Goal: Task Accomplishment & Management: Use online tool/utility

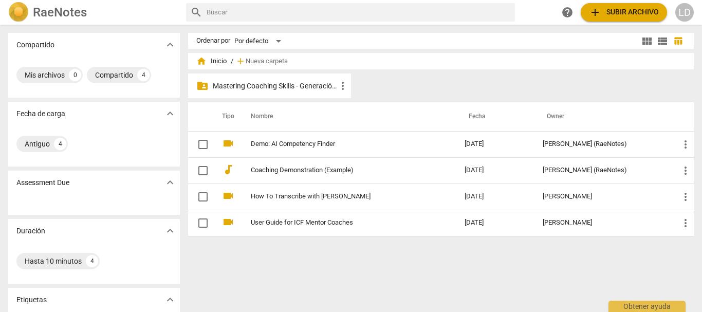
click at [274, 85] on p "Mastering Coaching Skills - Generación 31" at bounding box center [275, 86] width 124 height 11
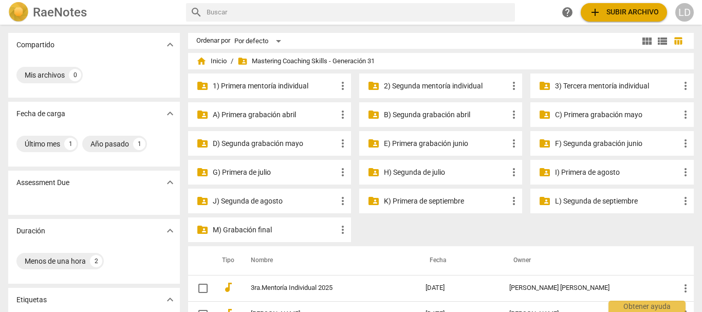
click at [571, 86] on p "3) Tercera mentoría individual" at bounding box center [617, 86] width 124 height 11
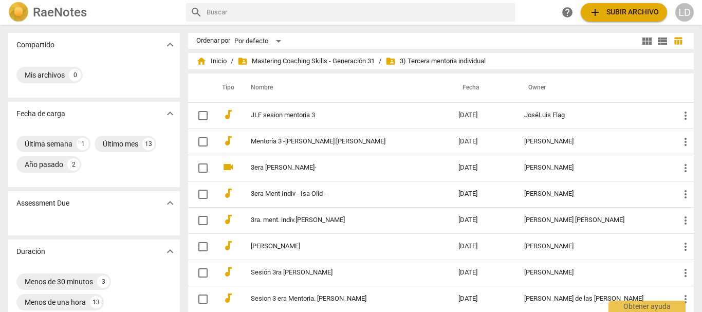
click at [618, 10] on span "add Subir archivo" at bounding box center [624, 12] width 70 height 12
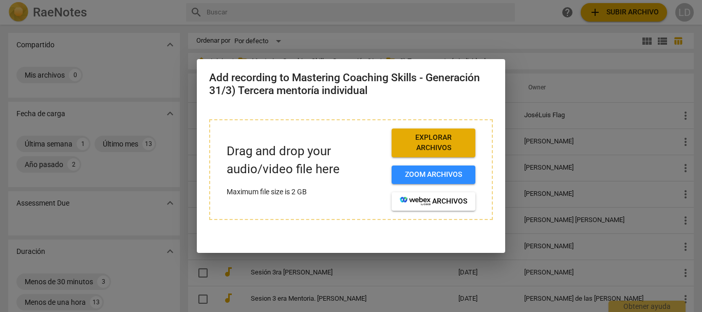
click at [453, 140] on span "Explorar archivos" at bounding box center [433, 143] width 67 height 20
click at [429, 148] on span "Explorar archivos" at bounding box center [433, 143] width 67 height 20
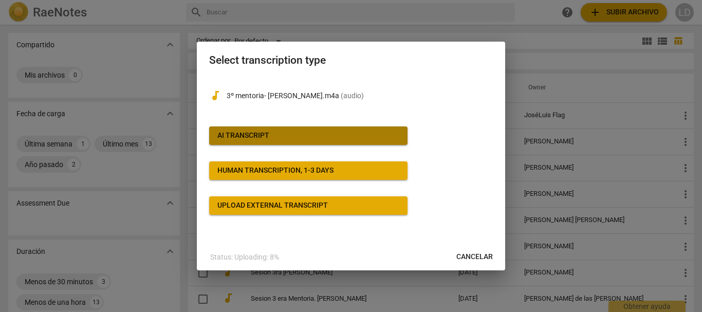
click at [286, 136] on span "AI Transcript" at bounding box center [308, 135] width 182 height 10
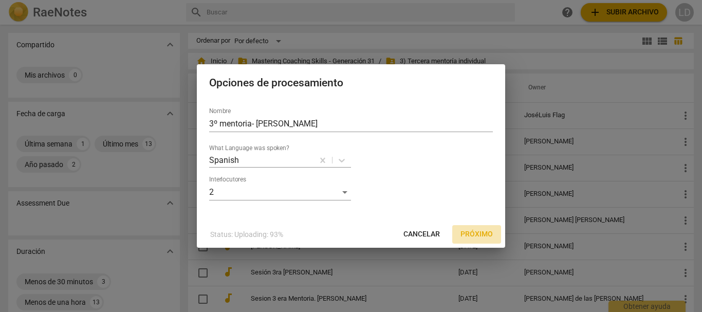
click at [481, 231] on span "Próximo" at bounding box center [476, 234] width 32 height 10
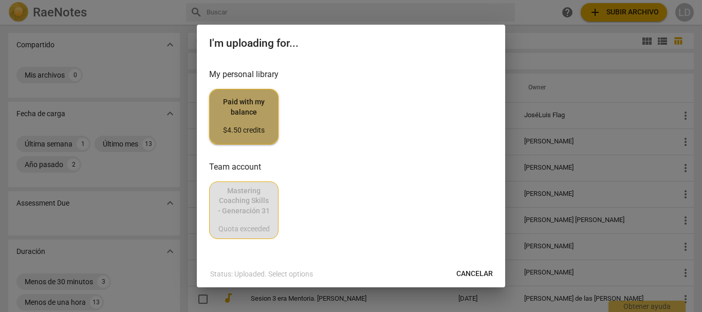
click at [250, 128] on div "$4.50 credits" at bounding box center [244, 130] width 52 height 10
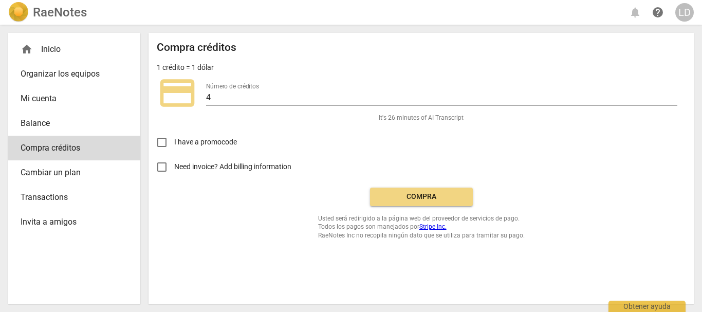
click at [427, 195] on span "Compra" at bounding box center [421, 197] width 86 height 10
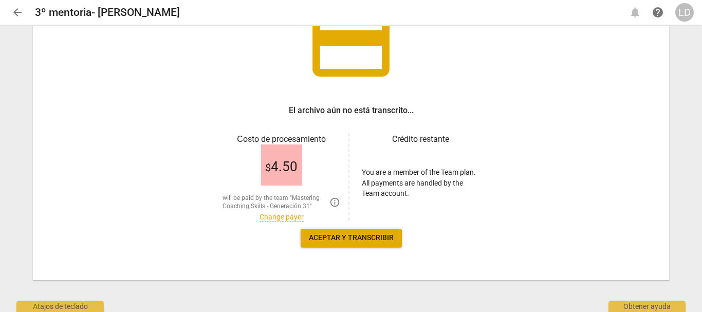
scroll to position [94, 0]
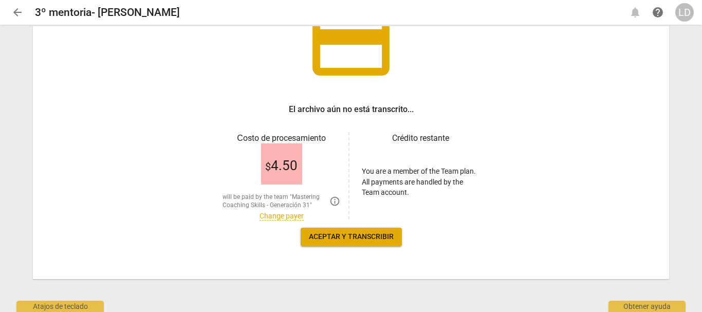
drag, startPoint x: 281, startPoint y: 216, endPoint x: 335, endPoint y: 239, distance: 59.2
click at [281, 216] on link "Change payer" at bounding box center [281, 216] width 44 height 9
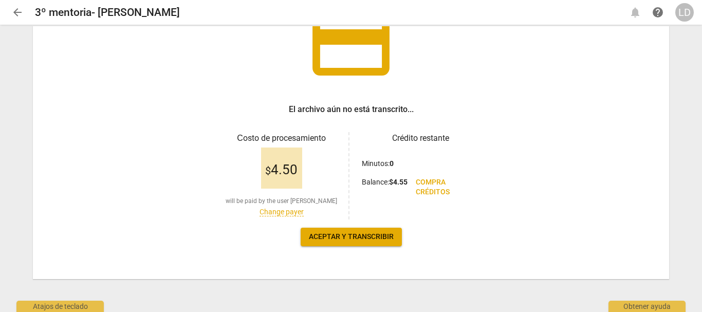
click at [335, 237] on span "Aceptar y transcribir" at bounding box center [351, 237] width 85 height 10
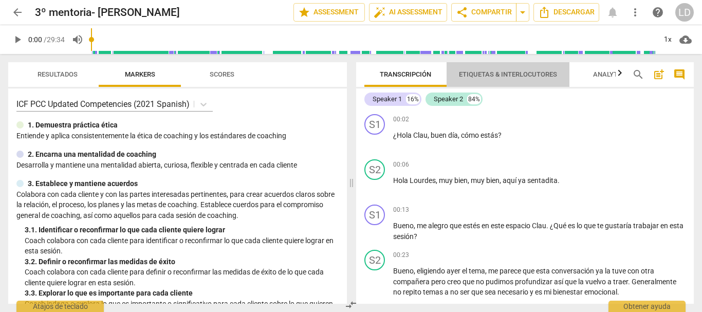
click at [488, 73] on span "Etiquetas & Interlocutores" at bounding box center [508, 74] width 98 height 8
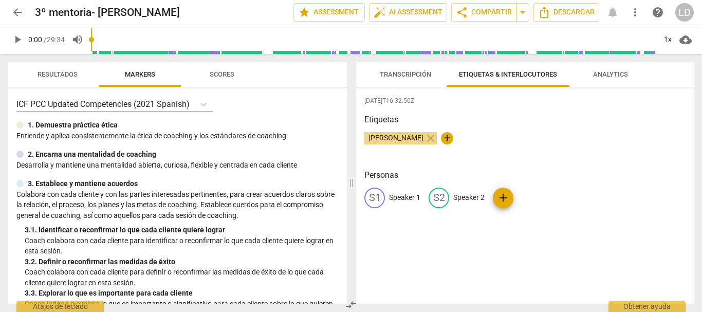
click at [408, 195] on p "Speaker 1" at bounding box center [404, 197] width 31 height 11
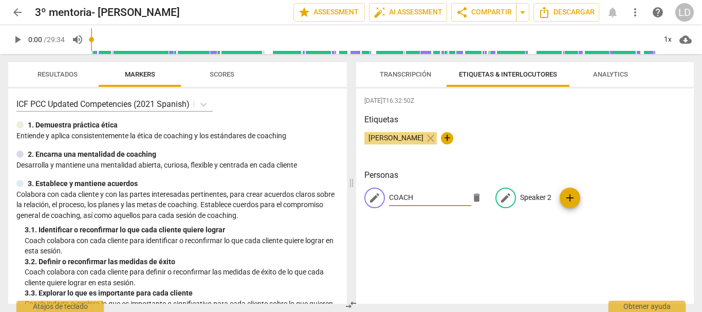
type input "COACH"
click at [532, 195] on p "Speaker 2" at bounding box center [535, 197] width 31 height 11
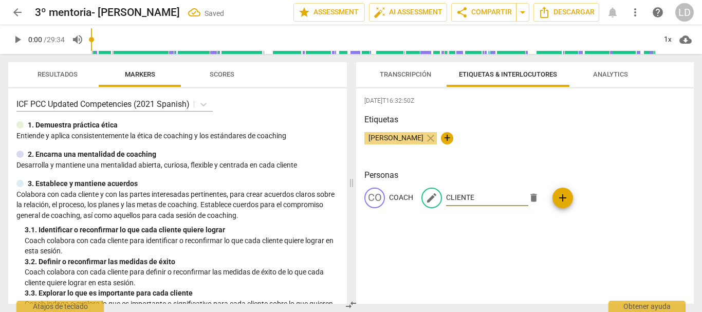
type input "CLIENTE"
click at [526, 264] on div "[DATE]T16:32:50Z [PERSON_NAME] close + Personas CO COACH edit CLIENTE delete add" at bounding box center [525, 195] width 338 height 215
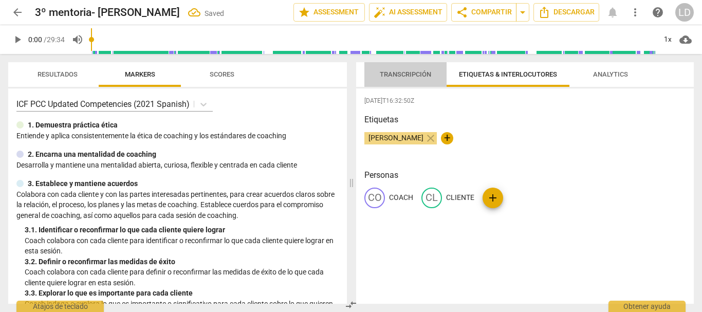
click at [406, 73] on span "Transcripción" at bounding box center [405, 74] width 51 height 8
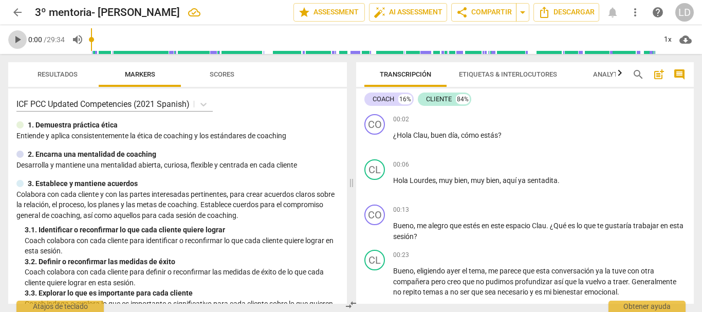
click at [14, 33] on button "play_arrow" at bounding box center [17, 39] width 18 height 18
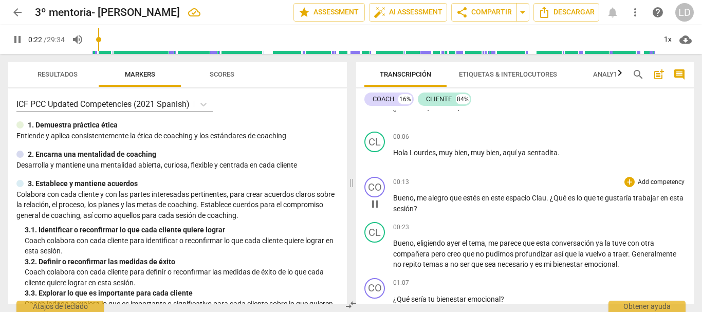
scroll to position [51, 0]
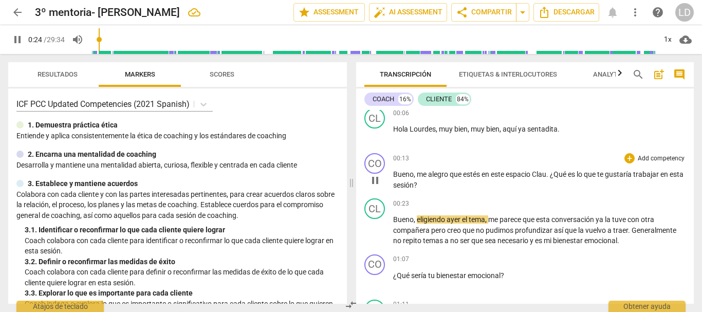
click at [647, 156] on p "Add competency" at bounding box center [661, 158] width 49 height 9
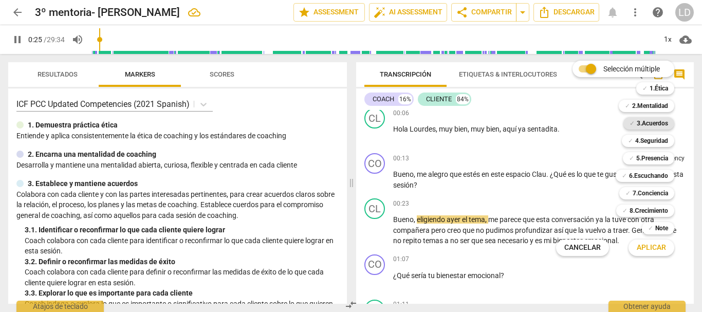
click at [642, 123] on b "3.Acuerdos" at bounding box center [652, 123] width 31 height 12
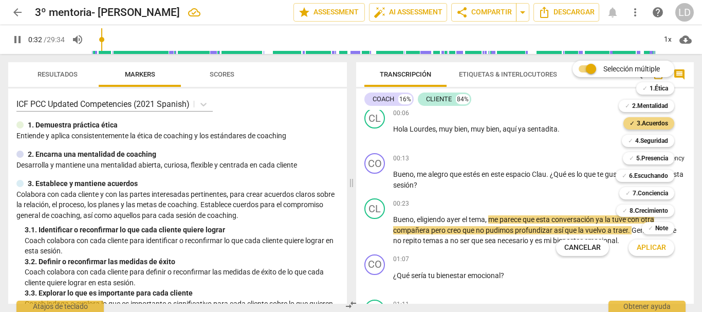
click at [17, 40] on div at bounding box center [351, 156] width 702 height 312
type input "33"
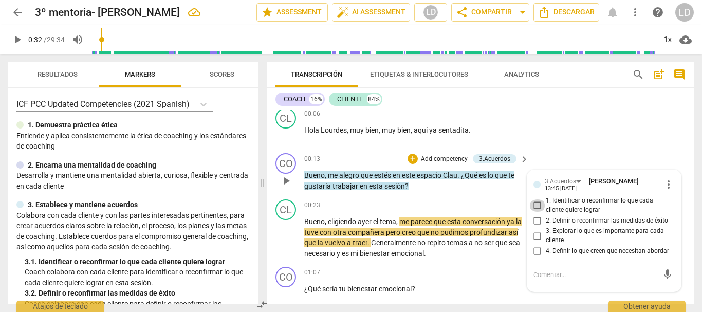
click at [533, 203] on input "1. Identificar o reconfirmar lo que cada cliente quiere lograr" at bounding box center [537, 205] width 16 height 12
checkbox input "true"
click at [549, 277] on textarea at bounding box center [595, 275] width 125 height 10
type textarea "c"
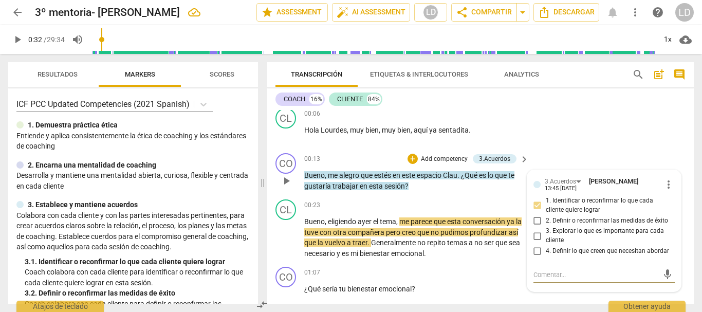
type textarea "P"
type textarea "Pr"
type textarea "Pre"
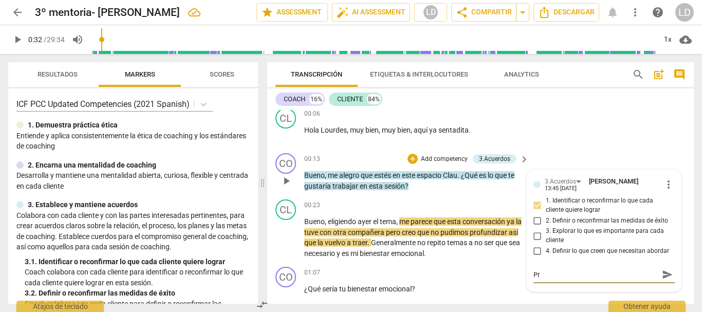
type textarea "Pre"
type textarea "Preg"
type textarea "Pregu"
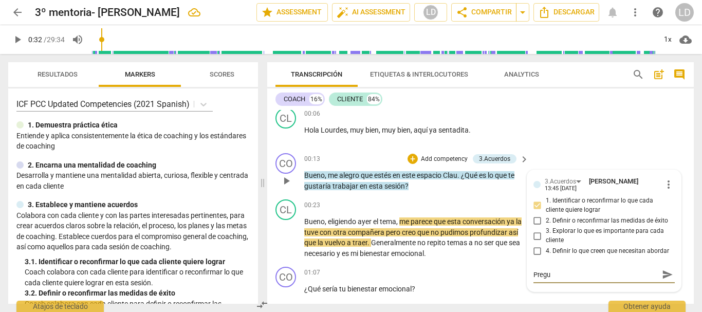
type textarea "Pregun"
type textarea "Preguna"
type textarea "Pregunat"
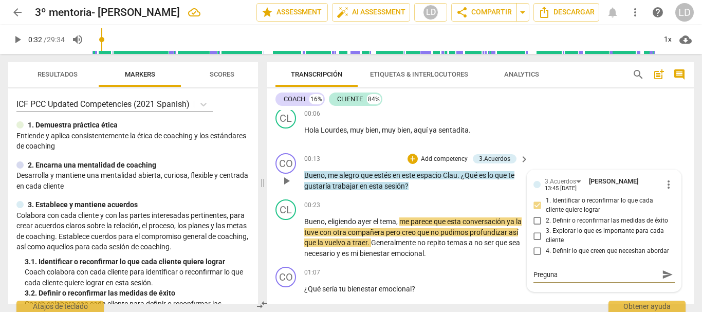
type textarea "Pregunat"
type textarea "Preguna"
type textarea "Pregun"
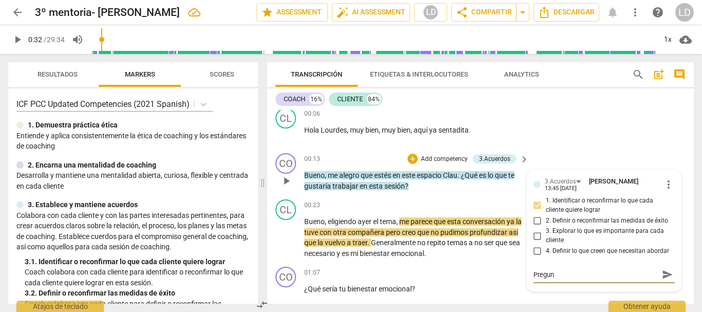
type textarea "Pregunt"
type textarea "Pregunta"
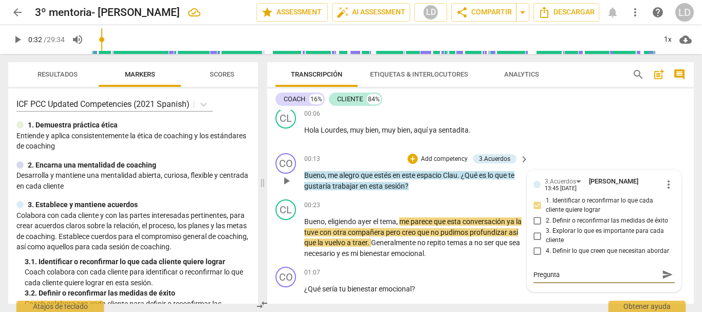
type textarea "Pregunta"
type textarea "Pregunta e"
type textarea "Pregunta ef"
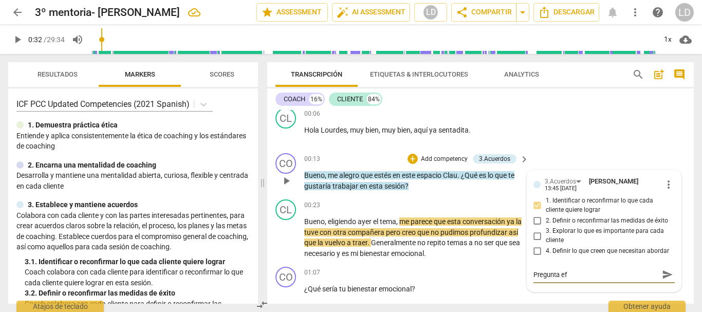
type textarea "Pregunta efe"
type textarea "Pregunta efec"
type textarea "Pregunta efect"
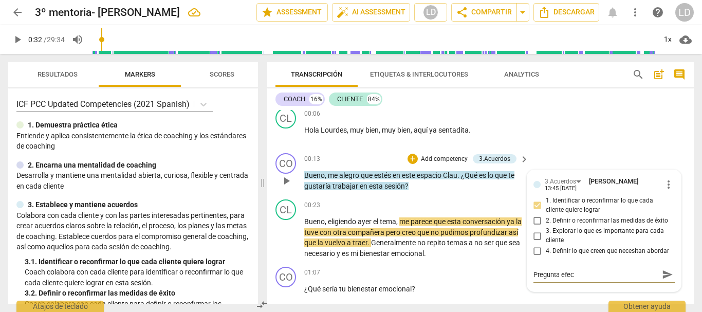
type textarea "Pregunta efect"
type textarea "Pregunta efecti"
type textarea "Pregunta efectiv"
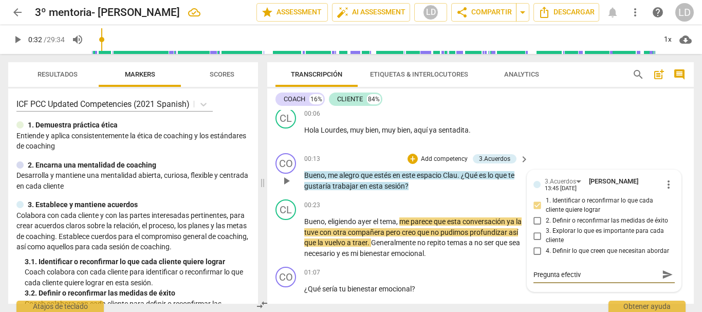
type textarea "Pregunta efectiva"
type textarea "Pregunta efectiva p"
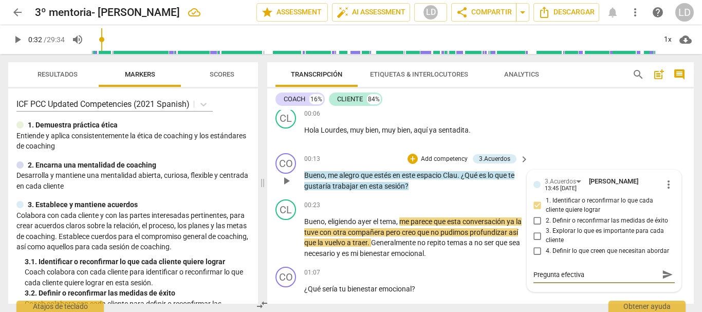
type textarea "Pregunta efectiva p"
type textarea "Pregunta efectiva pa"
type textarea "Pregunta efectiva par"
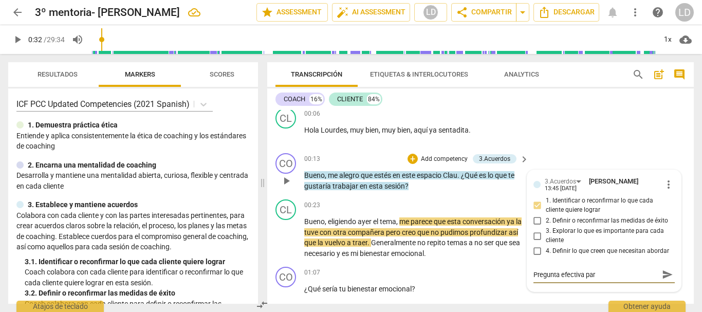
type textarea "Pregunta efectiva para"
type textarea "Pregunta efectiva para c"
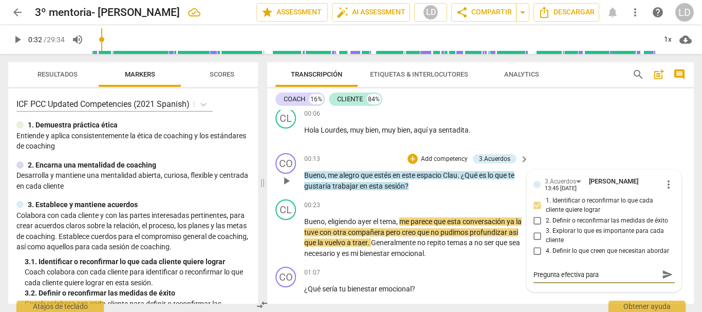
type textarea "Pregunta efectiva para c"
type textarea "Pregunta efectiva para co"
type textarea "Pregunta efectiva para con"
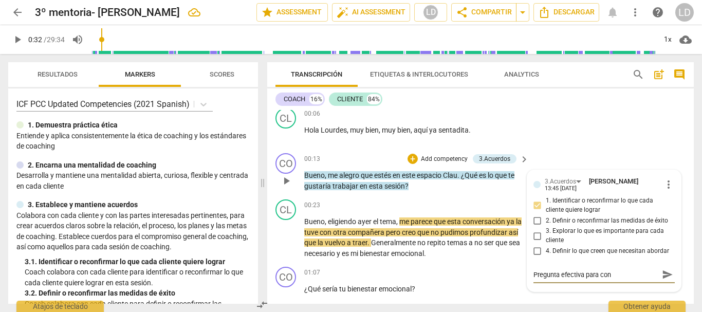
type textarea "Pregunta efectiva para cono"
type textarea "Pregunta efectiva para conoc"
type textarea "Pregunta efectiva para conoce"
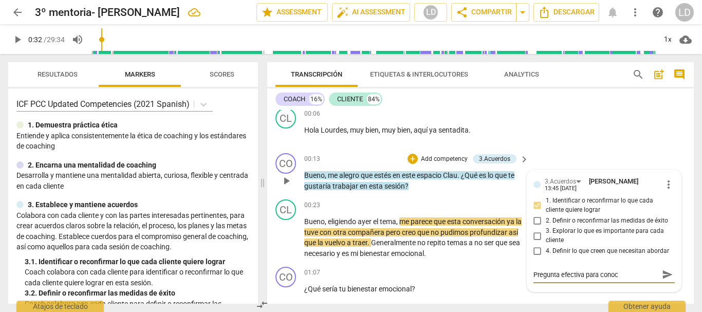
type textarea "Pregunta efectiva para conoce"
type textarea "Pregunta efectiva para conocer"
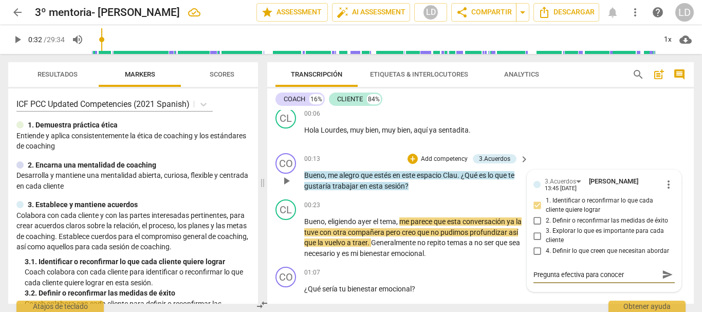
type textarea "Pregunta efectiva para conocer e"
type textarea "Pregunta efectiva para conocer el"
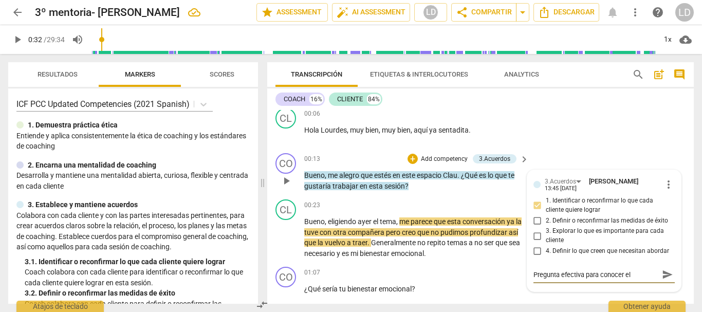
type textarea "Pregunta efectiva para conocer el"
type textarea "Pregunta efectiva para conocer el q"
type textarea "Pregunta efectiva para conocer el"
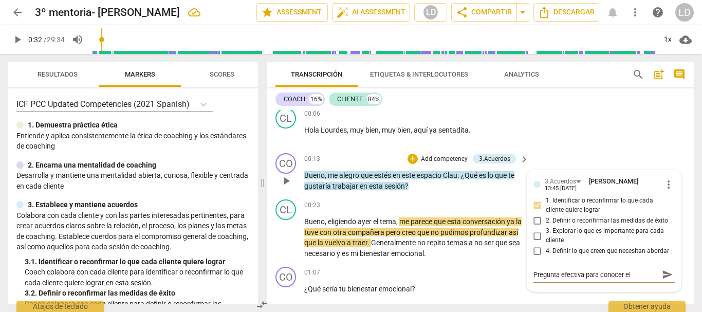
type textarea "Pregunta efectiva para conocer el"
type textarea "Pregunta efectiva para conocer e"
type textarea "Pregunta efectiva para conocer"
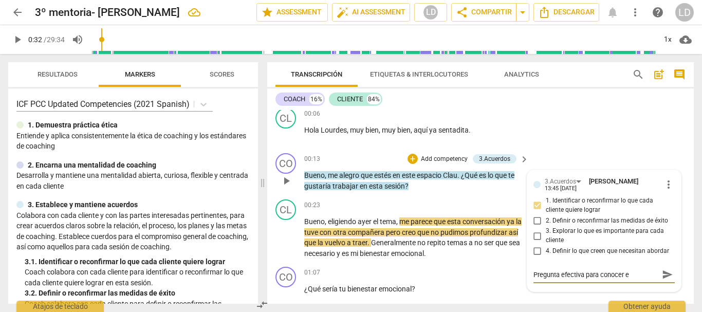
type textarea "Pregunta efectiva para conocer"
type textarea "Pregunta efectiva para conoce"
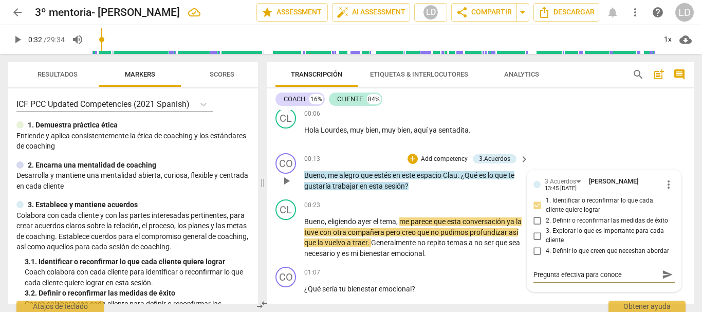
type textarea "Pregunta efectiva para conoc"
type textarea "Pregunta efectiva para cono"
type textarea "Pregunta efectiva para con"
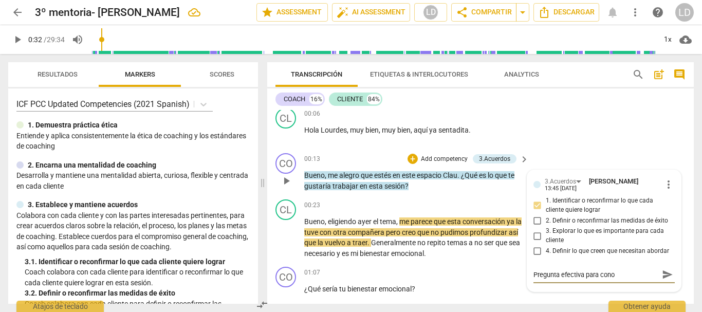
type textarea "Pregunta efectiva para con"
type textarea "Pregunta efectiva para co"
type textarea "Pregunta efectiva para com"
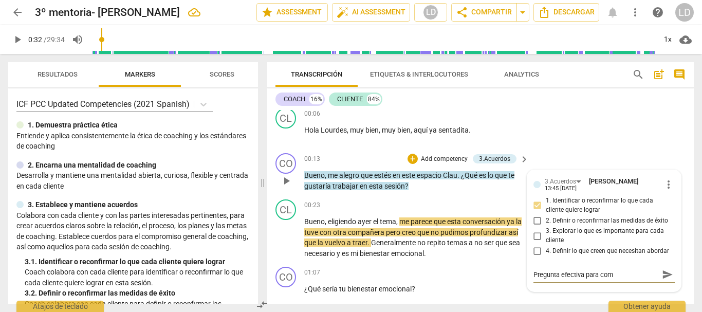
type textarea "Pregunta efectiva para come"
type textarea "Pregunta efectiva para comen"
type textarea "Pregunta efectiva para comenz"
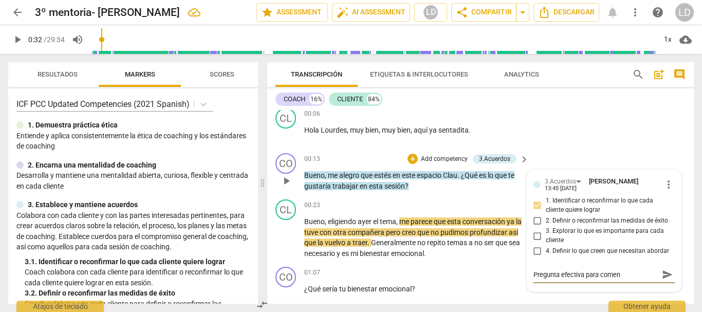
type textarea "Pregunta efectiva para comenz"
type textarea "Pregunta efectiva para comenza"
type textarea "Pregunta efectiva para comenzar"
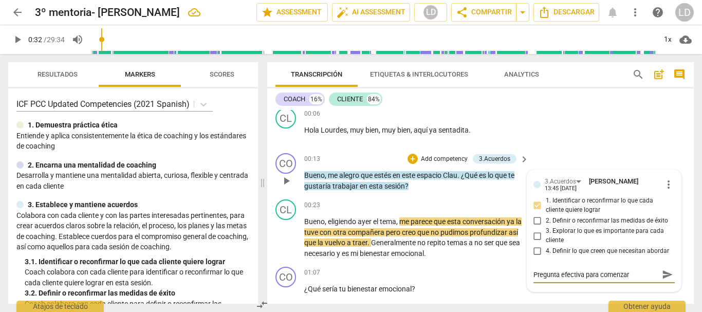
type textarea "Pregunta efectiva para comenzar"
type textarea "Pregunta efectiva para comenzar a"
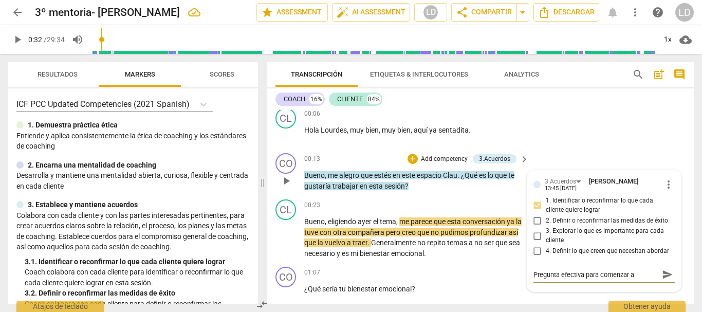
type textarea "Pregunta efectiva para comenzar a"
type textarea "Pregunta efectiva para comenzar a i"
type textarea "Pregunta efectiva para comenzar a id"
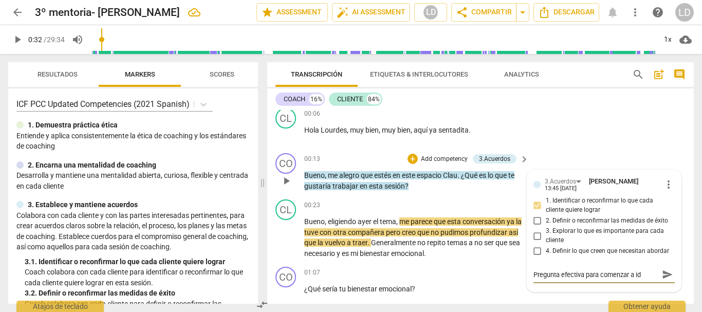
type textarea "Pregunta efectiva para comenzar a ide"
type textarea "Pregunta efectiva para comenzar a iden"
type textarea "Pregunta efectiva para comenzar a ident"
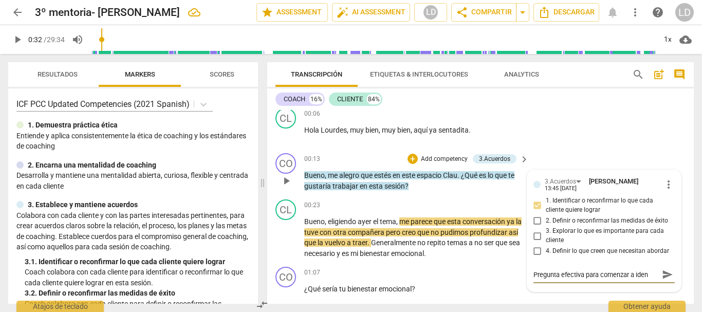
type textarea "Pregunta efectiva para comenzar a ident"
type textarea "Pregunta efectiva para comenzar a identi"
type textarea "Pregunta efectiva para comenzar a identif"
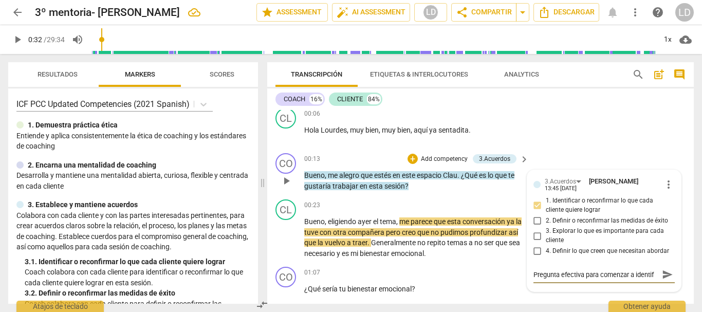
type textarea "Pregunta efectiva para comenzar a identifi"
type textarea "Pregunta efectiva para comenzar a identific"
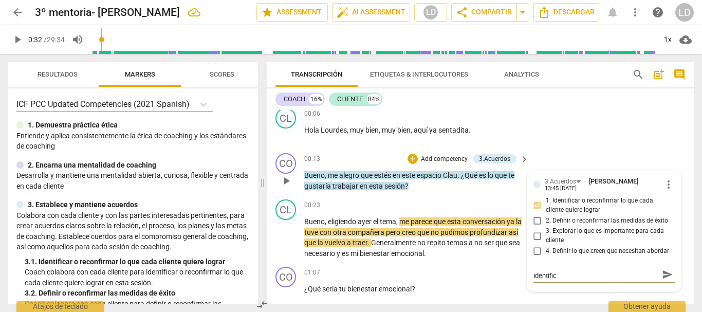
type textarea "Pregunta efectiva para comenzar a identifica"
type textarea "Pregunta efectiva para comenzar a identificar"
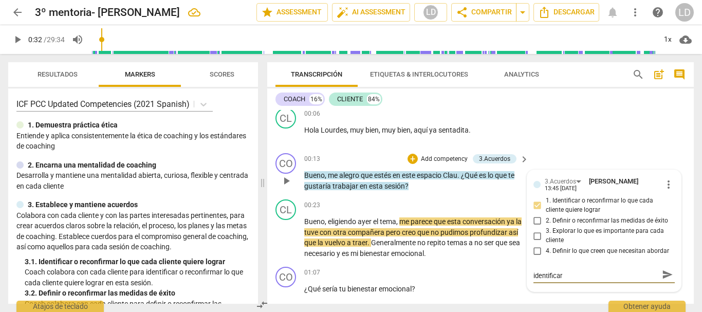
type textarea "Pregunta efectiva para comenzar a identificar"
type textarea "Pregunta efectiva para comenzar a identificar q"
type textarea "Pregunta efectiva para comenzar a identificar qu"
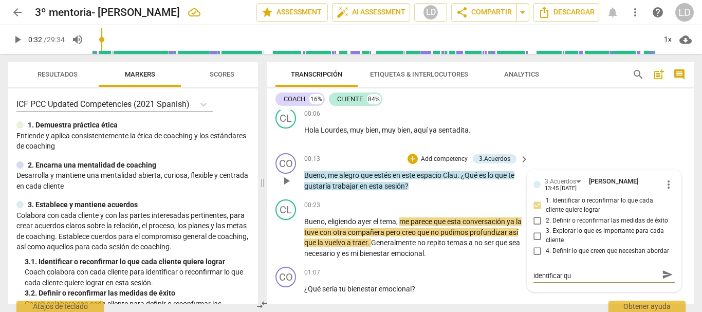
scroll to position [0, 0]
type textarea "Pregunta efectiva para comenzar a identificar qué"
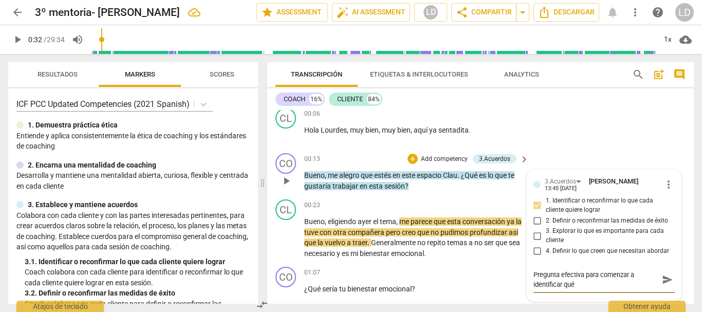
type textarea "Pregunta efectiva para comenzar a identificar qué q"
type textarea "Pregunta efectiva para comenzar a identificar qué qu"
type textarea "Pregunta efectiva para comenzar a identificar qué qui"
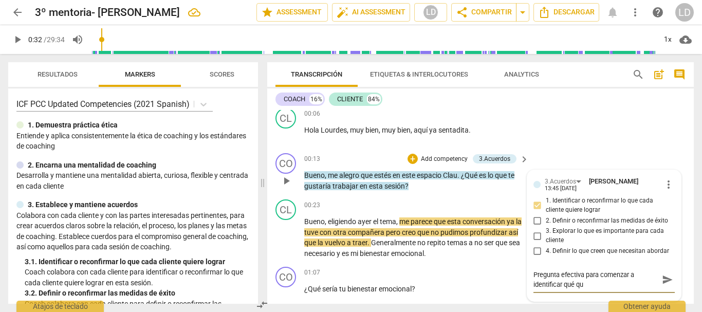
type textarea "Pregunta efectiva para comenzar a identificar qué qui"
type textarea "Pregunta efectiva para comenzar a identificar qué quie"
type textarea "Pregunta efectiva para comenzar a identificar qué quier"
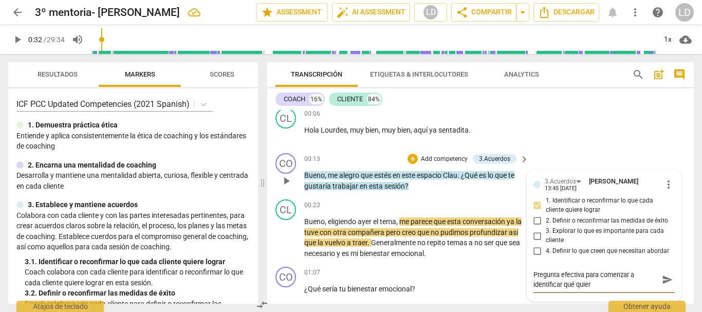
type textarea "Pregunta efectiva para comenzar a identificar qué quiere"
type textarea "Pregunta efectiva para comenzar a identificar qué quiere t"
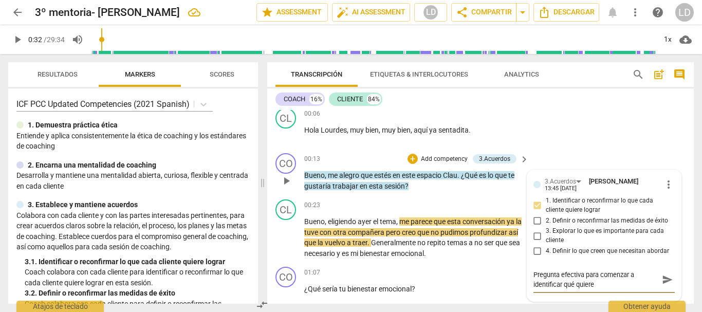
type textarea "Pregunta efectiva para comenzar a identificar qué quiere t"
type textarea "Pregunta efectiva para comenzar a identificar qué quiere tr"
type textarea "Pregunta efectiva para comenzar a identificar qué quiere tra"
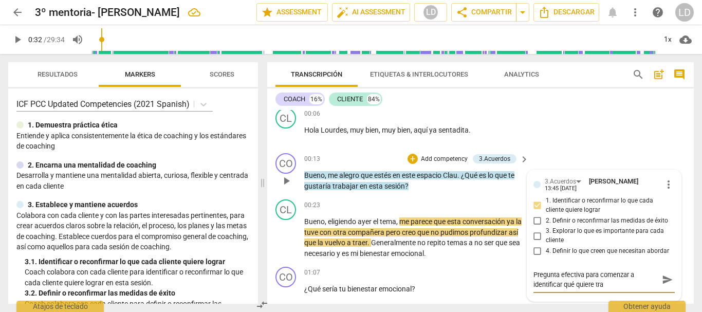
type textarea "Pregunta efectiva para comenzar a identificar qué quiere trab"
type textarea "Pregunta efectiva para comenzar a identificar qué quiere traba"
type textarea "Pregunta efectiva para comenzar a identificar qué quiere trabaj"
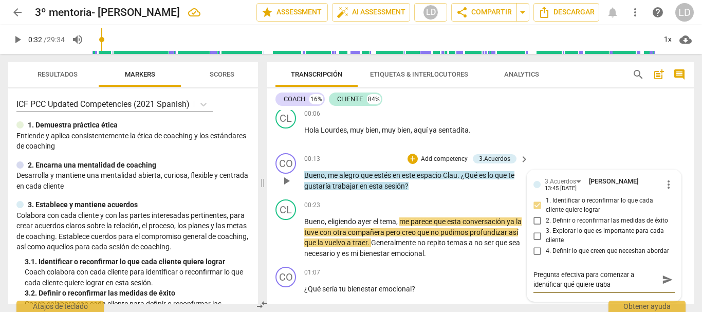
type textarea "Pregunta efectiva para comenzar a identificar qué quiere trabaj"
type textarea "Pregunta efectiva para comenzar a identificar qué quiere trabaja"
type textarea "Pregunta efectiva para comenzar a identificar qué quiere trabajar"
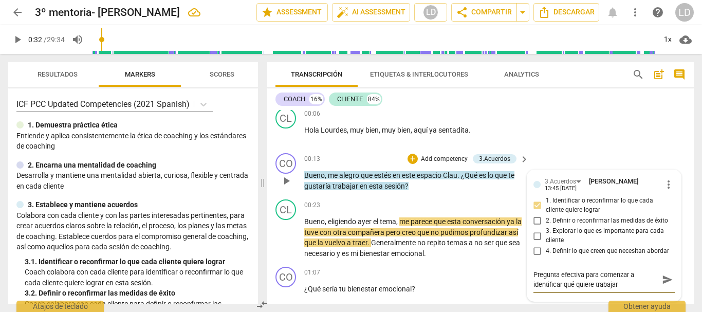
type textarea "Pregunta efectiva para comenzar a identificar qué quiere trabajar"
type textarea "Pregunta efectiva para comenzar a identificar qué quiere trabajar e"
type textarea "Pregunta efectiva para comenzar a identificar qué quiere trabajar el"
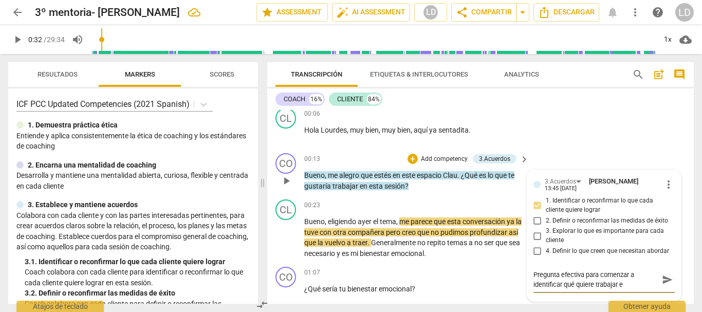
type textarea "Pregunta efectiva para comenzar a identificar qué quiere trabajar el"
type textarea "Pregunta efectiva para comenzar a identificar qué quiere trabajar el c"
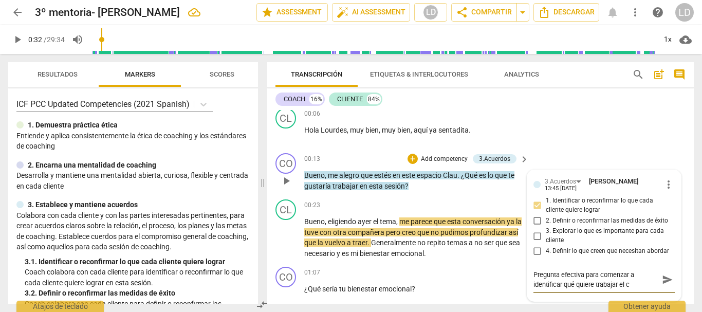
type textarea "Pregunta efectiva para comenzar a identificar qué quiere trabajar el cl"
type textarea "Pregunta efectiva para comenzar a identificar qué quiere trabajar el cli"
click at [664, 281] on span "send" at bounding box center [667, 279] width 11 height 11
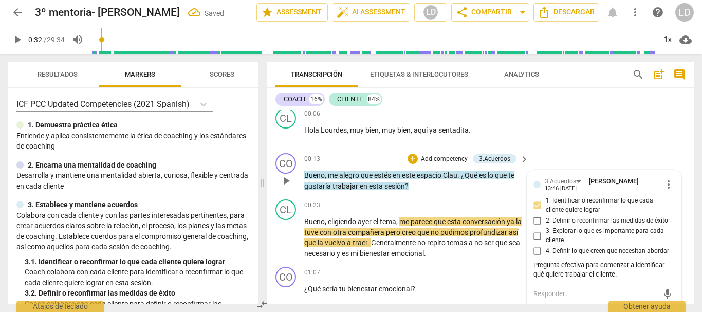
click at [616, 150] on div "CO play_arrow pause 00:13 + Add competency 3.Acuerdos keyboard_arrow_right Buen…" at bounding box center [480, 172] width 426 height 46
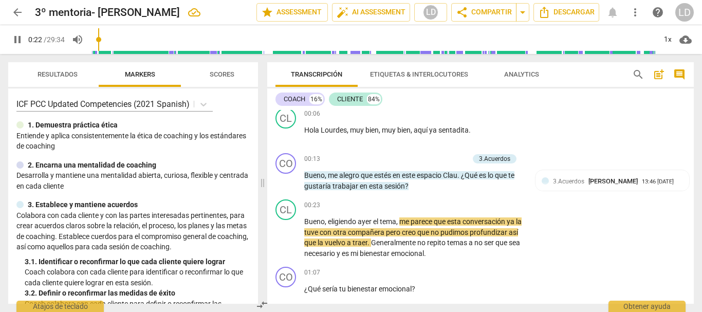
drag, startPoint x: 105, startPoint y: 35, endPoint x: 100, endPoint y: 34, distance: 5.2
click at [100, 34] on input "range" at bounding box center [373, 39] width 565 height 33
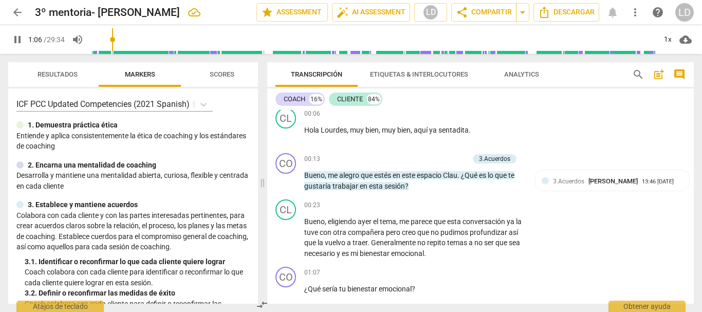
click at [17, 36] on span "pause" at bounding box center [17, 39] width 12 height 12
click at [485, 272] on p "Add competency" at bounding box center [492, 272] width 49 height 9
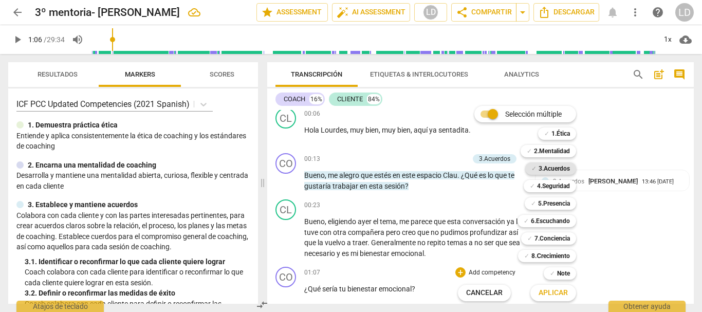
click at [563, 167] on b "3.Acuerdos" at bounding box center [553, 168] width 31 height 12
click at [557, 147] on b "2.Mentalidad" at bounding box center [552, 151] width 36 height 12
click at [554, 190] on b "4.Seguridad" at bounding box center [553, 186] width 33 height 12
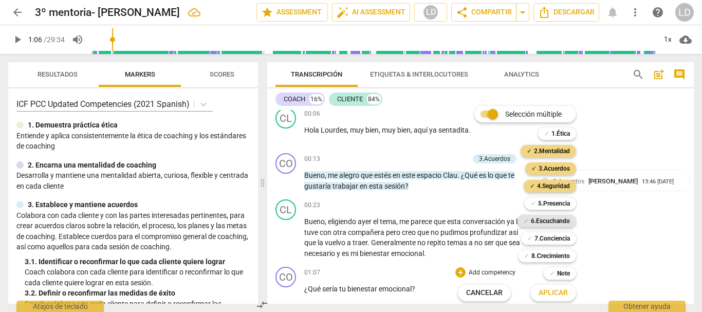
click at [560, 224] on b "6.Escuchando" at bounding box center [550, 221] width 39 height 12
click at [551, 199] on b "5.Presencia" at bounding box center [554, 203] width 32 height 12
click at [555, 238] on b "7.Conciencia" at bounding box center [551, 238] width 35 height 12
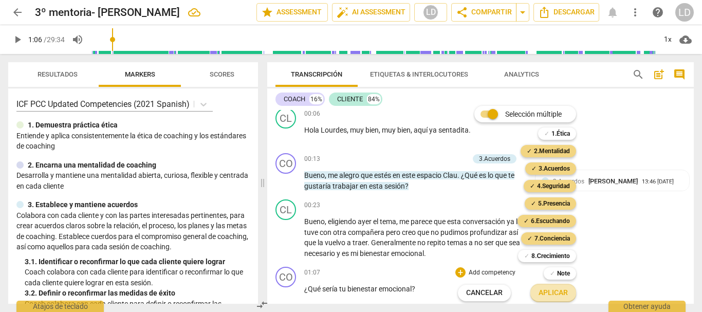
click at [564, 289] on span "Aplicar" at bounding box center [552, 293] width 29 height 10
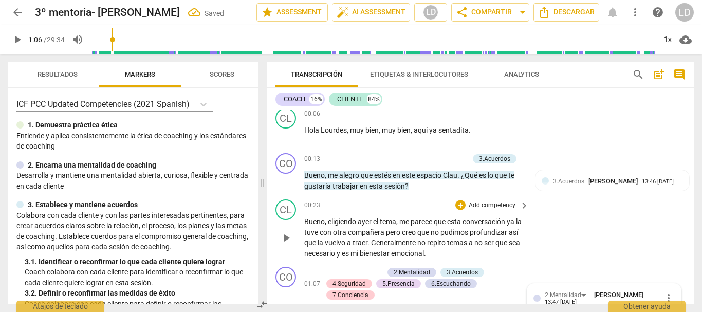
scroll to position [169, 0]
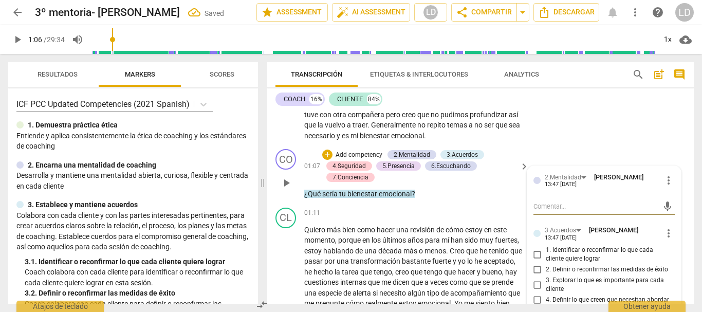
click at [567, 208] on textarea at bounding box center [595, 206] width 125 height 10
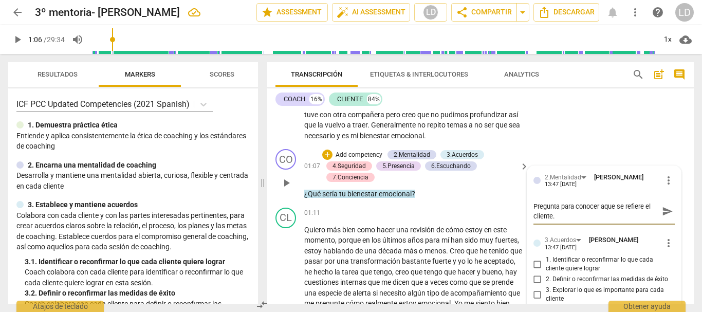
click at [602, 210] on textarea "Pregunta para conocer aque se refiere el cliente." at bounding box center [595, 211] width 125 height 20
click at [660, 210] on span "send" at bounding box center [667, 211] width 15 height 12
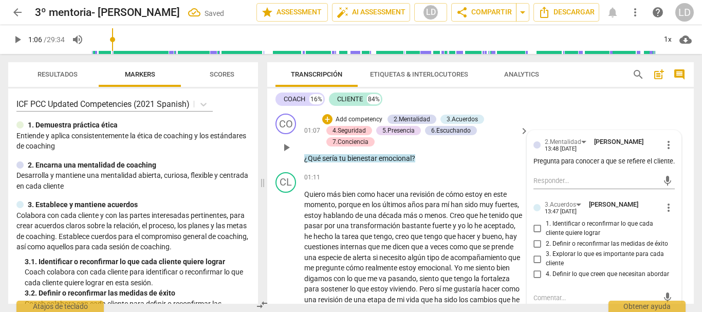
scroll to position [220, 0]
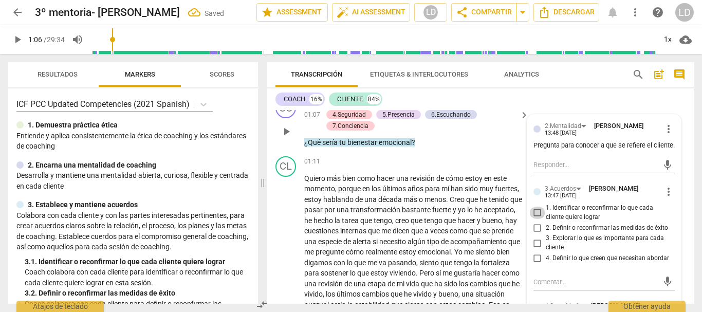
click at [532, 219] on input "1. Identificar o reconfirmar lo que cada cliente quiere lograr" at bounding box center [537, 213] width 16 height 12
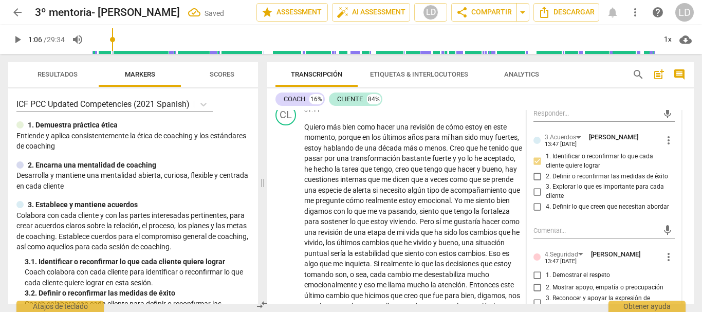
scroll to position [323, 0]
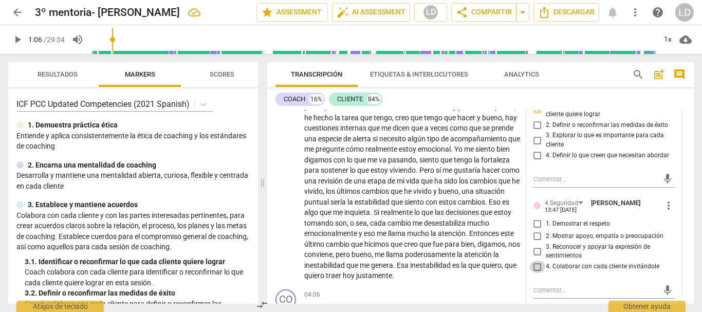
click at [534, 272] on input "4. Colaborar con cada cliente invitándole" at bounding box center [537, 266] width 16 height 12
click at [534, 230] on input "1. Demostrar el respeto" at bounding box center [537, 224] width 16 height 12
click at [536, 242] on input "2. Mostrar apoyo, empatía o preocupación" at bounding box center [537, 236] width 16 height 12
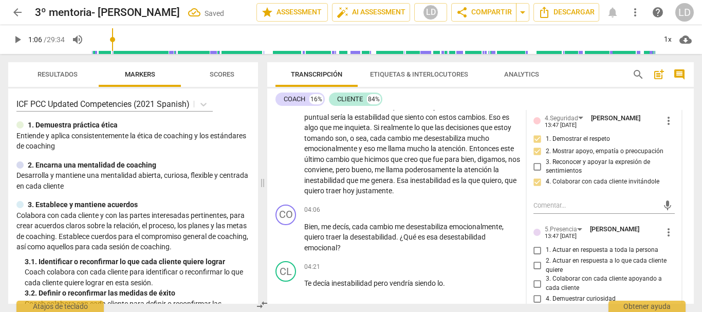
scroll to position [426, 0]
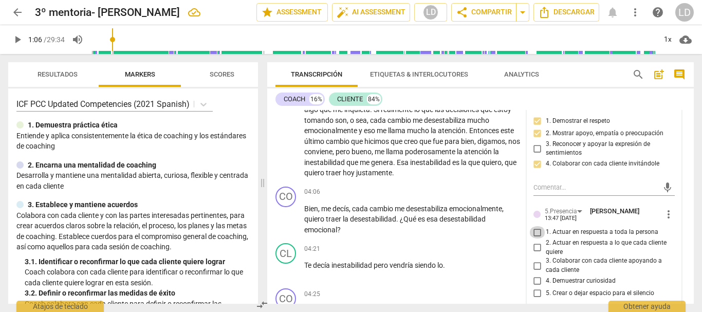
click at [535, 238] on input "1. Actuar en respuesta a toda la persona" at bounding box center [537, 232] width 16 height 12
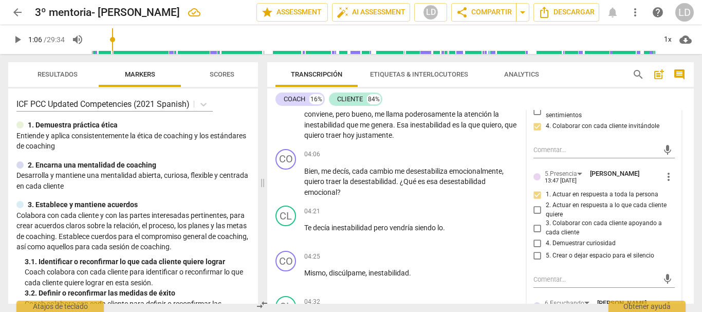
scroll to position [477, 0]
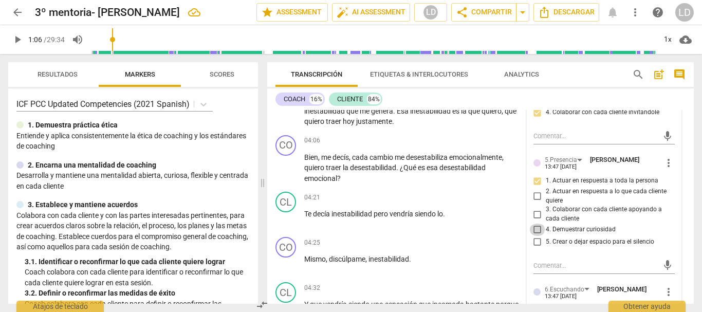
click at [537, 235] on input "4. Demuestrar curiosidad" at bounding box center [537, 229] width 16 height 12
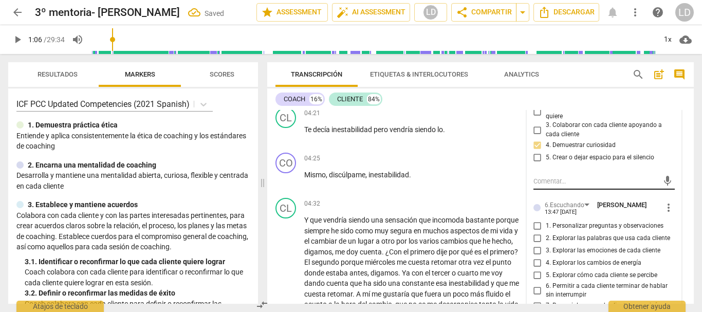
scroll to position [580, 0]
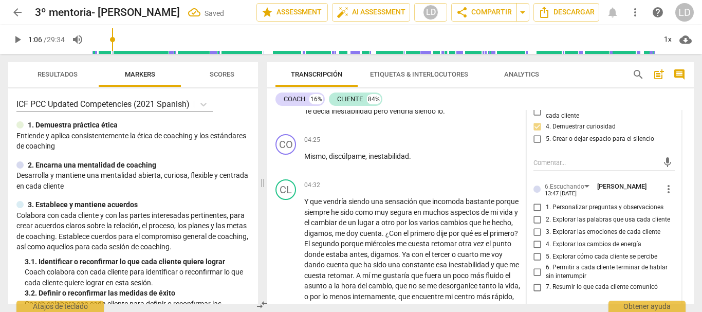
click at [546, 212] on span "1. Personalizar preguntas y observaciones" at bounding box center [605, 207] width 118 height 9
click at [545, 214] on input "1. Personalizar preguntas y observaciones" at bounding box center [537, 207] width 16 height 12
click at [535, 226] on input "2. Explorar las palabras que usa cada cliente" at bounding box center [537, 220] width 16 height 12
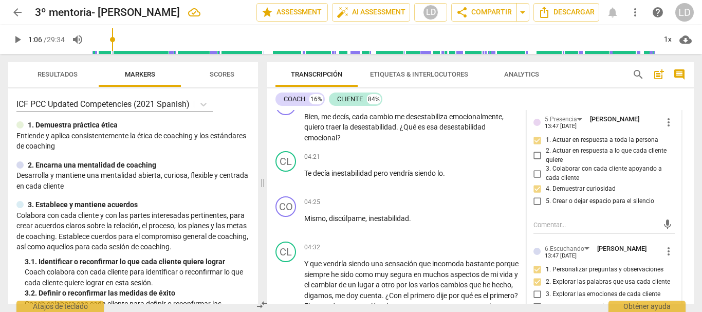
scroll to position [631, 0]
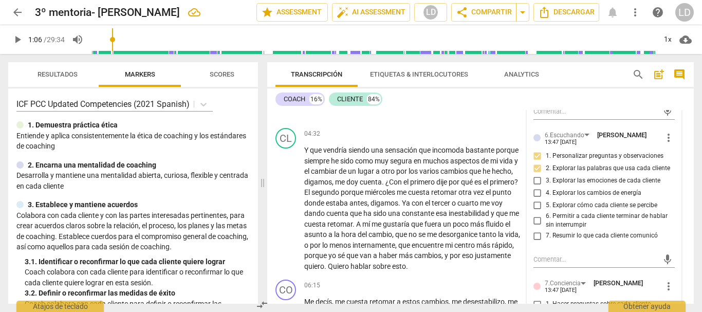
click at [536, 212] on input "5. Explorar cómo cada cliente se percibe" at bounding box center [537, 205] width 16 height 12
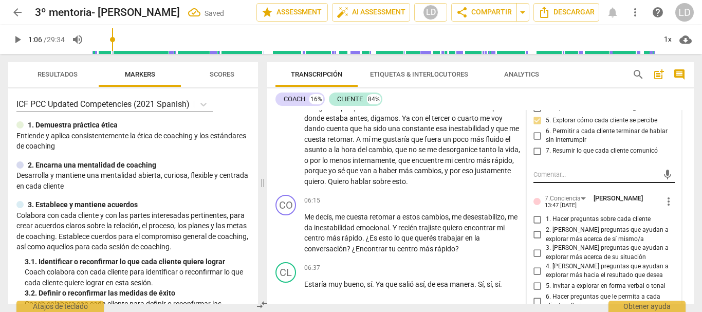
scroll to position [734, 0]
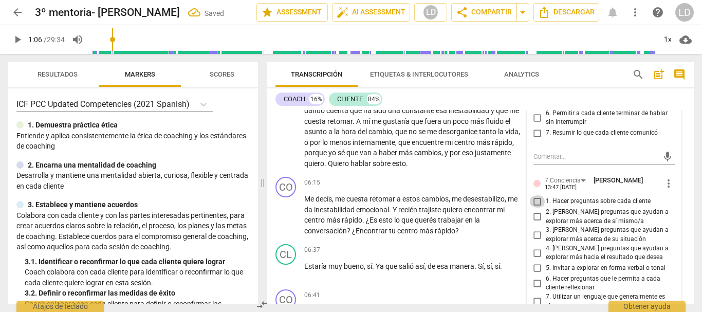
click at [536, 208] on input "1. Hacer preguntas sobre cada cliente" at bounding box center [537, 201] width 16 height 12
click at [533, 223] on input "2. [PERSON_NAME] preguntas que ayudan a explorar más acerca de sí mismo/a" at bounding box center [537, 217] width 16 height 12
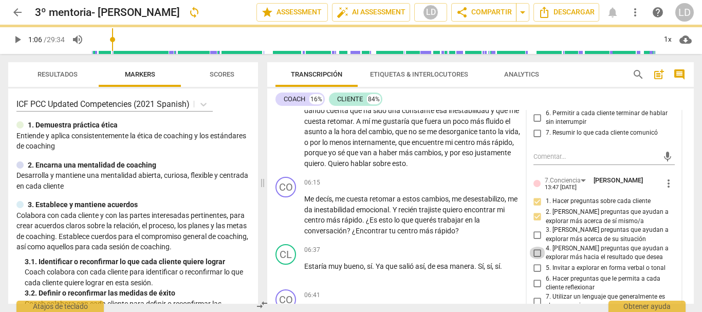
click at [535, 259] on input "4. [PERSON_NAME] preguntas que ayudan a explorar más hacia el resultado que des…" at bounding box center [537, 253] width 16 height 12
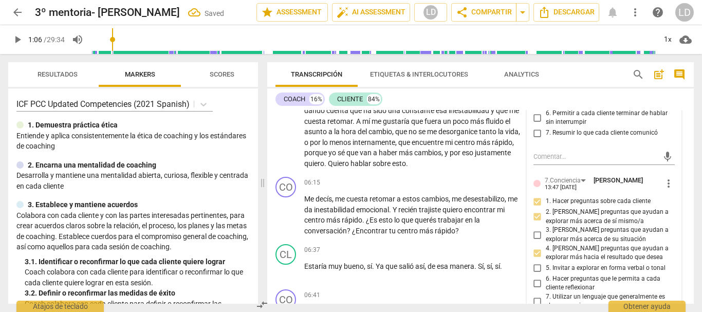
scroll to position [786, 0]
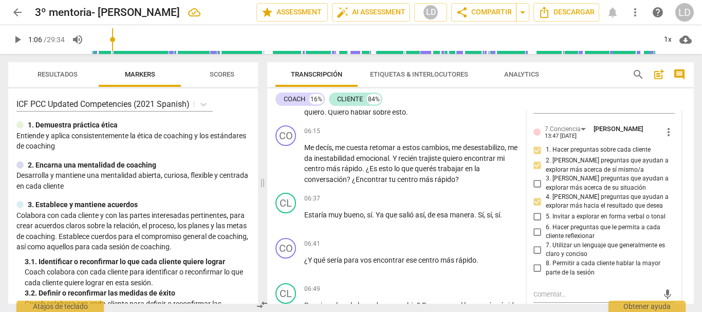
click at [538, 238] on input "6. Hacer preguntas que le permita a cada cliente reflexionar" at bounding box center [537, 232] width 16 height 12
click at [535, 256] on input "7. Utilizar un lenguaje que generalmente es claro y conciso" at bounding box center [537, 250] width 16 height 12
drag, startPoint x: 535, startPoint y: 275, endPoint x: 583, endPoint y: 276, distance: 47.8
click at [536, 274] on input "8. Permitir a cada cliente hablar la mayor parte de la sesión" at bounding box center [537, 268] width 16 height 12
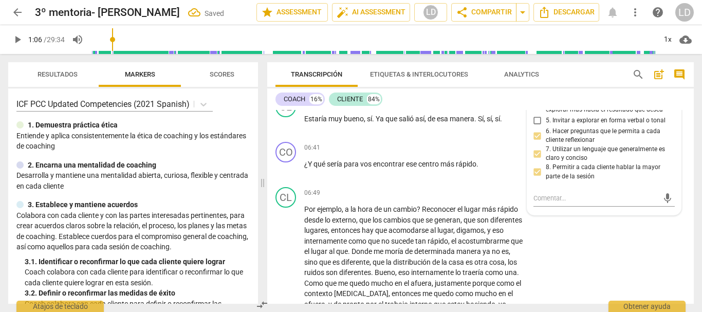
scroll to position [940, 0]
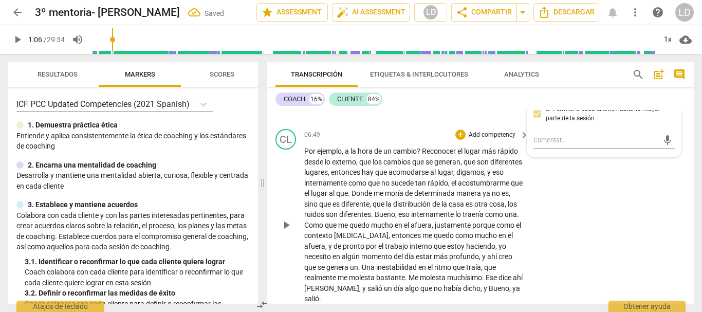
click at [672, 194] on div "CL play_arrow pause 06:49 + Add competency keyboard_arrow_right Por ejemplo , a…" at bounding box center [480, 216] width 426 height 183
drag, startPoint x: 16, startPoint y: 38, endPoint x: 63, endPoint y: 61, distance: 52.8
click at [15, 36] on span "play_arrow" at bounding box center [17, 39] width 12 height 12
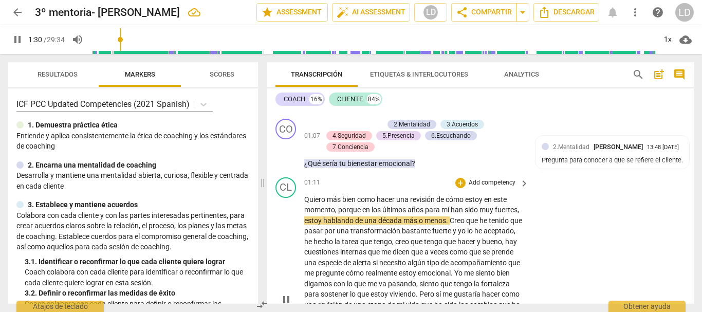
scroll to position [257, 0]
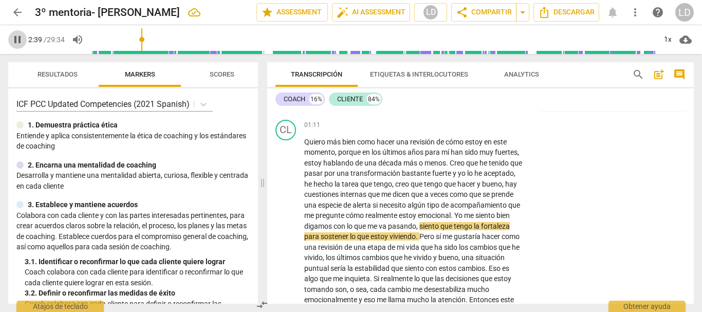
click at [18, 36] on span "pause" at bounding box center [17, 39] width 12 height 12
click at [11, 36] on span "play_arrow" at bounding box center [17, 39] width 18 height 12
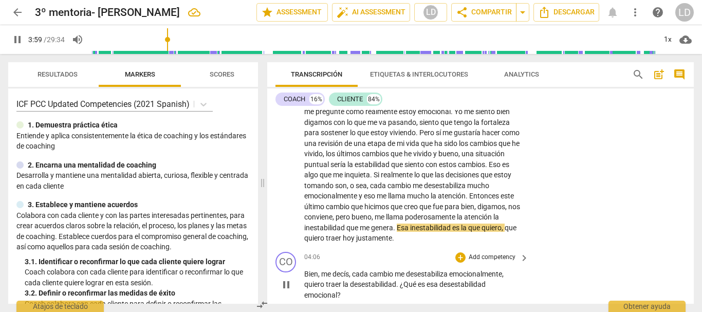
scroll to position [411, 0]
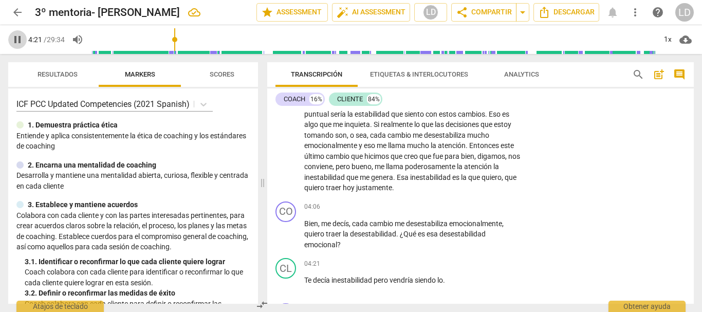
click at [21, 42] on span "pause" at bounding box center [17, 39] width 12 height 12
click at [480, 203] on p "Add competency" at bounding box center [492, 206] width 49 height 9
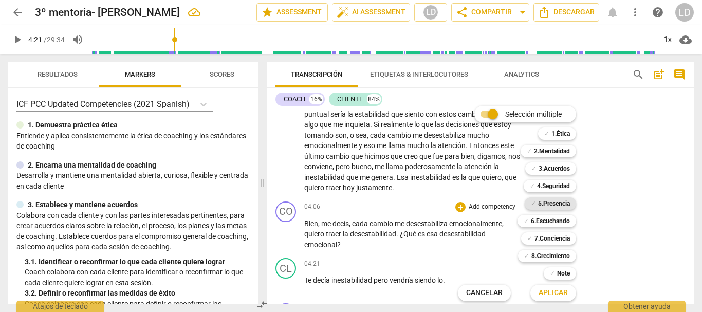
click at [558, 202] on b "5.Presencia" at bounding box center [554, 203] width 32 height 12
click at [555, 218] on b "6.Escuchando" at bounding box center [550, 221] width 39 height 12
click at [551, 166] on b "3.Acuerdos" at bounding box center [553, 168] width 31 height 12
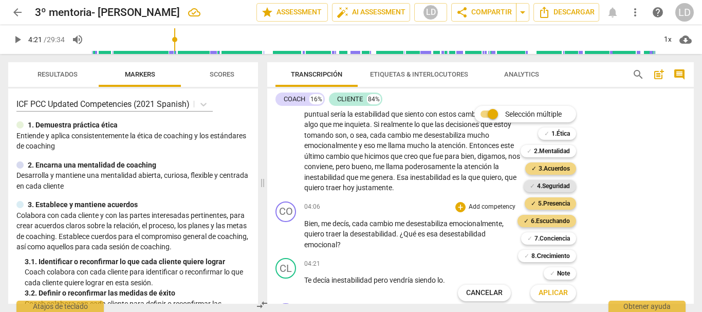
click at [550, 189] on b "4.Seguridad" at bounding box center [553, 186] width 33 height 12
click at [558, 239] on b "7.Conciencia" at bounding box center [551, 238] width 35 height 12
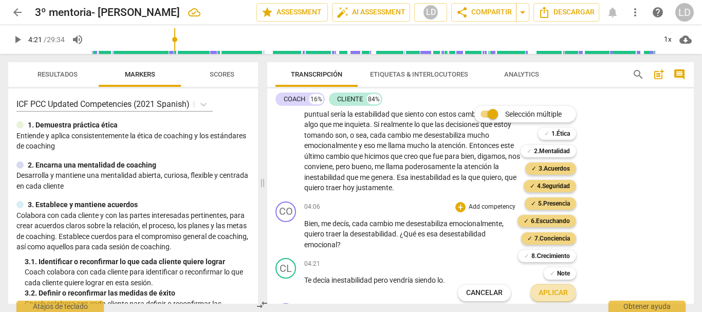
drag, startPoint x: 558, startPoint y: 294, endPoint x: 558, endPoint y: 285, distance: 9.8
click at [557, 293] on span "Aplicar" at bounding box center [552, 293] width 29 height 10
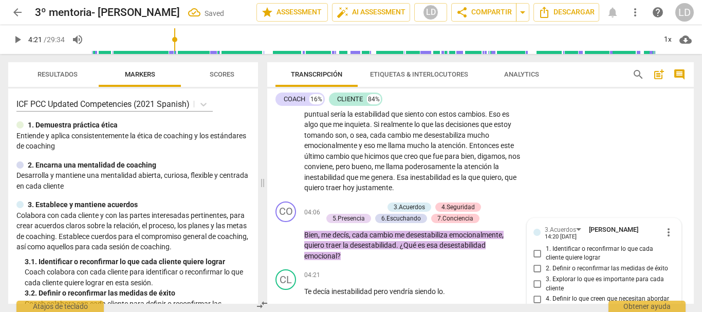
scroll to position [527, 0]
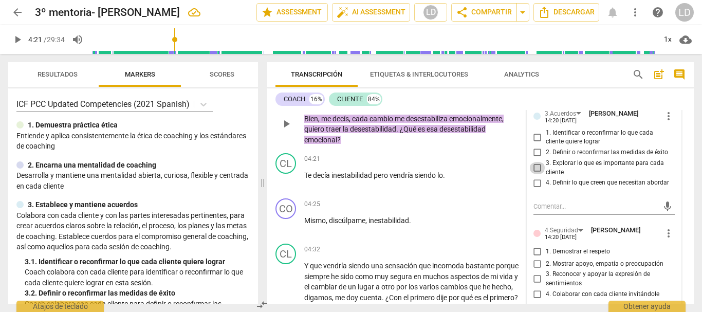
click at [536, 168] on input "3. Explorar lo que es importante para cada cliente" at bounding box center [537, 168] width 16 height 12
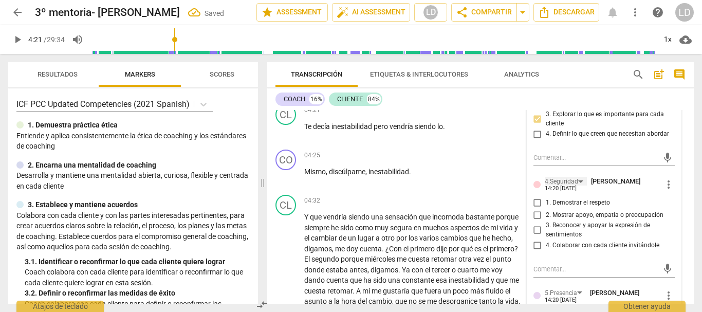
scroll to position [578, 0]
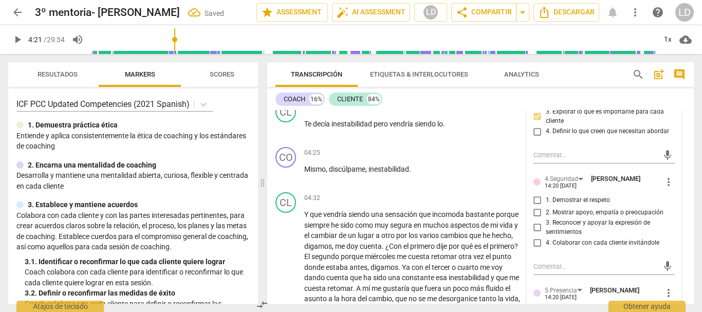
click at [534, 196] on input "1. Demostrar el respeto" at bounding box center [537, 200] width 16 height 12
click at [534, 209] on input "2. Mostrar apoyo, empatía o preocupación" at bounding box center [537, 212] width 16 height 12
click at [537, 221] on input "3. Reconocer y apoyar la expresión de sentimientos" at bounding box center [537, 227] width 16 height 12
click at [536, 241] on input "4. Colaborar con cada cliente invitándole" at bounding box center [537, 243] width 16 height 12
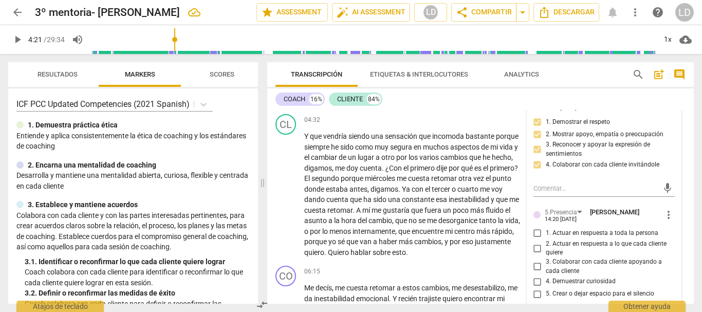
scroll to position [681, 0]
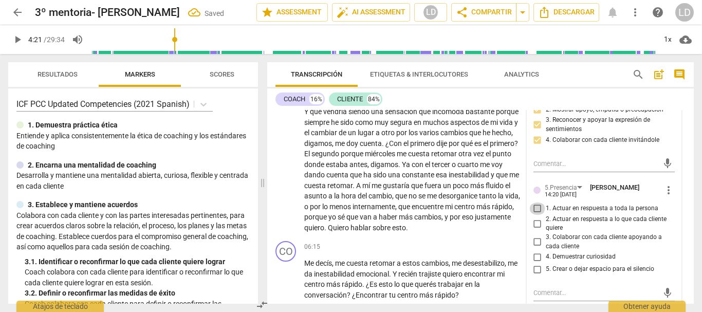
click at [531, 210] on input "1. Actuar en respuesta a toda la persona" at bounding box center [537, 208] width 16 height 12
drag, startPoint x: 535, startPoint y: 241, endPoint x: 536, endPoint y: 261, distance: 19.6
click at [534, 241] on input "3. Colaborar con cada cliente apoyando a cada cliente" at bounding box center [537, 242] width 16 height 12
click at [536, 259] on input "4. Demuestrar curiosidad" at bounding box center [537, 257] width 16 height 12
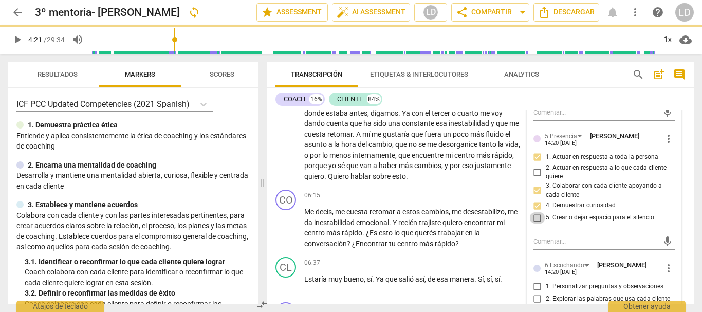
click at [534, 219] on input "5. Crear o dejar espacio para el silencio" at bounding box center [537, 218] width 16 height 12
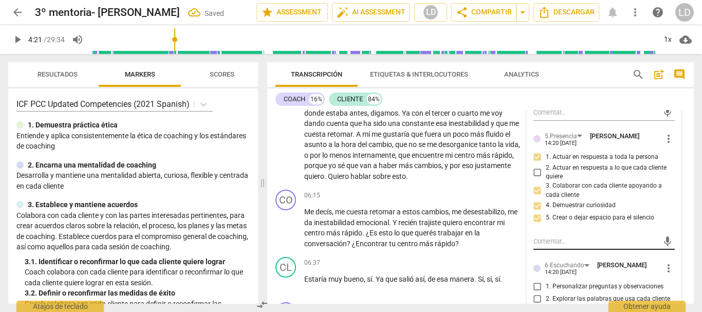
scroll to position [784, 0]
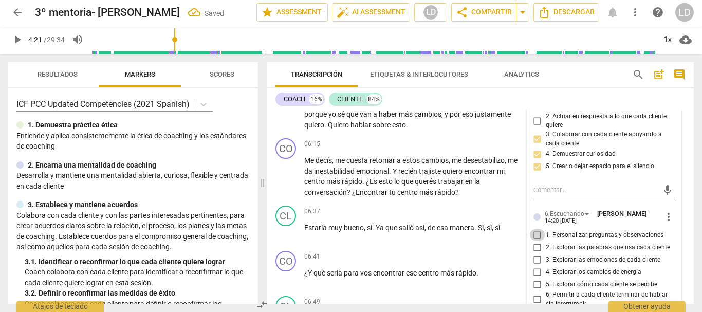
click at [537, 234] on input "1. Personalizar preguntas y observaciones" at bounding box center [537, 235] width 16 height 12
click at [536, 246] on input "2. Explorar las palabras que usa cada cliente" at bounding box center [537, 247] width 16 height 12
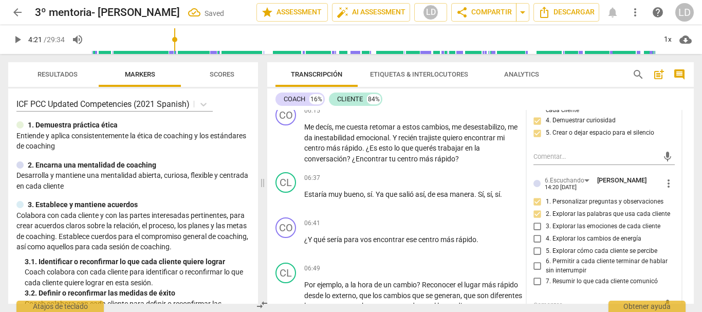
scroll to position [835, 0]
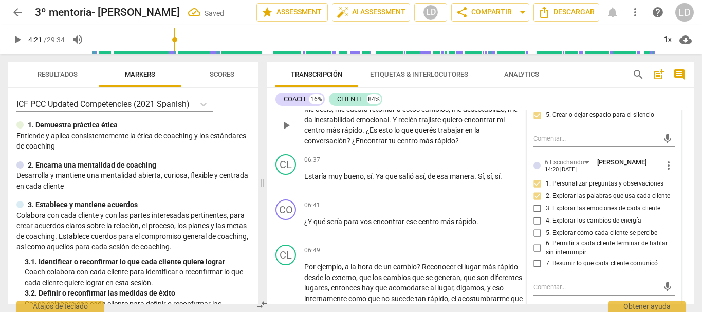
click at [682, 134] on div "CO play_arrow pause 06:15 + Add competency keyboard_arrow_right Me decís , me c…" at bounding box center [480, 116] width 426 height 67
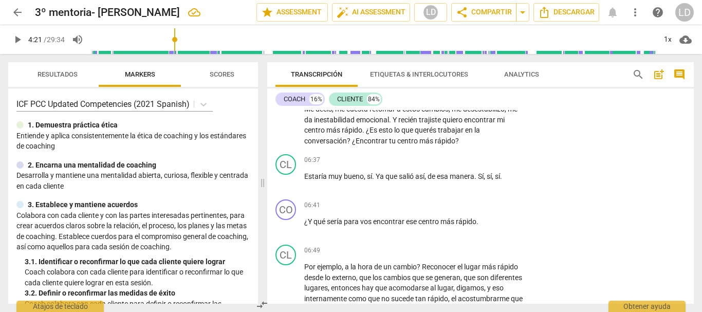
click at [21, 39] on span "play_arrow" at bounding box center [17, 39] width 12 height 12
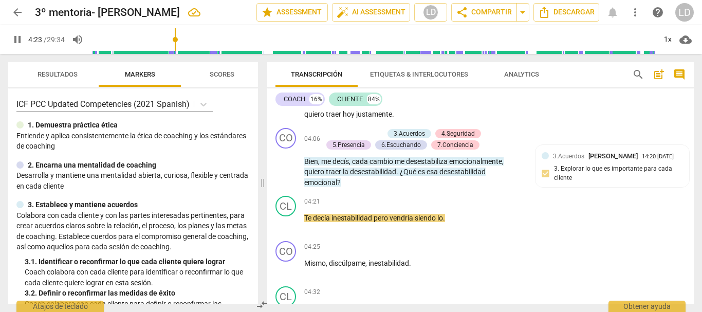
scroll to position [476, 0]
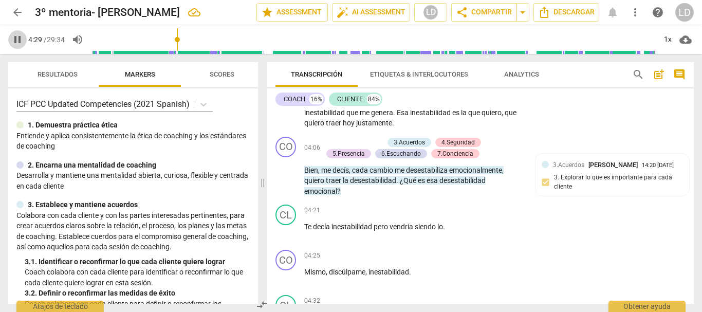
click at [16, 38] on span "pause" at bounding box center [17, 39] width 12 height 12
click at [306, 271] on span "Mismo" at bounding box center [315, 272] width 22 height 8
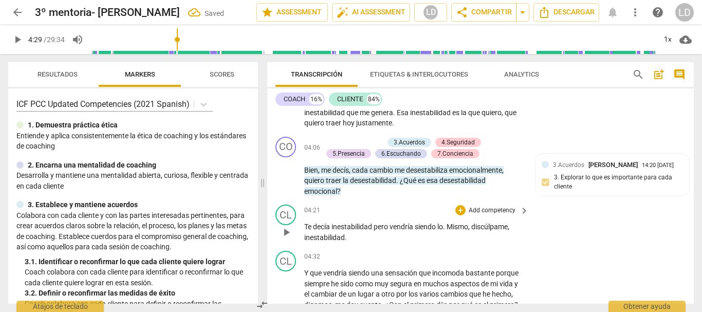
click at [471, 228] on span "," at bounding box center [469, 226] width 3 height 8
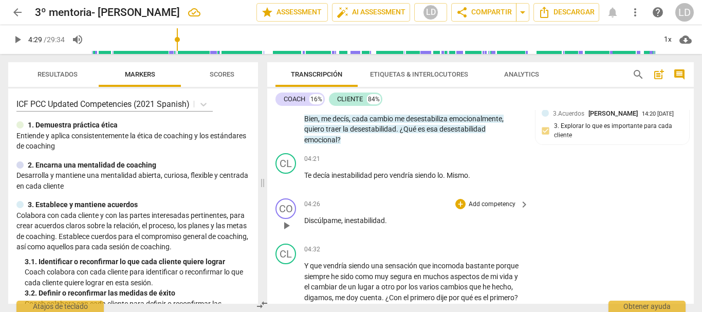
scroll to position [578, 0]
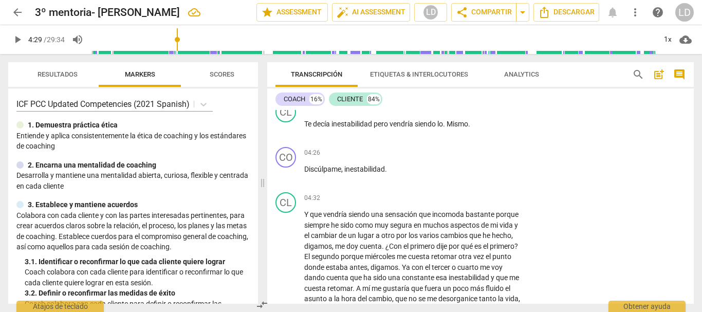
click at [13, 37] on span "play_arrow" at bounding box center [17, 39] width 12 height 12
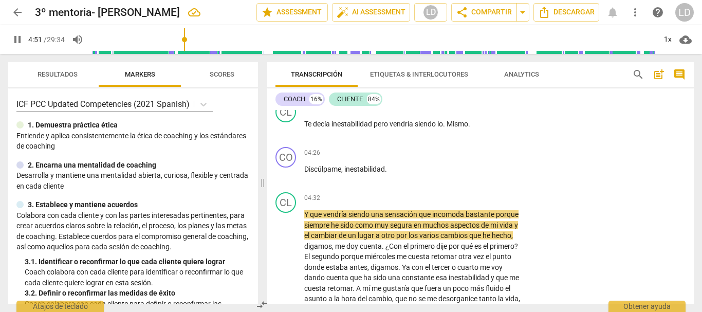
click at [226, 74] on span "Scores" at bounding box center [222, 74] width 25 height 8
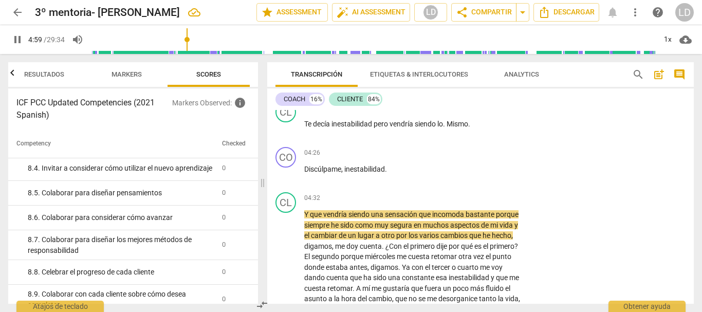
scroll to position [1021, 0]
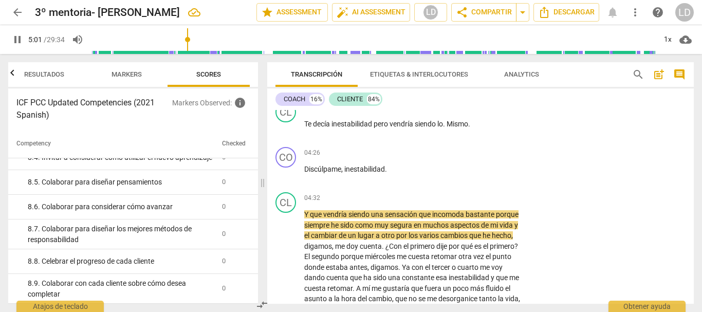
click at [43, 69] on span "Resultados" at bounding box center [44, 75] width 65 height 14
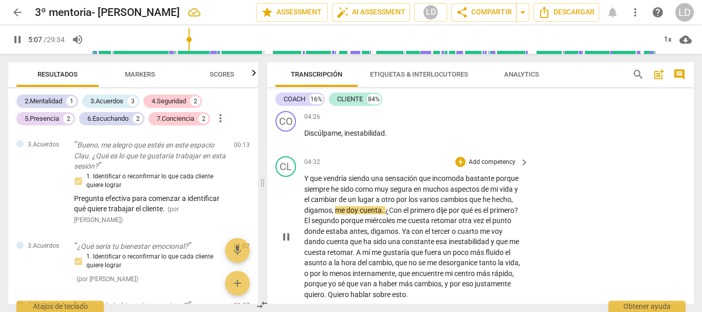
scroll to position [630, 0]
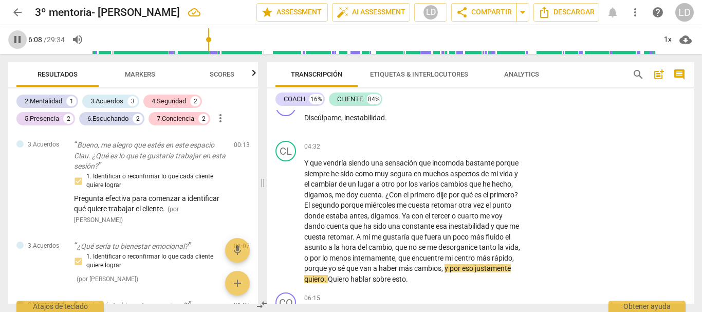
click at [23, 38] on span "pause" at bounding box center [17, 39] width 12 height 12
click at [13, 40] on span "play_arrow" at bounding box center [17, 39] width 12 height 12
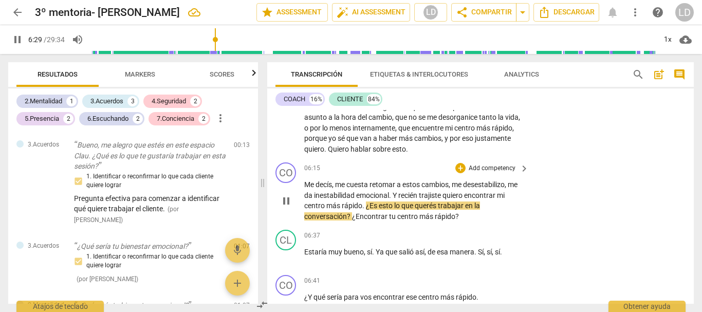
scroll to position [727, 0]
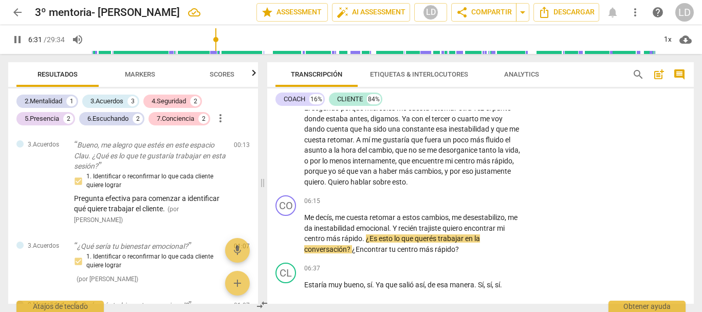
click at [16, 38] on span "pause" at bounding box center [17, 39] width 12 height 12
click at [15, 38] on span "play_arrow" at bounding box center [17, 39] width 12 height 12
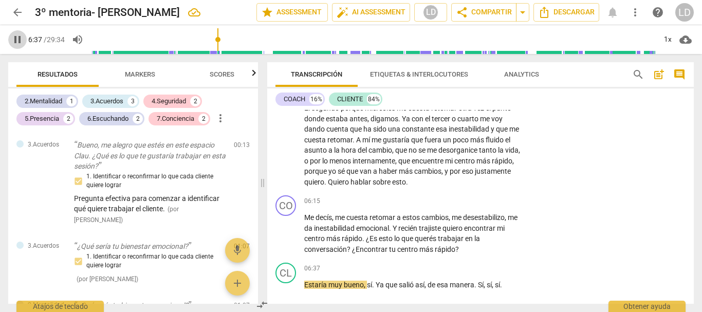
click at [17, 38] on span "pause" at bounding box center [17, 39] width 12 height 12
click at [493, 200] on p "Add competency" at bounding box center [492, 201] width 49 height 9
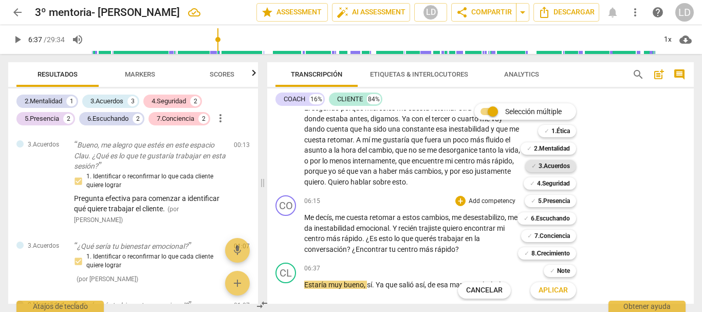
click at [559, 164] on b "3.Acuerdos" at bounding box center [553, 166] width 31 height 12
click at [558, 150] on b "2.Mentalidad" at bounding box center [552, 148] width 36 height 12
click at [553, 184] on b "4.Seguridad" at bounding box center [553, 183] width 33 height 12
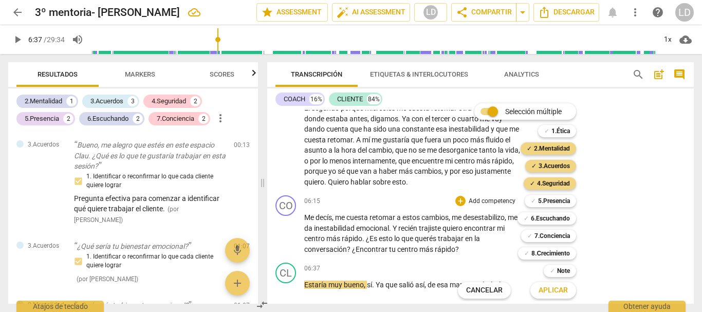
click at [548, 208] on div "✓ 5.Presencia 5" at bounding box center [555, 200] width 71 height 17
click at [548, 200] on b "5.Presencia" at bounding box center [554, 201] width 32 height 12
click at [548, 215] on b "6.Escuchando" at bounding box center [550, 218] width 39 height 12
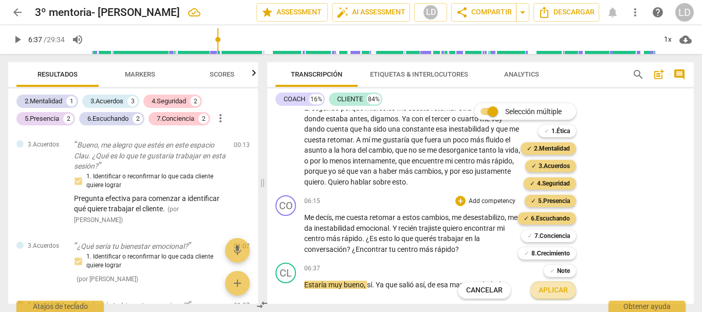
click at [558, 283] on button "Aplicar" at bounding box center [553, 290] width 46 height 18
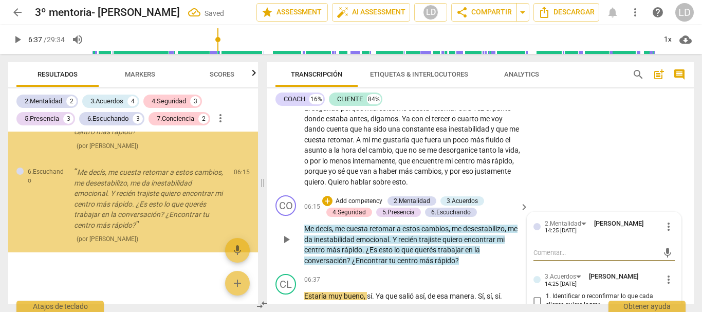
scroll to position [1469, 0]
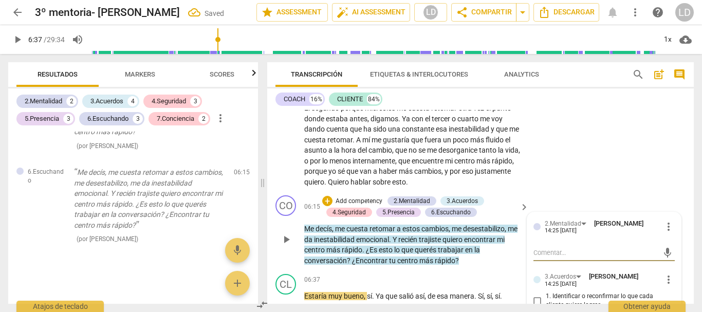
click at [572, 252] on textarea at bounding box center [595, 253] width 125 height 10
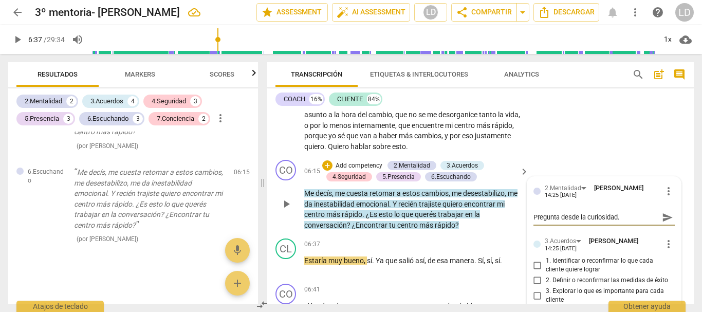
scroll to position [778, 0]
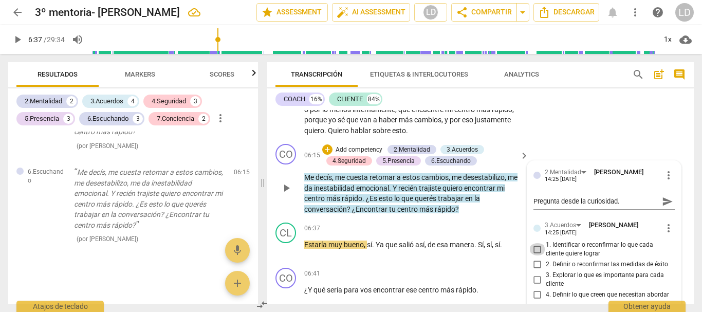
click at [532, 250] on input "1. Identificar o reconfirmar lo que cada cliente quiere lograr" at bounding box center [537, 249] width 16 height 12
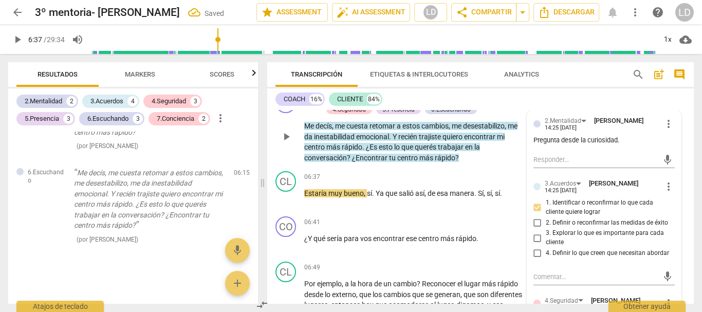
scroll to position [1498, 0]
click at [534, 235] on input "3. Explorar lo que es importante para cada cliente" at bounding box center [537, 238] width 16 height 12
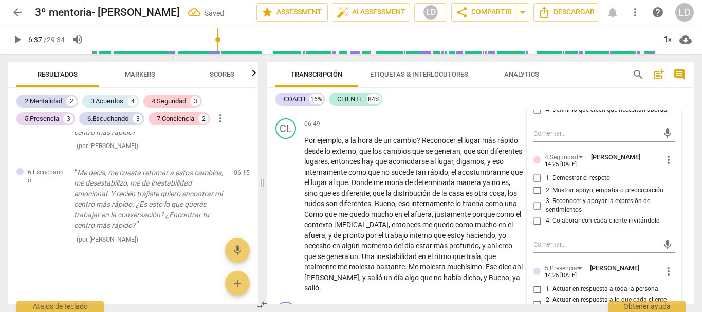
scroll to position [984, 0]
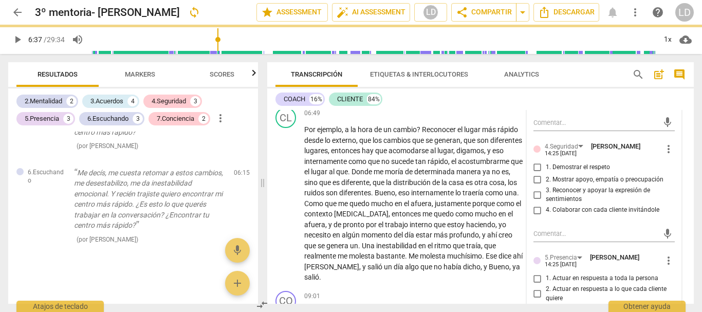
click at [534, 167] on input "1. Demostrar el respeto" at bounding box center [537, 167] width 16 height 12
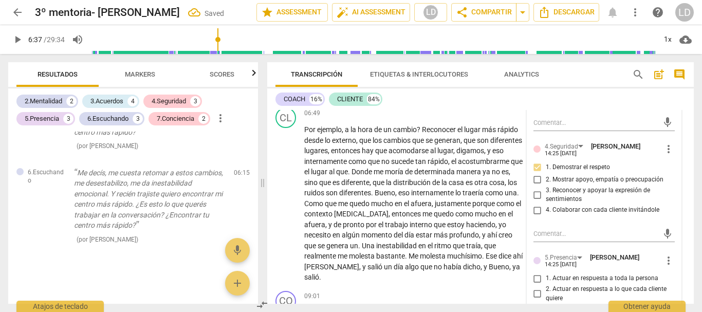
scroll to position [1516, 0]
drag, startPoint x: 536, startPoint y: 178, endPoint x: 529, endPoint y: 191, distance: 15.2
click at [536, 178] on input "2. Mostrar apoyo, empatía o preocupación" at bounding box center [537, 180] width 16 height 12
click at [534, 194] on input "3. Reconocer y apoyar la expresión de sentimientos" at bounding box center [537, 195] width 16 height 12
click at [533, 207] on input "4. Colaborar con cada cliente invitándole" at bounding box center [537, 210] width 16 height 12
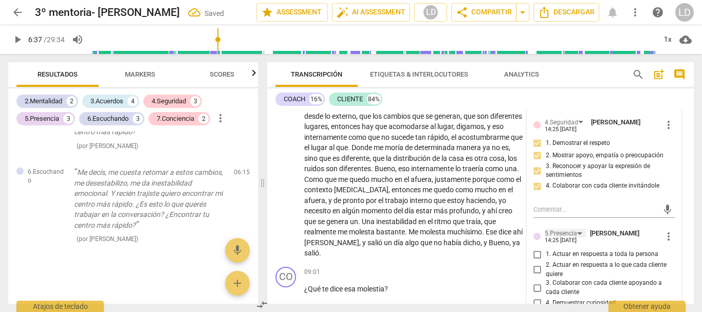
scroll to position [984, 0]
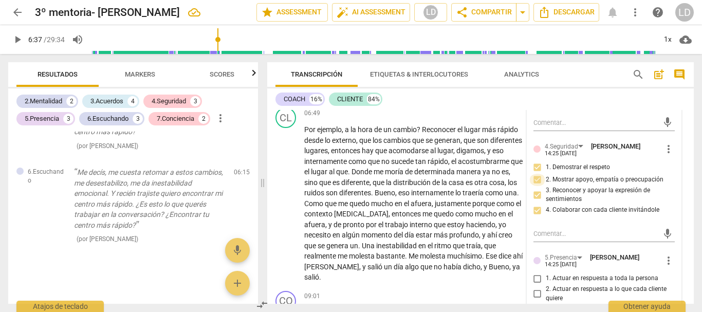
click at [536, 182] on input "2. Mostrar apoyo, empatía o preocupación" at bounding box center [537, 180] width 16 height 12
click at [536, 179] on input "2. Mostrar apoyo, empatía o preocupación" at bounding box center [537, 180] width 16 height 12
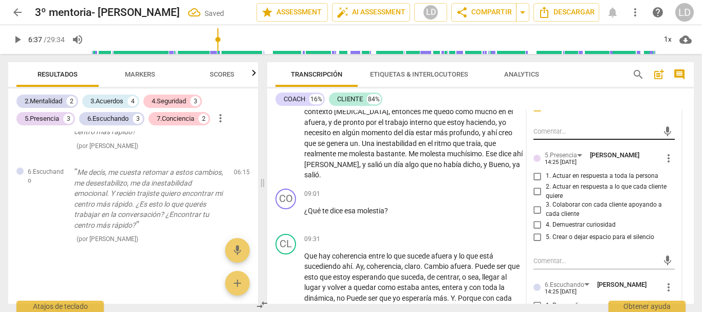
scroll to position [1087, 0]
click at [534, 175] on input "1. Actuar en respuesta a toda la persona" at bounding box center [537, 176] width 16 height 12
click at [535, 208] on input "3. Colaborar con cada cliente apoyando a cada cliente" at bounding box center [537, 209] width 16 height 12
click at [533, 225] on input "4. Demuestrar curiosidad" at bounding box center [537, 224] width 16 height 12
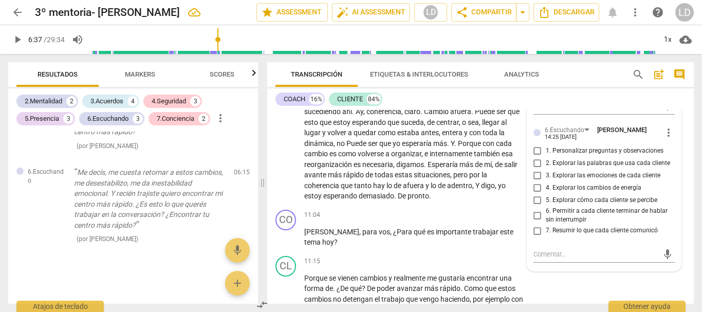
scroll to position [1241, 0]
click at [538, 151] on input "1. Personalizar preguntas y observaciones" at bounding box center [537, 150] width 16 height 12
click at [537, 163] on input "2. Explorar las palabras que usa cada cliente" at bounding box center [537, 163] width 16 height 12
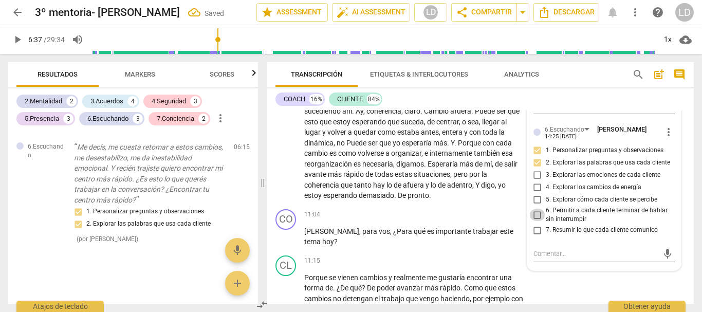
click at [532, 214] on input "6. Permitir a cada cliente terminar de hablar sin interrumpir" at bounding box center [537, 215] width 16 height 12
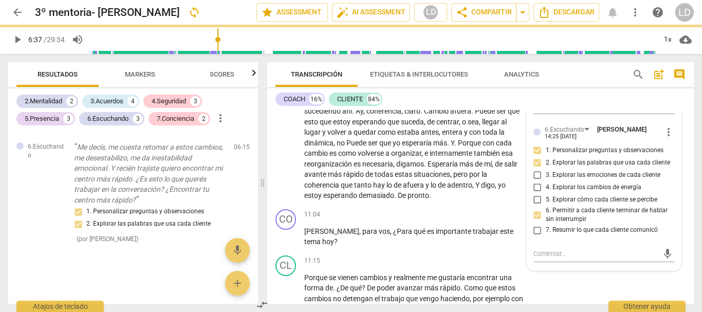
click at [536, 227] on input "7. Resumir lo que cada cliente comunicó" at bounding box center [537, 230] width 16 height 12
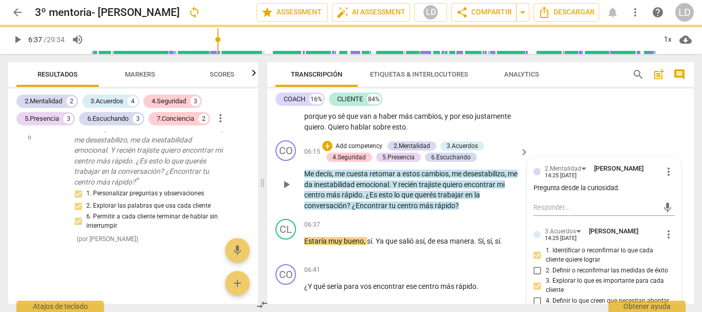
scroll to position [779, 0]
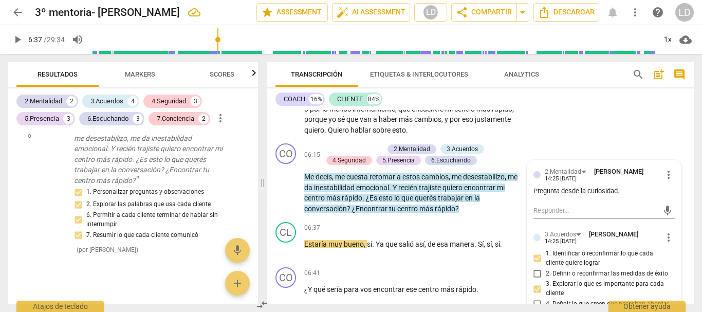
click at [626, 132] on div "CL play_arrow pause 04:32 + Add competency keyboard_arrow_right Y que vendría s…" at bounding box center [480, 64] width 426 height 152
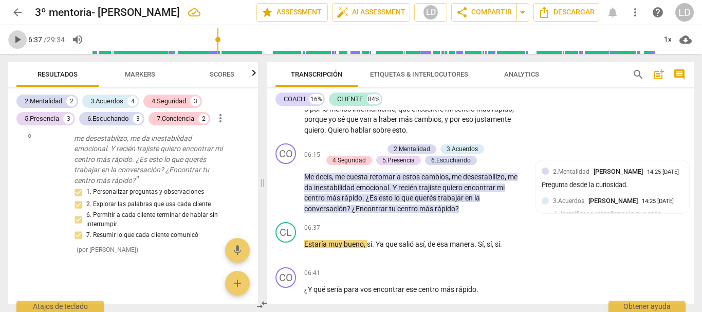
click at [15, 39] on span "play_arrow" at bounding box center [17, 39] width 12 height 12
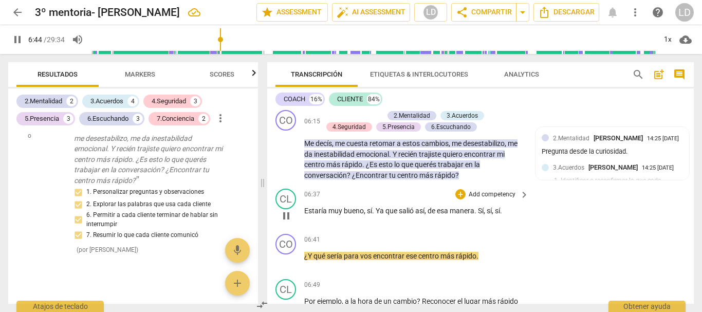
scroll to position [830, 0]
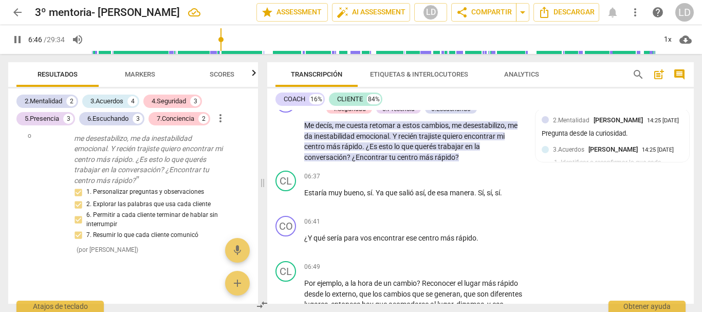
drag, startPoint x: 13, startPoint y: 40, endPoint x: 18, endPoint y: 41, distance: 5.2
click at [14, 40] on span "pause" at bounding box center [17, 39] width 12 height 12
click at [481, 219] on p "Add competency" at bounding box center [492, 221] width 49 height 9
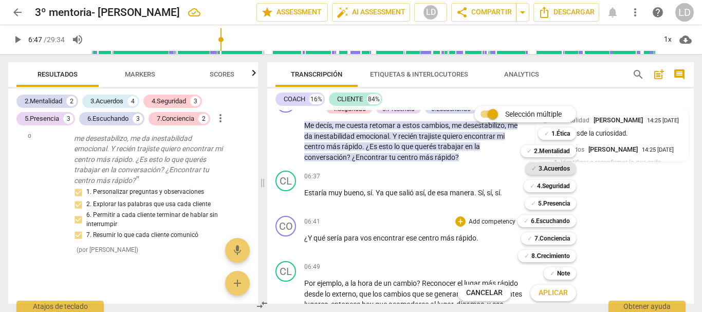
click at [568, 169] on b "3.Acuerdos" at bounding box center [553, 168] width 31 height 12
click at [562, 235] on b "7.Conciencia" at bounding box center [551, 238] width 35 height 12
click at [562, 219] on b "6.Escuchando" at bounding box center [550, 221] width 39 height 12
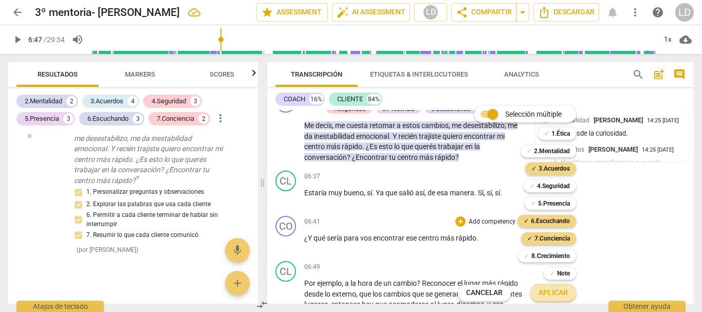
click at [554, 288] on span "Aplicar" at bounding box center [552, 293] width 29 height 10
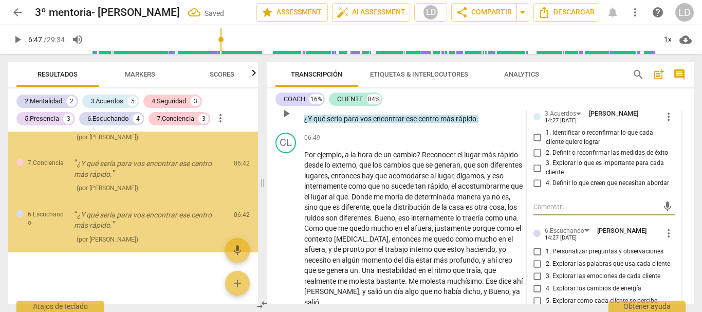
scroll to position [1828, 0]
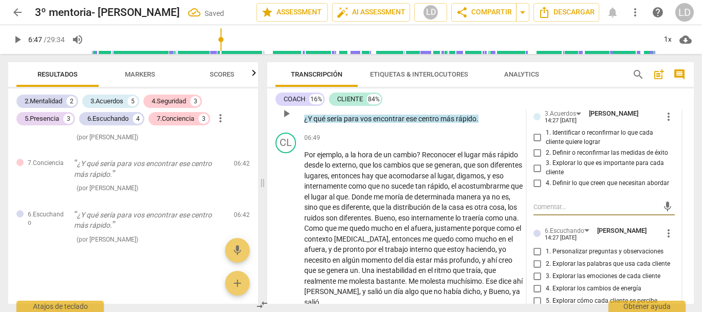
click at [537, 138] on input "1. Identificar o reconfirmar lo que cada cliente quiere lograr" at bounding box center [537, 138] width 16 height 12
click at [533, 169] on input "3. Explorar lo que es importante para cada cliente" at bounding box center [537, 168] width 16 height 12
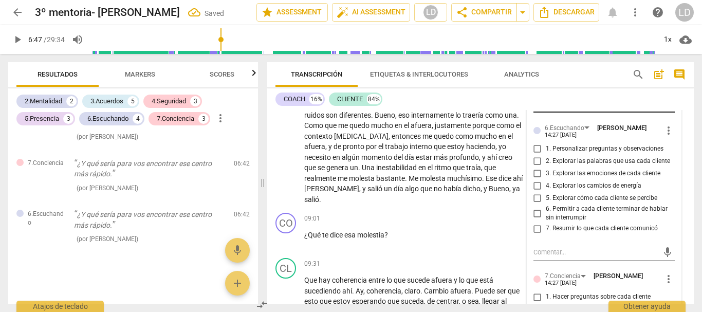
scroll to position [1064, 0]
click at [537, 148] on input "1. Personalizar preguntas y observaciones" at bounding box center [537, 148] width 16 height 12
click at [537, 162] on input "2. Explorar las palabras que usa cada cliente" at bounding box center [537, 161] width 16 height 12
click at [535, 196] on input "5. Explorar cómo cada cliente se percibe" at bounding box center [537, 198] width 16 height 12
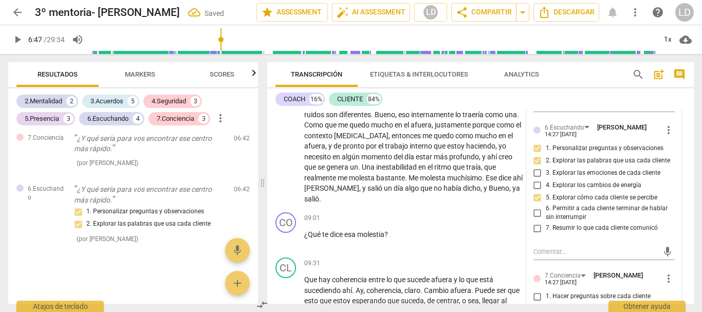
click at [534, 212] on input "6. Permitir a cada cliente terminar de hablar sin interrumpir" at bounding box center [537, 213] width 16 height 12
drag, startPoint x: 536, startPoint y: 229, endPoint x: 543, endPoint y: 233, distance: 8.0
click at [536, 229] on input "7. Resumir lo que cada cliente comunicó" at bounding box center [537, 228] width 16 height 12
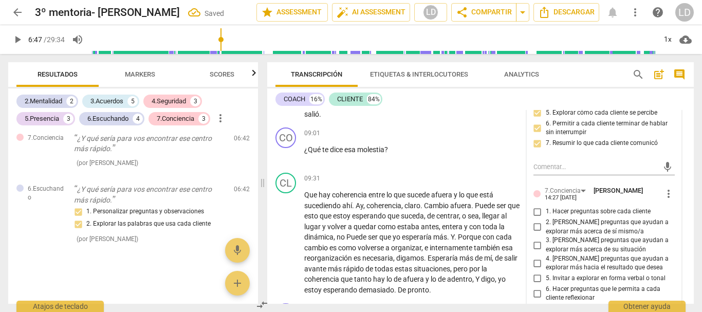
scroll to position [1167, 0]
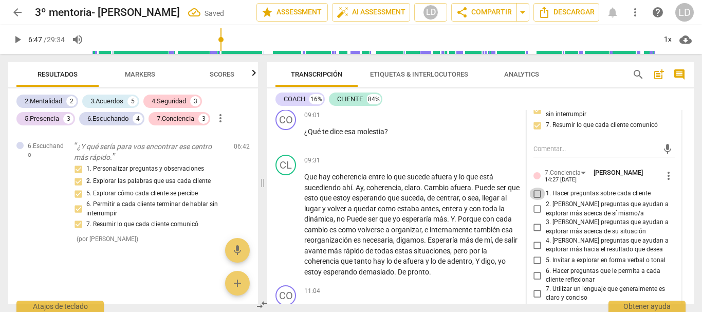
click at [533, 198] on input "1. Hacer preguntas sobre cada cliente" at bounding box center [537, 194] width 16 height 12
click at [535, 212] on input "2. [PERSON_NAME] preguntas que ayudan a explorar más acerca de sí mismo/a" at bounding box center [537, 209] width 16 height 12
click at [535, 227] on input "3. [PERSON_NAME] preguntas que ayudan a explorar más acerca de su situación" at bounding box center [537, 227] width 16 height 12
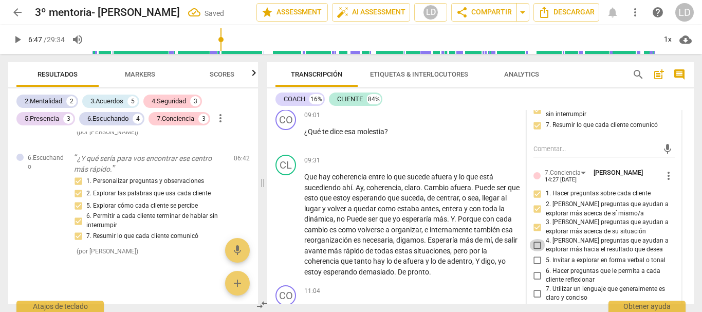
drag, startPoint x: 534, startPoint y: 242, endPoint x: 537, endPoint y: 253, distance: 11.9
click at [534, 242] on input "4. [PERSON_NAME] preguntas que ayudan a explorar más hacia el resultado que des…" at bounding box center [537, 245] width 16 height 12
click at [533, 274] on input "6. Hacer preguntas que le permita a cada cliente reflexionar" at bounding box center [537, 275] width 16 height 12
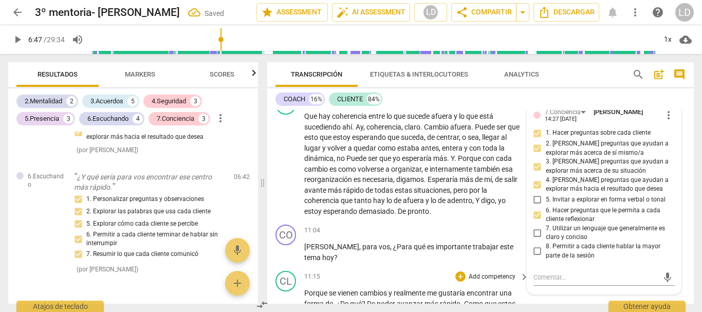
scroll to position [1269, 0]
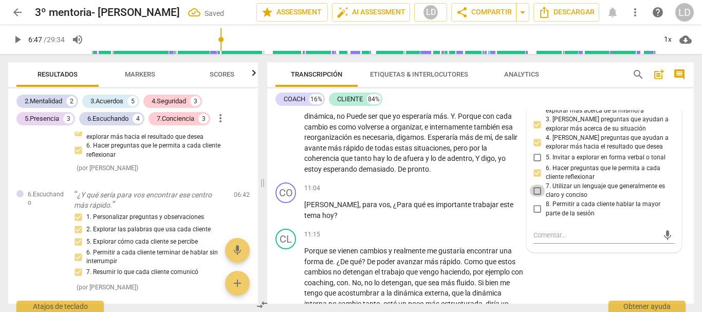
click at [532, 186] on input "7. Utilizar un lenguaje que generalmente es claro y conciso" at bounding box center [537, 190] width 16 height 12
click at [538, 208] on input "8. Permitir a cada cliente hablar la mayor parte de la sesión" at bounding box center [537, 209] width 16 height 12
click at [15, 39] on span "play_arrow" at bounding box center [17, 39] width 12 height 12
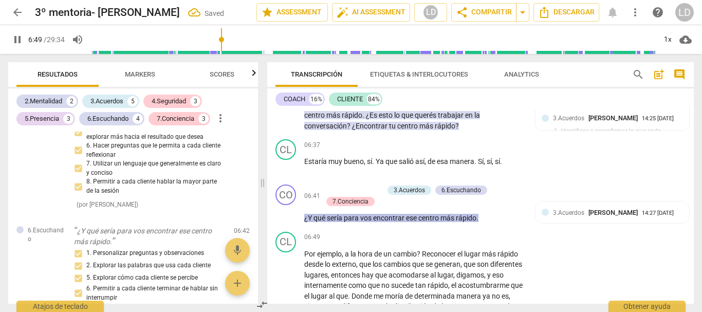
scroll to position [858, 0]
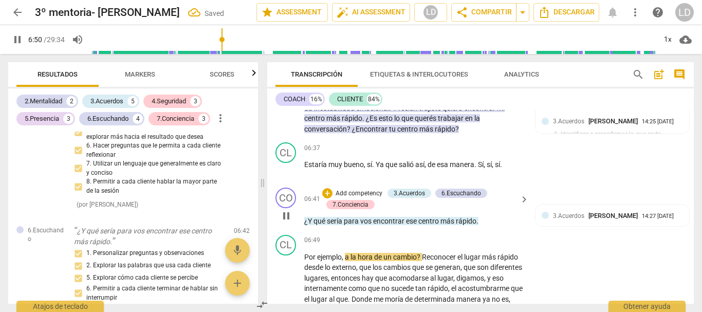
click at [480, 223] on p "¿Y qué sería para vos encontrar ese centro más rápido ." at bounding box center [413, 221] width 219 height 11
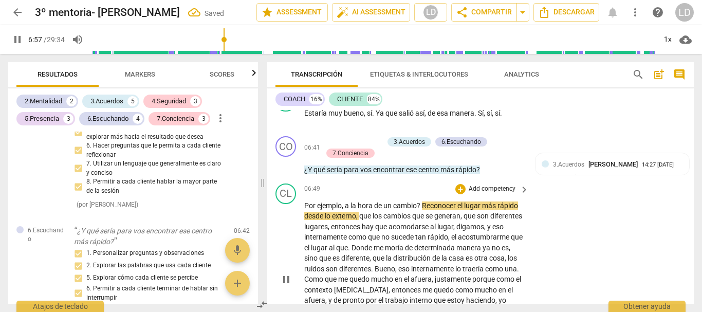
scroll to position [961, 0]
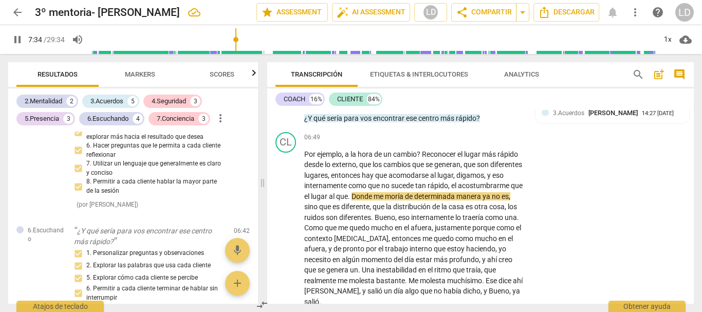
click at [17, 38] on span "pause" at bounding box center [17, 39] width 12 height 12
click at [13, 40] on span "play_arrow" at bounding box center [17, 39] width 12 height 12
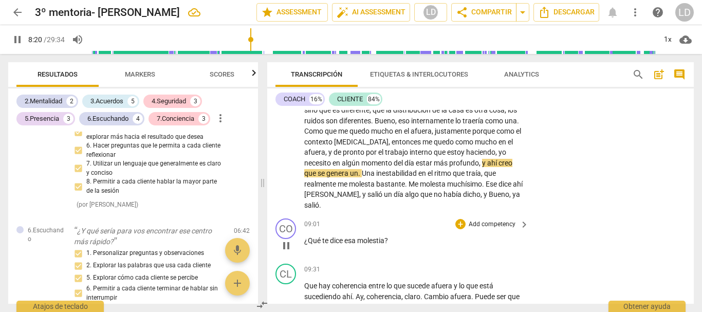
scroll to position [1064, 0]
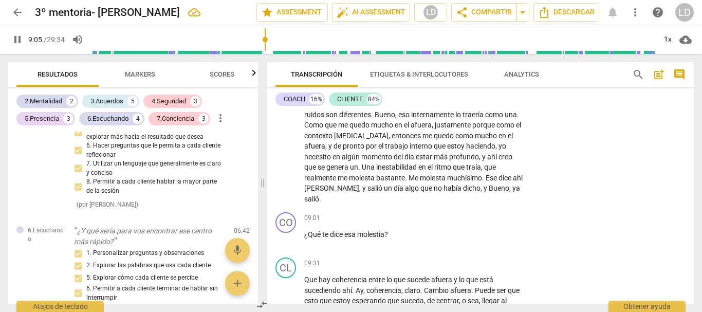
click at [17, 36] on span "pause" at bounding box center [17, 39] width 12 height 12
click at [263, 37] on input "range" at bounding box center [373, 39] width 565 height 33
click at [17, 36] on span "play_arrow" at bounding box center [17, 39] width 12 height 12
click at [261, 34] on input "range" at bounding box center [373, 39] width 565 height 33
click at [259, 39] on input "range" at bounding box center [373, 39] width 565 height 33
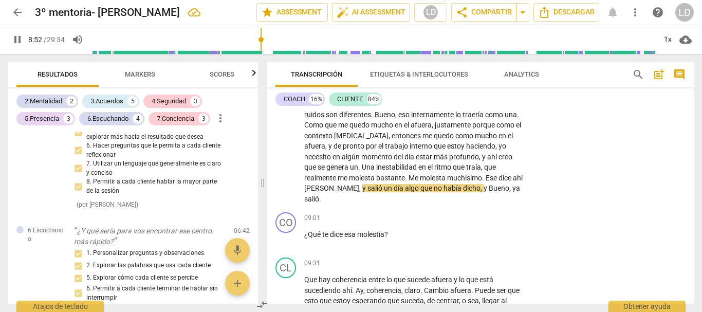
click at [16, 38] on span "pause" at bounding box center [17, 39] width 12 height 12
click at [482, 182] on span "." at bounding box center [484, 178] width 4 height 8
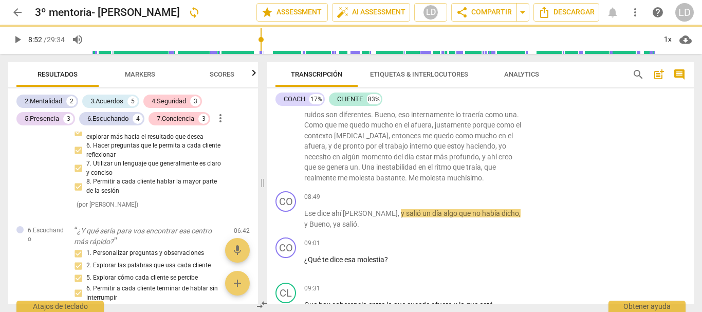
scroll to position [1100, 0]
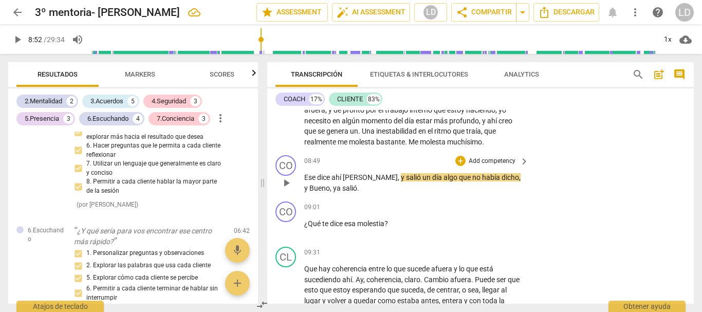
click at [330, 181] on span "dice" at bounding box center [324, 177] width 14 height 8
click at [404, 181] on span "," at bounding box center [405, 177] width 3 height 8
click at [305, 181] on span "Qué sentís" at bounding box center [320, 177] width 33 height 8
click at [16, 35] on span "play_arrow" at bounding box center [17, 39] width 12 height 12
click at [18, 33] on span "pause" at bounding box center [17, 39] width 12 height 12
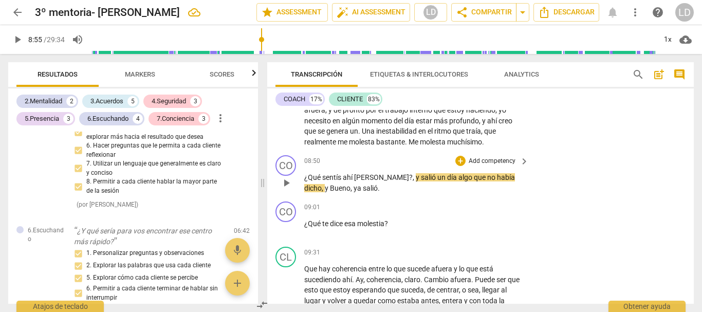
click at [416, 181] on span "y" at bounding box center [418, 177] width 5 height 8
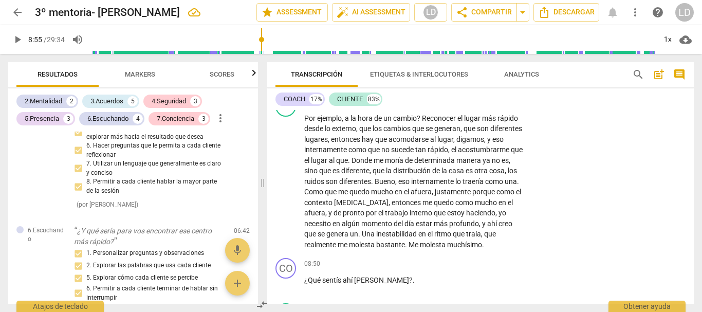
scroll to position [1049, 0]
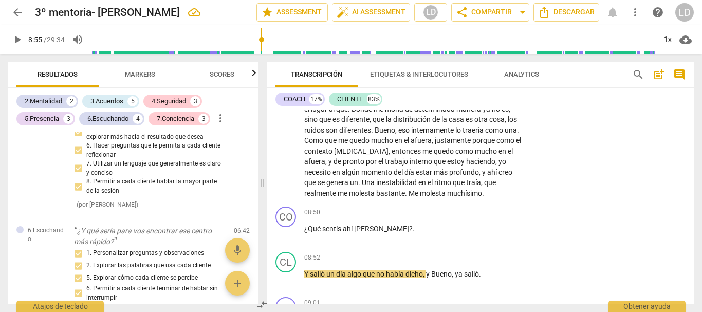
click at [15, 39] on span "play_arrow" at bounding box center [17, 39] width 12 height 12
click at [18, 38] on span "pause" at bounding box center [17, 39] width 12 height 12
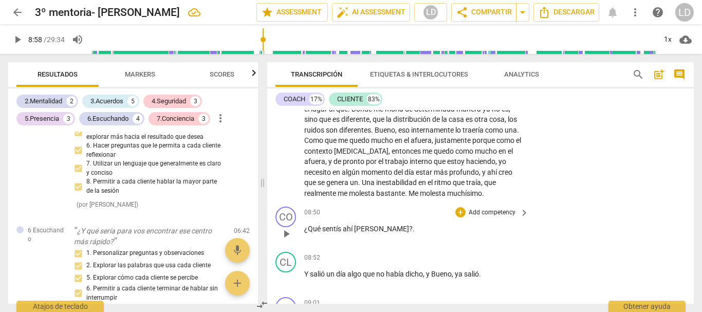
click at [479, 217] on div "+ Add competency" at bounding box center [485, 212] width 61 height 10
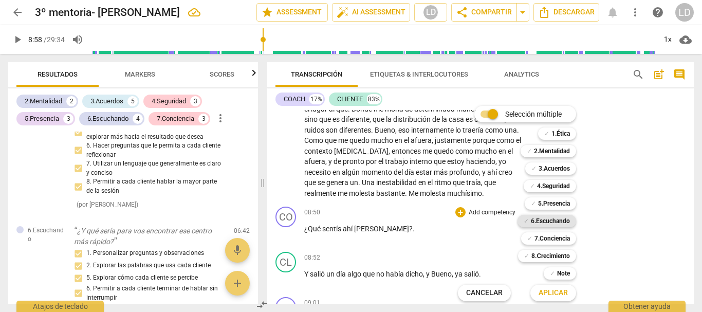
click at [557, 218] on b "6.Escuchando" at bounding box center [550, 221] width 39 height 12
click at [552, 290] on span "Aplicar" at bounding box center [552, 293] width 29 height 10
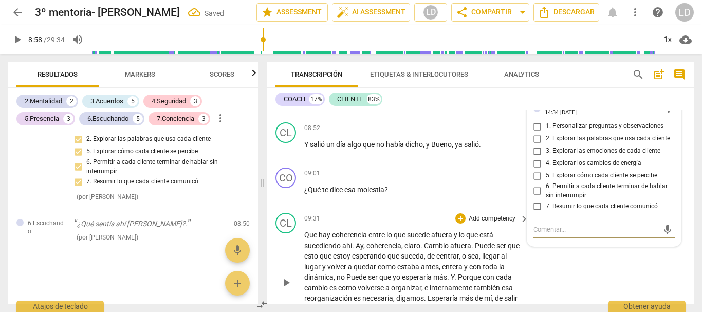
scroll to position [1160, 0]
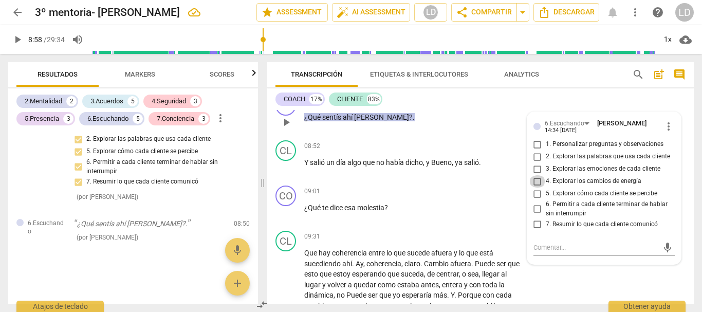
click at [536, 188] on input "4. Explorar los cambios de energía" at bounding box center [537, 181] width 16 height 12
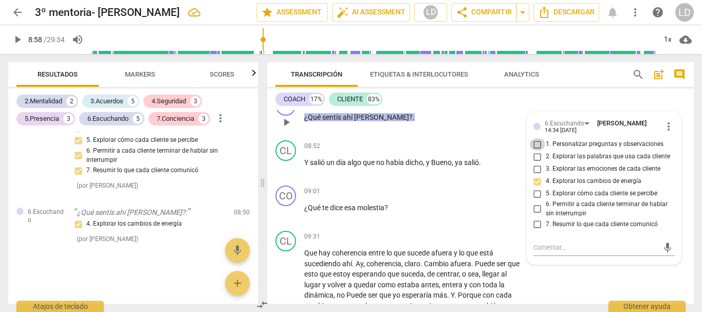
click at [535, 148] on input "1. Personalizar preguntas y observaciones" at bounding box center [537, 144] width 16 height 12
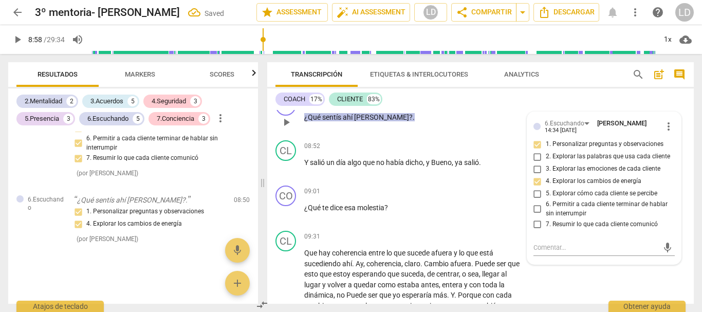
click at [532, 200] on input "5. Explorar cómo cada cliente se percibe" at bounding box center [537, 194] width 16 height 12
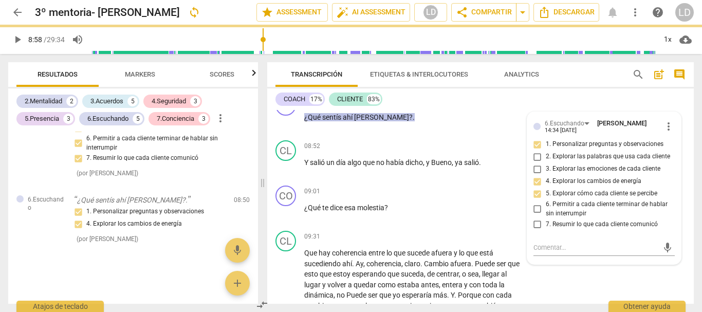
click at [676, 108] on div "COACH 17% CLIENTE 83% CO play_arrow pause 00:02 + Add competency keyboard_arrow…" at bounding box center [480, 195] width 426 height 215
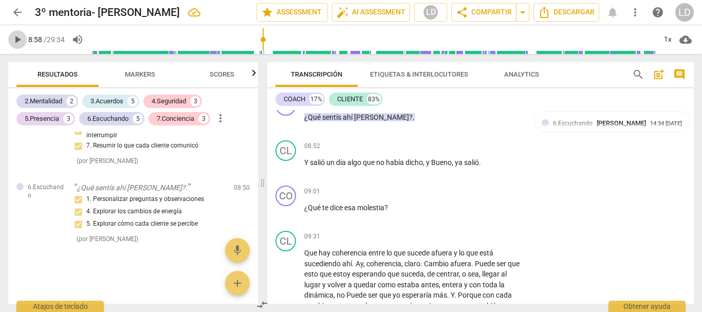
click at [19, 39] on span "play_arrow" at bounding box center [17, 39] width 12 height 12
click at [19, 36] on span "pause" at bounding box center [17, 39] width 12 height 12
click at [494, 196] on p "Add competency" at bounding box center [492, 191] width 49 height 9
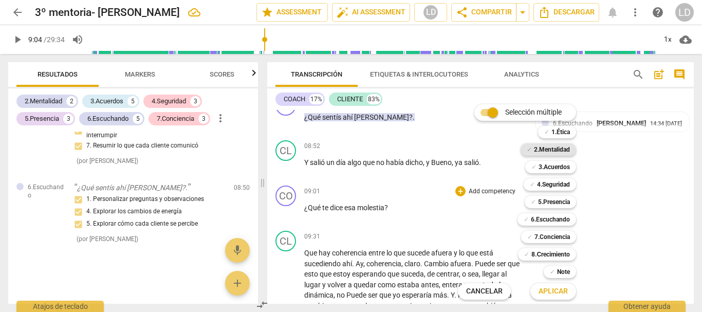
click at [556, 148] on b "2.Mentalidad" at bounding box center [552, 149] width 36 height 12
click at [554, 185] on b "4.Seguridad" at bounding box center [553, 184] width 33 height 12
click at [553, 204] on b "5.Presencia" at bounding box center [554, 202] width 32 height 12
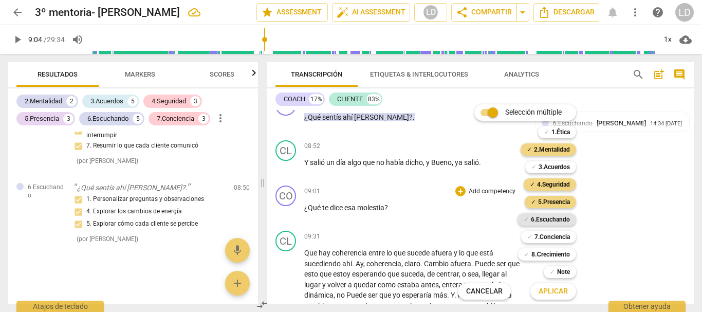
click at [553, 217] on b "6.Escuchando" at bounding box center [550, 219] width 39 height 12
click at [562, 237] on b "7.Conciencia" at bounding box center [551, 237] width 35 height 12
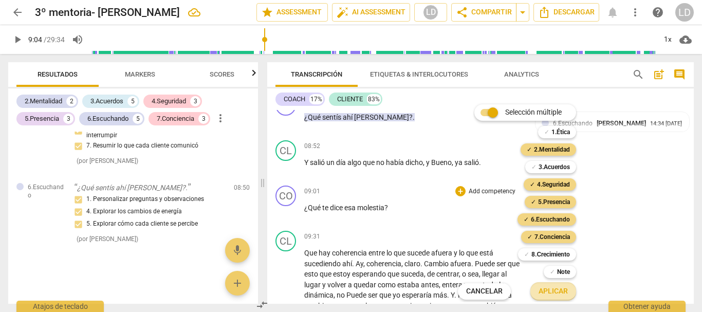
click at [558, 287] on span "Aplicar" at bounding box center [552, 291] width 29 height 10
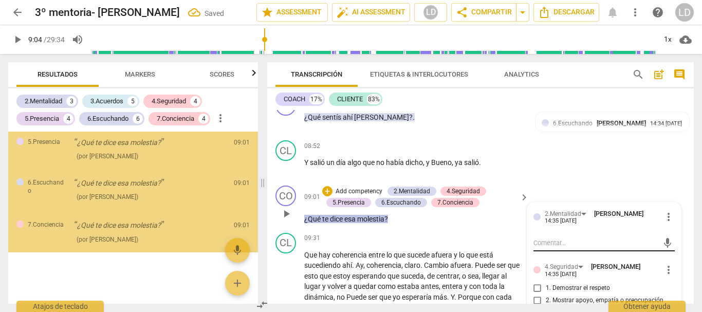
scroll to position [2334, 0]
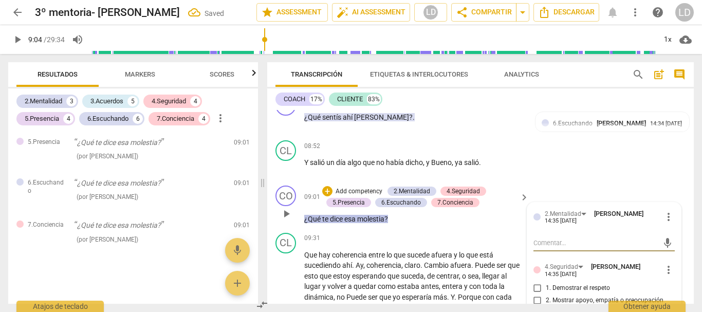
click at [556, 248] on textarea at bounding box center [595, 243] width 125 height 10
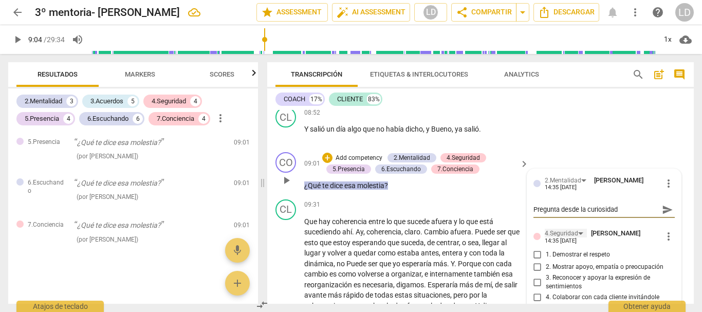
scroll to position [1211, 0]
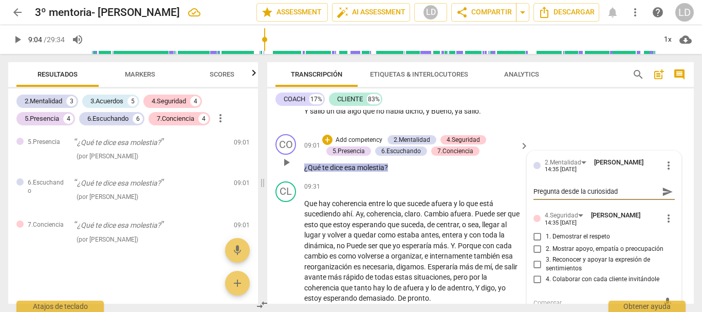
click at [535, 243] on input "1. Demostrar el respeto" at bounding box center [537, 237] width 16 height 12
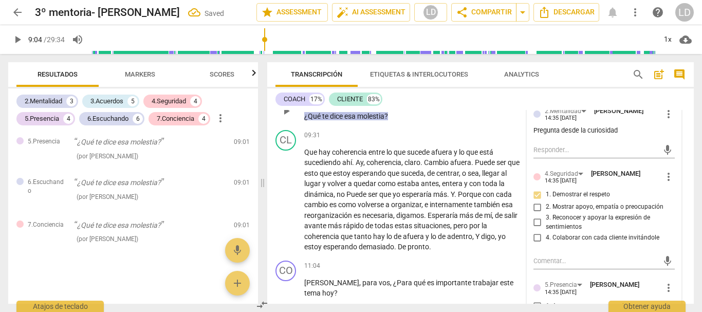
scroll to position [2358, 0]
click at [535, 213] on input "2. Mostrar apoyo, empatía o preocupación" at bounding box center [537, 207] width 16 height 12
click at [536, 229] on input "3. Reconocer y apoyar la expresión de sentimientos" at bounding box center [537, 222] width 16 height 12
click at [536, 244] on input "4. Colaborar con cada cliente invitándole" at bounding box center [537, 237] width 16 height 12
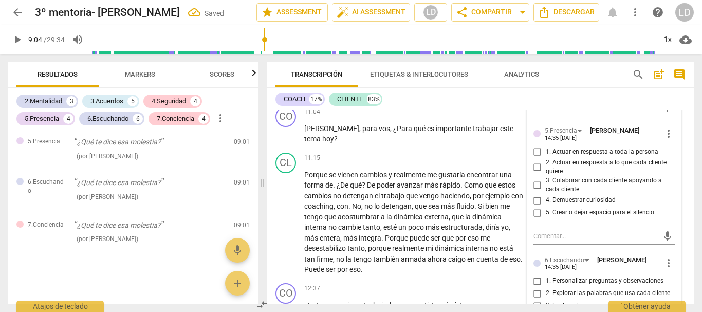
scroll to position [2400, 0]
click at [536, 158] on input "1. Actuar en respuesta a toda la persona" at bounding box center [537, 152] width 16 height 12
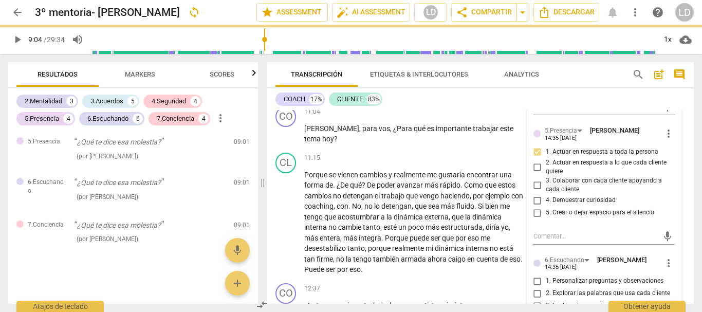
click at [533, 191] on input "3. Colaborar con cada cliente apoyando a cada cliente" at bounding box center [537, 185] width 16 height 12
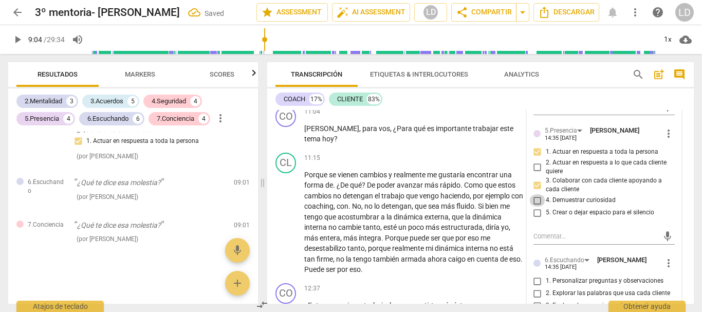
click at [533, 207] on input "4. Demuestrar curiosidad" at bounding box center [537, 200] width 16 height 12
click at [535, 219] on input "5. Crear o dejar espacio para el silencio" at bounding box center [537, 213] width 16 height 12
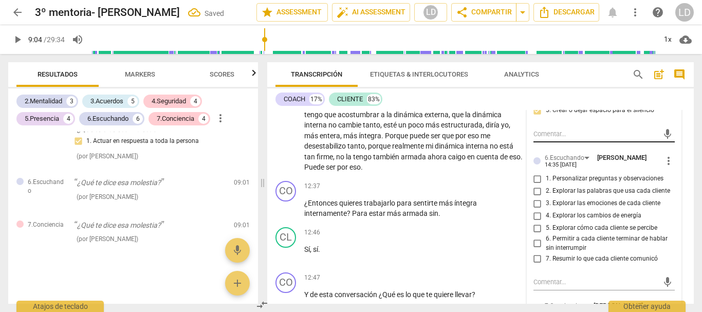
scroll to position [1520, 0]
click at [531, 184] on input "1. Personalizar preguntas y observaciones" at bounding box center [537, 178] width 16 height 12
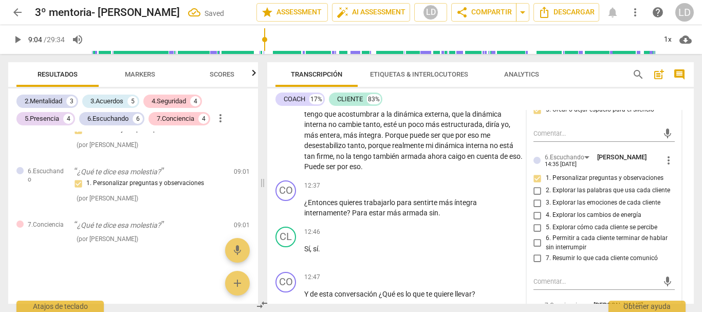
click at [532, 197] on input "2. Explorar las palabras que usa cada cliente" at bounding box center [537, 190] width 16 height 12
click at [557, 286] on textarea at bounding box center [595, 281] width 125 height 10
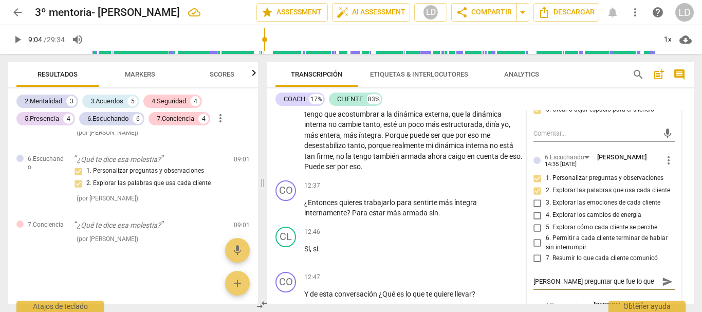
scroll to position [9, 0]
click at [535, 234] on input "5. Explorar cómo cada cliente se percibe" at bounding box center [537, 227] width 16 height 12
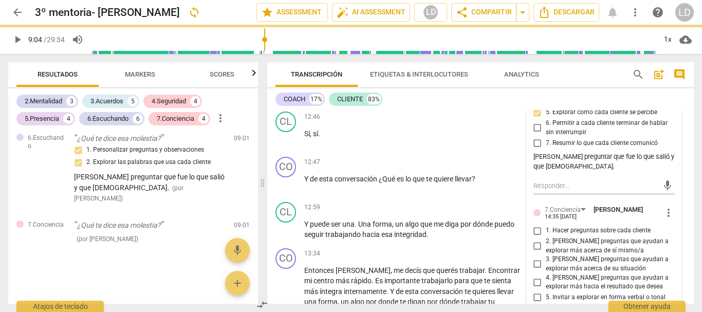
scroll to position [1674, 0]
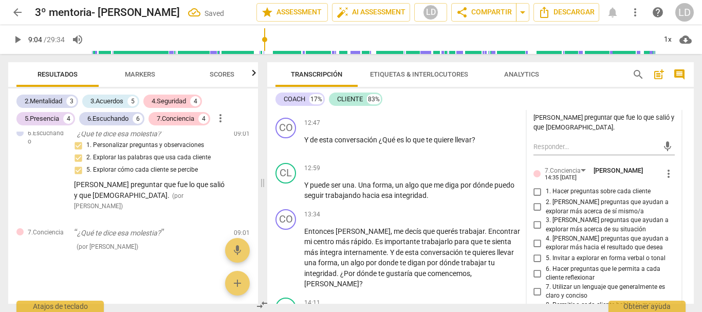
click at [537, 191] on input "1. Hacer preguntas sobre cada cliente" at bounding box center [537, 191] width 16 height 12
click at [535, 206] on input "2. [PERSON_NAME] preguntas que ayudan a explorar más acerca de sí mismo/a" at bounding box center [537, 207] width 16 height 12
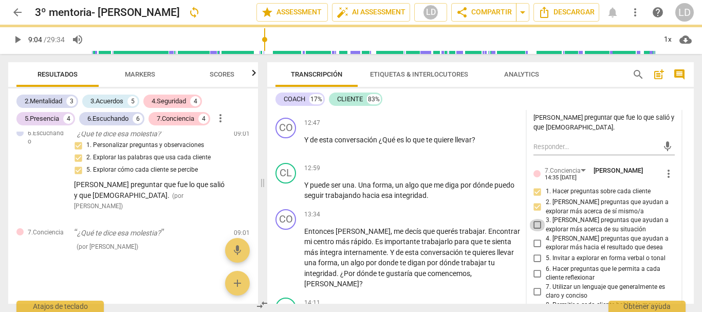
click at [536, 223] on input "3. [PERSON_NAME] preguntas que ayudan a explorar más acerca de su situación" at bounding box center [537, 225] width 16 height 12
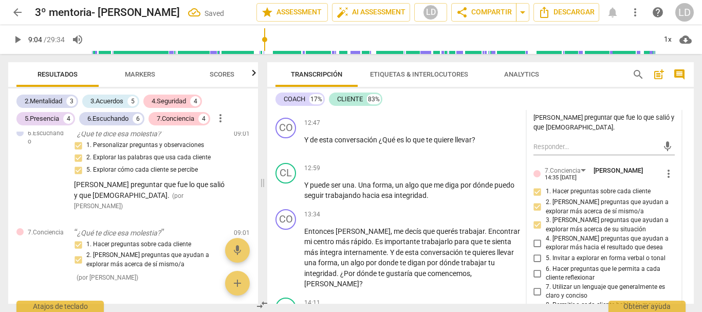
click at [535, 271] on input "6. Hacer preguntas que le permita a cada cliente reflexionar" at bounding box center [537, 273] width 16 height 12
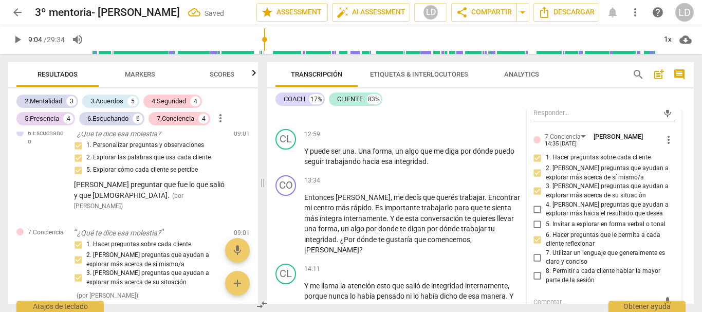
scroll to position [1725, 0]
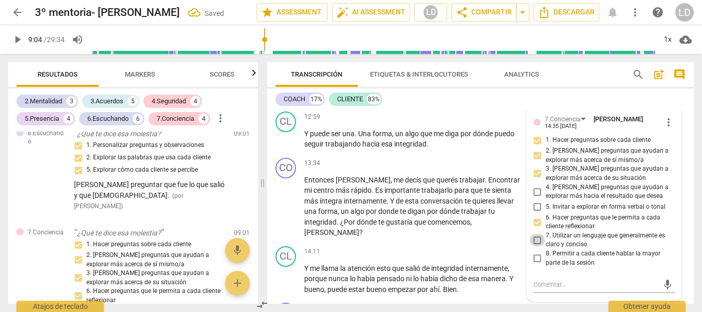
click at [536, 240] on input "7. Utilizar un lenguaje que generalmente es claro y conciso" at bounding box center [537, 240] width 16 height 12
click at [685, 205] on div "CO play_arrow pause 13:34 + Add competency keyboard_arrow_right Entonces [PERSO…" at bounding box center [480, 198] width 426 height 88
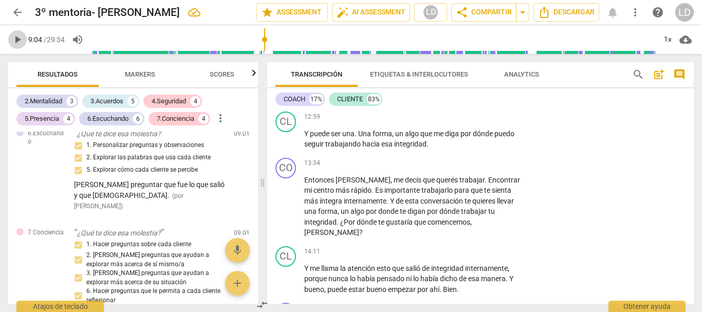
click at [16, 34] on span "play_arrow" at bounding box center [17, 39] width 12 height 12
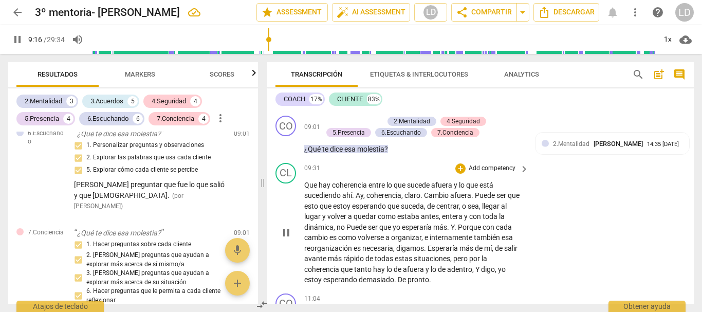
scroll to position [1263, 0]
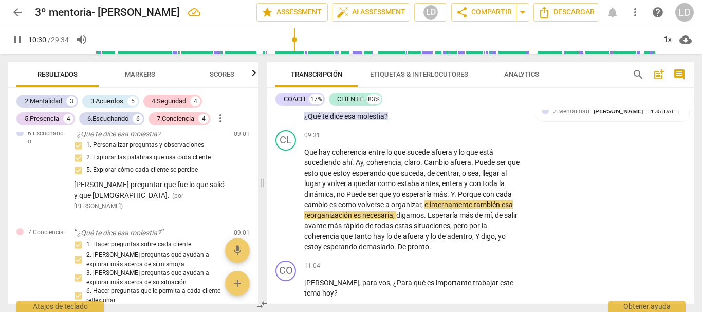
click at [20, 39] on span "pause" at bounding box center [17, 39] width 12 height 12
click at [451, 198] on span "." at bounding box center [449, 194] width 4 height 8
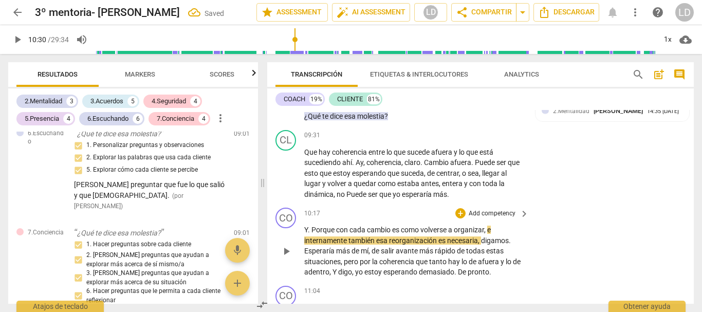
click at [304, 234] on span "Y" at bounding box center [306, 230] width 4 height 8
click at [304, 234] on span "Porqué no puede ser? Y" at bounding box center [341, 230] width 74 height 8
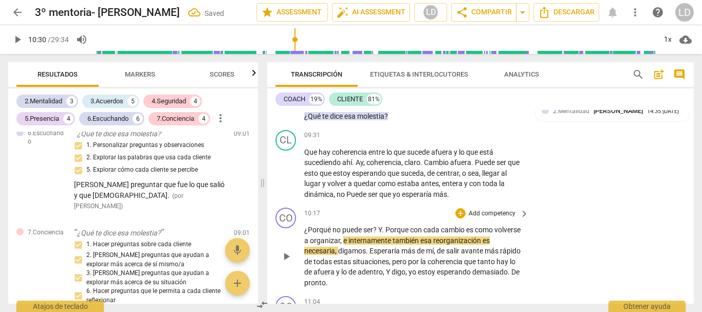
click at [379, 234] on span "¿Porqué no puede ser? Y" at bounding box center [343, 230] width 78 height 8
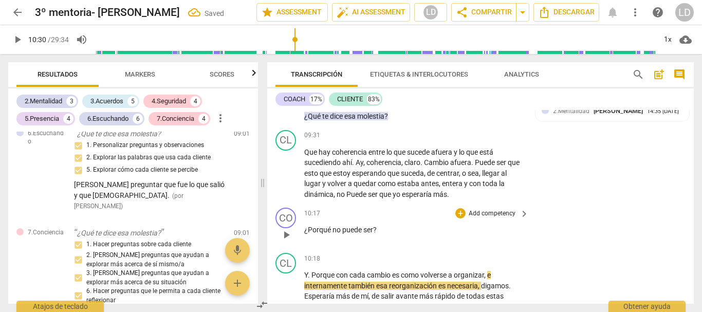
click at [502, 218] on p "Add competency" at bounding box center [492, 213] width 49 height 9
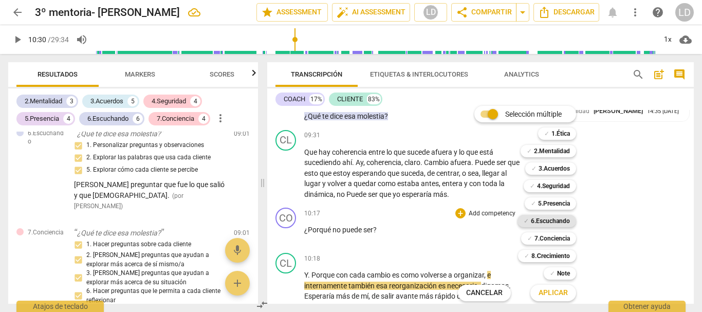
click at [561, 222] on b "6.Escuchando" at bounding box center [550, 221] width 39 height 12
click at [555, 293] on span "Aplicar" at bounding box center [552, 293] width 29 height 10
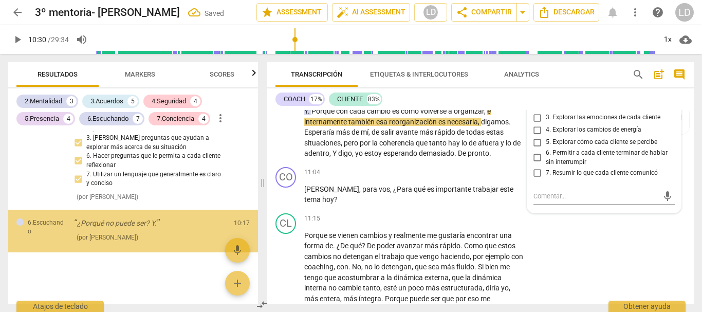
scroll to position [2630, 0]
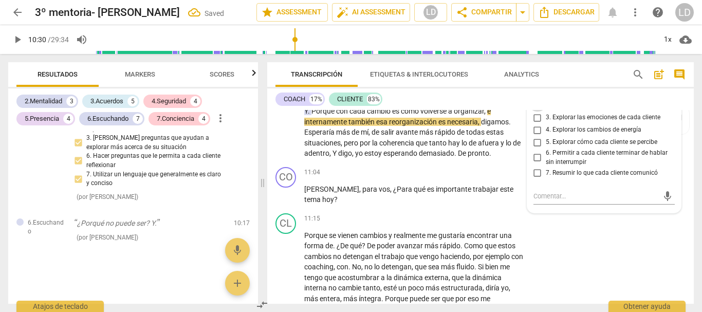
drag, startPoint x: 535, startPoint y: 115, endPoint x: 572, endPoint y: 164, distance: 61.3
click at [536, 111] on input "2. Explorar las palabras que usa cada cliente" at bounding box center [537, 105] width 16 height 12
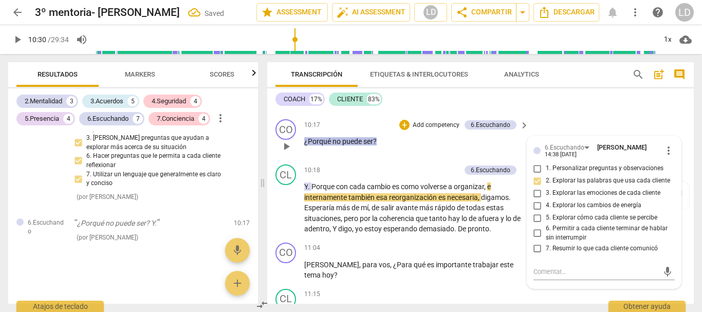
scroll to position [1324, 0]
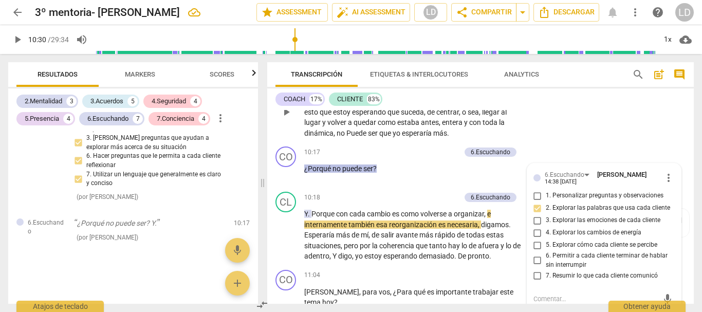
click at [611, 132] on div "CL play_arrow pause 09:31 + Add competency keyboard_arrow_right Que hay coheren…" at bounding box center [480, 104] width 426 height 78
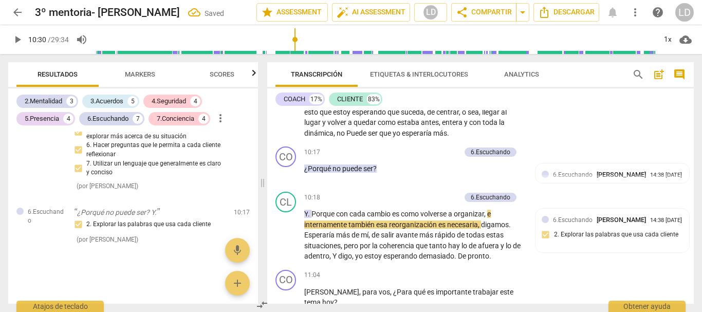
click at [14, 41] on span "play_arrow" at bounding box center [17, 39] width 12 height 12
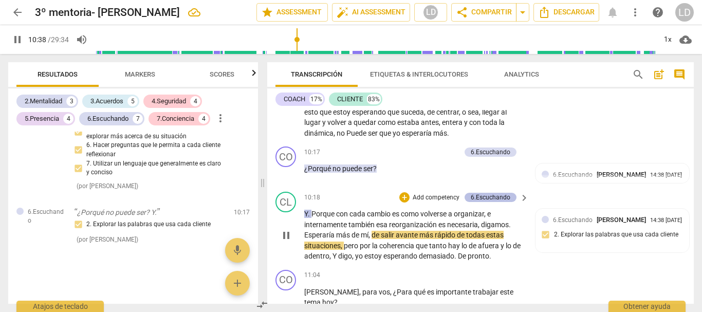
click at [498, 202] on div "6.Escuchando" at bounding box center [491, 197] width 40 height 9
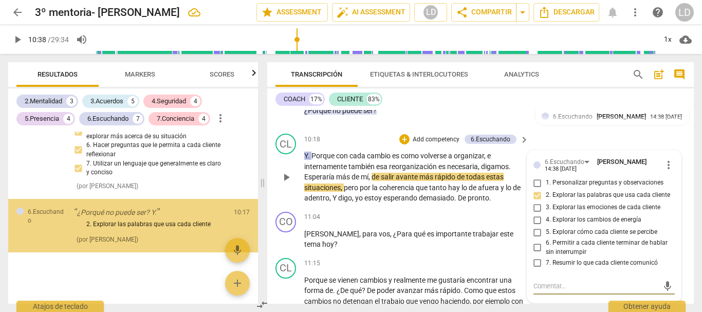
scroll to position [1369, 0]
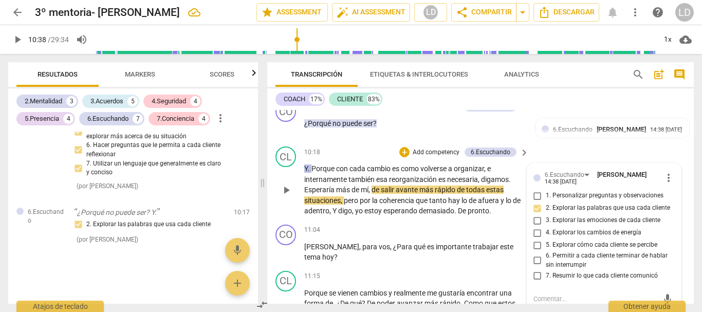
click at [665, 184] on span "more_vert" at bounding box center [668, 178] width 12 height 12
click at [664, 209] on li "Borrar" at bounding box center [676, 208] width 36 height 20
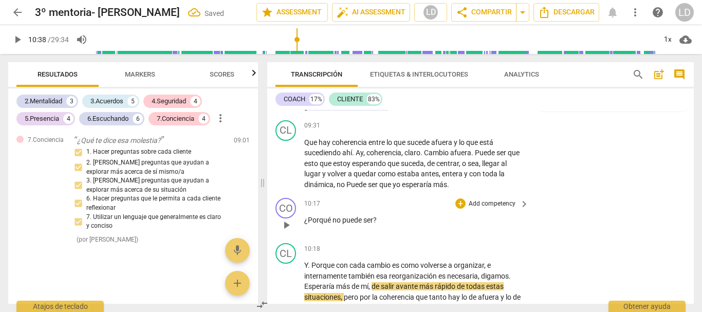
scroll to position [1266, 0]
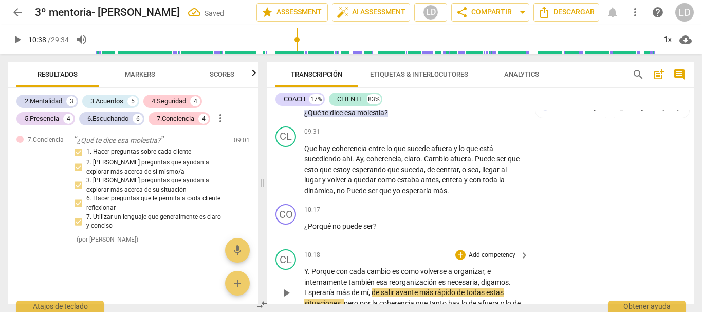
click at [310, 275] on span "." at bounding box center [310, 271] width 4 height 8
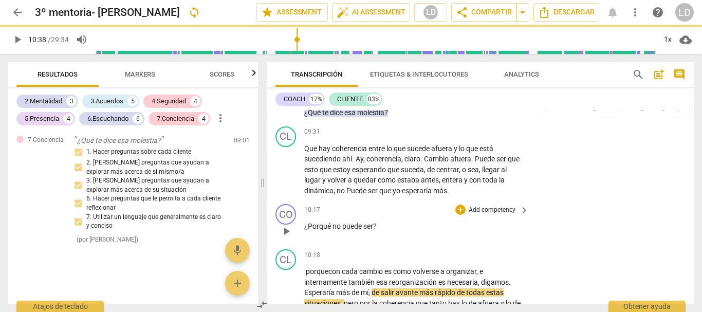
click at [373, 230] on span "ser" at bounding box center [368, 226] width 10 height 8
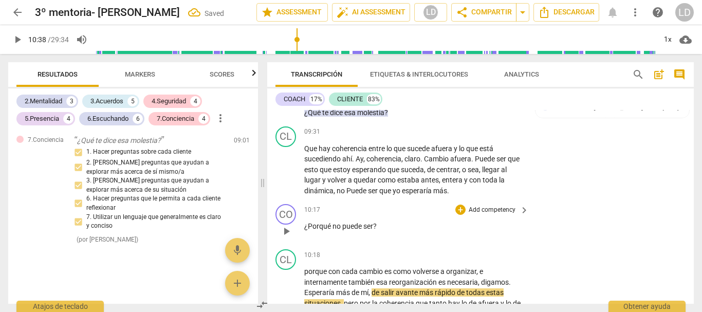
click at [496, 215] on p "Add competency" at bounding box center [492, 209] width 49 height 9
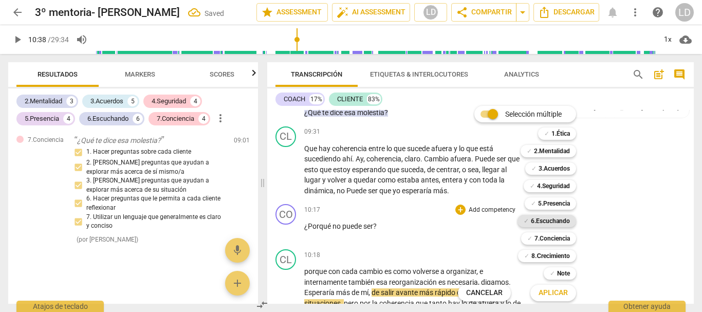
click at [547, 225] on b "6.Escuchando" at bounding box center [550, 221] width 39 height 12
click at [553, 288] on span "Aplicar" at bounding box center [552, 293] width 29 height 10
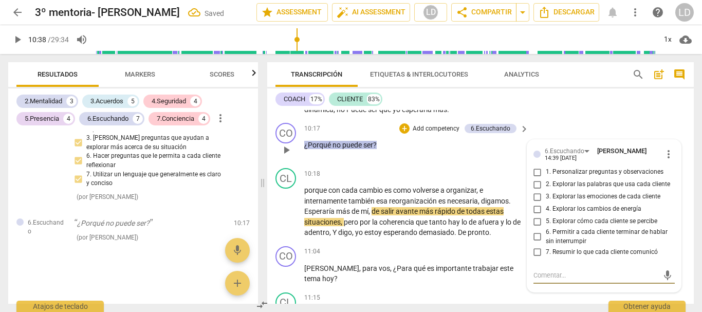
scroll to position [1324, 0]
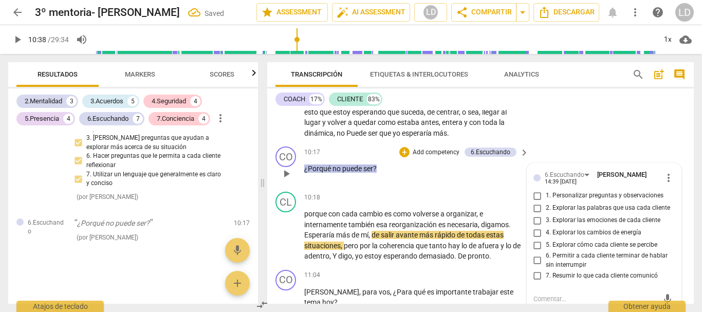
click at [534, 214] on input "2. Explorar las palabras que usa cada cliente" at bounding box center [537, 208] width 16 height 12
click at [650, 155] on div "CO play_arrow pause 10:17 + Add competency 6.Escuchando keyboard_arrow_right ¿P…" at bounding box center [480, 164] width 426 height 45
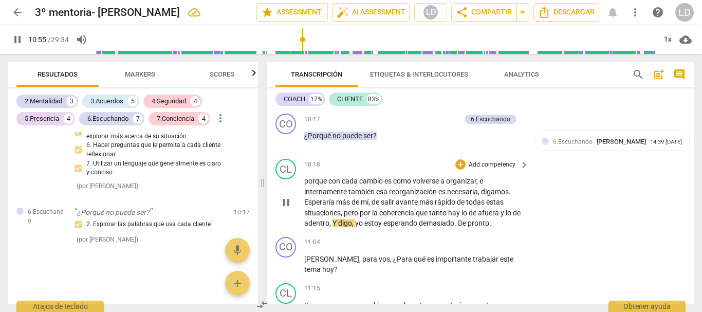
scroll to position [1375, 0]
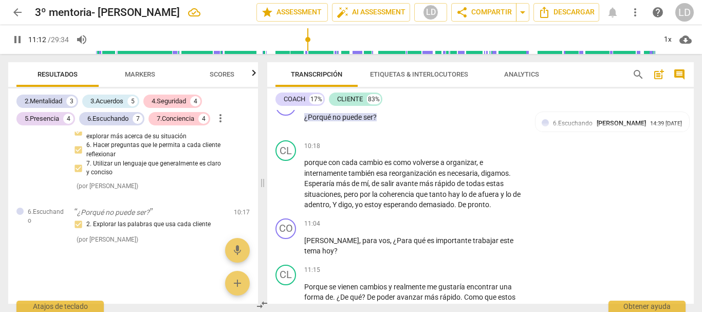
click at [20, 38] on span "pause" at bounding box center [17, 39] width 12 height 12
click at [506, 229] on p "Add competency" at bounding box center [492, 223] width 49 height 9
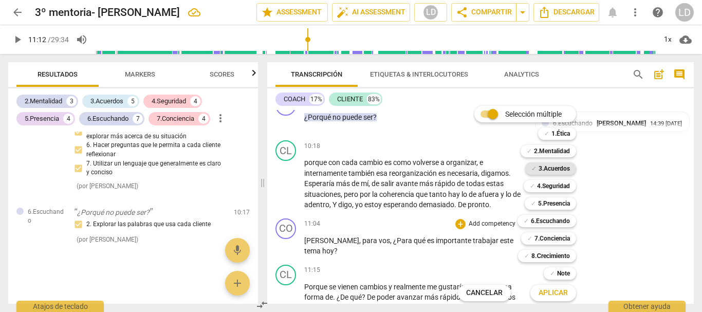
click at [553, 166] on b "3.Acuerdos" at bounding box center [553, 168] width 31 height 12
click at [552, 291] on span "Aplicar" at bounding box center [552, 293] width 29 height 10
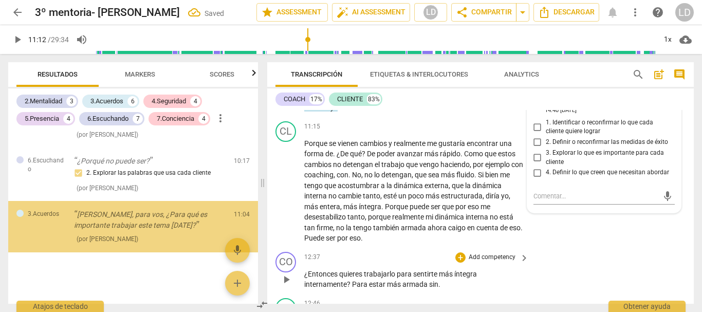
scroll to position [2692, 0]
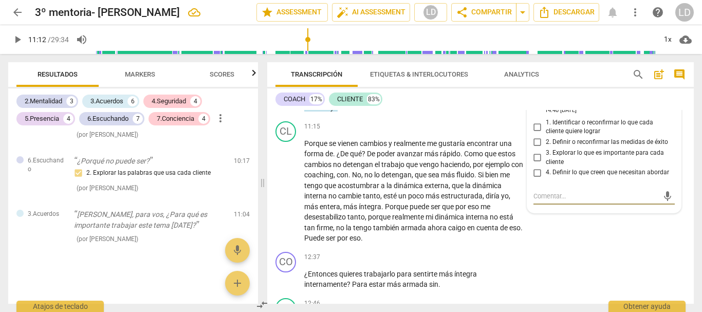
click at [533, 133] on input "1. Identificar o reconfirmar lo que cada cliente quiere lograr" at bounding box center [537, 127] width 16 height 12
click at [532, 164] on input "3. Explorar lo que es importante para cada cliente" at bounding box center [537, 158] width 16 height 12
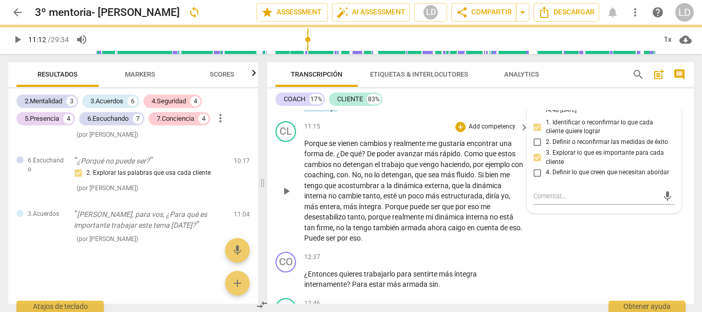
click at [637, 236] on div "CL play_arrow pause 11:15 + Add competency keyboard_arrow_right Porque se viene…" at bounding box center [480, 182] width 426 height 130
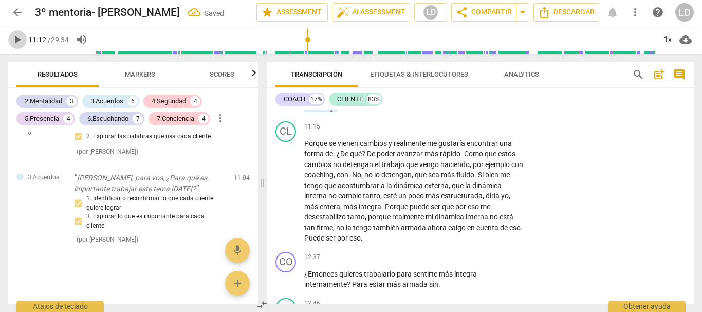
click at [20, 36] on span "play_arrow" at bounding box center [17, 39] width 12 height 12
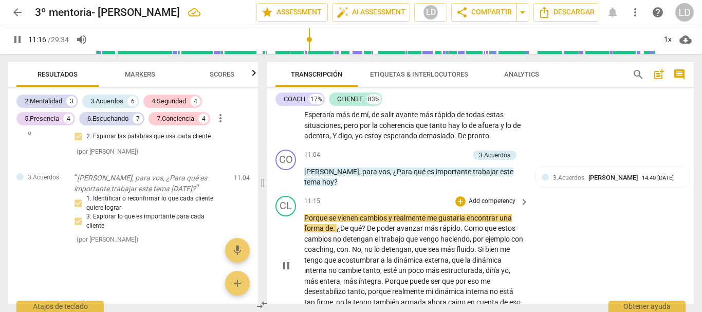
scroll to position [1467, 0]
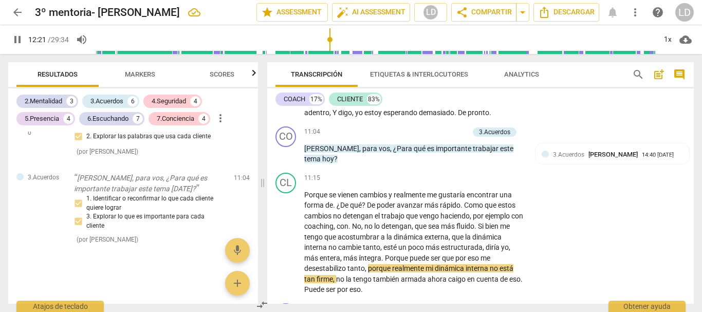
click at [15, 38] on span "pause" at bounding box center [17, 39] width 12 height 12
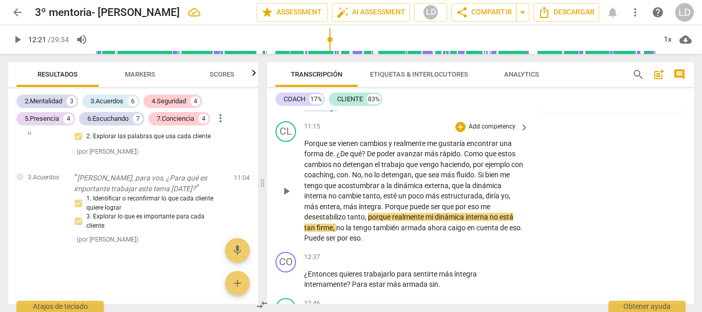
scroll to position [1570, 0]
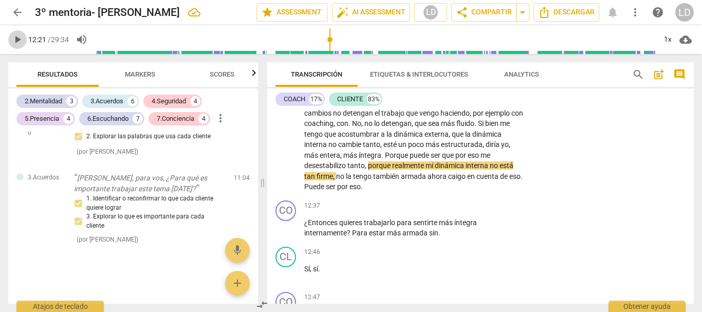
click at [21, 38] on span "play_arrow" at bounding box center [17, 39] width 12 height 12
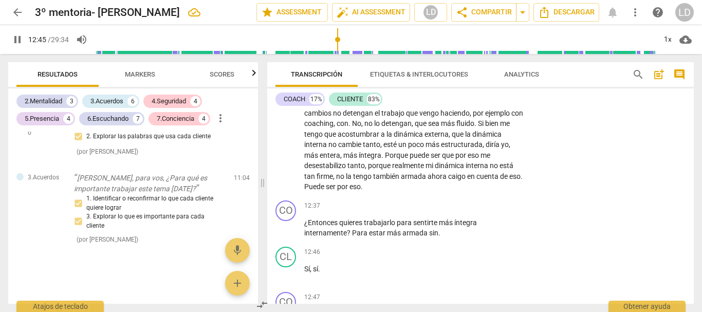
click at [13, 41] on span "pause" at bounding box center [17, 39] width 12 height 12
click at [447, 238] on p "¿Entonces quieres trabajarlo para sentirte más íntegra internamente ? Para esta…" at bounding box center [413, 227] width 219 height 21
click at [480, 211] on p "Add competency" at bounding box center [492, 205] width 49 height 9
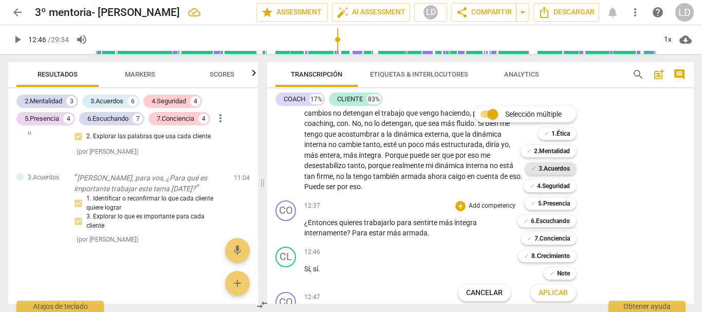
click at [564, 171] on b "3.Acuerdos" at bounding box center [553, 168] width 31 height 12
click at [564, 291] on span "Aplicar" at bounding box center [552, 293] width 29 height 10
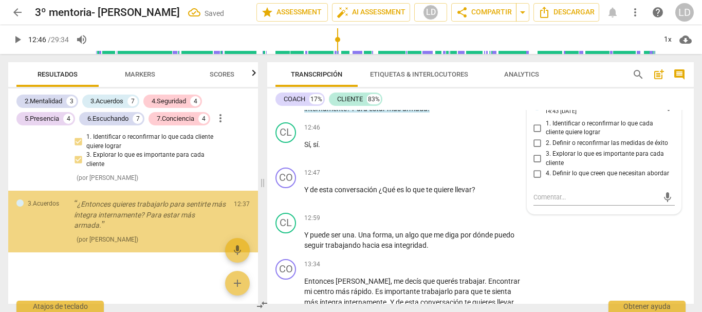
scroll to position [2791, 0]
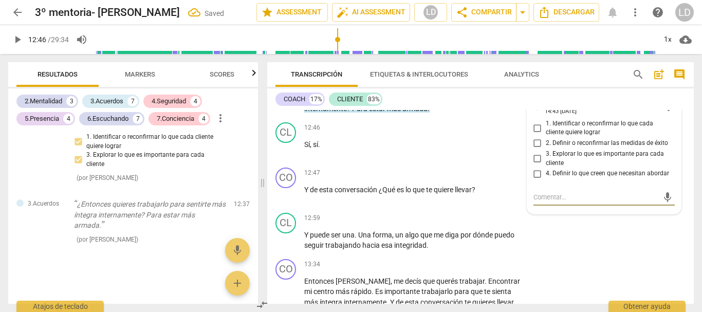
click at [535, 165] on input "3. Explorar lo que es importante para cada cliente" at bounding box center [537, 159] width 16 height 12
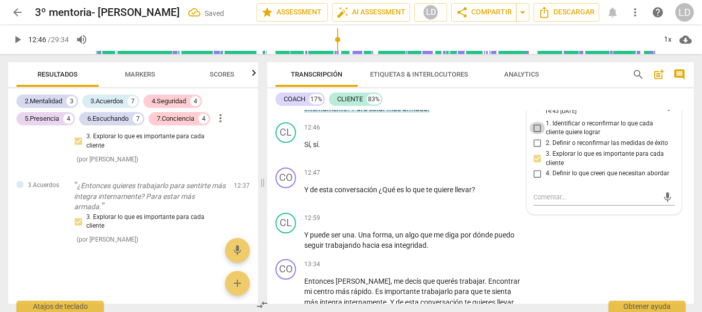
click at [535, 134] on input "1. Identificar o reconfirmar lo que cada cliente quiere lograr" at bounding box center [537, 128] width 16 height 12
click at [637, 252] on div "CL play_arrow pause 12:59 + Add competency keyboard_arrow_right Y puede ser una…" at bounding box center [480, 232] width 426 height 46
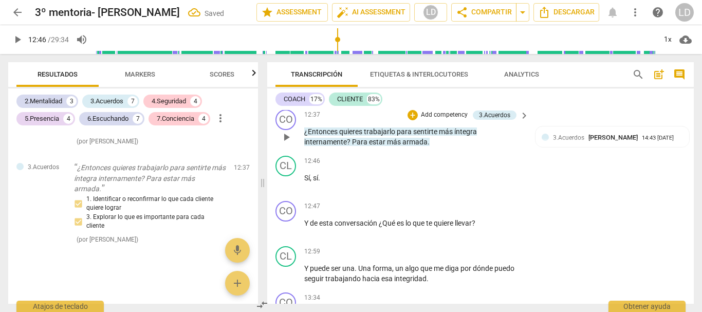
scroll to position [1643, 0]
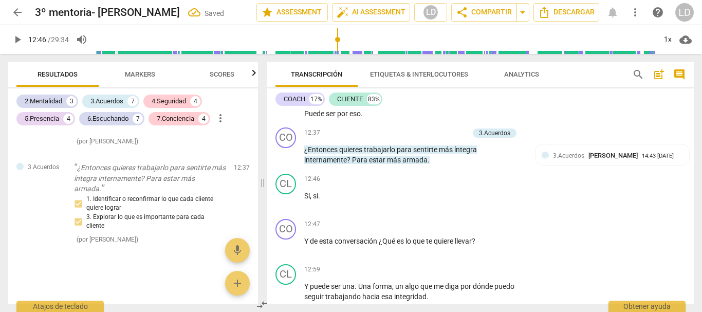
click at [17, 38] on span "play_arrow" at bounding box center [17, 39] width 12 height 12
drag, startPoint x: 16, startPoint y: 40, endPoint x: 314, endPoint y: 207, distance: 341.1
click at [17, 40] on span "pause" at bounding box center [17, 39] width 12 height 12
click at [480, 229] on p "Add competency" at bounding box center [492, 224] width 49 height 9
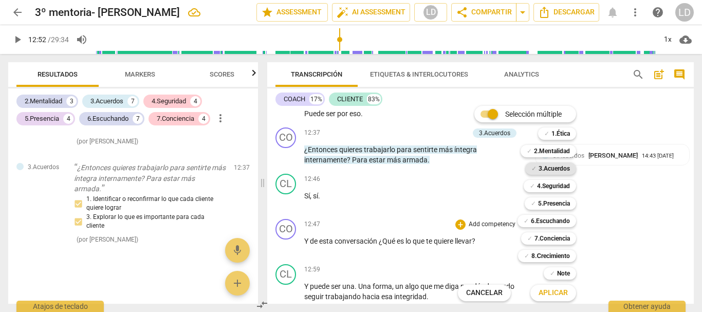
click at [547, 169] on b "3.Acuerdos" at bounding box center [553, 168] width 31 height 12
click at [563, 290] on span "Aplicar" at bounding box center [552, 293] width 29 height 10
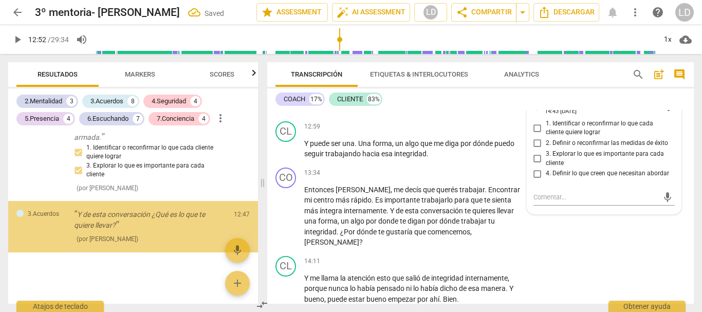
scroll to position [2878, 0]
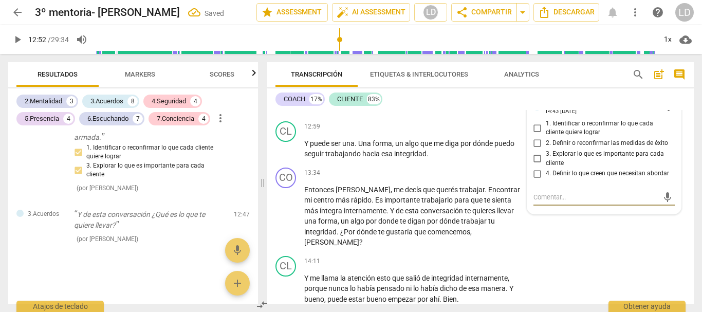
click at [534, 149] on input "2. Definir o reconfirmar las medidas de éxito" at bounding box center [537, 143] width 16 height 12
click at [649, 243] on div "CO play_arrow pause 13:34 + Add competency keyboard_arrow_right Entonces [PERSO…" at bounding box center [480, 207] width 426 height 88
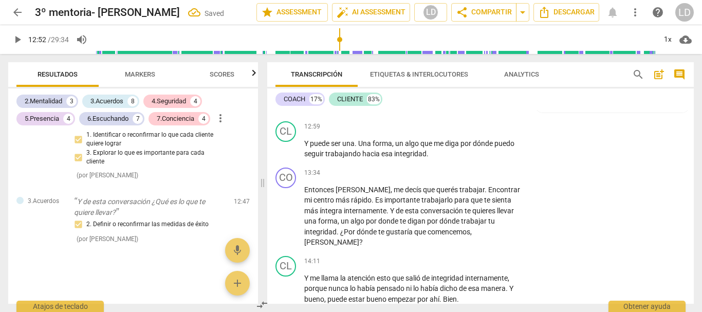
click at [16, 36] on span "play_arrow" at bounding box center [17, 39] width 12 height 12
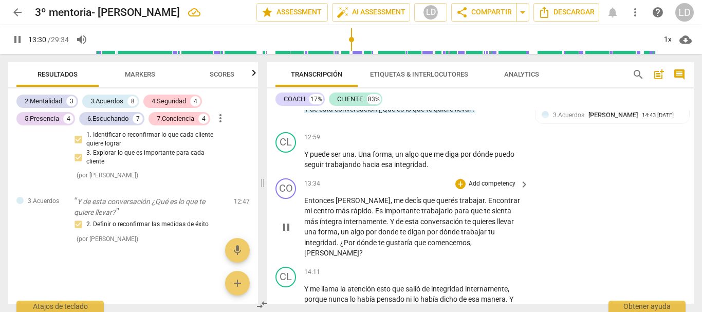
scroll to position [1786, 0]
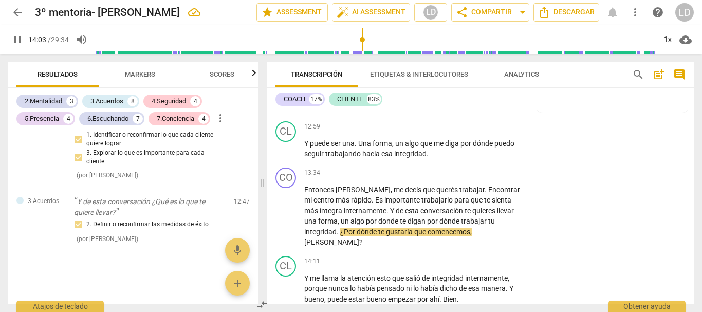
click at [15, 37] on span "pause" at bounding box center [17, 39] width 12 height 12
click at [516, 232] on p "Entonces [PERSON_NAME] , me decís que querés trabajar . Encontrar mi centro más…" at bounding box center [413, 215] width 219 height 63
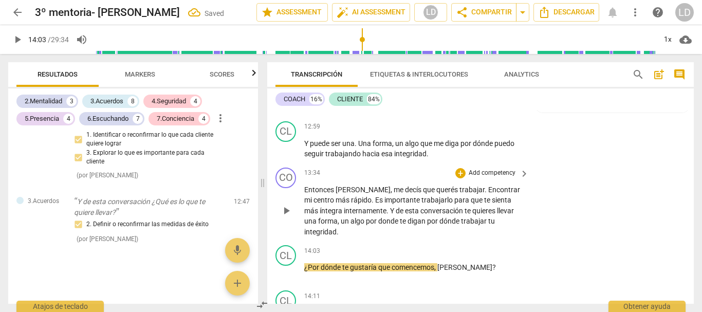
click at [521, 231] on p "Entonces [PERSON_NAME] , me decís que querés trabajar . Encontrar mi centro más…" at bounding box center [413, 210] width 219 height 53
click at [339, 236] on span ".SI" at bounding box center [340, 232] width 8 height 8
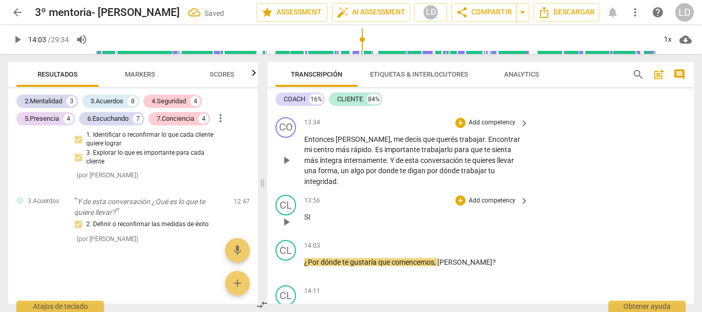
scroll to position [1837, 0]
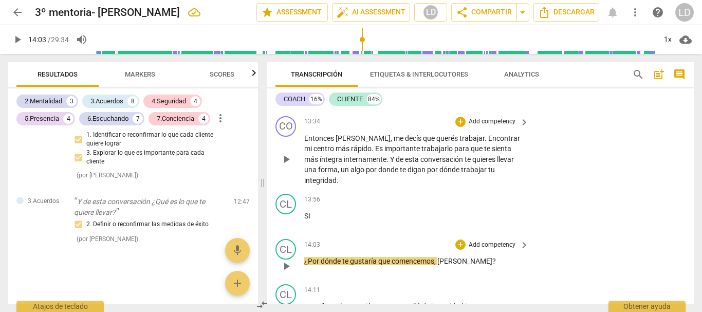
click at [304, 259] on span "¿Por" at bounding box center [312, 261] width 16 height 8
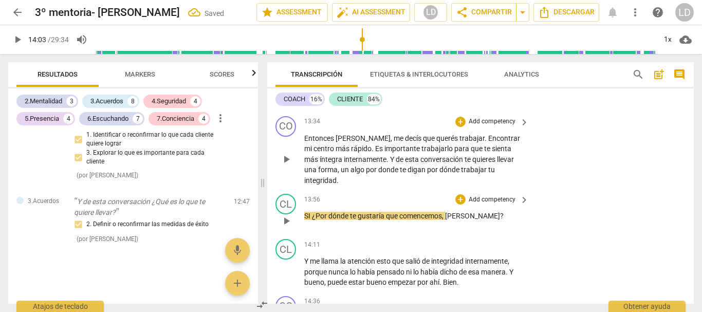
click at [311, 214] on span "SI" at bounding box center [308, 216] width 8 height 8
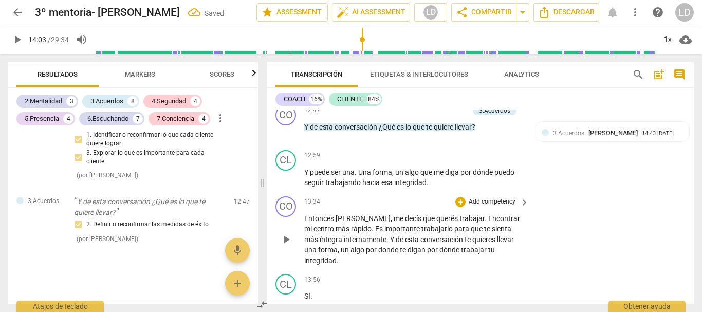
scroll to position [1734, 0]
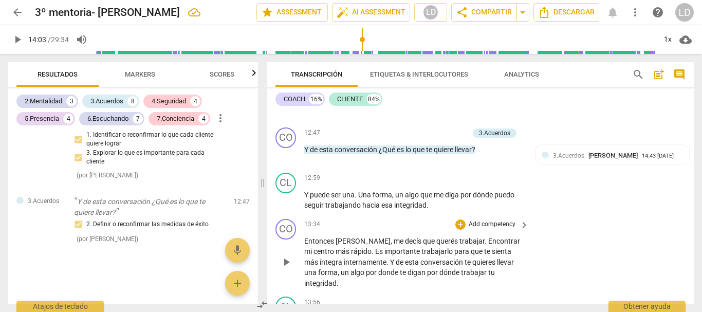
click at [506, 229] on p "Add competency" at bounding box center [492, 224] width 49 height 9
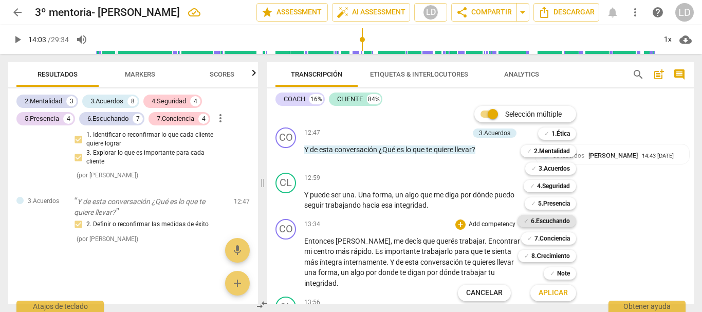
click at [557, 216] on b "6.Escuchando" at bounding box center [550, 221] width 39 height 12
click at [563, 201] on b "5.Presencia" at bounding box center [554, 203] width 32 height 12
click at [556, 169] on b "3.Acuerdos" at bounding box center [553, 168] width 31 height 12
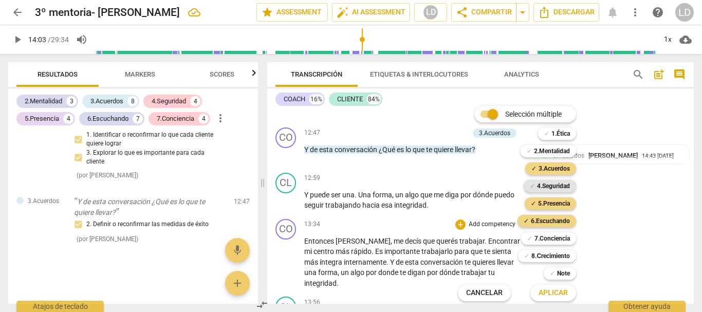
click at [553, 186] on b "4.Seguridad" at bounding box center [553, 186] width 33 height 12
click at [555, 289] on span "Aplicar" at bounding box center [552, 293] width 29 height 10
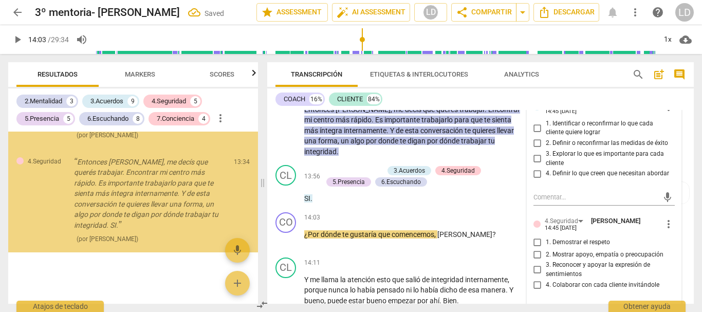
scroll to position [3252, 0]
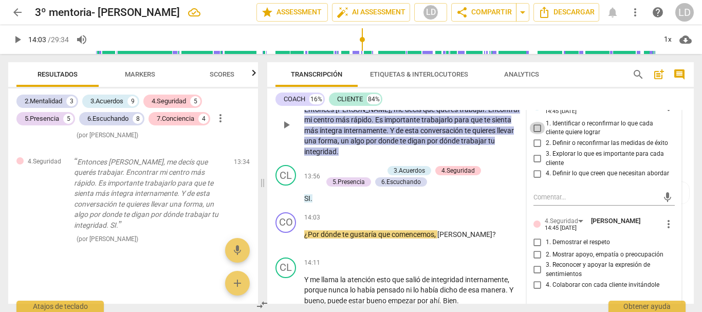
click at [534, 134] on input "1. Identificar o reconfirmar lo que cada cliente quiere lograr" at bounding box center [537, 128] width 16 height 12
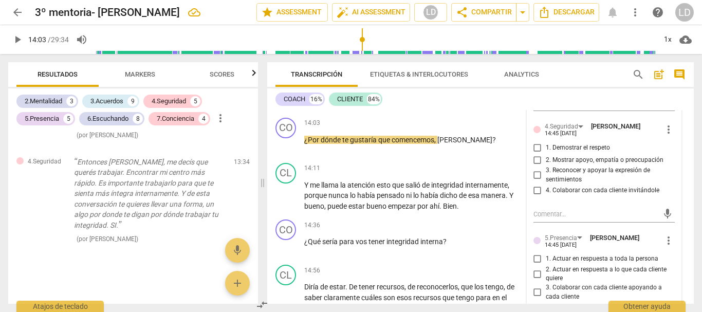
scroll to position [1980, 0]
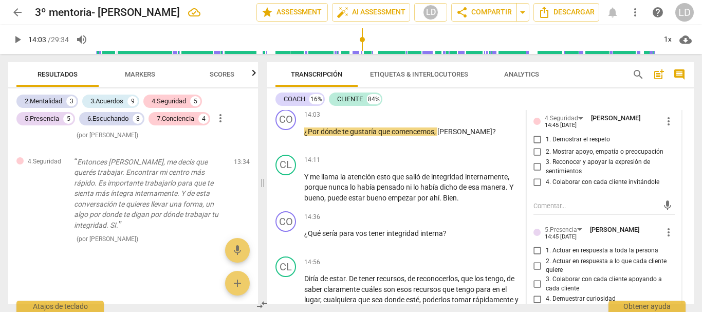
click at [538, 145] on input "1. Demostrar el respeto" at bounding box center [537, 139] width 16 height 12
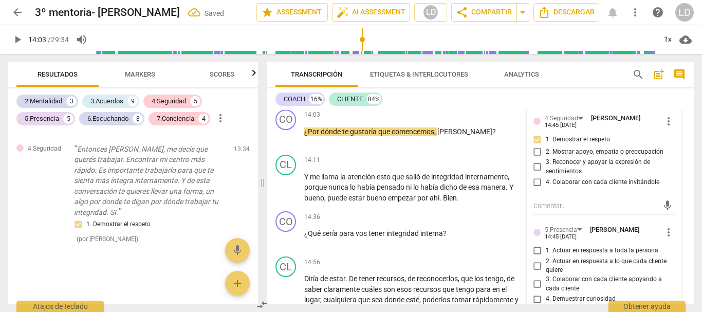
click at [530, 189] on input "4. Colaborar con cada cliente invitándole" at bounding box center [537, 182] width 16 height 12
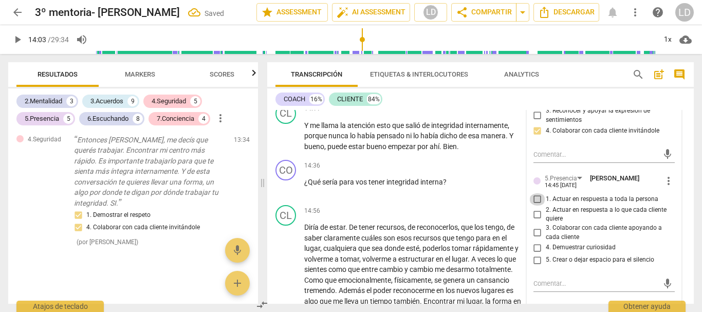
click at [535, 205] on input "1. Actuar en respuesta a toda la persona" at bounding box center [537, 199] width 16 height 12
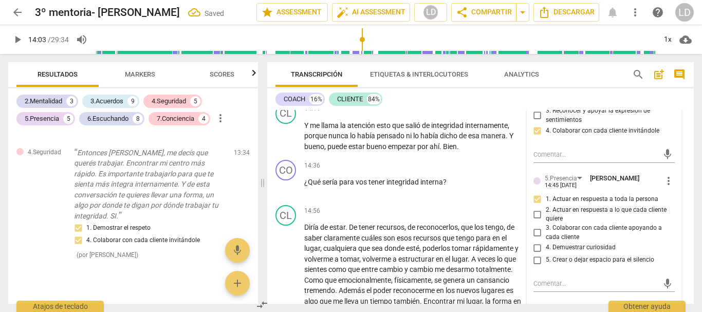
scroll to position [3265, 0]
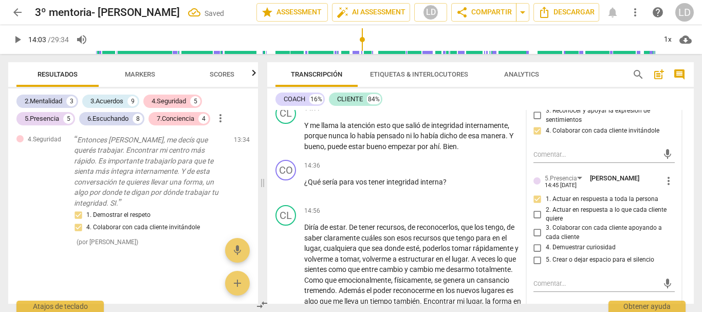
click at [534, 220] on input "2. Actuar en respuesta a lo que cada cliente quiere" at bounding box center [537, 214] width 16 height 12
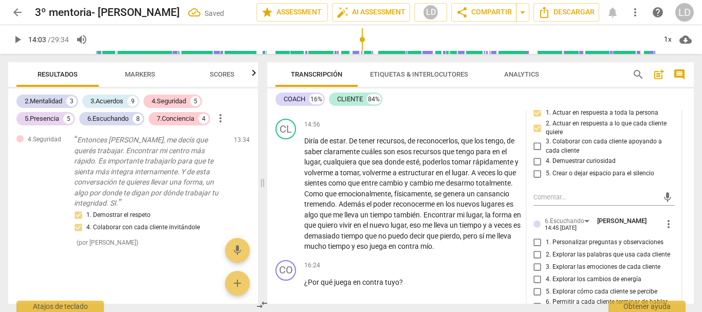
scroll to position [2134, 0]
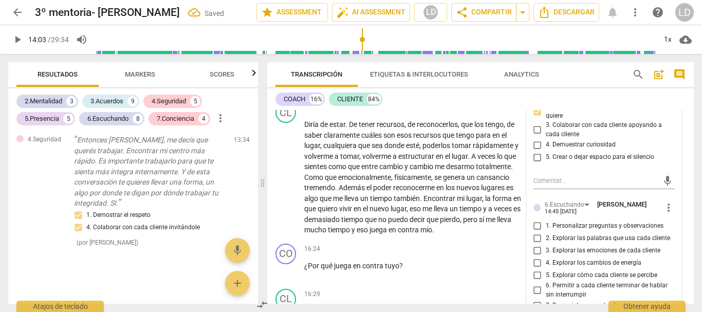
click at [537, 151] on input "4. Demuestrar curiosidad" at bounding box center [537, 145] width 16 height 12
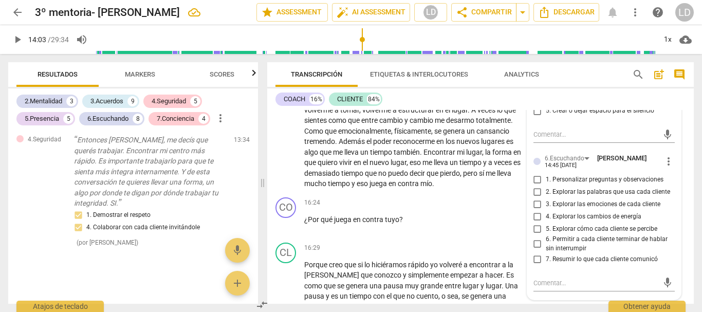
scroll to position [2185, 0]
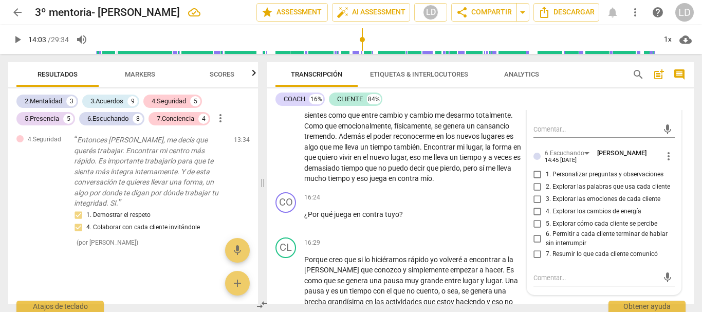
click at [533, 180] on input "1. Personalizar preguntas y observaciones" at bounding box center [537, 174] width 16 height 12
click at [533, 193] on input "2. Explorar las palabras que usa cada cliente" at bounding box center [537, 186] width 16 height 12
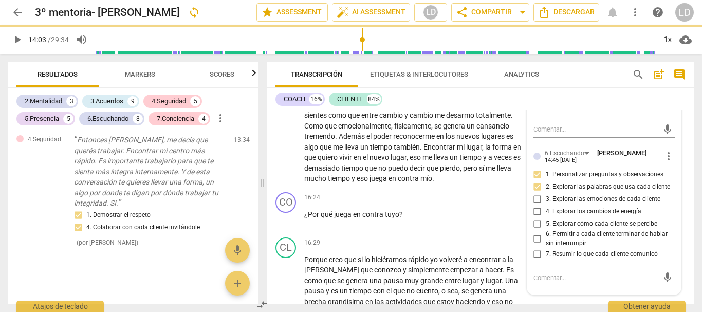
click at [535, 245] on input "6. Permitir a cada cliente terminar de hablar sin interrumpir" at bounding box center [537, 239] width 16 height 12
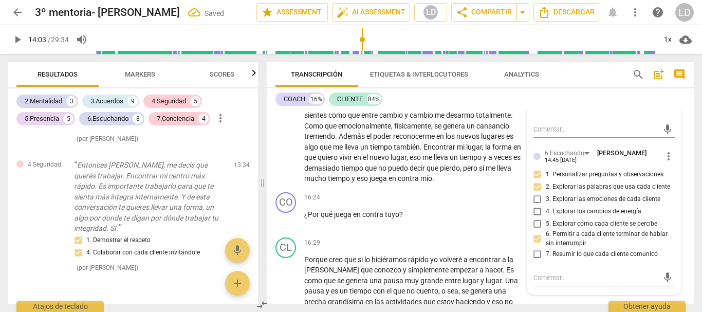
scroll to position [3320, 0]
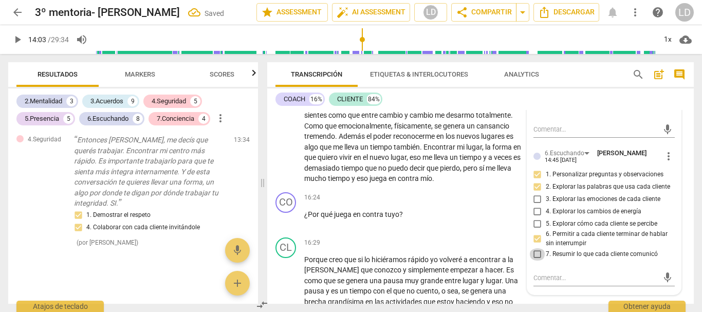
click at [535, 260] on input "7. Resumir lo que cada cliente comunicó" at bounding box center [537, 254] width 16 height 12
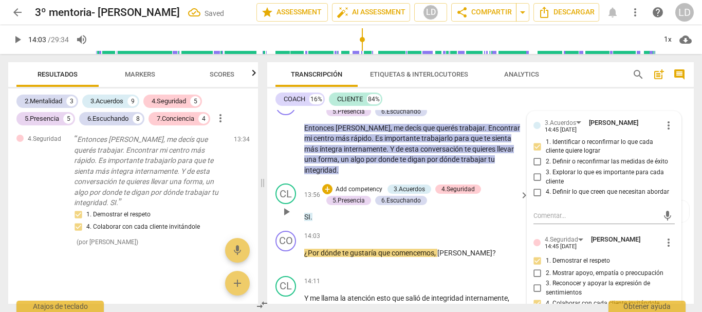
scroll to position [1826, 0]
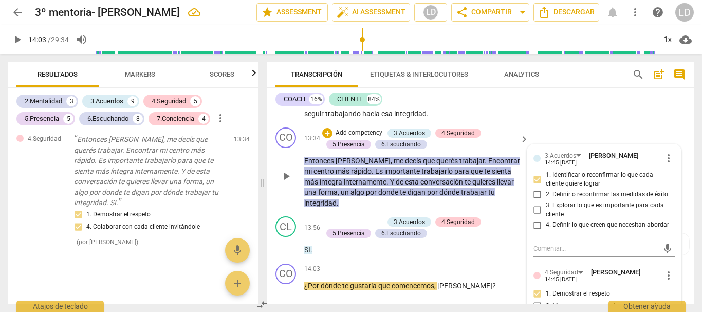
click at [569, 136] on div "CO play_arrow pause 13:34 + Add competency 3.Acuerdos 4.Seguridad 5.Presencia 6…" at bounding box center [480, 167] width 426 height 89
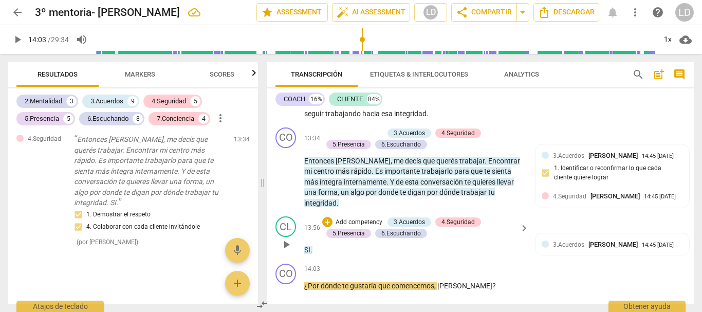
scroll to position [1877, 0]
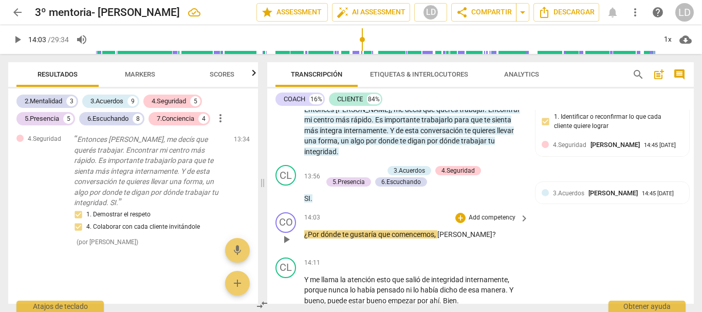
click at [483, 214] on p "Add competency" at bounding box center [492, 217] width 49 height 9
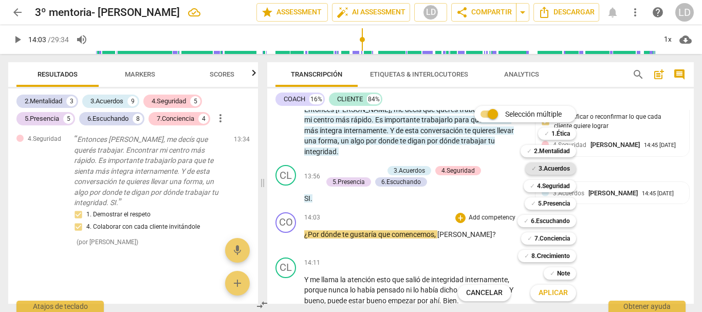
click at [554, 170] on b "3.Acuerdos" at bounding box center [553, 168] width 31 height 12
click at [551, 292] on span "Aplicar" at bounding box center [552, 293] width 29 height 10
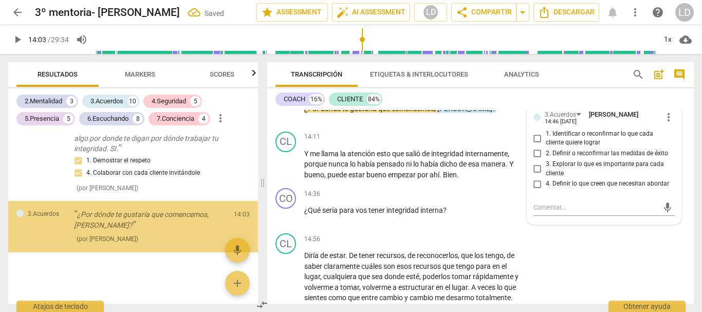
scroll to position [3457, 0]
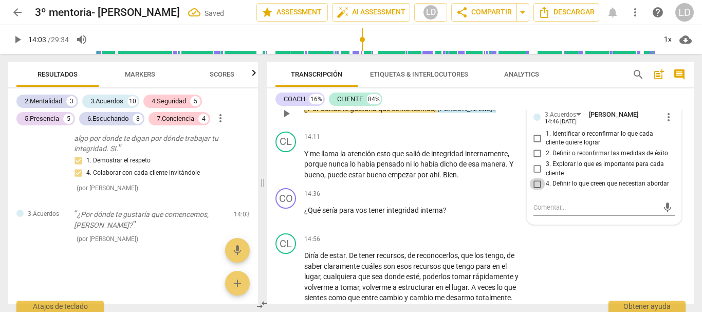
click at [535, 180] on input "4. Definir lo que creen que necesitan abordar" at bounding box center [537, 184] width 16 height 12
click at [681, 125] on div "CO play_arrow pause 14:03 + Add competency 3.Acuerdos keyboard_arrow_right ¿Por…" at bounding box center [480, 104] width 426 height 45
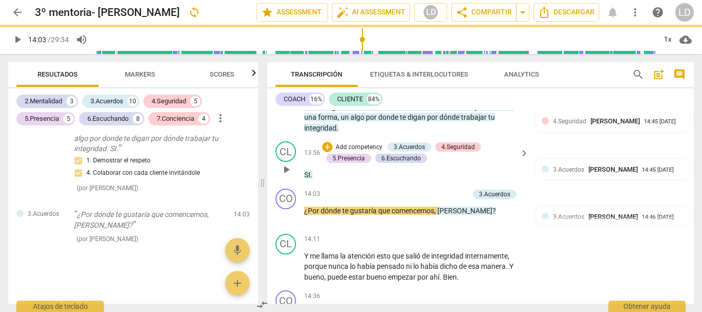
scroll to position [1900, 0]
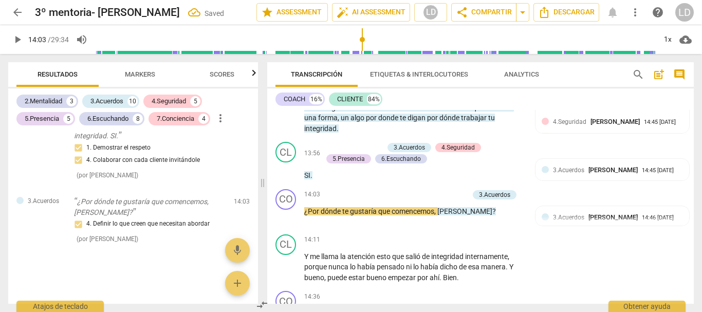
click at [15, 36] on span "play_arrow" at bounding box center [17, 39] width 12 height 12
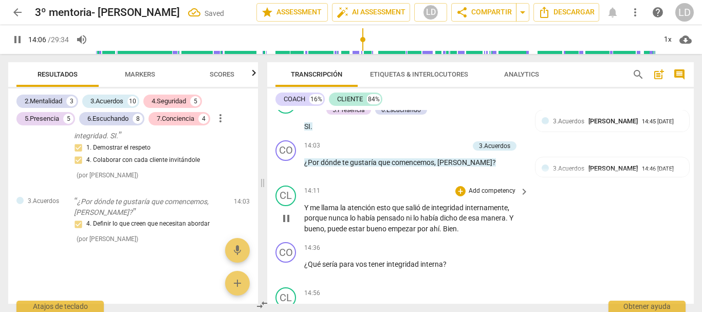
scroll to position [1952, 0]
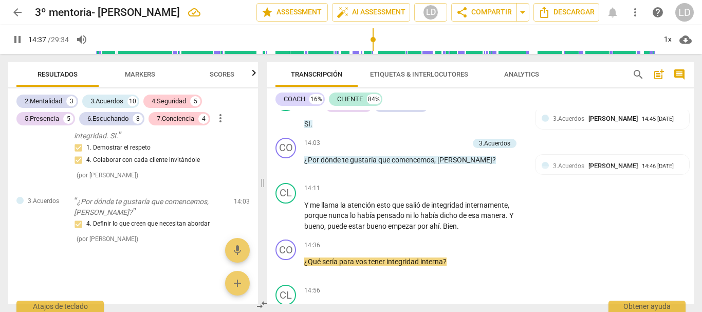
click at [15, 39] on span "pause" at bounding box center [17, 39] width 12 height 12
click at [444, 222] on span "Bien" at bounding box center [450, 226] width 14 height 8
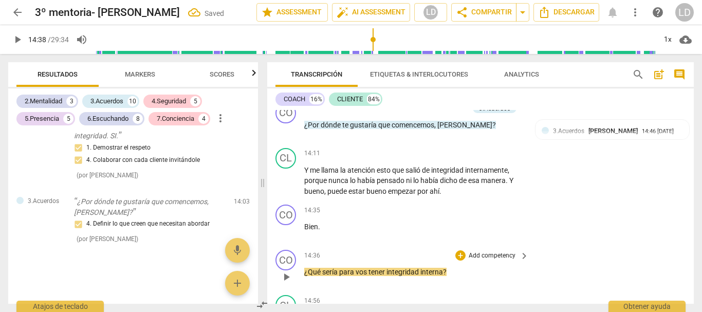
scroll to position [2003, 0]
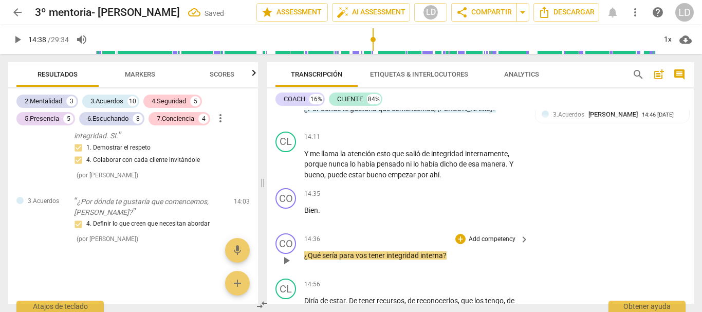
click at [305, 257] on span "¿Qué" at bounding box center [313, 255] width 18 height 8
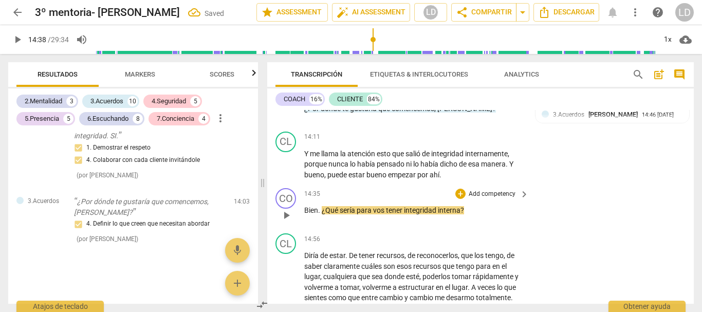
click at [499, 190] on p "Add competency" at bounding box center [492, 194] width 49 height 9
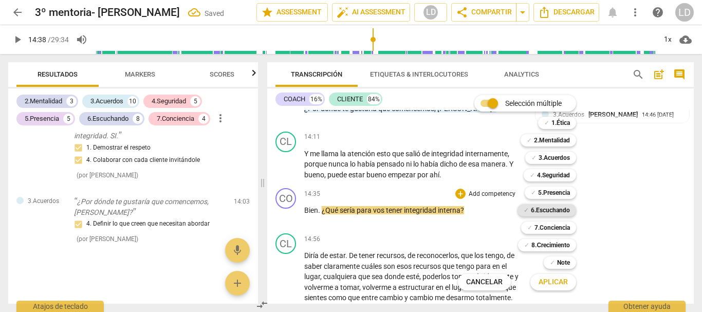
click at [559, 209] on b "6.Escuchando" at bounding box center [550, 210] width 39 height 12
click at [563, 193] on b "5.Presencia" at bounding box center [554, 192] width 32 height 12
click at [561, 176] on b "4.Seguridad" at bounding box center [553, 175] width 33 height 12
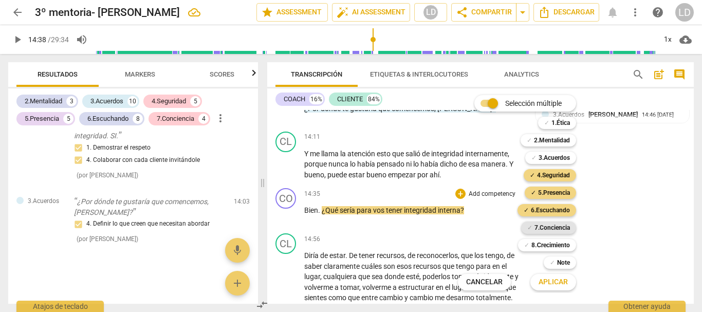
click at [557, 228] on b "7.Conciencia" at bounding box center [551, 227] width 35 height 12
click at [560, 282] on span "Aplicar" at bounding box center [552, 282] width 29 height 10
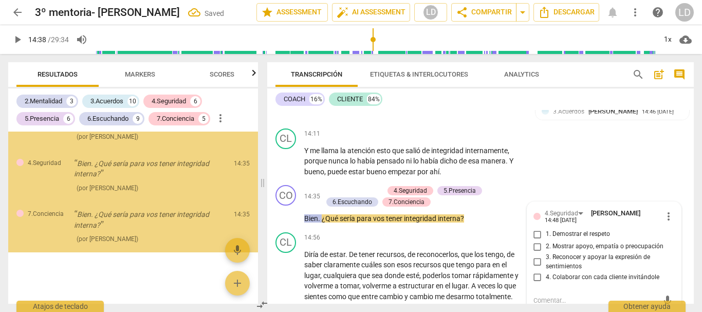
scroll to position [3675, 0]
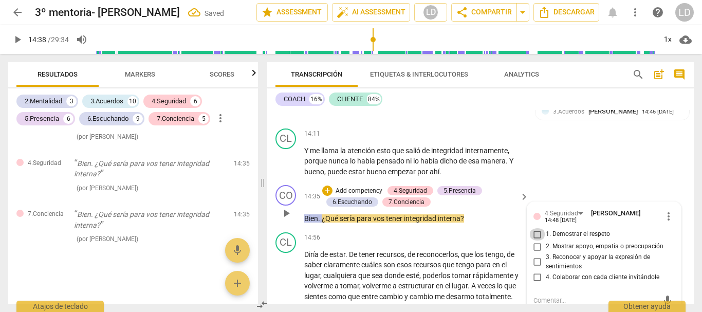
click at [535, 234] on input "1. Demostrar el respeto" at bounding box center [537, 234] width 16 height 12
click at [536, 246] on input "2. Mostrar apoyo, empatía o preocupación" at bounding box center [537, 246] width 16 height 12
click at [534, 260] on input "3. Reconocer y apoyar la expresión de sentimientos" at bounding box center [537, 262] width 16 height 12
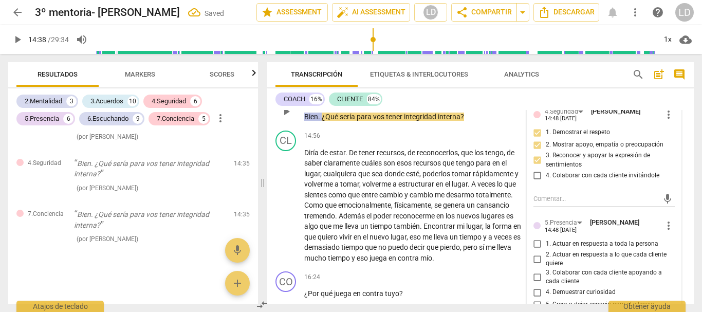
scroll to position [2109, 0]
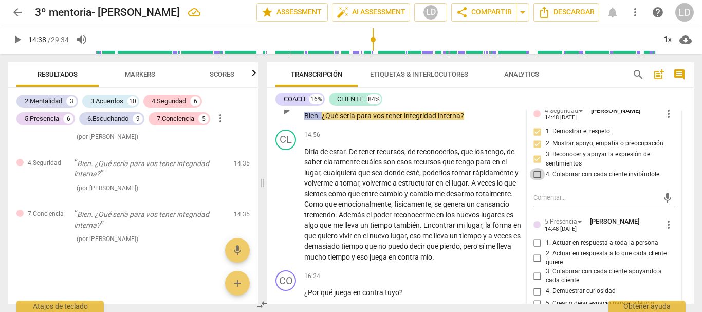
click at [537, 175] on input "4. Colaborar con cada cliente invitándole" at bounding box center [537, 174] width 16 height 12
click at [533, 242] on input "1. Actuar en respuesta a toda la persona" at bounding box center [537, 243] width 16 height 12
click at [533, 257] on input "2. Actuar en respuesta a lo que cada cliente quiere" at bounding box center [537, 258] width 16 height 12
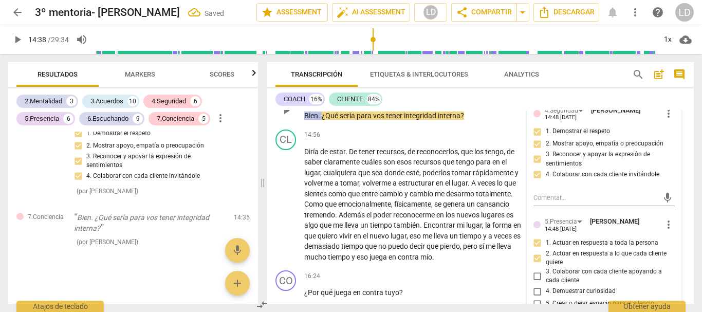
click at [531, 275] on input "3. Colaborar con cada cliente apoyando a cada cliente" at bounding box center [537, 276] width 16 height 12
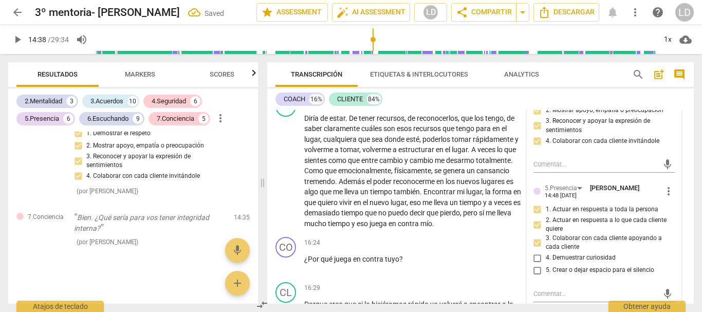
scroll to position [2160, 0]
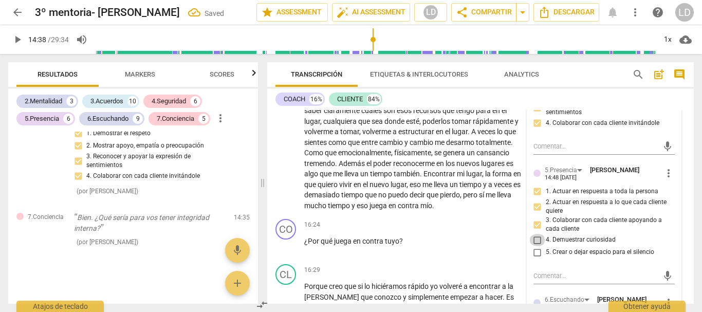
click at [534, 238] on input "4. Demuestrar curiosidad" at bounding box center [537, 240] width 16 height 12
click at [534, 254] on input "5. Crear o dejar espacio para el silencio" at bounding box center [537, 252] width 16 height 12
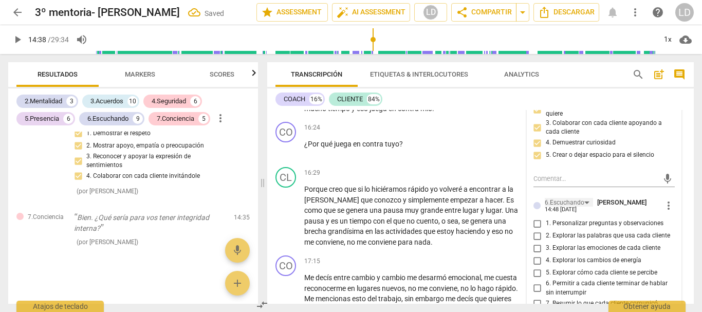
scroll to position [2263, 0]
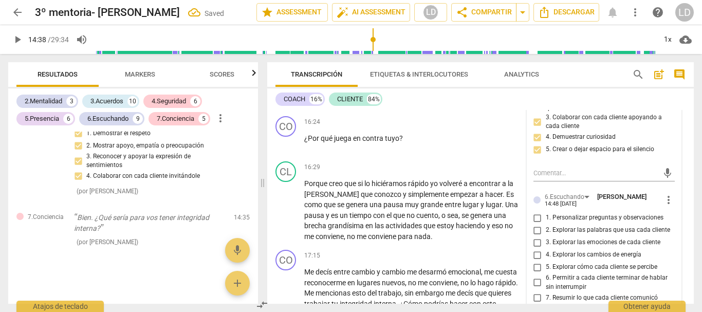
click at [535, 213] on input "1. Personalizar preguntas y observaciones" at bounding box center [537, 218] width 16 height 12
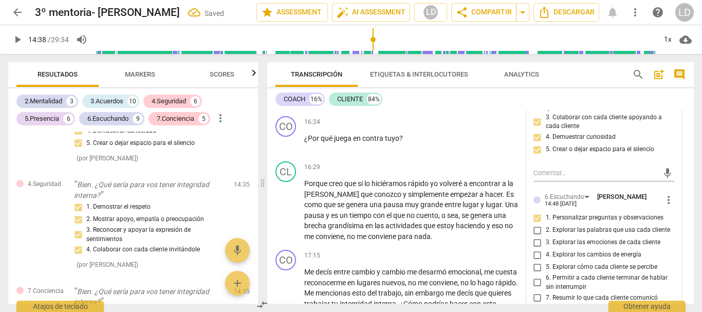
scroll to position [3748, 0]
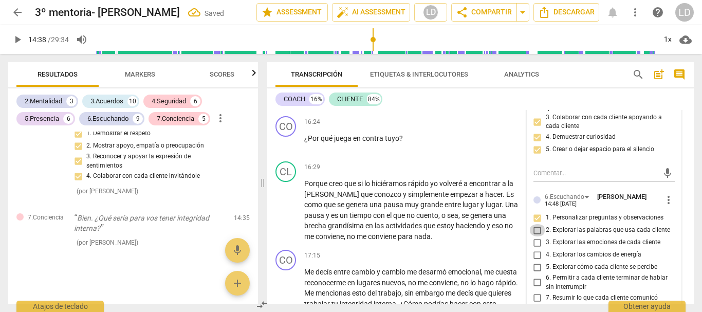
click at [534, 232] on input "2. Explorar las palabras que usa cada cliente" at bounding box center [537, 230] width 16 height 12
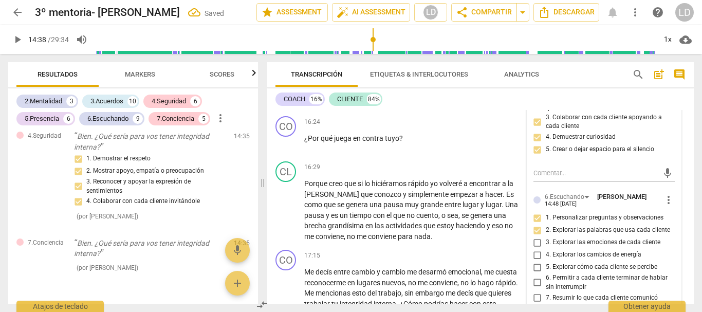
scroll to position [3773, 0]
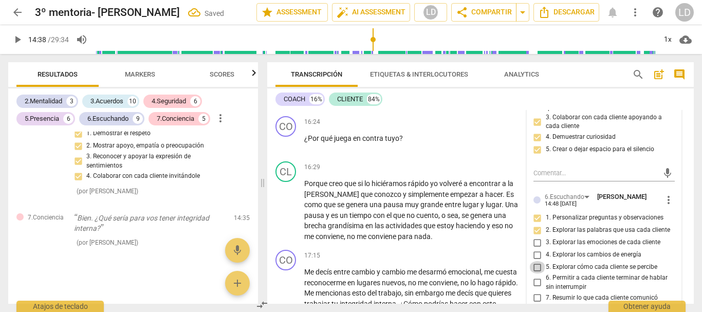
click at [537, 265] on input "5. Explorar cómo cada cliente se percibe" at bounding box center [537, 267] width 16 height 12
click at [535, 279] on input "6. Permitir a cada cliente terminar de hablar sin interrumpir" at bounding box center [537, 282] width 16 height 12
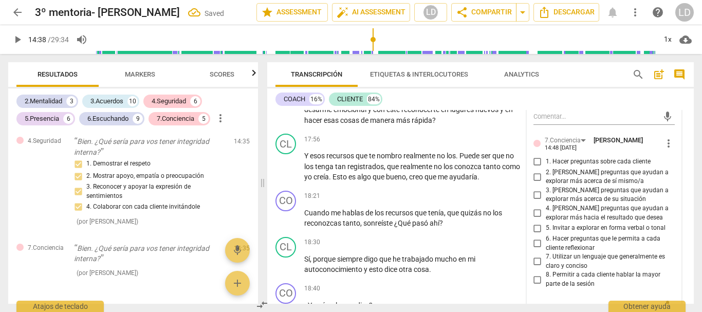
scroll to position [2469, 0]
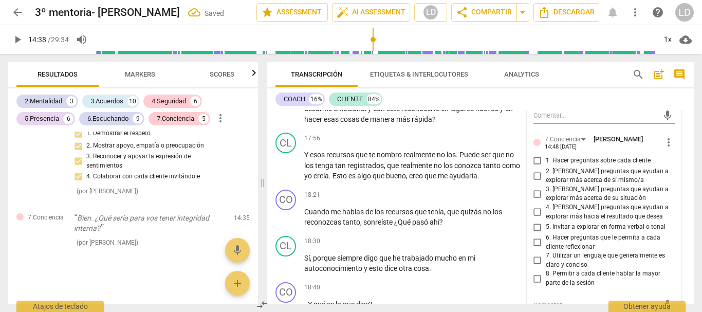
click at [535, 161] on input "1. Hacer preguntas sobre cada cliente" at bounding box center [537, 161] width 16 height 12
click at [535, 177] on input "2. [PERSON_NAME] preguntas que ayudan a explorar más acerca de sí mismo/a" at bounding box center [537, 176] width 16 height 12
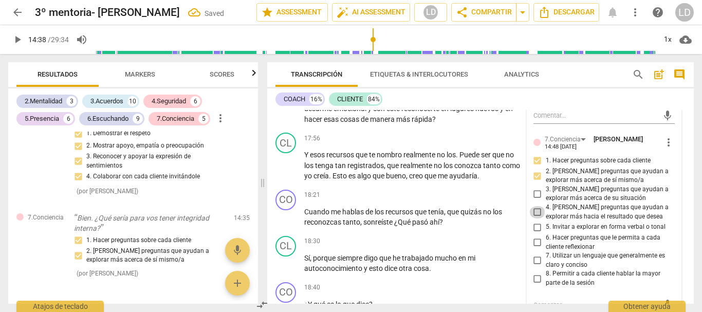
click at [536, 208] on input "4. [PERSON_NAME] preguntas que ayudan a explorar más hacia el resultado que des…" at bounding box center [537, 212] width 16 height 12
click at [535, 242] on input "6. Hacer preguntas que le permita a cada cliente reflexionar" at bounding box center [537, 242] width 16 height 12
click at [537, 257] on input "7. Utilizar un lenguaje que generalmente es claro y conciso" at bounding box center [537, 260] width 16 height 12
click at [537, 277] on input "8. Permitir a cada cliente hablar la mayor parte de la sesión" at bounding box center [537, 278] width 16 height 12
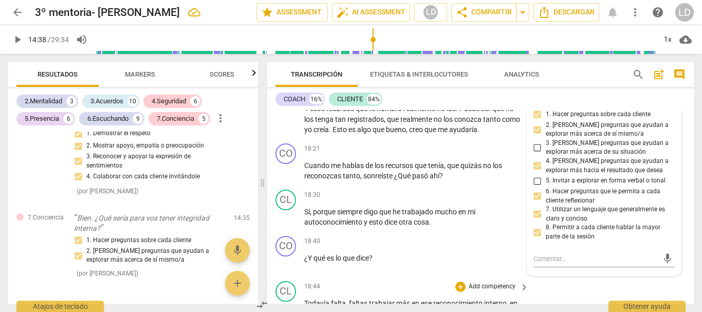
scroll to position [2571, 0]
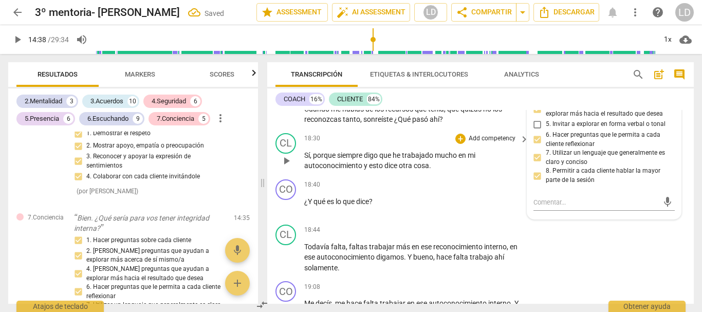
click at [682, 139] on div "CL play_arrow pause 18:30 + Add competency keyboard_arrow_right Sí , porque sie…" at bounding box center [480, 152] width 426 height 46
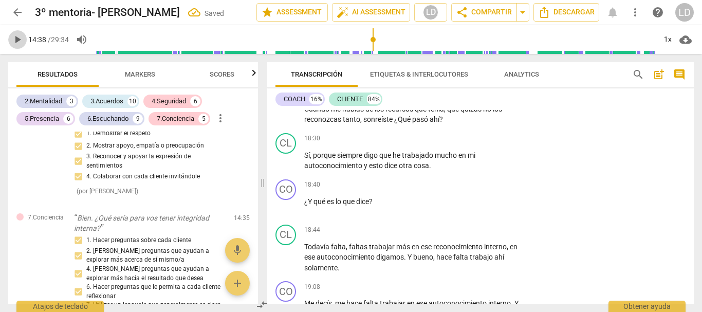
click at [13, 38] on span "play_arrow" at bounding box center [17, 39] width 12 height 12
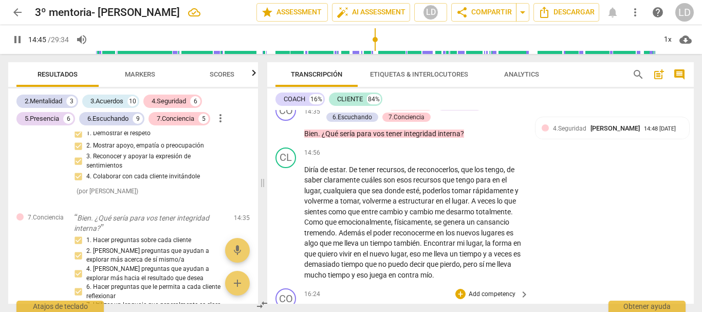
scroll to position [2109, 0]
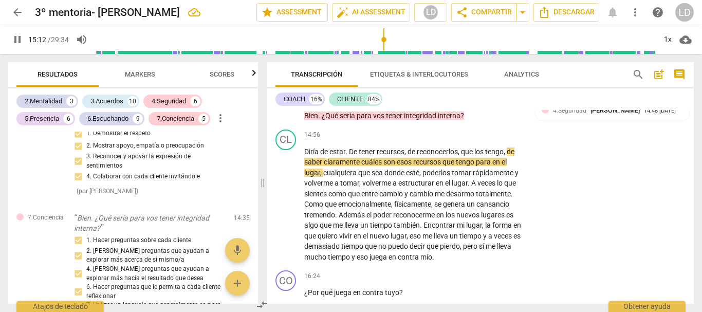
click at [23, 38] on span "pause" at bounding box center [17, 39] width 12 height 12
click at [14, 34] on span "play_arrow" at bounding box center [17, 39] width 12 height 12
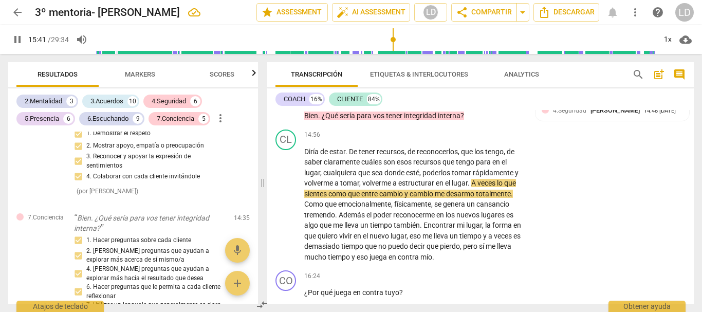
click at [20, 41] on span "pause" at bounding box center [17, 39] width 12 height 12
click at [20, 41] on span "play_arrow" at bounding box center [17, 39] width 12 height 12
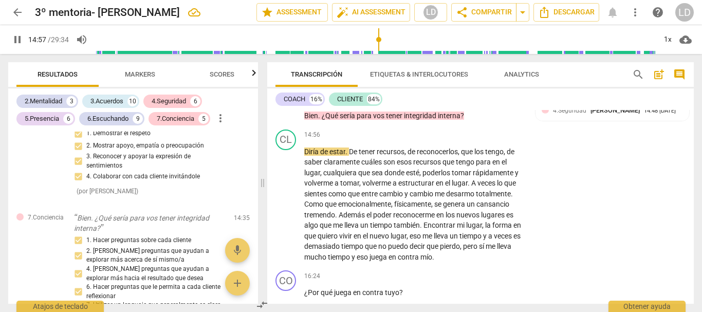
drag, startPoint x: 395, startPoint y: 34, endPoint x: 379, endPoint y: 34, distance: 15.9
click at [379, 34] on input "range" at bounding box center [375, 39] width 560 height 33
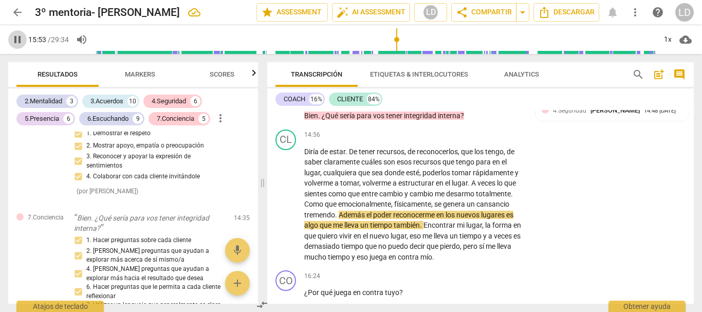
click at [18, 39] on span "pause" at bounding box center [17, 39] width 12 height 12
drag, startPoint x: 400, startPoint y: 38, endPoint x: 379, endPoint y: 38, distance: 20.6
click at [379, 38] on input "range" at bounding box center [375, 39] width 560 height 33
click at [18, 36] on span "play_arrow" at bounding box center [17, 39] width 12 height 12
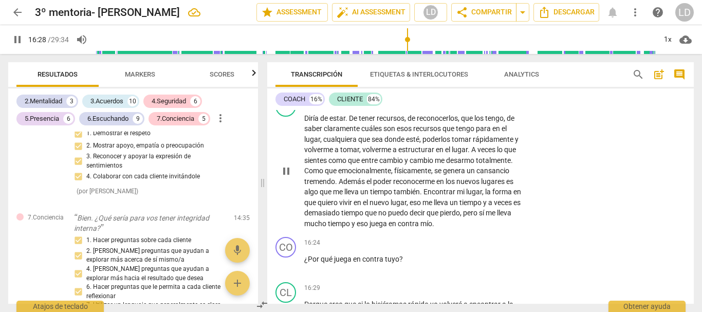
scroll to position [2160, 0]
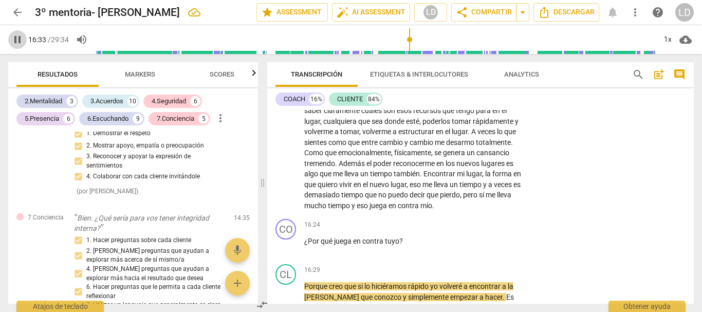
click at [13, 39] on span "pause" at bounding box center [17, 39] width 12 height 12
click at [490, 220] on p "Add competency" at bounding box center [492, 224] width 49 height 9
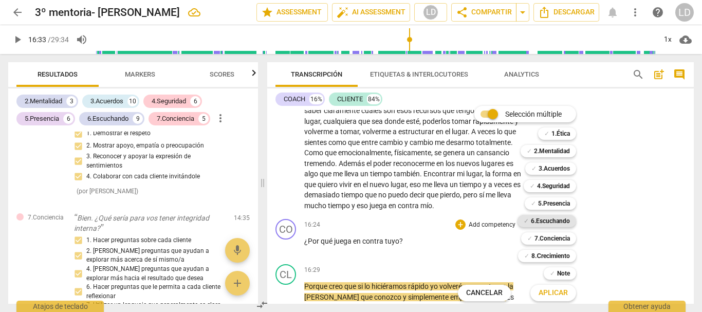
click at [552, 225] on b "6.Escuchando" at bounding box center [550, 221] width 39 height 12
click at [563, 290] on span "Aplicar" at bounding box center [552, 293] width 29 height 10
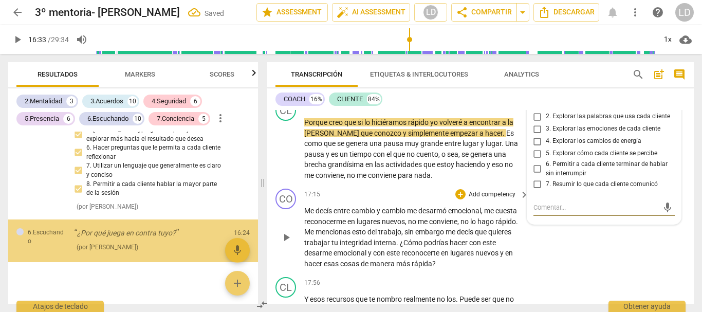
scroll to position [4005, 0]
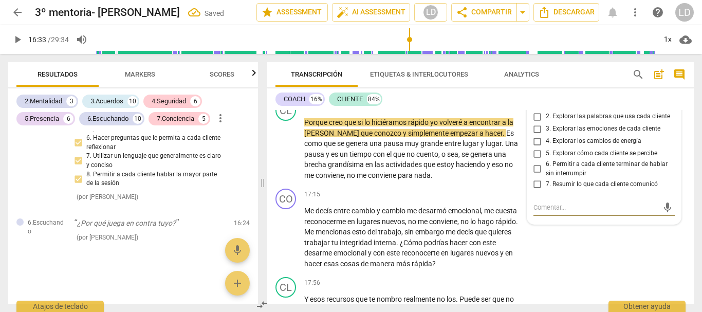
click at [537, 116] on input "2. Explorar las palabras que usa cada cliente" at bounding box center [537, 116] width 16 height 12
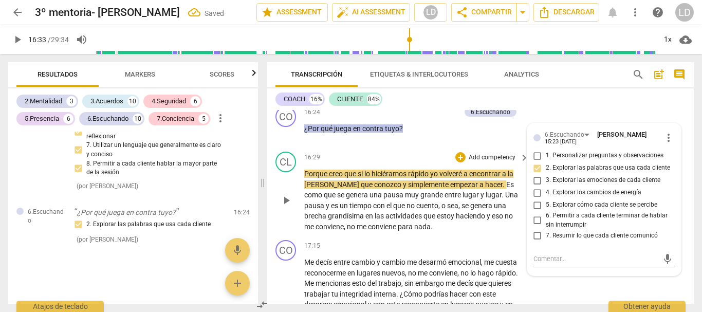
click at [683, 168] on div "CL play_arrow pause 16:29 + Add competency keyboard_arrow_right Porque creo que…" at bounding box center [480, 191] width 426 height 88
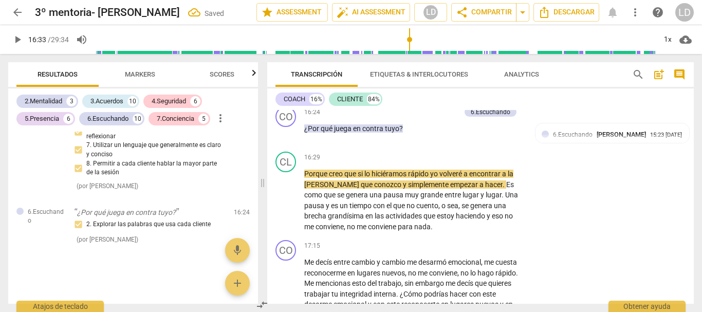
click at [20, 37] on span "play_arrow" at bounding box center [17, 39] width 12 height 12
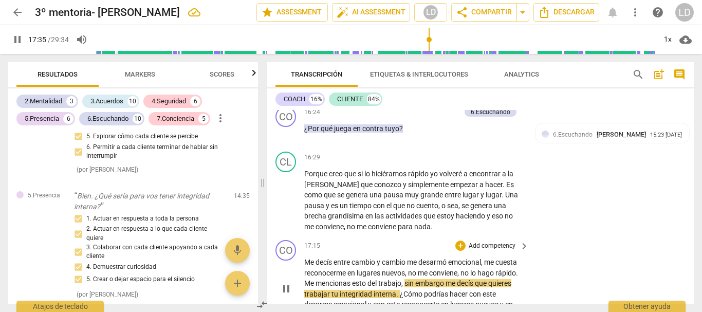
scroll to position [2324, 0]
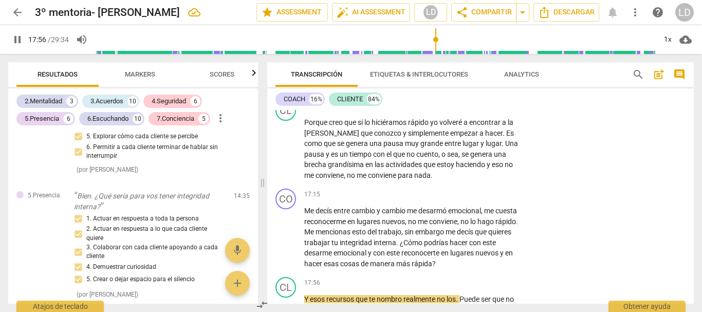
click at [12, 39] on span "pause" at bounding box center [17, 39] width 12 height 12
click at [494, 190] on p "Add competency" at bounding box center [492, 194] width 49 height 9
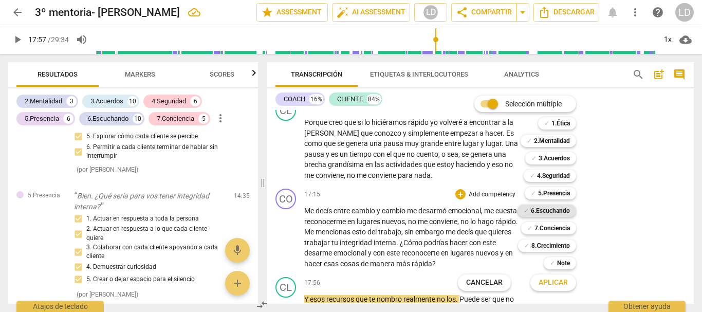
click at [546, 213] on b "6.Escuchando" at bounding box center [550, 210] width 39 height 12
click at [550, 280] on span "Aplicar" at bounding box center [552, 282] width 29 height 10
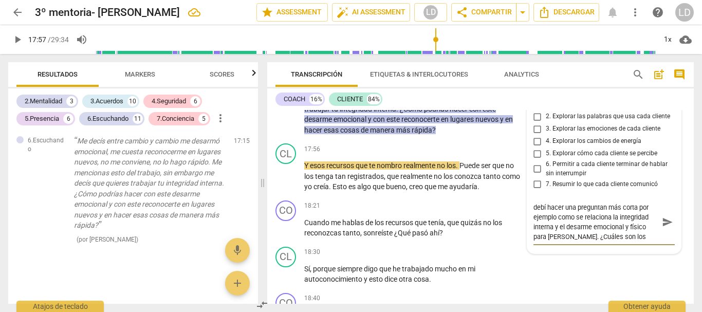
scroll to position [9, 0]
drag, startPoint x: 659, startPoint y: 221, endPoint x: 604, endPoint y: 218, distance: 54.5
click at [662, 221] on span "send" at bounding box center [667, 222] width 11 height 11
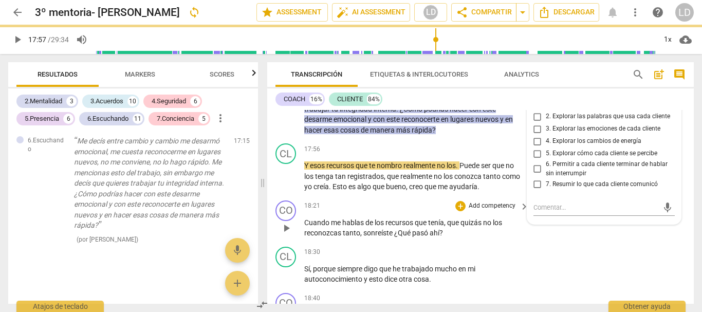
scroll to position [0, 0]
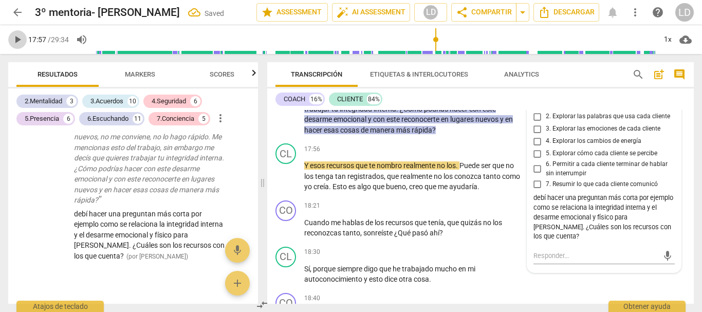
click at [18, 36] on span "play_arrow" at bounding box center [17, 39] width 12 height 12
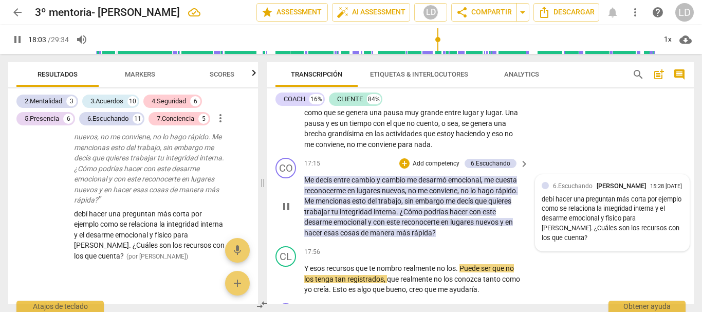
scroll to position [2406, 0]
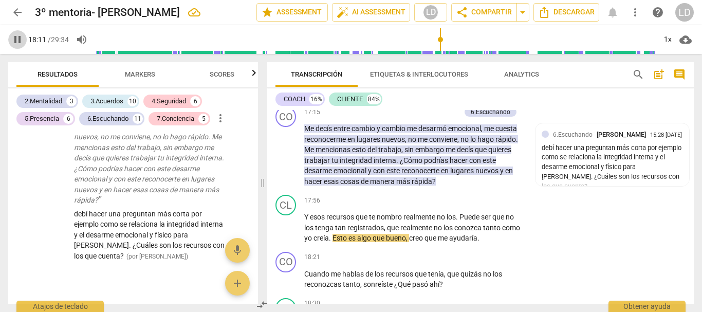
click at [20, 40] on span "pause" at bounding box center [17, 39] width 12 height 12
click at [581, 166] on div "debí hacer una preguntan más corta por ejemplo como se relaciona la integridad …" at bounding box center [612, 167] width 142 height 48
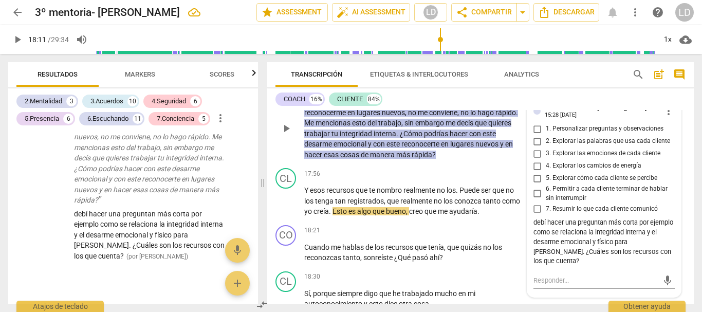
scroll to position [2458, 0]
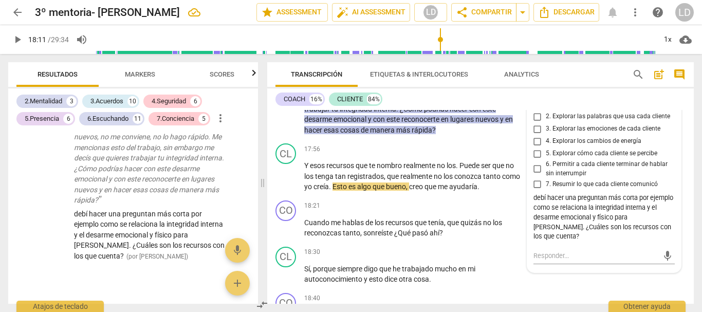
click at [664, 225] on div "debí hacer una preguntan más corta por ejemplo como se relaciona la integridad …" at bounding box center [604, 217] width 142 height 48
click at [664, 227] on div "debí hacer una preguntan más corta por ejemplo como se relaciona la integridad …" at bounding box center [604, 217] width 142 height 48
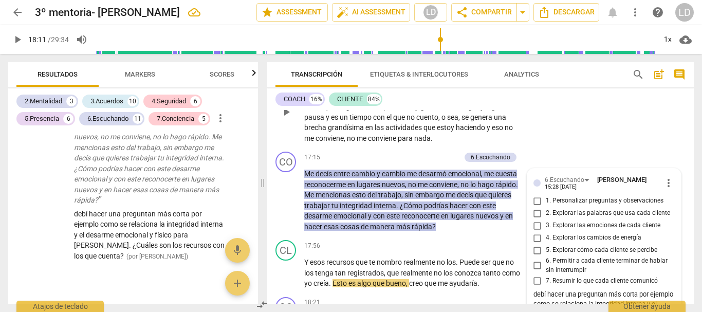
scroll to position [2355, 0]
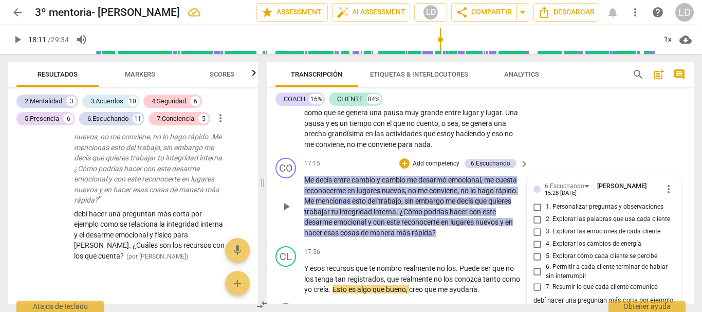
click at [666, 191] on span "more_vert" at bounding box center [668, 189] width 12 height 12
click at [669, 181] on li "Editar" at bounding box center [676, 188] width 36 height 20
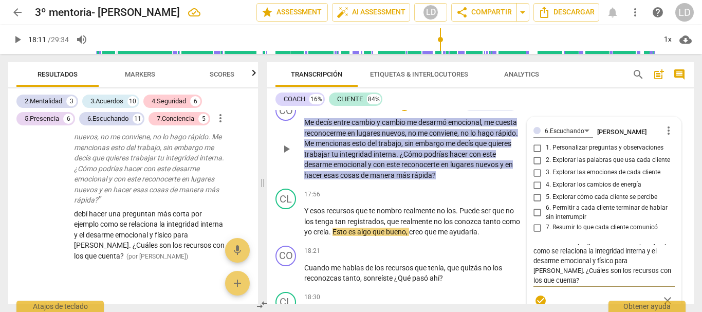
scroll to position [10, 0]
drag, startPoint x: 556, startPoint y: 269, endPoint x: 644, endPoint y: 277, distance: 88.2
click at [644, 277] on textarea "debí hacer una preguntan más corta por ejemplo como se relaciona la integridad …" at bounding box center [604, 263] width 142 height 39
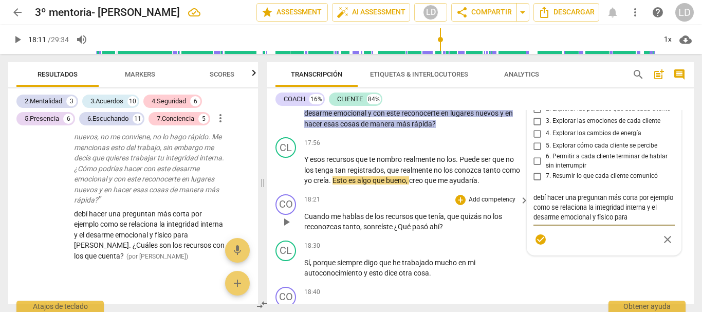
scroll to position [9, 0]
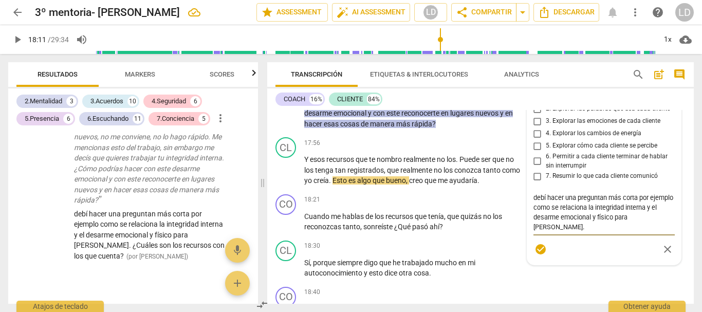
click at [534, 247] on span "check_circle" at bounding box center [540, 249] width 12 height 12
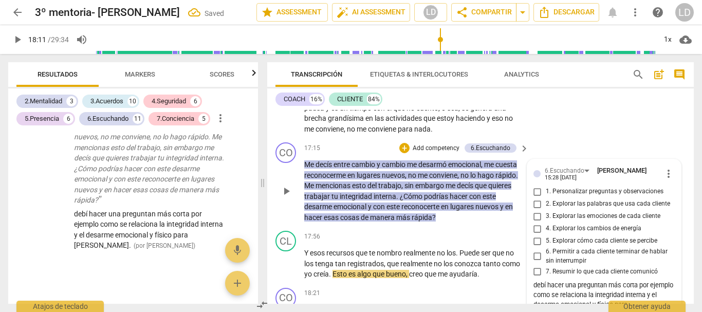
scroll to position [2361, 0]
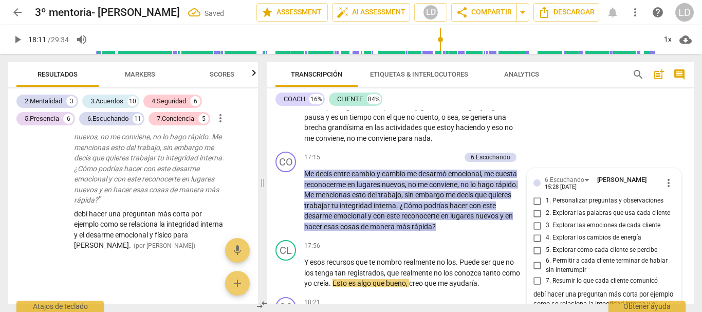
click at [14, 34] on span "play_arrow" at bounding box center [17, 39] width 12 height 12
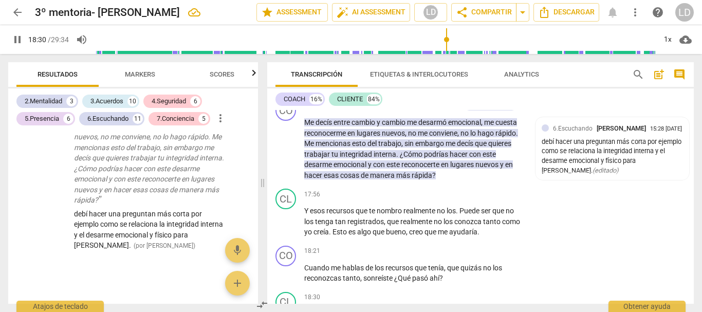
scroll to position [2611, 0]
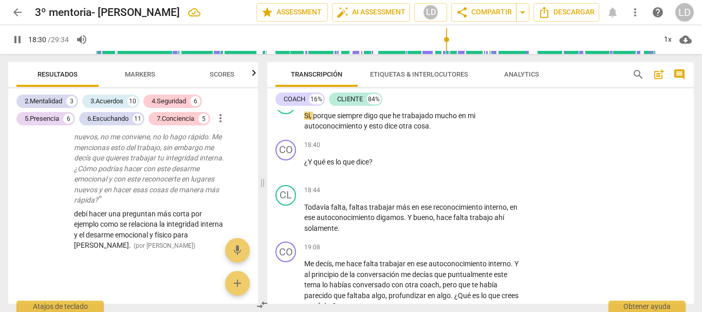
click at [19, 36] on span "pause" at bounding box center [17, 39] width 12 height 12
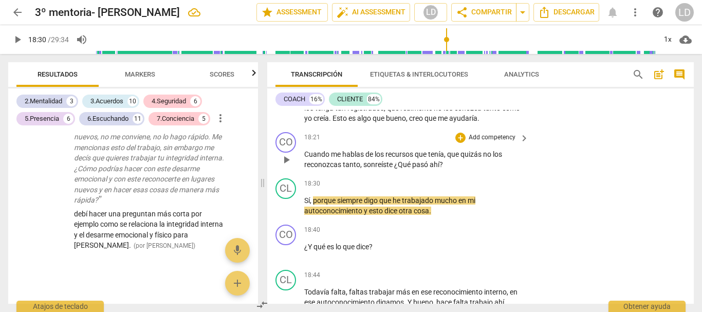
scroll to position [2508, 0]
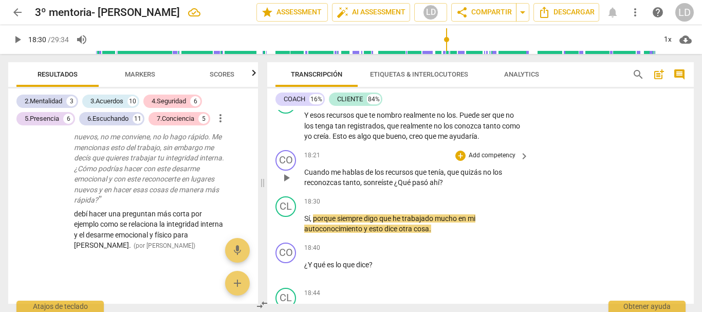
click at [497, 153] on p "Add competency" at bounding box center [492, 155] width 49 height 9
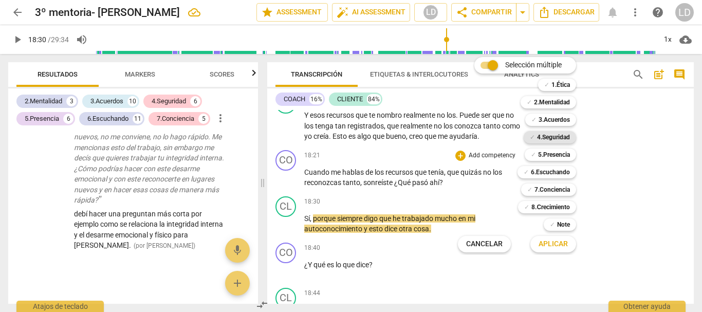
click at [565, 137] on b "4.Seguridad" at bounding box center [553, 137] width 33 height 12
click at [557, 154] on b "5.Presencia" at bounding box center [554, 154] width 32 height 12
click at [552, 172] on b "6.Escuchando" at bounding box center [550, 172] width 39 height 12
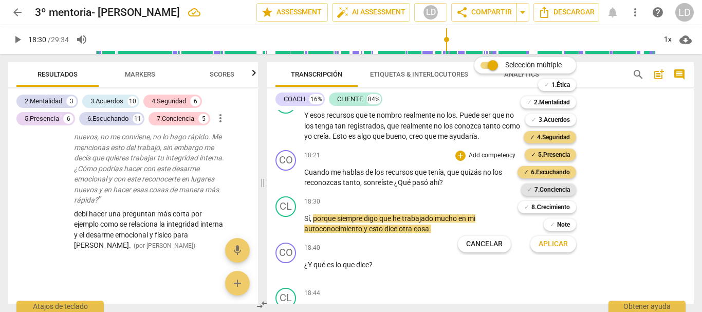
click at [559, 188] on b "7.Conciencia" at bounding box center [551, 189] width 35 height 12
click at [545, 209] on b "8.Сrecimiento" at bounding box center [550, 207] width 39 height 12
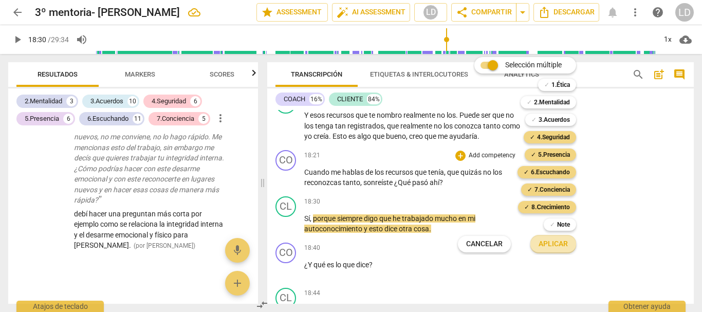
drag, startPoint x: 548, startPoint y: 244, endPoint x: 582, endPoint y: 232, distance: 36.4
click at [548, 244] on span "Aplicar" at bounding box center [552, 244] width 29 height 10
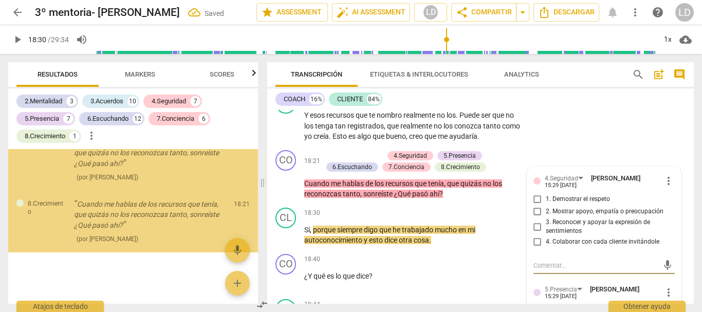
scroll to position [4494, 0]
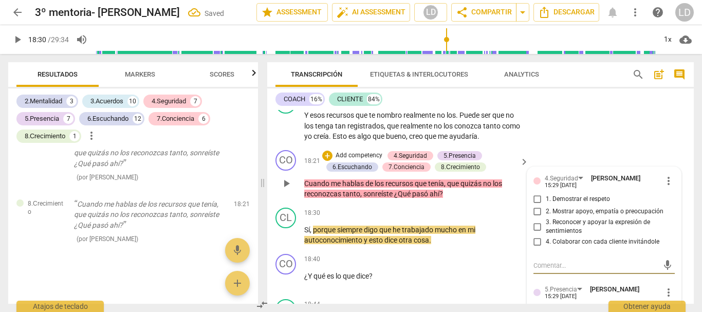
click at [536, 195] on input "1. Demostrar el respeto" at bounding box center [537, 199] width 16 height 12
click at [534, 207] on input "2. Mostrar apoyo, empatía o preocupación" at bounding box center [537, 211] width 16 height 12
click at [534, 226] on input "3. Reconocer y apoyar la expresión de sentimientos" at bounding box center [537, 226] width 16 height 12
click at [534, 237] on input "4. Colaborar con cada cliente invitándole" at bounding box center [537, 242] width 16 height 12
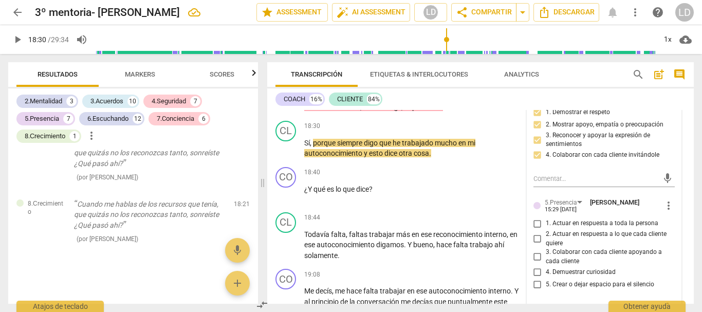
scroll to position [2611, 0]
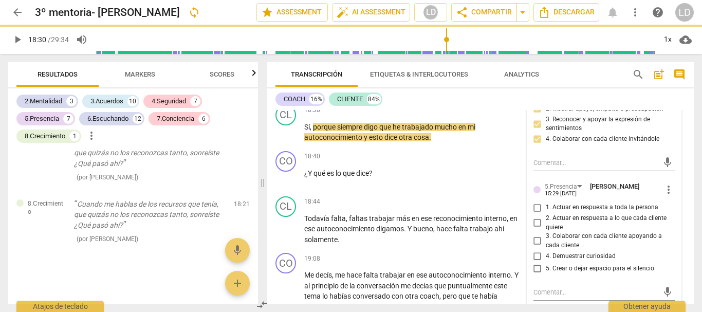
drag, startPoint x: 539, startPoint y: 207, endPoint x: 539, endPoint y: 230, distance: 23.6
click at [538, 207] on input "1. Actuar en respuesta a toda la persona" at bounding box center [537, 207] width 16 height 12
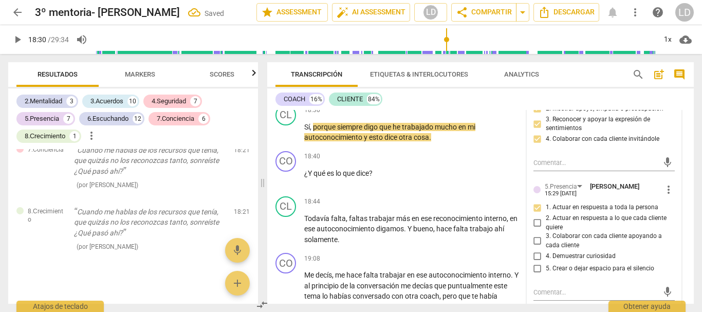
scroll to position [4549, 0]
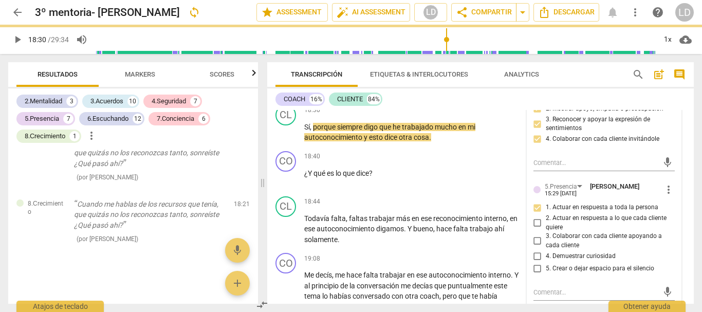
drag, startPoint x: 534, startPoint y: 219, endPoint x: 534, endPoint y: 227, distance: 7.2
click at [534, 219] on input "2. Actuar en respuesta a lo que cada cliente quiere" at bounding box center [537, 223] width 16 height 12
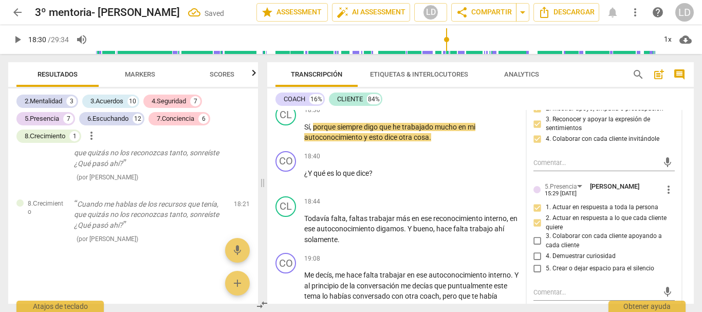
scroll to position [4562, 0]
click at [534, 241] on input "3. Colaborar con cada cliente apoyando a cada cliente" at bounding box center [537, 241] width 16 height 12
click at [534, 256] on input "4. Demuestrar curiosidad" at bounding box center [537, 256] width 16 height 12
click at [536, 269] on input "5. Crear o dejar espacio para el silencio" at bounding box center [537, 269] width 16 height 12
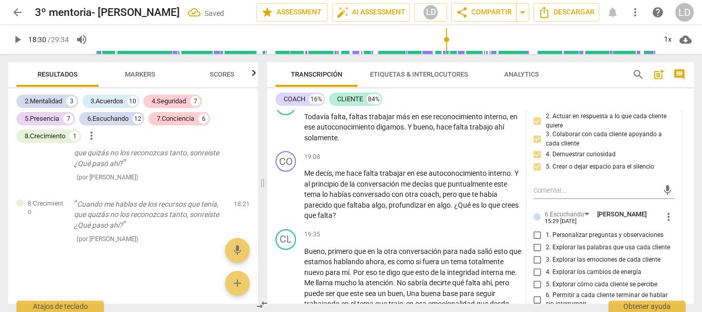
scroll to position [2714, 0]
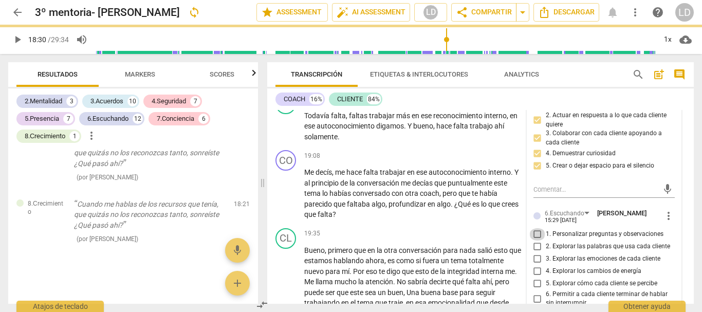
click at [532, 231] on input "1. Personalizar preguntas y observaciones" at bounding box center [537, 234] width 16 height 12
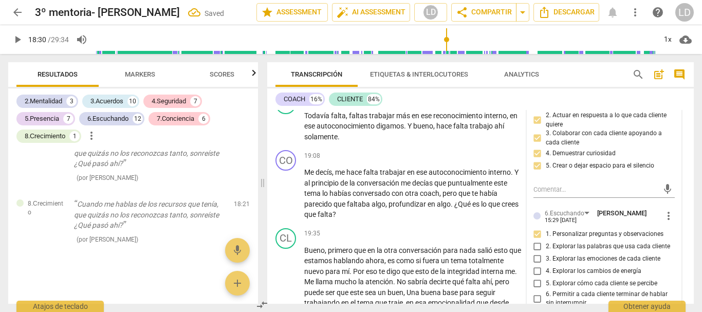
scroll to position [4636, 0]
click at [536, 244] on input "2. Explorar las palabras que usa cada cliente" at bounding box center [537, 246] width 16 height 12
click at [534, 255] on input "3. Explorar las emociones de cada cliente" at bounding box center [537, 259] width 16 height 12
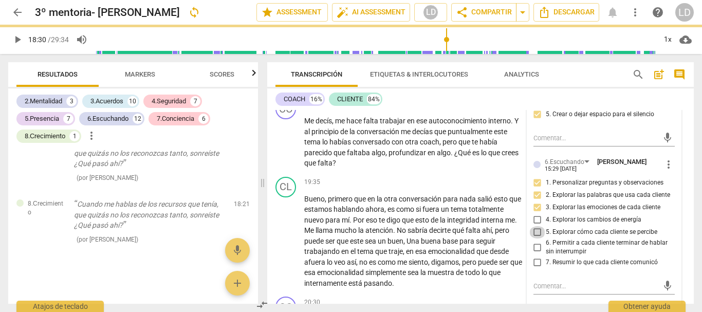
click at [536, 231] on input "5. Explorar cómo cada cliente se percibe" at bounding box center [537, 232] width 16 height 12
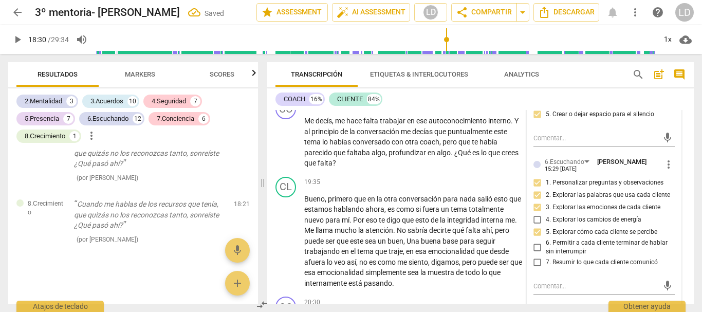
scroll to position [4661, 0]
click at [534, 245] on input "6. Permitir a cada cliente terminar de hablar sin interrumpir" at bounding box center [537, 247] width 16 height 12
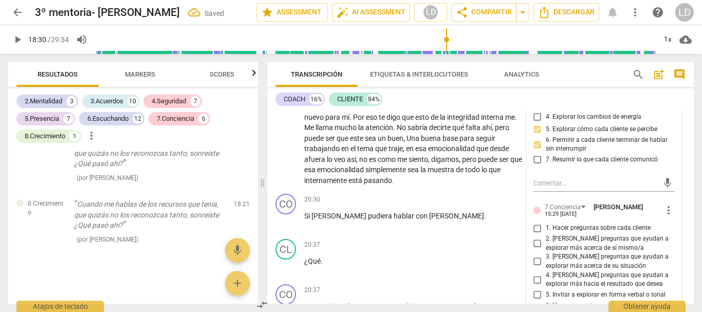
scroll to position [4691, 0]
click at [536, 225] on input "1. Hacer preguntas sobre cada cliente" at bounding box center [537, 228] width 16 height 12
click at [537, 240] on input "2. [PERSON_NAME] preguntas que ayudan a explorar más acerca de sí mismo/a" at bounding box center [537, 243] width 16 height 12
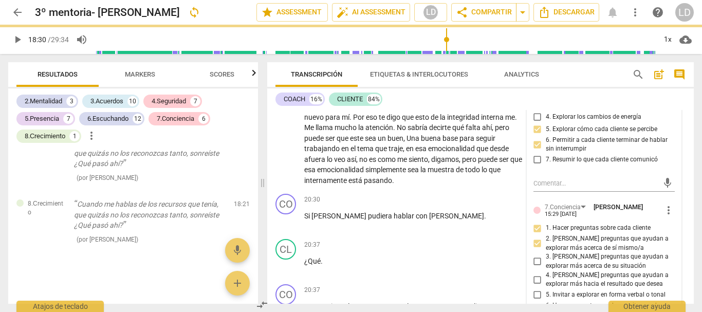
scroll to position [2919, 0]
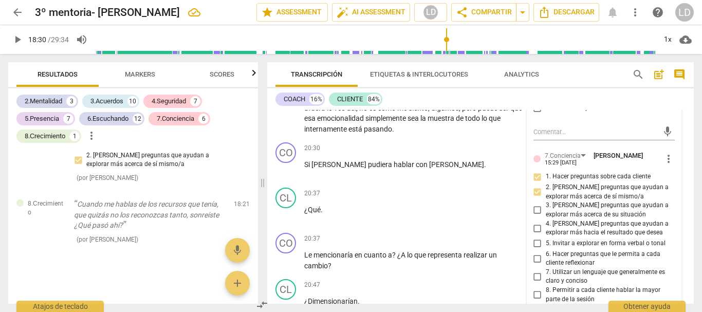
click at [534, 254] on input "6. Hacer preguntas que le permita a cada cliente reflexionar" at bounding box center [537, 258] width 16 height 12
click at [538, 278] on input "7. Utilizar un lenguaje que generalmente es claro y conciso" at bounding box center [537, 276] width 16 height 12
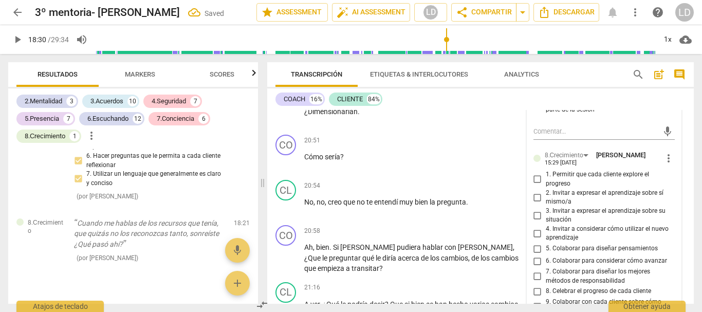
scroll to position [3125, 0]
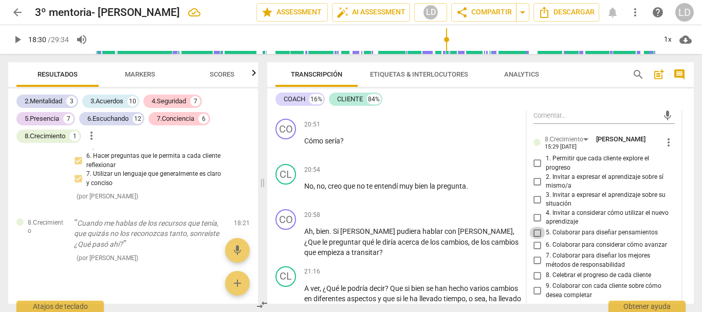
click at [535, 232] on input "5. Colaborar para diseñar pensamientos" at bounding box center [537, 233] width 16 height 12
click at [683, 162] on div "CL play_arrow pause 20:54 + Add competency keyboard_arrow_right No , no , creo …" at bounding box center [480, 182] width 426 height 45
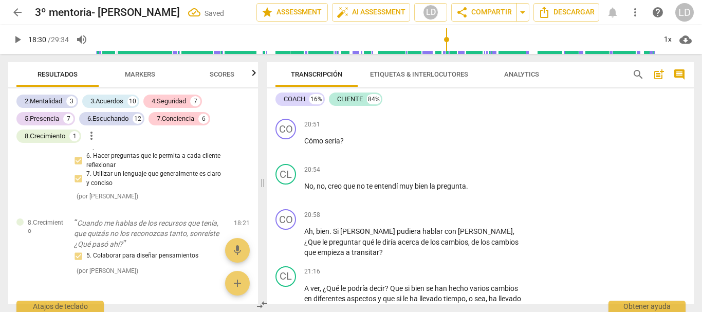
drag, startPoint x: 17, startPoint y: 35, endPoint x: 89, endPoint y: 50, distance: 72.9
click at [17, 35] on span "play_arrow" at bounding box center [17, 39] width 12 height 12
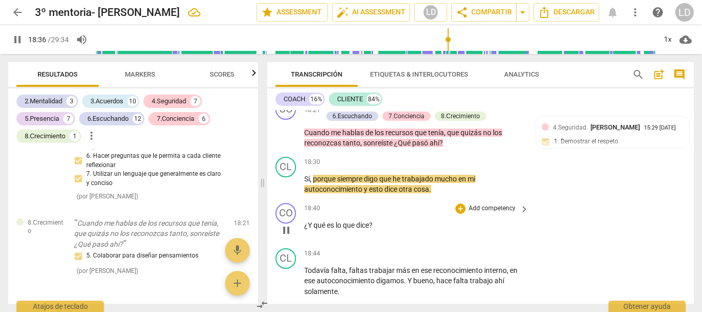
scroll to position [2559, 0]
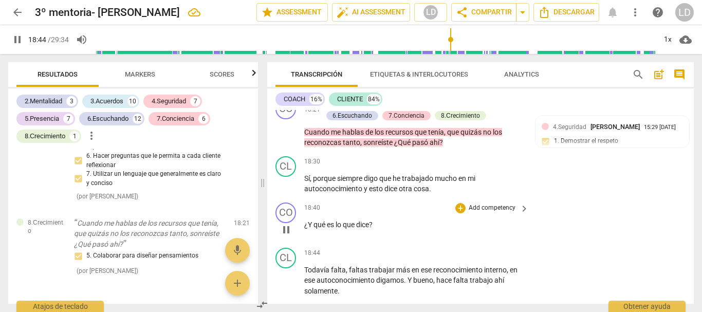
click at [487, 204] on p "Add competency" at bounding box center [492, 207] width 49 height 9
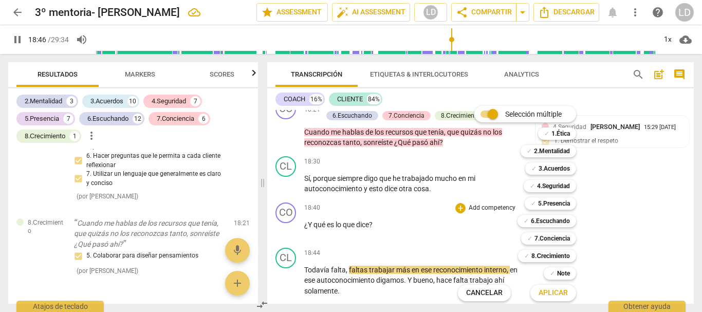
click at [14, 40] on div at bounding box center [351, 156] width 702 height 312
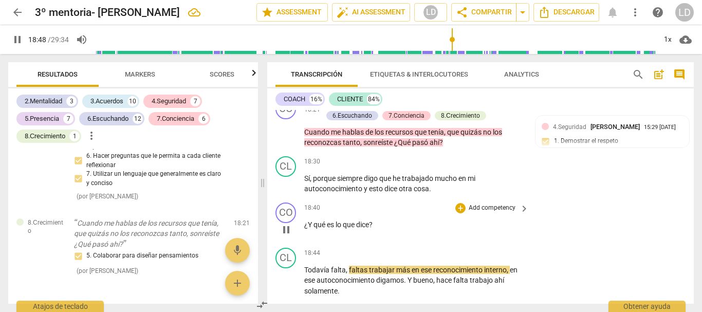
click at [501, 207] on p "Add competency" at bounding box center [492, 207] width 49 height 9
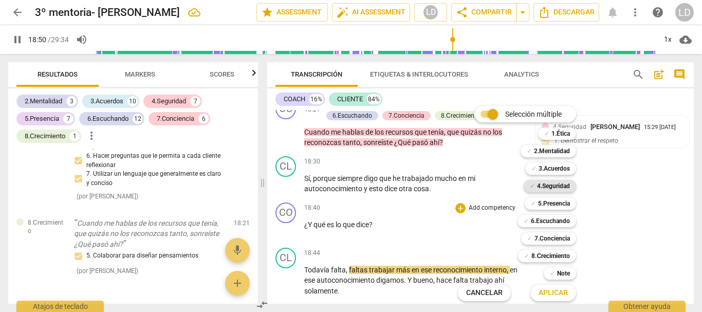
click at [559, 181] on b "4.Seguridad" at bounding box center [553, 186] width 33 height 12
click at [559, 201] on b "5.Presencia" at bounding box center [554, 203] width 32 height 12
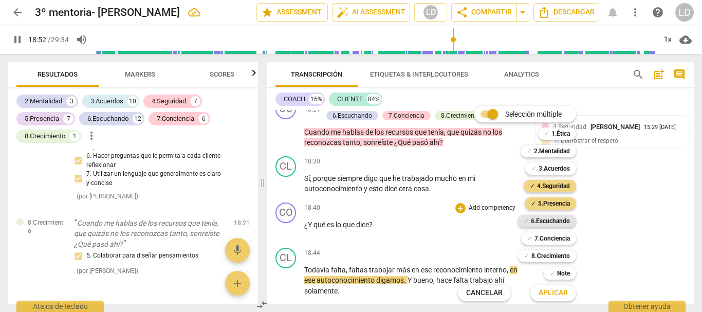
click at [557, 219] on b "6.Escuchando" at bounding box center [550, 221] width 39 height 12
click at [558, 236] on b "7.Conciencia" at bounding box center [551, 238] width 35 height 12
click at [560, 253] on b "8.Сrecimiento" at bounding box center [550, 256] width 39 height 12
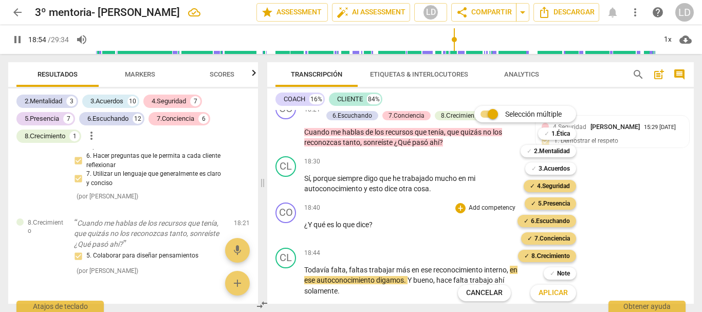
click at [554, 289] on span "Aplicar" at bounding box center [552, 293] width 29 height 10
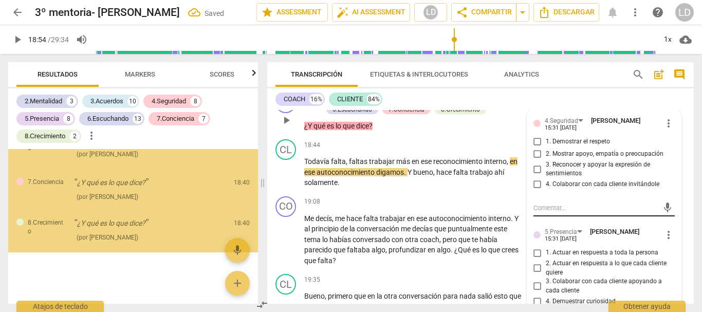
scroll to position [4982, 0]
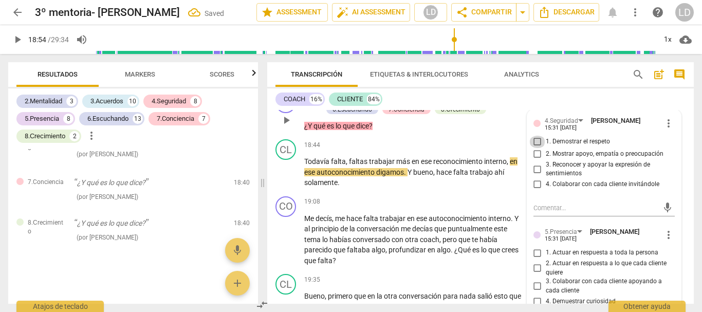
click at [535, 139] on input "1. Demostrar el respeto" at bounding box center [537, 142] width 16 height 12
drag, startPoint x: 534, startPoint y: 152, endPoint x: 530, endPoint y: 160, distance: 9.4
click at [534, 152] on input "2. Mostrar apoyo, empatía o preocupación" at bounding box center [537, 154] width 16 height 12
click at [531, 167] on input "3. Reconocer y apoyar la expresión de sentimientos" at bounding box center [537, 169] width 16 height 12
click at [532, 183] on input "4. Colaborar con cada cliente invitándole" at bounding box center [537, 184] width 16 height 12
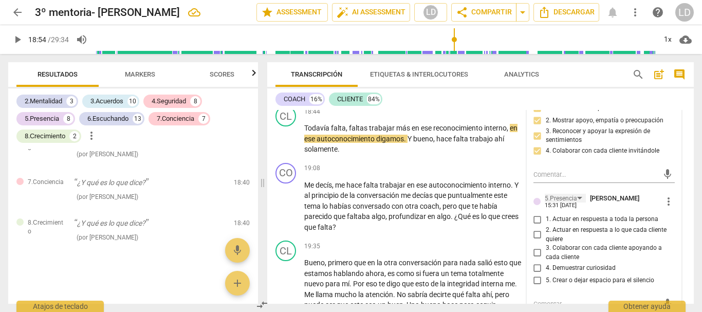
scroll to position [2721, 0]
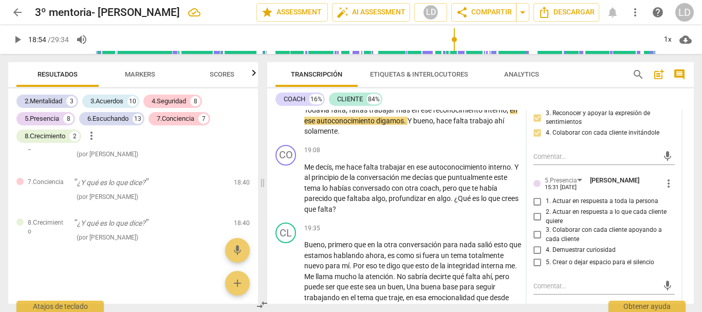
click at [540, 201] on input "1. Actuar en respuesta a toda la persona" at bounding box center [537, 201] width 16 height 12
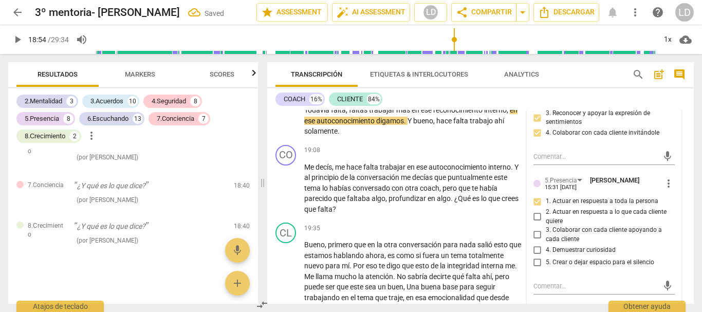
scroll to position [5037, 0]
click at [534, 236] on input "3. Colaborar con cada cliente apoyando a cada cliente" at bounding box center [537, 235] width 16 height 12
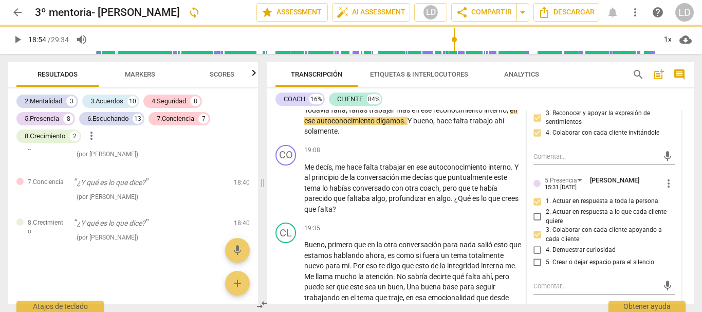
click at [532, 249] on input "4. Demuestrar curiosidad" at bounding box center [537, 250] width 16 height 12
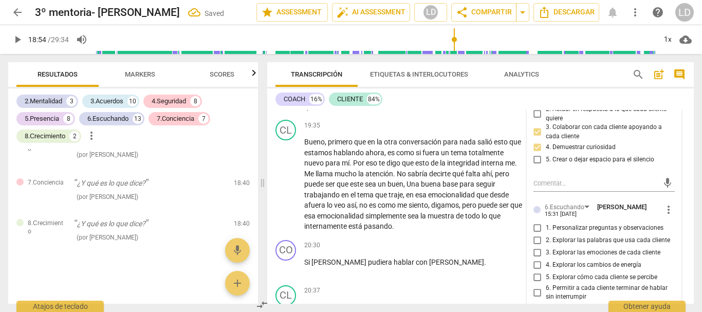
scroll to position [5081, 0]
click at [533, 226] on input "1. Personalizar preguntas y observaciones" at bounding box center [537, 228] width 16 height 12
click at [535, 237] on input "2. Explorar las palabras que usa cada cliente" at bounding box center [537, 240] width 16 height 12
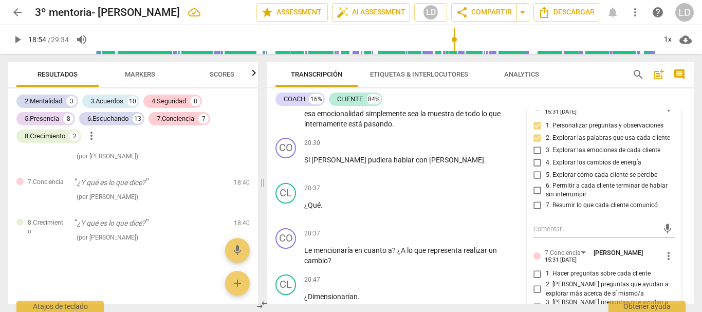
scroll to position [2926, 0]
click at [531, 172] on input "5. Explorar cómo cada cliente se percibe" at bounding box center [537, 175] width 16 height 12
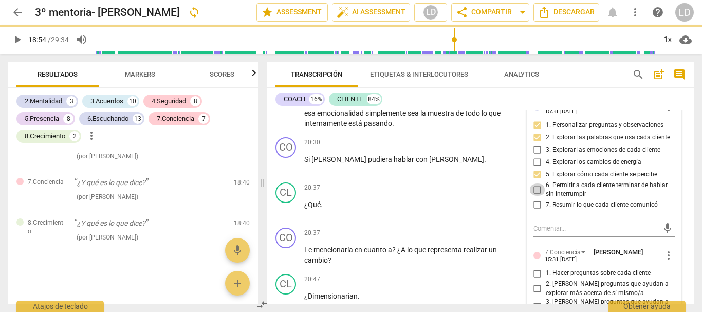
click at [538, 189] on input "6. Permitir a cada cliente terminar de hablar sin interrumpir" at bounding box center [537, 189] width 16 height 12
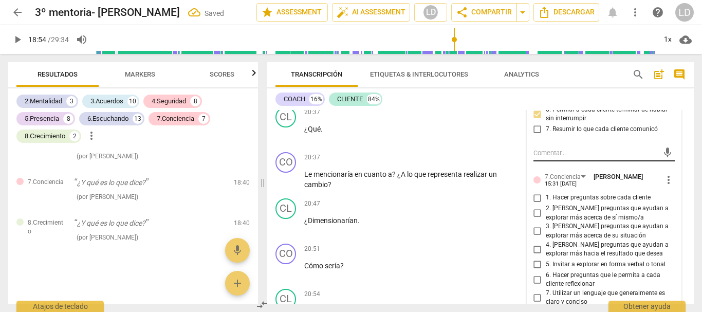
scroll to position [3029, 0]
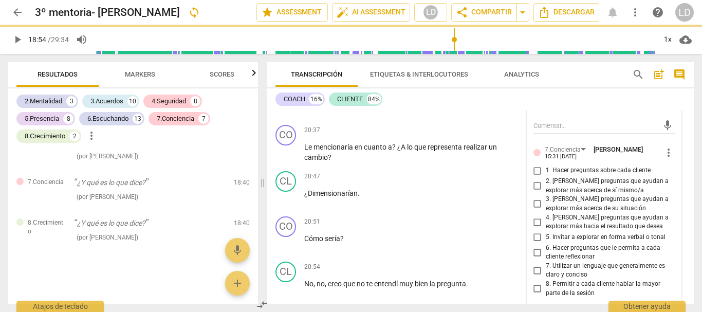
click at [533, 171] on input "1. Hacer preguntas sobre cada cliente" at bounding box center [537, 170] width 16 height 12
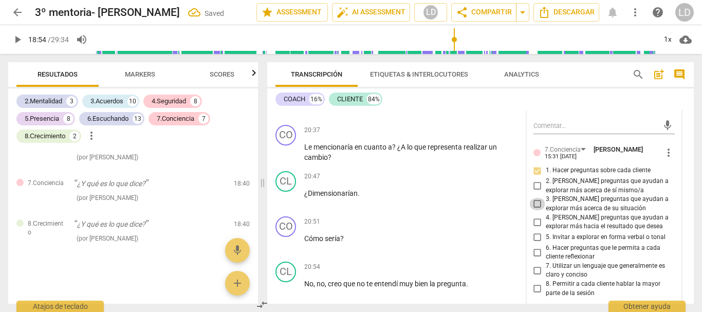
drag, startPoint x: 534, startPoint y: 202, endPoint x: 533, endPoint y: 188, distance: 14.0
click at [534, 201] on input "3. [PERSON_NAME] preguntas que ayudan a explorar más acerca de su situación" at bounding box center [537, 204] width 16 height 12
click at [533, 185] on input "2. [PERSON_NAME] preguntas que ayudan a explorar más acerca de sí mismo/a" at bounding box center [537, 186] width 16 height 12
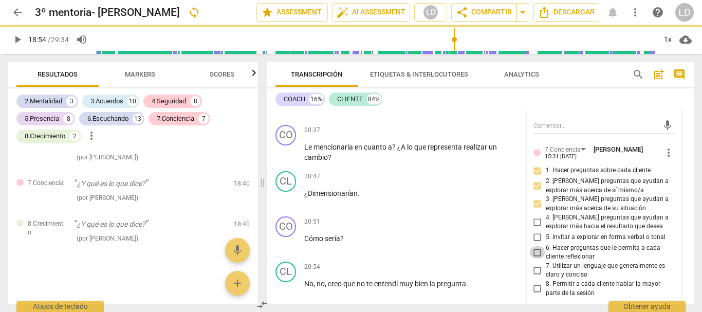
click at [539, 251] on input "6. Hacer preguntas que le permita a cada cliente reflexionar" at bounding box center [537, 252] width 16 height 12
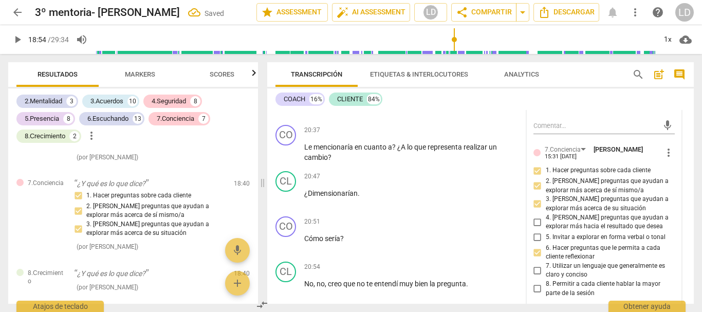
click at [536, 268] on input "7. Utilizar un lenguaje que generalmente es claro y conciso" at bounding box center [537, 270] width 16 height 12
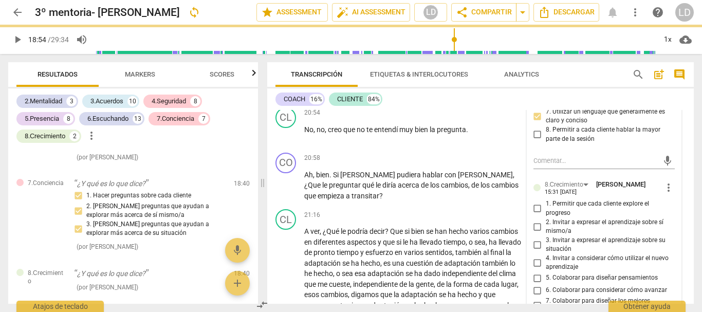
scroll to position [3234, 0]
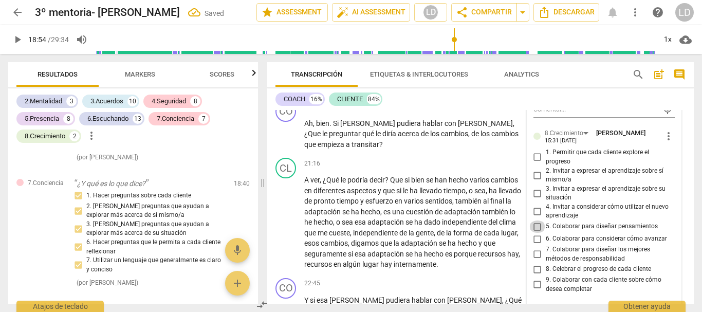
click at [535, 225] on input "5. Colaborar para diseñar pensamientos" at bounding box center [537, 226] width 16 height 12
click at [684, 145] on div "CO play_arrow pause 20:58 + Add competency keyboard_arrow_right Ah , bien . Si …" at bounding box center [480, 125] width 426 height 57
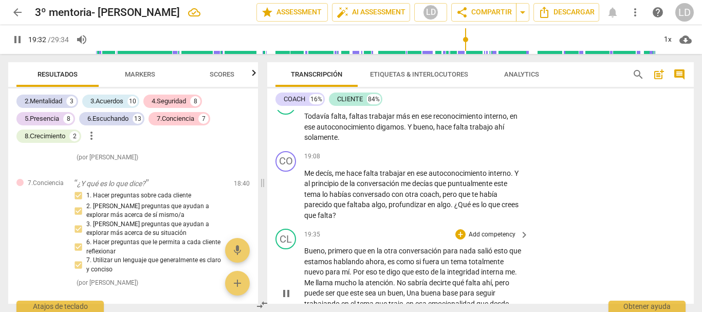
scroll to position [2721, 0]
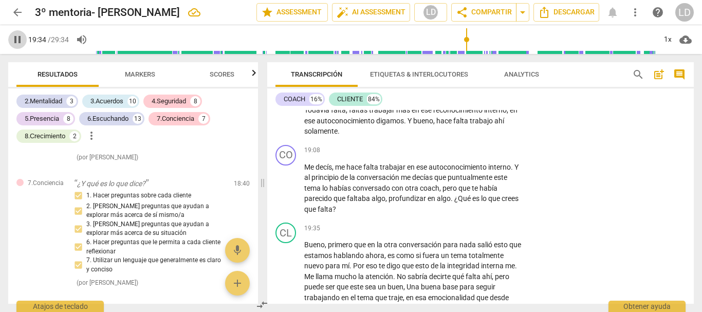
click at [14, 35] on span "pause" at bounding box center [17, 39] width 12 height 12
click at [497, 146] on p "Add competency" at bounding box center [492, 150] width 49 height 9
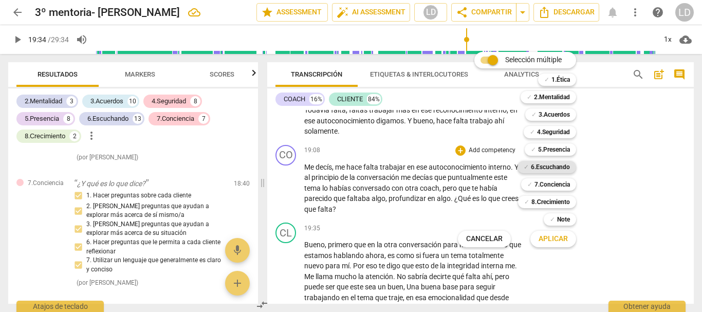
click at [560, 165] on b "6.Escuchando" at bounding box center [550, 167] width 39 height 12
click at [560, 183] on b "7.Conciencia" at bounding box center [551, 184] width 35 height 12
click at [558, 198] on b "8.Сrecimiento" at bounding box center [550, 202] width 39 height 12
click at [562, 237] on span "Aplicar" at bounding box center [552, 239] width 29 height 10
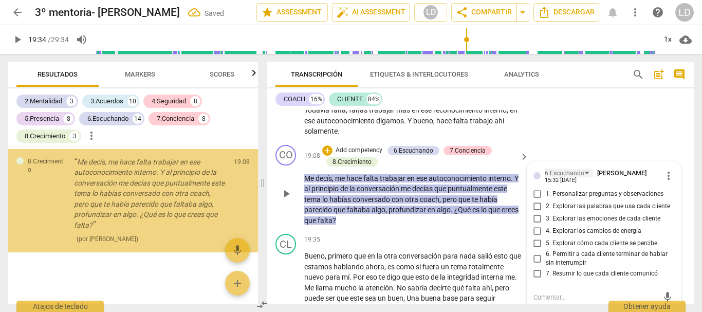
scroll to position [5516, 0]
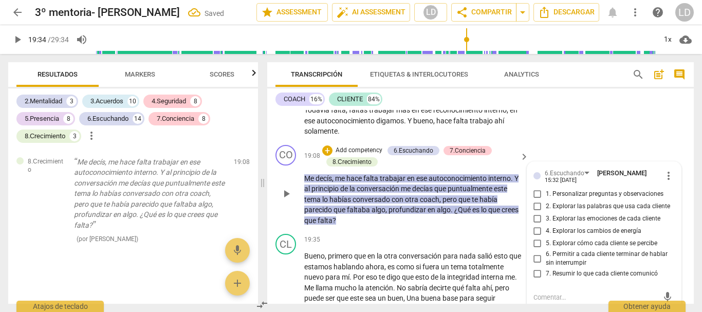
click at [537, 192] on input "1. Personalizar preguntas y observaciones" at bounding box center [537, 194] width 16 height 12
click at [535, 204] on input "2. Explorar las palabras que usa cada cliente" at bounding box center [537, 206] width 16 height 12
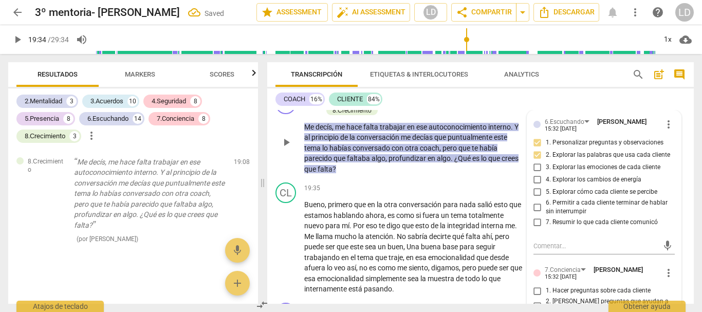
scroll to position [5541, 0]
click at [536, 189] on input "5. Explorar cómo cada cliente se percibe" at bounding box center [537, 192] width 16 height 12
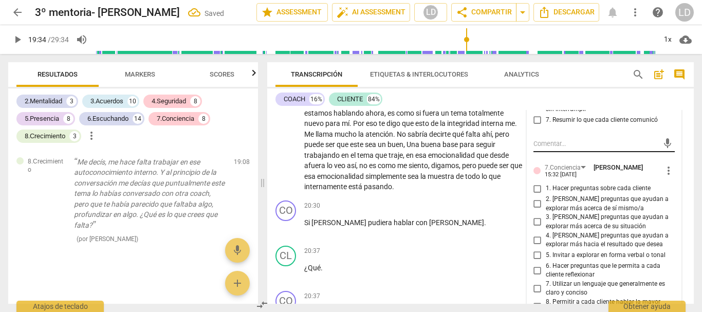
scroll to position [2875, 0]
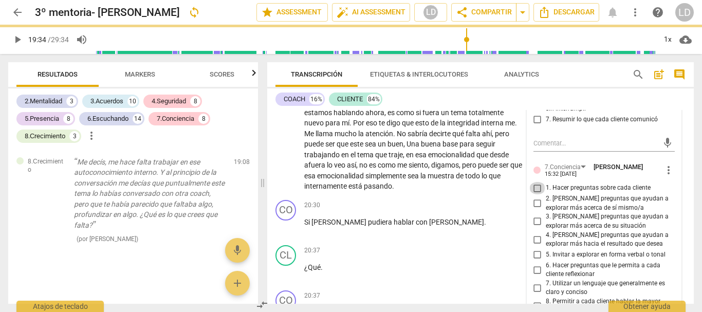
click at [534, 187] on input "1. Hacer preguntas sobre cada cliente" at bounding box center [537, 188] width 16 height 12
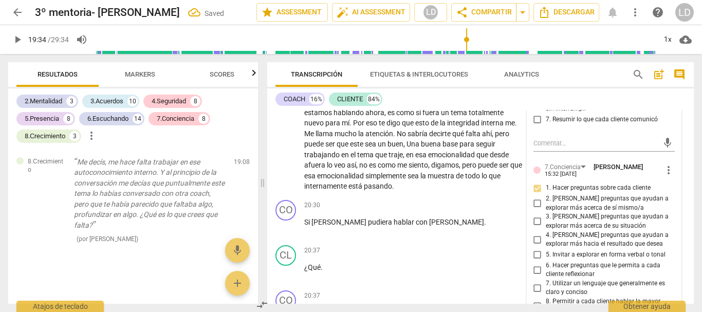
scroll to position [5553, 0]
click at [534, 202] on input "2. [PERSON_NAME] preguntas que ayudan a explorar más acerca de sí mismo/a" at bounding box center [537, 203] width 16 height 12
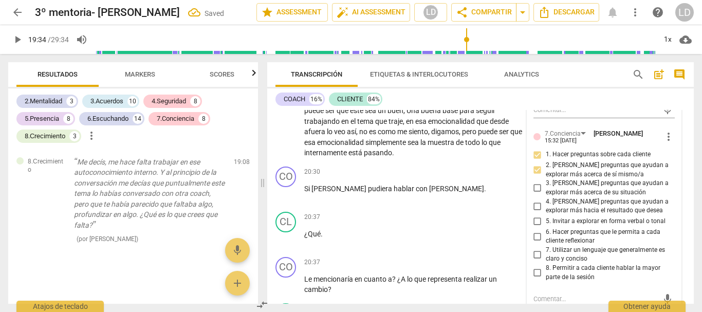
scroll to position [2926, 0]
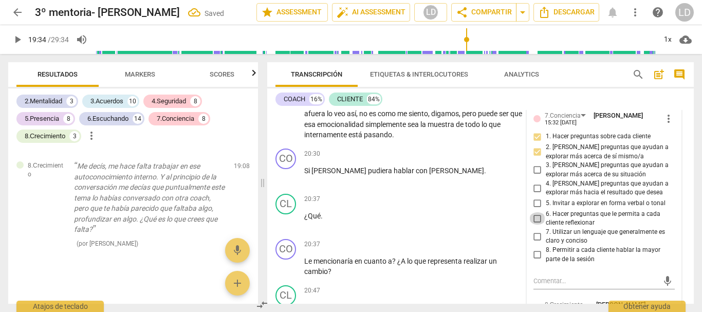
click at [535, 217] on input "6. Hacer preguntas que le permita a cada cliente reflexionar" at bounding box center [537, 218] width 16 height 12
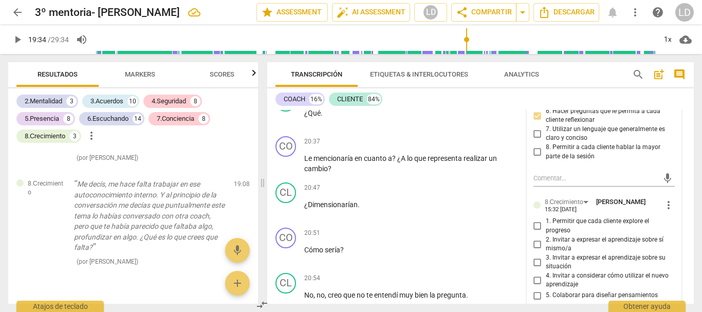
scroll to position [3080, 0]
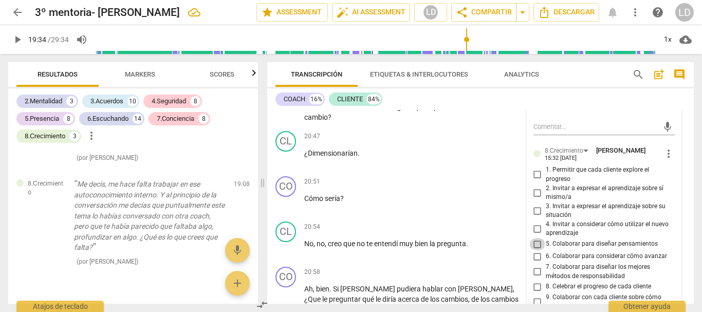
click at [534, 245] on input "5. Colaborar para diseñar pensamientos" at bounding box center [537, 244] width 16 height 12
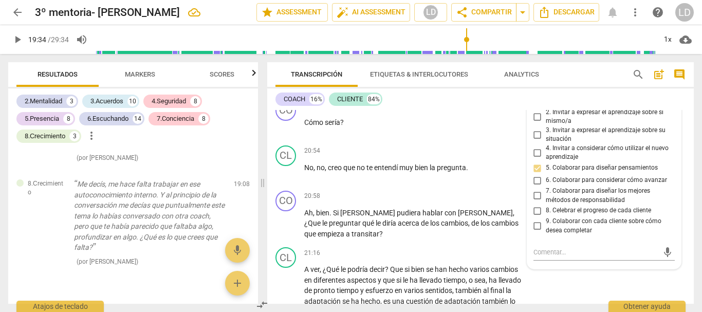
scroll to position [3183, 0]
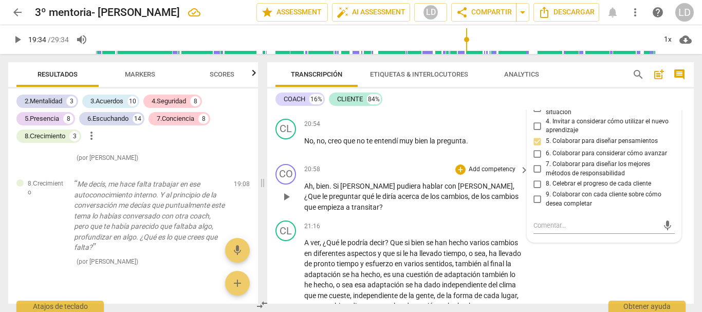
click at [682, 160] on div "CO play_arrow pause 20:58 + Add competency keyboard_arrow_right Ah , bien . Si …" at bounding box center [480, 188] width 426 height 57
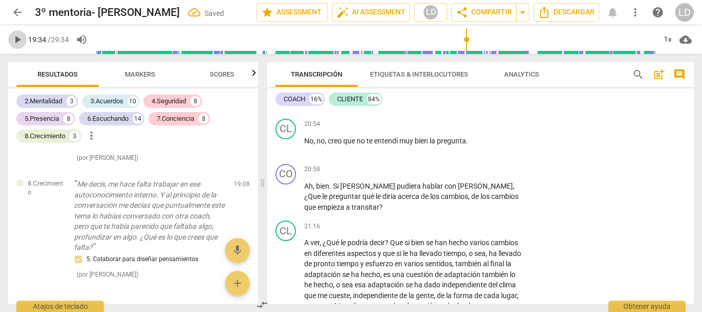
click at [15, 40] on span "play_arrow" at bounding box center [17, 39] width 12 height 12
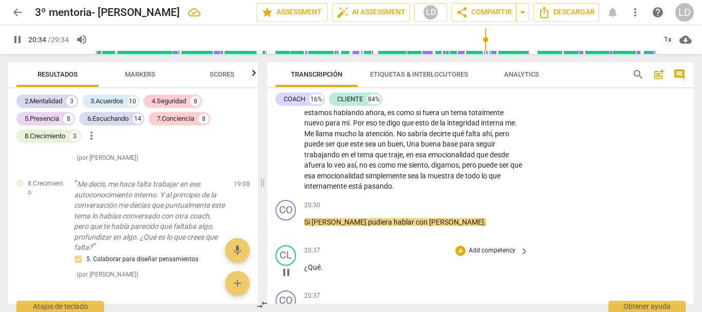
scroll to position [2926, 0]
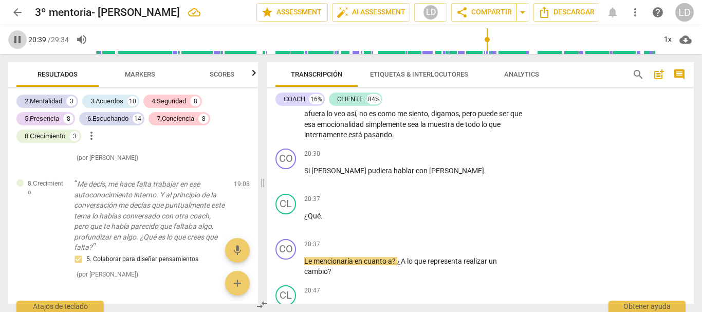
click at [13, 38] on span "pause" at bounding box center [17, 39] width 12 height 12
click at [305, 214] on span "¿Qué" at bounding box center [312, 216] width 16 height 8
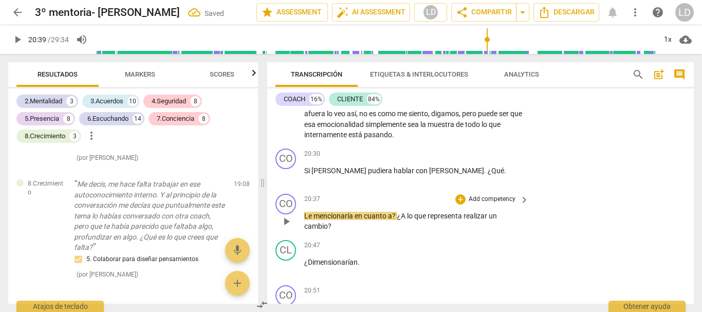
click at [305, 215] on span "Le" at bounding box center [308, 216] width 9 height 8
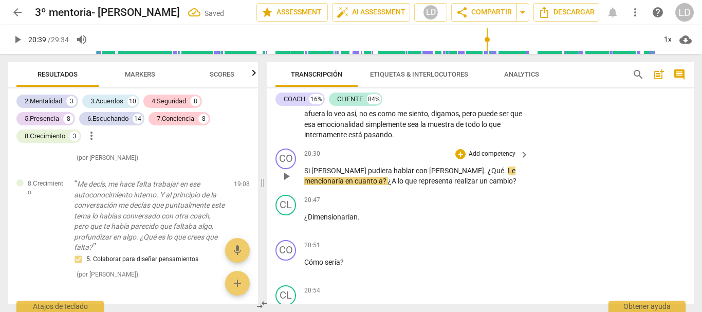
click at [508, 170] on span "Le" at bounding box center [512, 170] width 8 height 8
click at [16, 39] on span "play_arrow" at bounding box center [17, 39] width 12 height 12
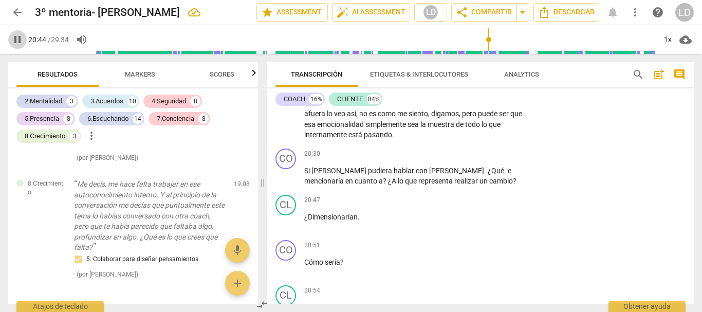
click at [23, 37] on span "pause" at bounding box center [17, 39] width 12 height 12
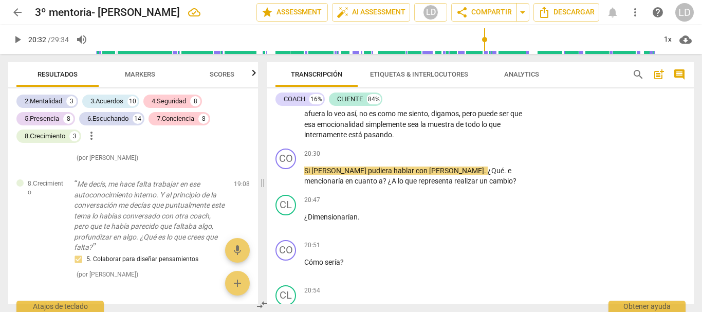
click at [484, 38] on input "range" at bounding box center [375, 39] width 560 height 33
click at [19, 37] on span "play_arrow" at bounding box center [17, 39] width 12 height 12
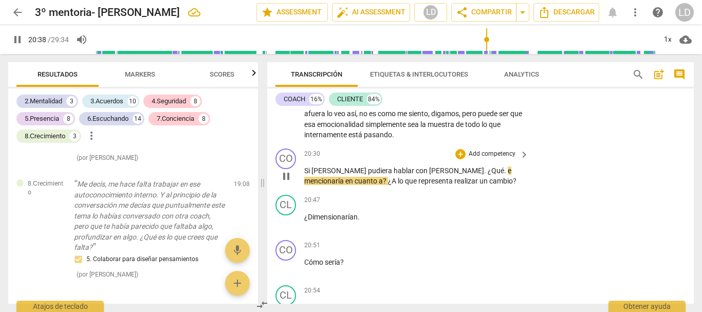
click at [504, 170] on span "." at bounding box center [506, 170] width 4 height 8
click at [14, 38] on span "pause" at bounding box center [17, 39] width 12 height 12
click at [508, 171] on span "e" at bounding box center [510, 170] width 4 height 8
click at [393, 180] on span "¿A" at bounding box center [398, 181] width 10 height 8
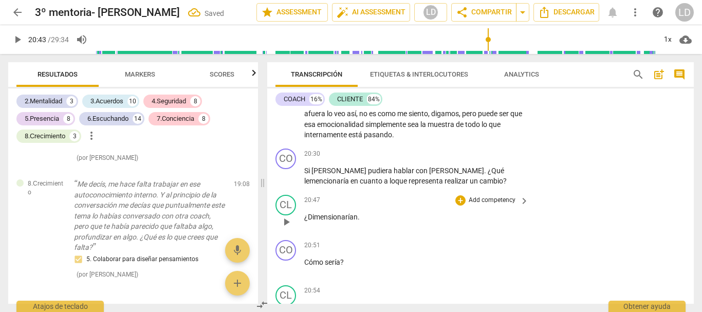
click at [307, 217] on span "¿Dimensionarían" at bounding box center [330, 217] width 53 height 8
click at [478, 150] on p "Add competency" at bounding box center [492, 153] width 49 height 9
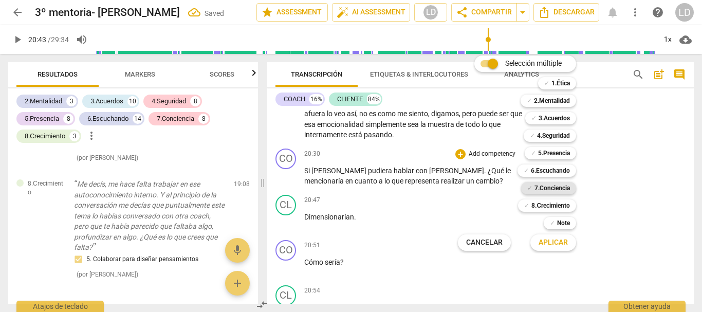
click at [557, 187] on b "7.Conciencia" at bounding box center [551, 188] width 35 height 12
click at [558, 207] on b "8.Сrecimiento" at bounding box center [550, 205] width 39 height 12
click at [555, 239] on span "Aplicar" at bounding box center [552, 242] width 29 height 10
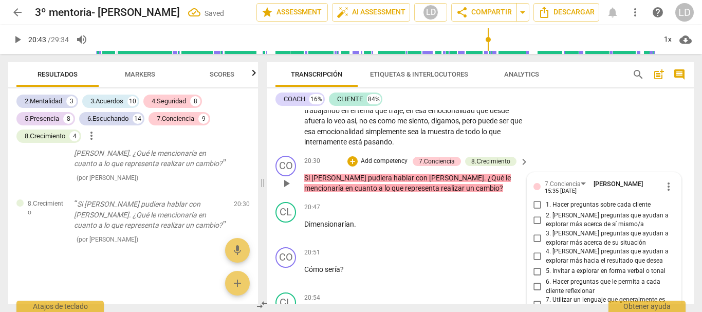
scroll to position [2906, 0]
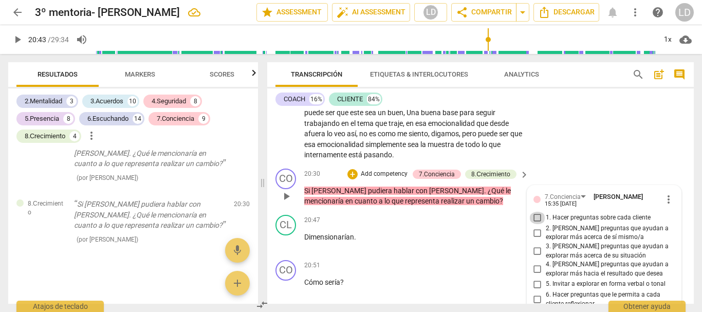
click at [533, 217] on input "1. Hacer preguntas sobre cada cliente" at bounding box center [537, 218] width 16 height 12
click at [533, 234] on input "2. [PERSON_NAME] preguntas que ayudan a explorar más acerca de sí mismo/a" at bounding box center [537, 233] width 16 height 12
click at [534, 254] on input "3. [PERSON_NAME] preguntas que ayudan a explorar más acerca de su situación" at bounding box center [537, 251] width 16 height 12
click at [535, 268] on input "4. [PERSON_NAME] preguntas que ayudan a explorar más hacia el resultado que des…" at bounding box center [537, 269] width 16 height 12
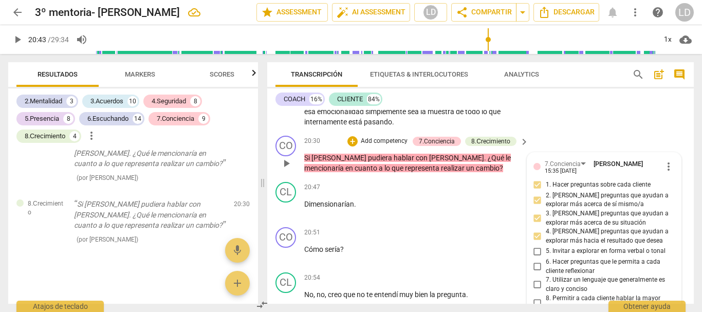
scroll to position [2958, 0]
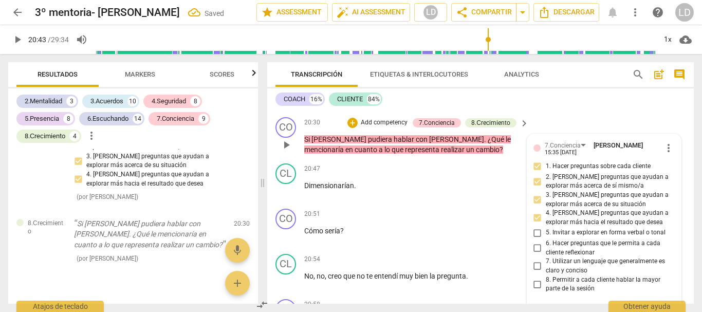
click at [536, 247] on input "6. Hacer preguntas que le permita a cada cliente reflexionar" at bounding box center [537, 248] width 16 height 12
drag, startPoint x: 535, startPoint y: 259, endPoint x: 539, endPoint y: 266, distance: 7.4
click at [535, 260] on input "7. Utilizar un lenguaje que generalmente es claro y conciso" at bounding box center [537, 266] width 16 height 12
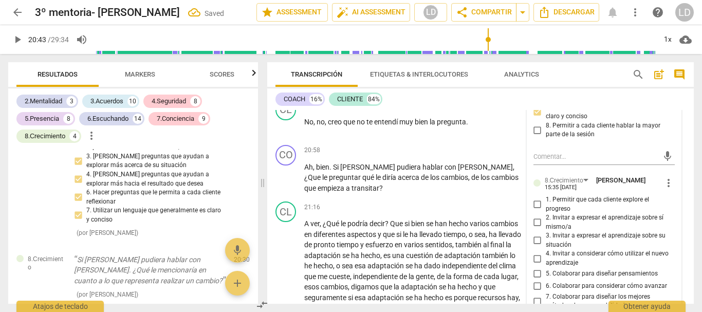
scroll to position [3163, 0]
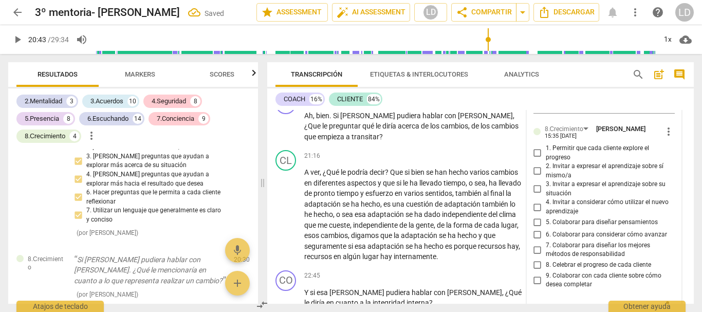
click at [532, 221] on input "5. Colaborar para diseñar pensamientos" at bounding box center [537, 222] width 16 height 12
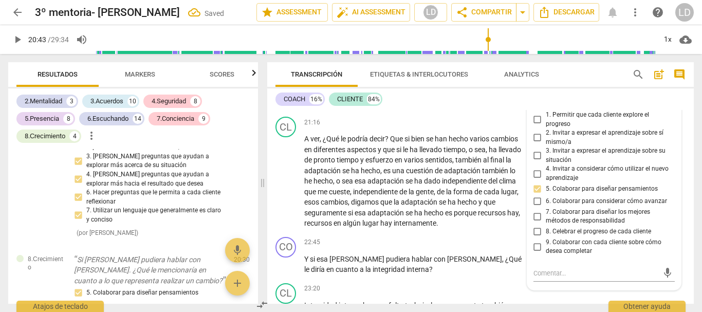
scroll to position [3214, 0]
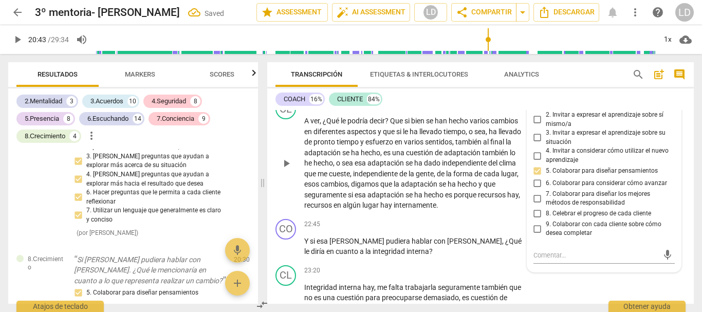
click at [685, 162] on div "CL play_arrow pause 21:16 + Add competency keyboard_arrow_right A ver , ¿Qué le…" at bounding box center [480, 155] width 426 height 120
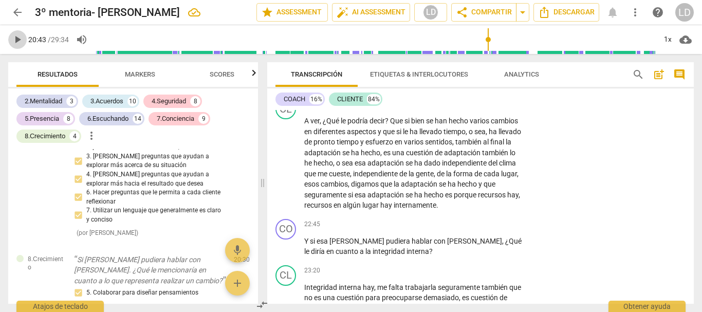
click at [17, 41] on span "play_arrow" at bounding box center [17, 39] width 12 height 12
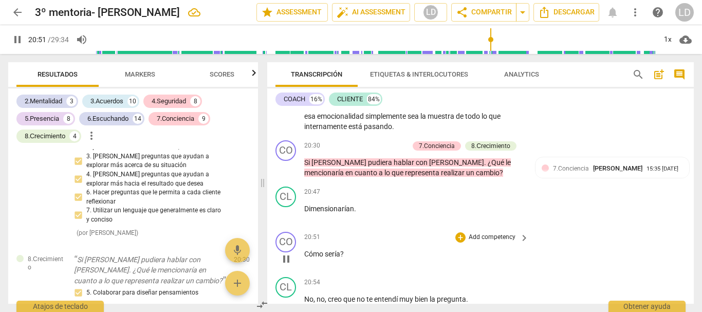
scroll to position [2958, 0]
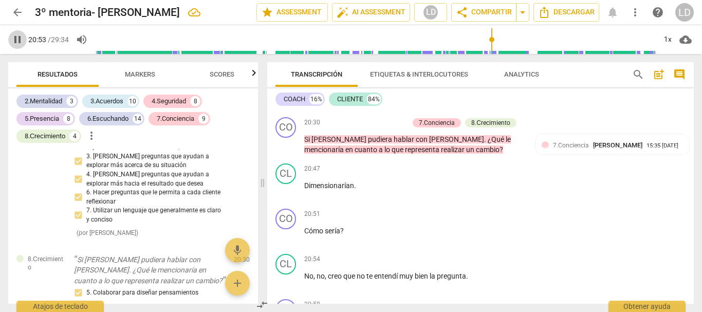
click at [17, 40] on span "pause" at bounding box center [17, 39] width 12 height 12
click at [305, 228] on span "Cómo" at bounding box center [314, 231] width 21 height 8
click at [491, 211] on p "Add competency" at bounding box center [492, 214] width 49 height 9
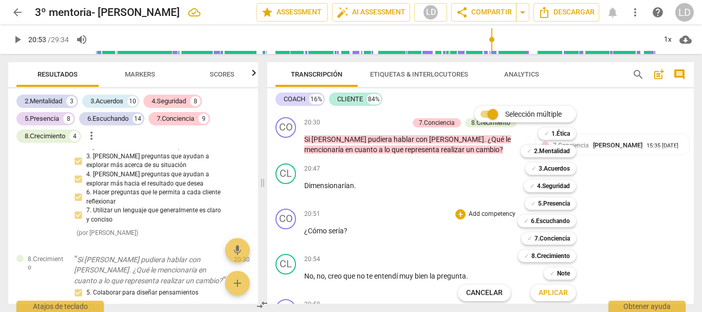
click at [634, 227] on div at bounding box center [351, 156] width 702 height 312
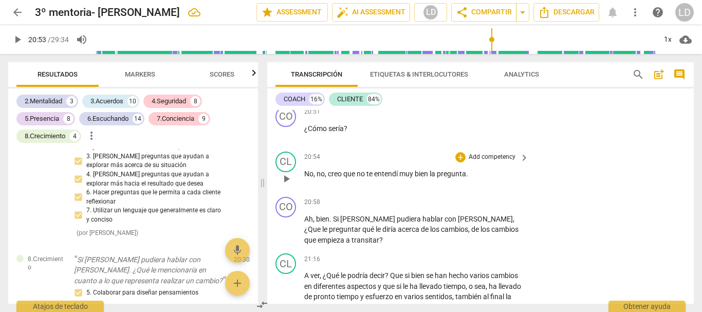
scroll to position [3060, 0]
click at [15, 38] on span "play_arrow" at bounding box center [17, 39] width 12 height 12
click at [19, 34] on span "pause" at bounding box center [17, 39] width 12 height 12
click at [494, 198] on p "Add competency" at bounding box center [492, 201] width 49 height 9
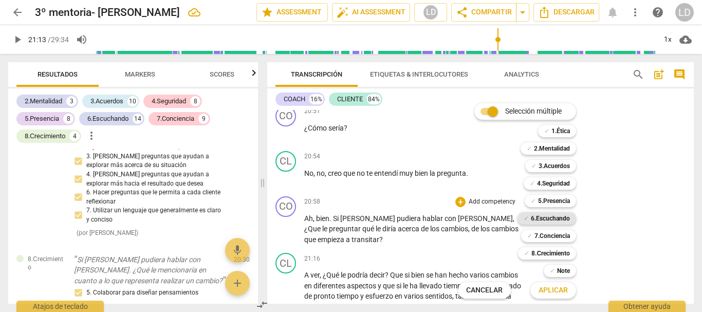
click at [547, 220] on b "6.Escuchando" at bounding box center [550, 218] width 39 height 12
click at [547, 235] on b "7.Conciencia" at bounding box center [551, 236] width 35 height 12
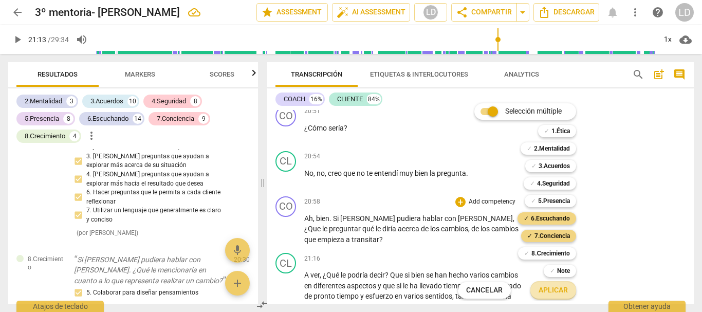
click at [554, 285] on span "Aplicar" at bounding box center [552, 290] width 29 height 10
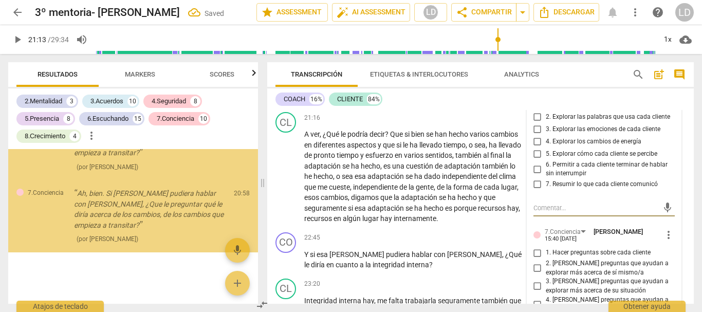
scroll to position [3150, 0]
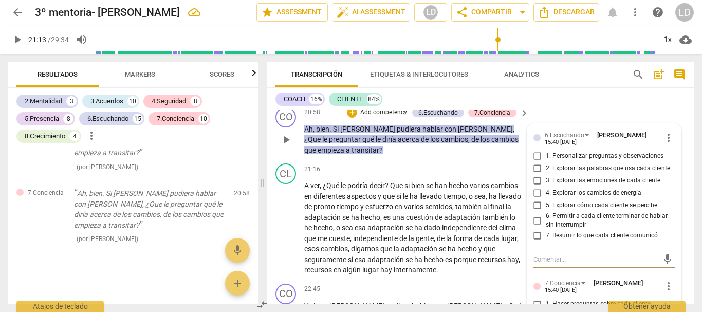
click at [535, 152] on input "1. Personalizar preguntas y observaciones" at bounding box center [537, 156] width 16 height 12
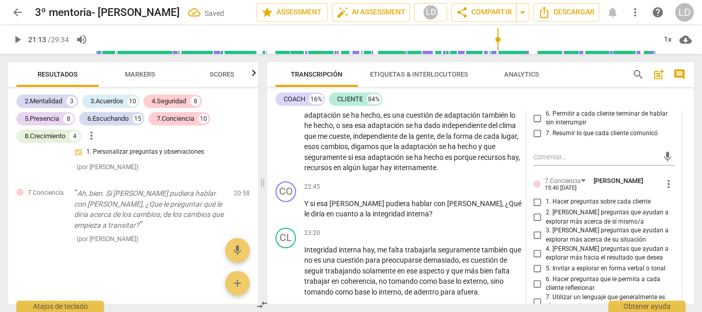
scroll to position [3252, 0]
click at [533, 201] on input "1. Hacer preguntas sobre cada cliente" at bounding box center [537, 201] width 16 height 12
click at [531, 217] on input "2. [PERSON_NAME] preguntas que ayudan a explorar más acerca de sí mismo/a" at bounding box center [537, 217] width 16 height 12
click at [535, 234] on input "3. [PERSON_NAME] preguntas que ayudan a explorar más acerca de su situación" at bounding box center [537, 235] width 16 height 12
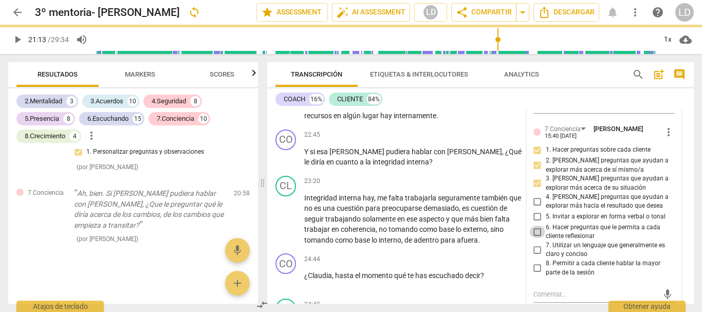
click at [533, 229] on input "6. Hacer preguntas que le permita a cada cliente reflexionar" at bounding box center [537, 232] width 16 height 12
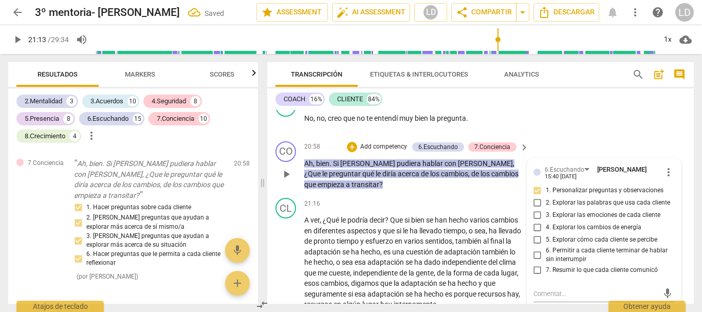
scroll to position [3098, 0]
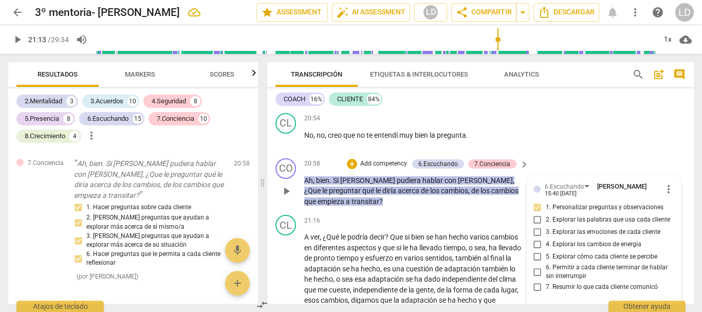
click at [380, 161] on p "Add competency" at bounding box center [383, 163] width 49 height 9
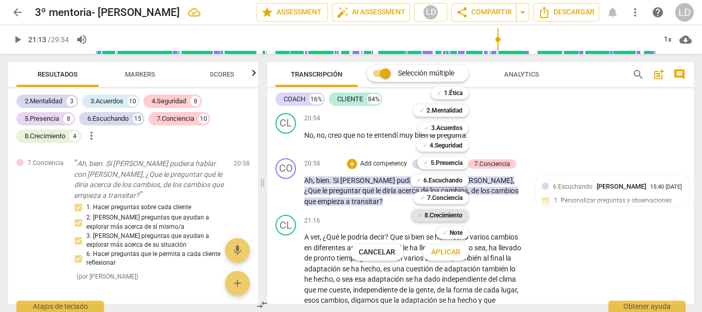
click at [448, 214] on b "8.Сrecimiento" at bounding box center [443, 215] width 39 height 12
click at [445, 246] on button "Aplicar" at bounding box center [446, 252] width 46 height 18
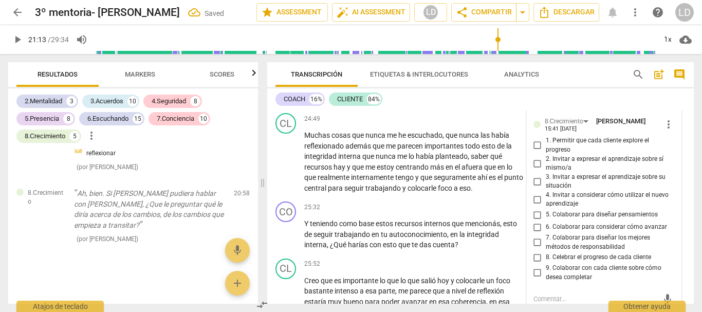
scroll to position [3509, 0]
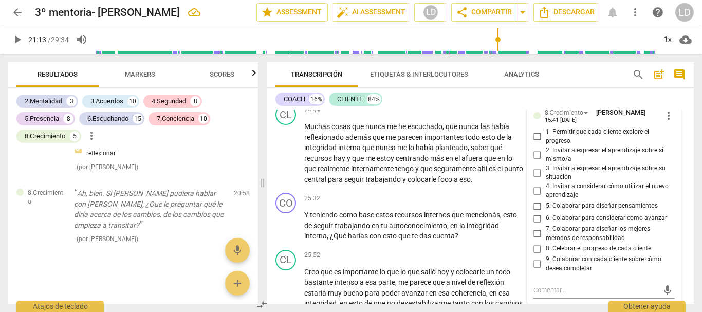
click at [533, 205] on input "5. Colaborar para diseñar pensamientos" at bounding box center [537, 206] width 16 height 12
click at [681, 161] on div "CL play_arrow pause 24:49 + Add competency keyboard_arrow_right Muchas cosas qu…" at bounding box center [480, 144] width 426 height 88
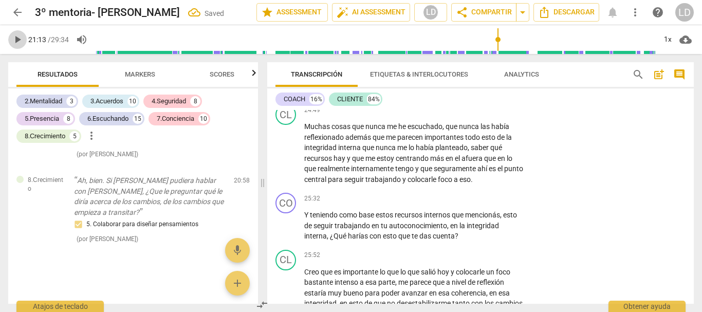
click at [14, 36] on span "play_arrow" at bounding box center [17, 39] width 12 height 12
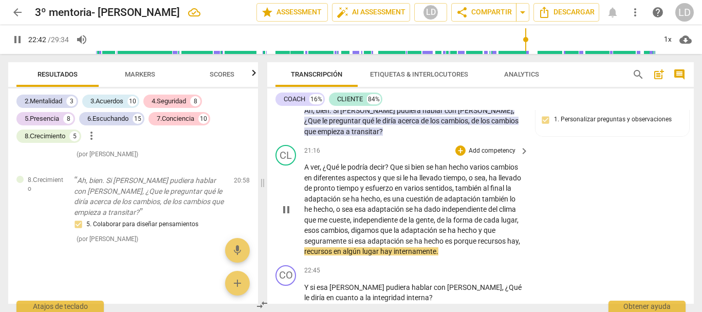
scroll to position [3231, 0]
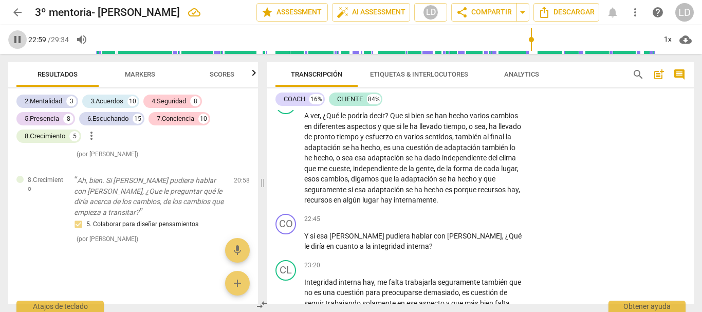
click at [11, 39] on span "pause" at bounding box center [17, 39] width 18 height 12
click at [482, 224] on p "Add competency" at bounding box center [492, 219] width 49 height 9
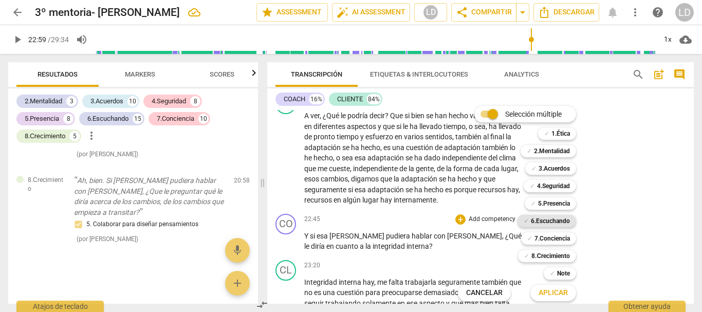
click at [551, 221] on b "6.Escuchando" at bounding box center [550, 221] width 39 height 12
click at [551, 239] on b "7.Conciencia" at bounding box center [551, 238] width 35 height 12
click at [556, 293] on span "Aplicar" at bounding box center [552, 293] width 29 height 10
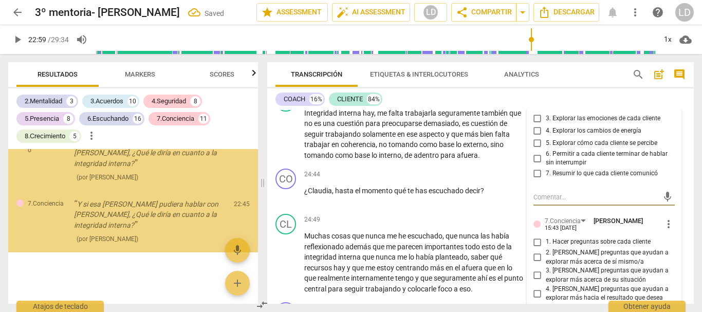
scroll to position [3349, 0]
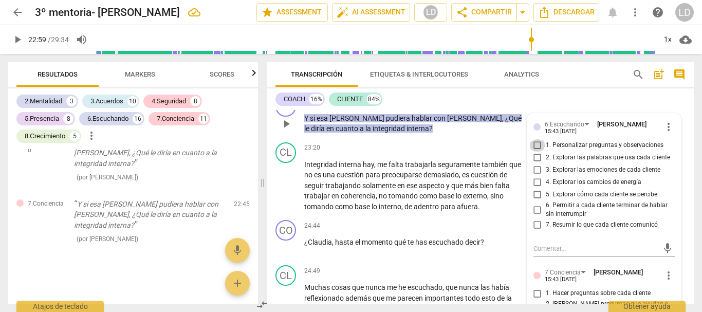
click at [535, 152] on input "1. Personalizar preguntas y observaciones" at bounding box center [537, 145] width 16 height 12
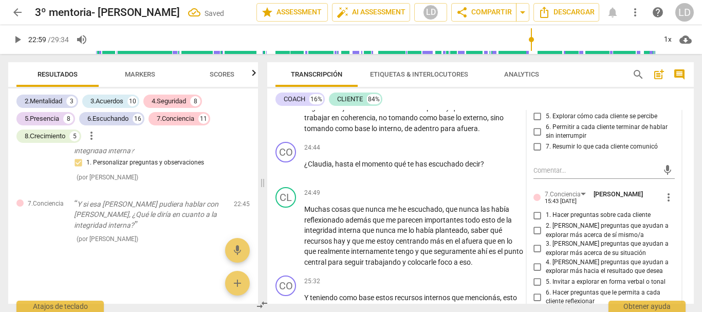
scroll to position [3451, 0]
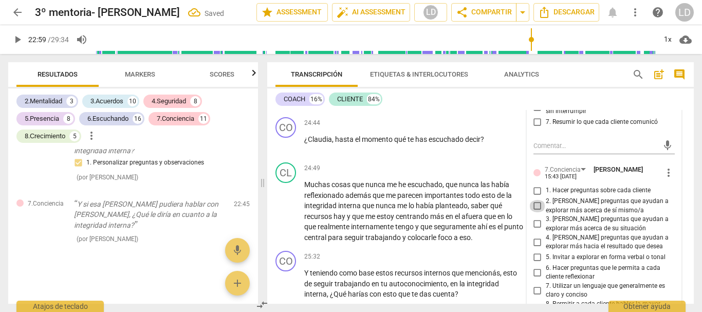
click at [533, 212] on input "2. [PERSON_NAME] preguntas que ayudan a explorar más acerca de sí mismo/a" at bounding box center [537, 206] width 16 height 12
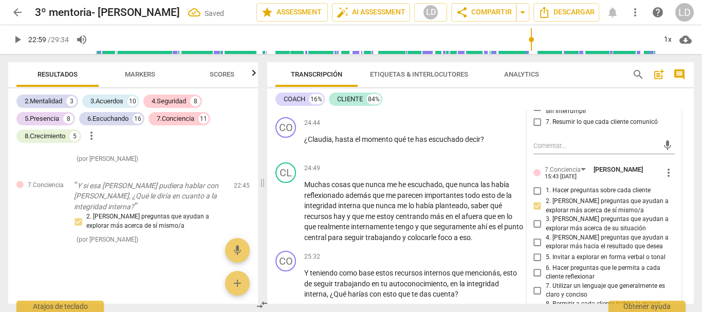
click at [534, 230] on input "3. [PERSON_NAME] preguntas que ayudan a explorar más acerca de su situación" at bounding box center [537, 224] width 16 height 12
click at [532, 248] on input "4. [PERSON_NAME] preguntas que ayudan a explorar más hacia el resultado que des…" at bounding box center [537, 242] width 16 height 12
click at [533, 278] on input "6. Hacer preguntas que le permita a cada cliente reflexionar" at bounding box center [537, 272] width 16 height 12
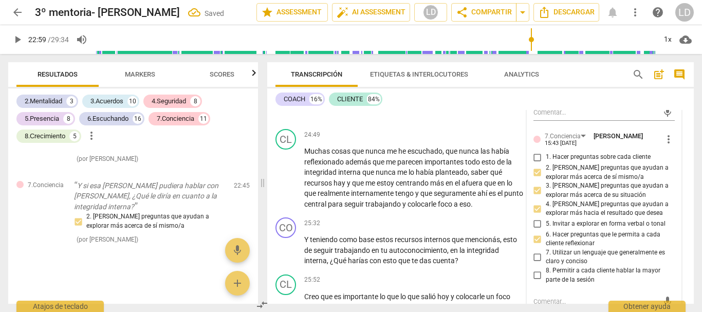
scroll to position [3503, 0]
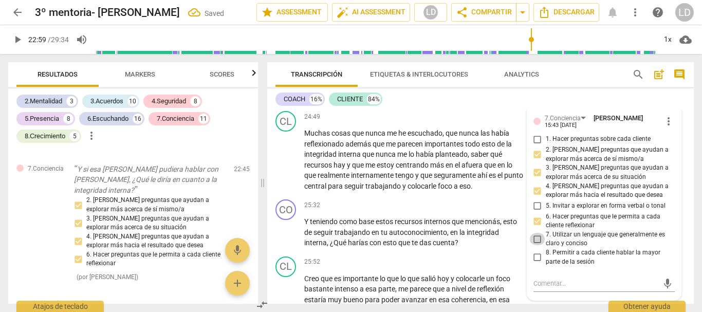
click at [537, 245] on input "7. Utilizar un lenguaje que generalmente es claro y conciso" at bounding box center [537, 239] width 16 height 12
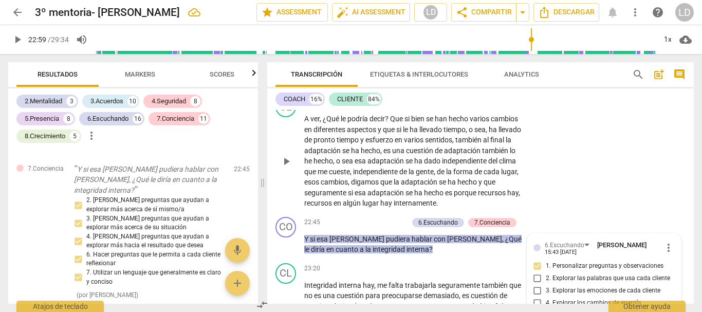
scroll to position [3246, 0]
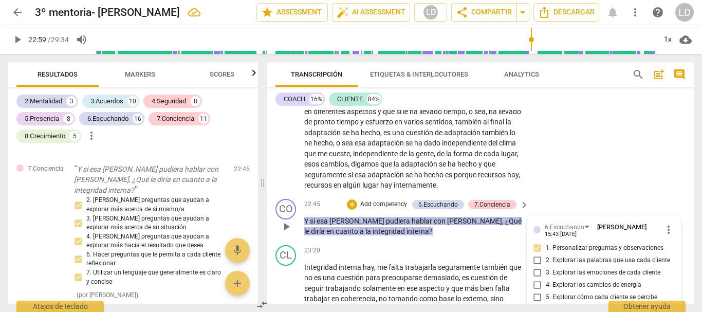
click at [393, 209] on p "Add competency" at bounding box center [383, 204] width 49 height 9
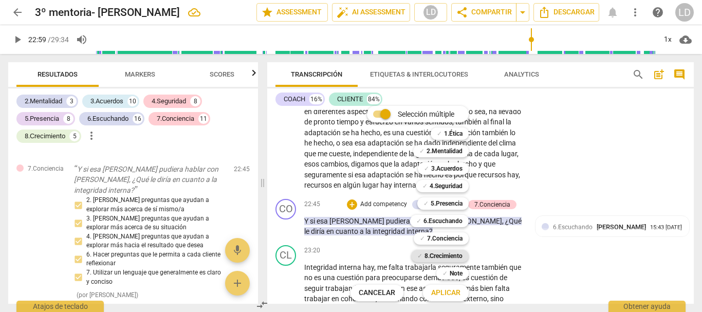
click at [442, 258] on b "8.Сrecimiento" at bounding box center [443, 256] width 39 height 12
click at [447, 295] on span "Aplicar" at bounding box center [445, 293] width 29 height 10
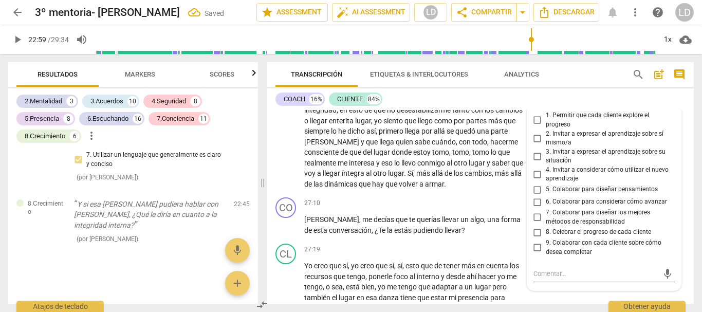
scroll to position [3657, 0]
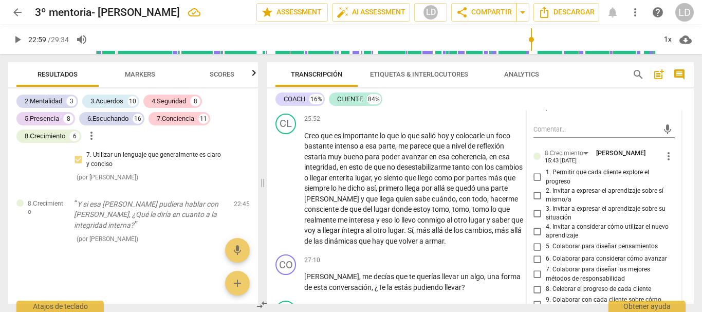
click at [536, 253] on input "5. Colaborar para diseñar pensamientos" at bounding box center [537, 246] width 16 height 12
click at [683, 104] on div "COACH 16% CLIENTE 84%" at bounding box center [480, 98] width 410 height 17
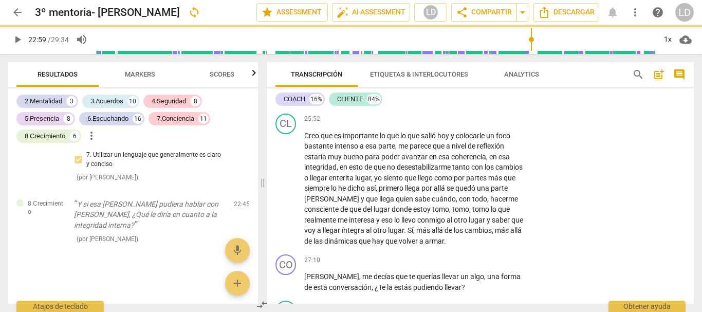
click at [17, 36] on span "play_arrow" at bounding box center [17, 39] width 12 height 12
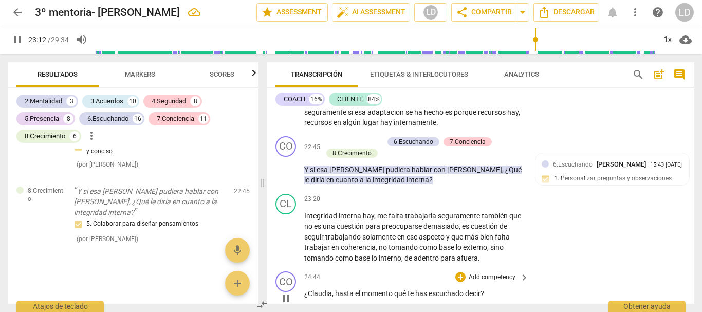
scroll to position [3297, 0]
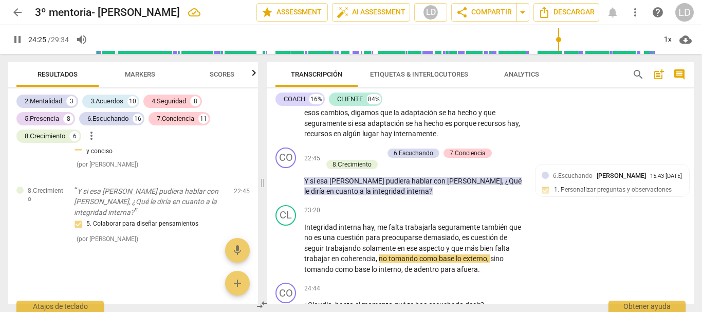
click at [19, 40] on span "pause" at bounding box center [17, 39] width 12 height 12
click at [16, 37] on span "play_arrow" at bounding box center [17, 39] width 12 height 12
click at [15, 41] on span "pause" at bounding box center [17, 39] width 12 height 12
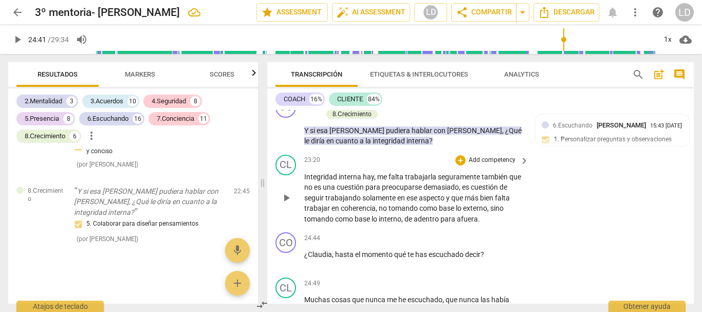
scroll to position [3349, 0]
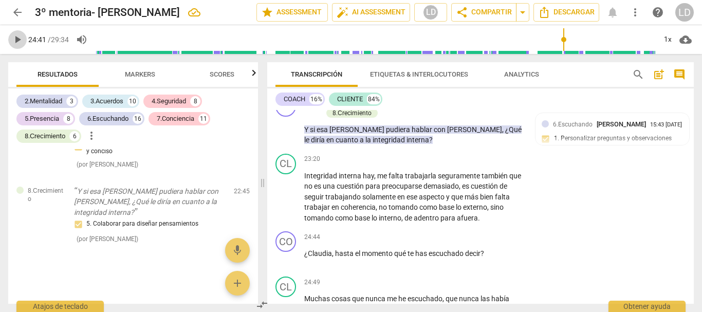
click at [14, 36] on span "play_arrow" at bounding box center [17, 39] width 12 height 12
drag, startPoint x: 22, startPoint y: 38, endPoint x: 85, endPoint y: 65, distance: 69.1
click at [21, 38] on span "pause" at bounding box center [17, 39] width 12 height 12
click at [495, 242] on p "Add competency" at bounding box center [492, 237] width 49 height 9
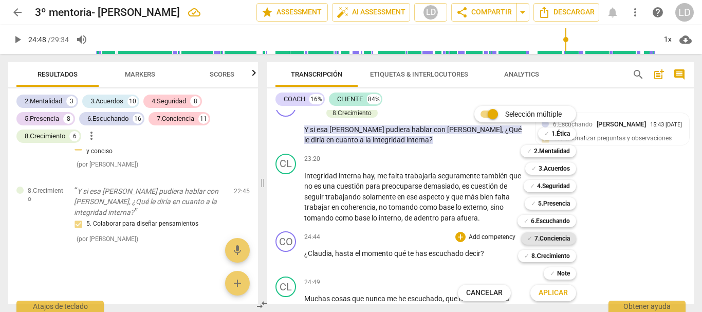
click at [540, 238] on b "7.Conciencia" at bounding box center [551, 238] width 35 height 12
click at [544, 254] on b "8.Сrecimiento" at bounding box center [550, 256] width 39 height 12
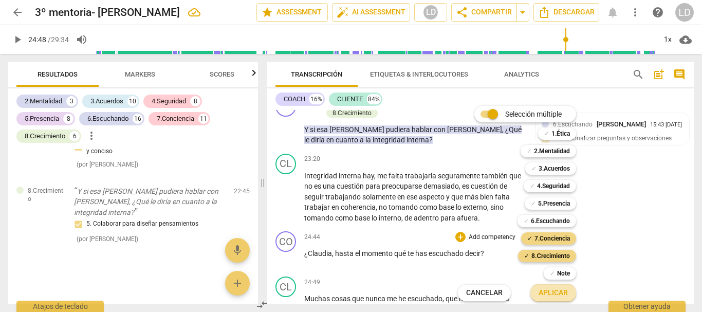
click at [558, 294] on span "Aplicar" at bounding box center [552, 293] width 29 height 10
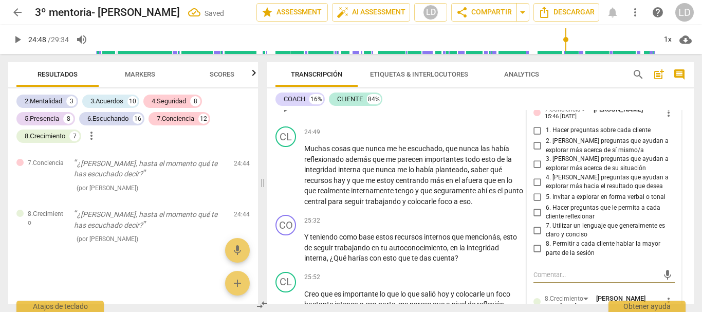
scroll to position [3473, 0]
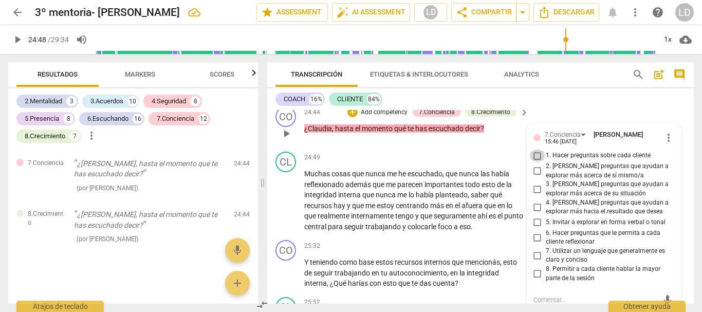
click at [537, 162] on input "1. Hacer preguntas sobre cada cliente" at bounding box center [537, 155] width 16 height 12
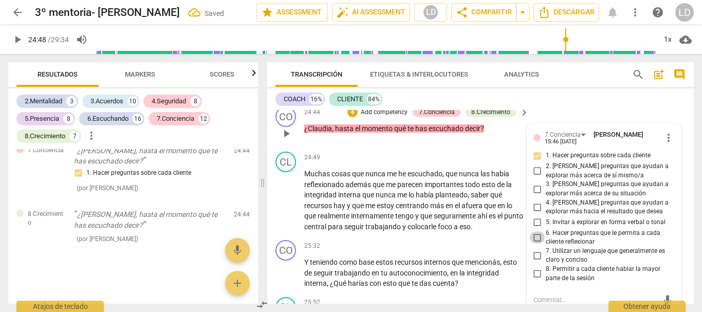
click at [534, 242] on input "6. Hacer preguntas que le permita a cada cliente reflexionar" at bounding box center [537, 237] width 16 height 12
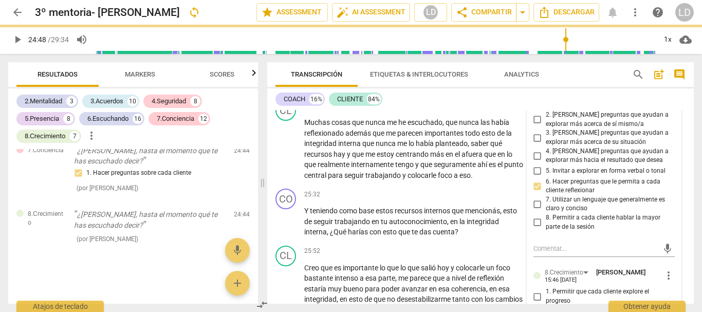
scroll to position [3627, 0]
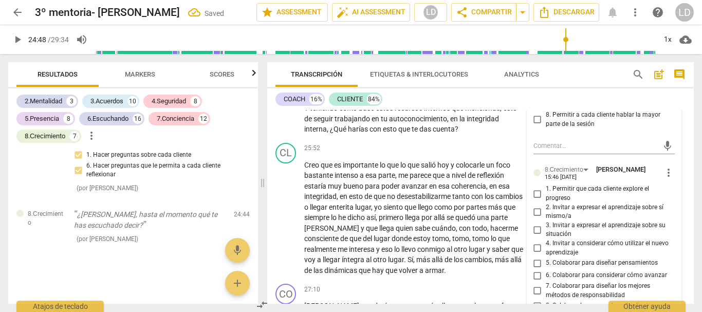
drag, startPoint x: 535, startPoint y: 203, endPoint x: 539, endPoint y: 207, distance: 5.5
click at [535, 200] on input "1. Permitir que cada cliente explore el progreso" at bounding box center [537, 194] width 16 height 12
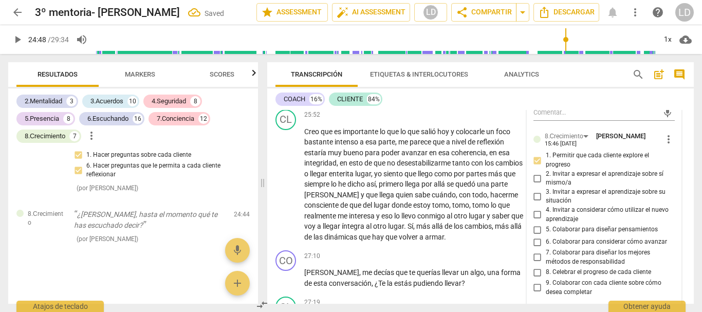
scroll to position [3679, 0]
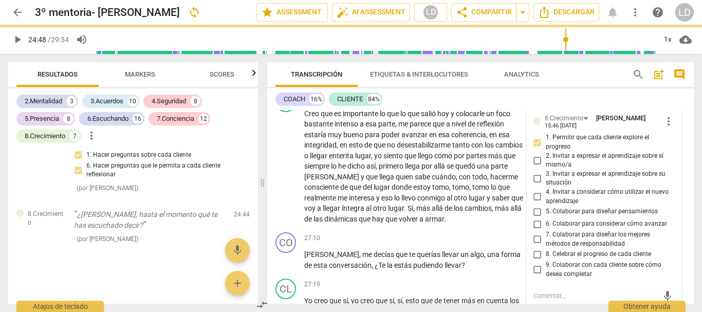
click at [535, 217] on input "5. Colaborar para diseñar pensamientos" at bounding box center [537, 211] width 16 height 12
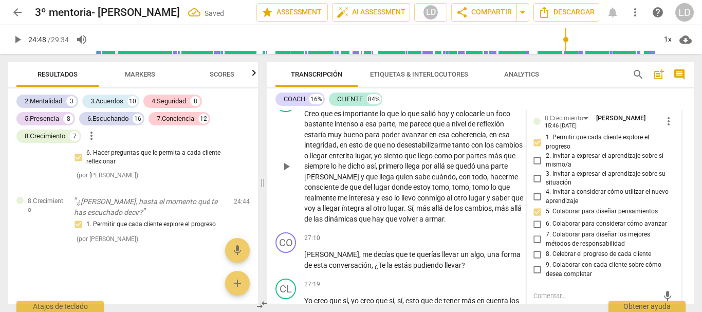
click at [685, 129] on div "CL play_arrow pause 25:52 + Add competency keyboard_arrow_right Creo que es imp…" at bounding box center [480, 157] width 426 height 141
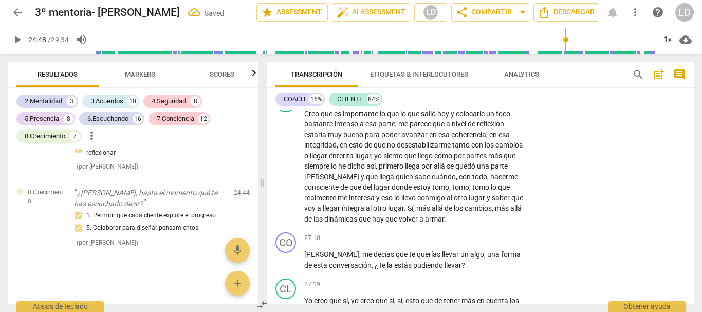
click at [16, 35] on span "play_arrow" at bounding box center [17, 39] width 12 height 12
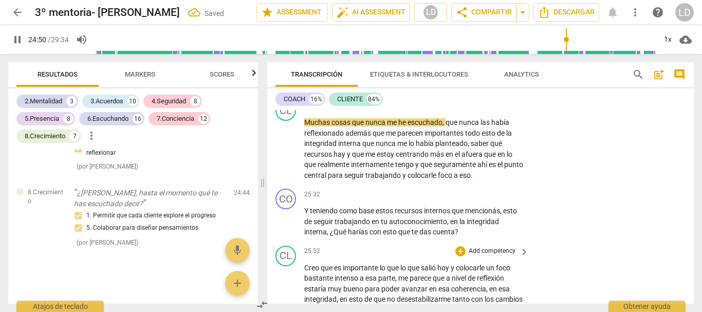
scroll to position [3473, 0]
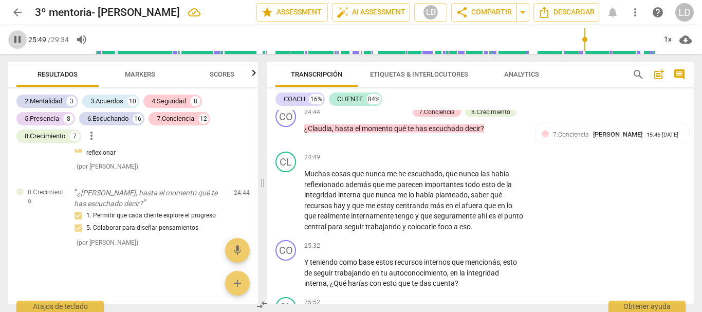
click at [18, 37] on span "pause" at bounding box center [17, 39] width 12 height 12
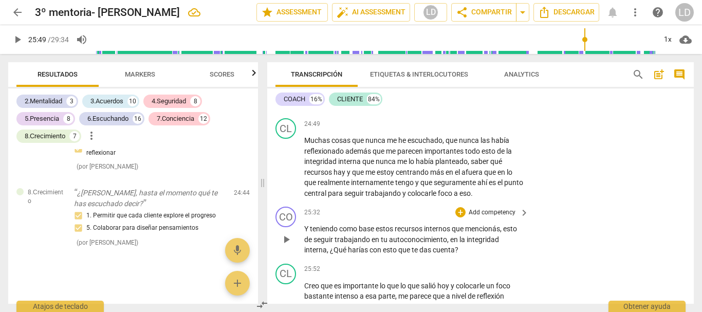
scroll to position [3525, 0]
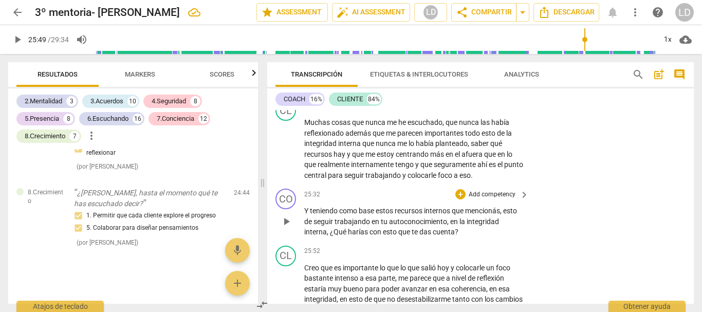
click at [479, 198] on div "+ Add competency" at bounding box center [485, 194] width 61 height 10
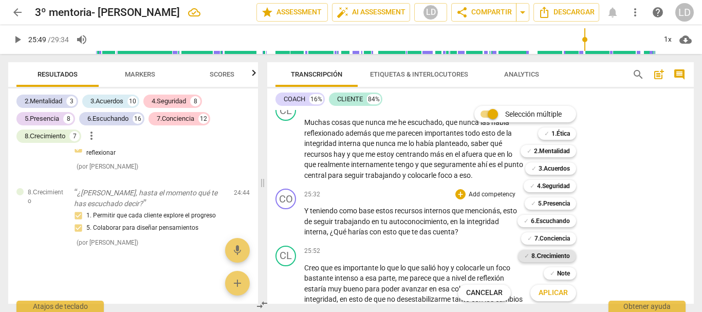
click at [562, 256] on b "8.Сrecimiento" at bounding box center [550, 256] width 39 height 12
click at [562, 239] on b "7.Conciencia" at bounding box center [551, 238] width 35 height 12
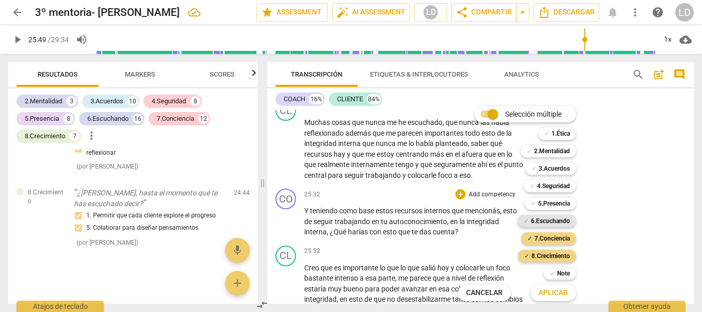
click at [555, 220] on b "6.Escuchando" at bounding box center [550, 221] width 39 height 12
click at [562, 201] on b "5.Presencia" at bounding box center [554, 203] width 32 height 12
click at [557, 183] on b "4.Seguridad" at bounding box center [553, 186] width 33 height 12
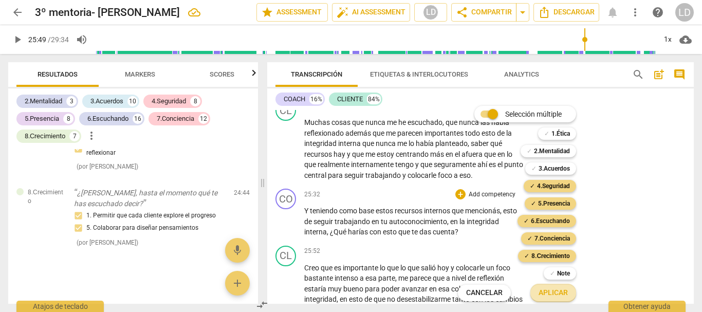
click at [565, 290] on span "Aplicar" at bounding box center [552, 293] width 29 height 10
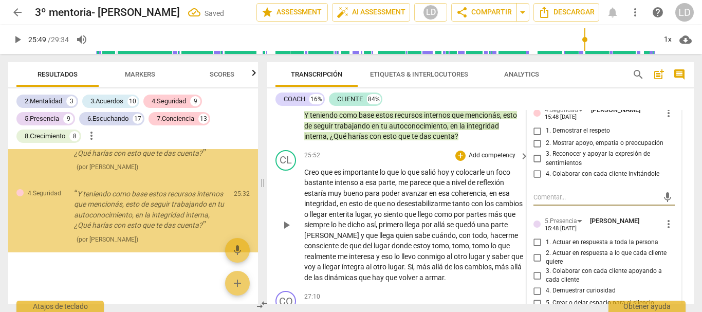
scroll to position [7047, 0]
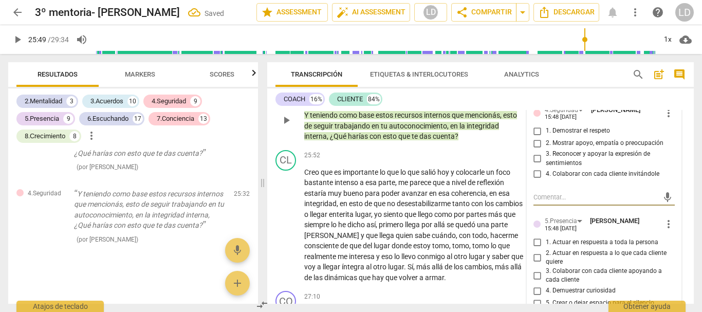
click at [533, 137] on input "1. Demostrar el respeto" at bounding box center [537, 131] width 16 height 12
click at [534, 149] on input "2. Mostrar apoyo, empatía o preocupación" at bounding box center [537, 143] width 16 height 12
click at [535, 162] on input "3. Reconocer y apoyar la expresión de sentimientos" at bounding box center [537, 159] width 16 height 12
click at [535, 178] on input "4. Colaborar con cada cliente invitándole" at bounding box center [537, 173] width 16 height 12
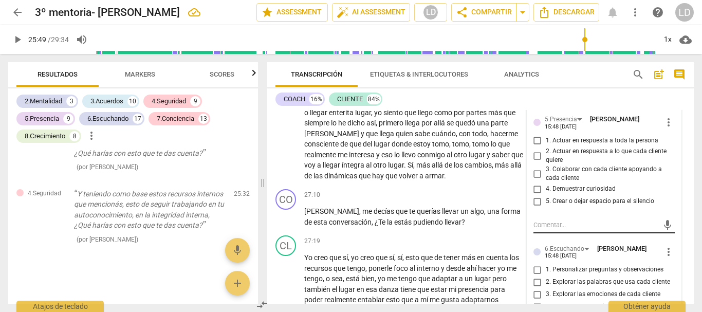
scroll to position [3734, 0]
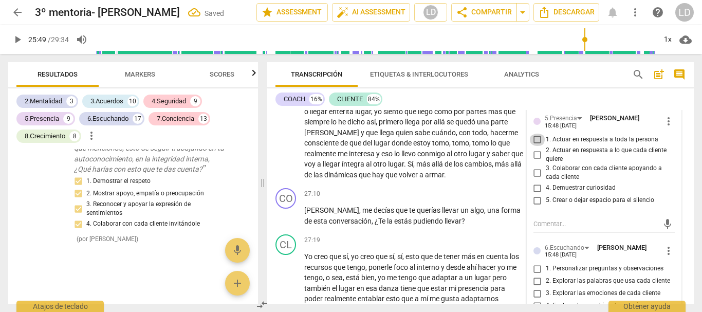
click at [534, 146] on input "1. Actuar en respuesta a toda la persona" at bounding box center [537, 140] width 16 height 12
click at [537, 161] on input "2. Actuar en respuesta a lo que cada cliente quiere" at bounding box center [537, 154] width 16 height 12
click at [536, 179] on input "3. Colaborar con cada cliente apoyando a cada cliente" at bounding box center [537, 172] width 16 height 12
click at [534, 194] on input "4. Demuestrar curiosidad" at bounding box center [537, 188] width 16 height 12
drag, startPoint x: 534, startPoint y: 205, endPoint x: 567, endPoint y: 239, distance: 46.5
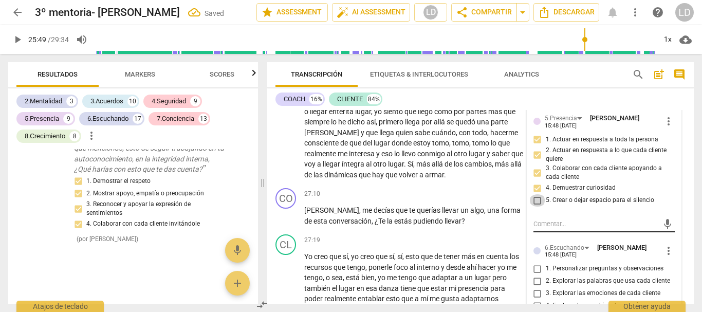
click at [534, 205] on input "5. Crear o dejar espacio para el silencio" at bounding box center [537, 200] width 16 height 12
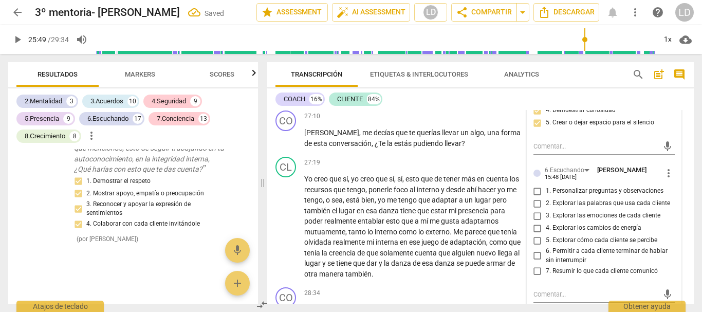
scroll to position [3837, 0]
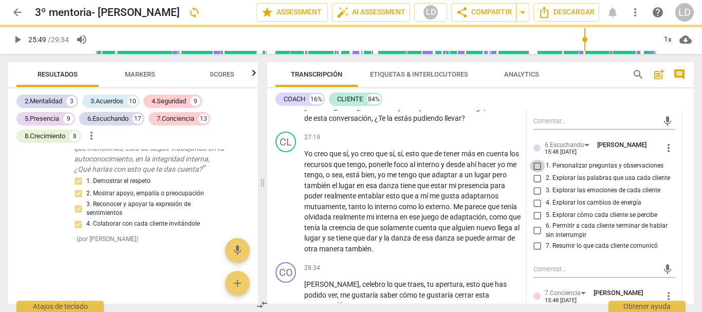
click at [533, 172] on input "1. Personalizar preguntas y observaciones" at bounding box center [537, 166] width 16 height 12
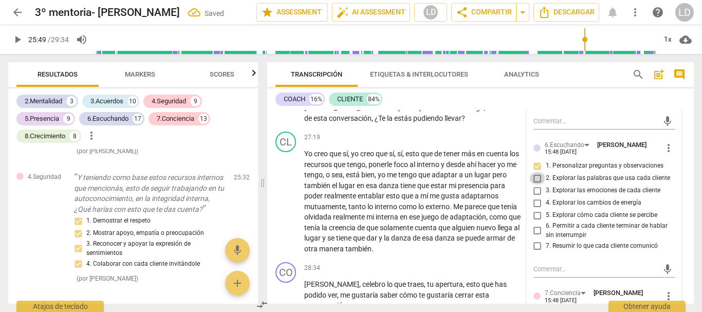
click at [533, 184] on input "2. Explorar las palabras que usa cada cliente" at bounding box center [537, 178] width 16 height 12
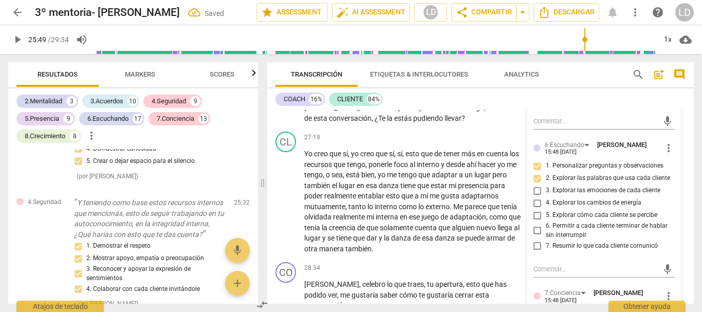
scroll to position [7073, 0]
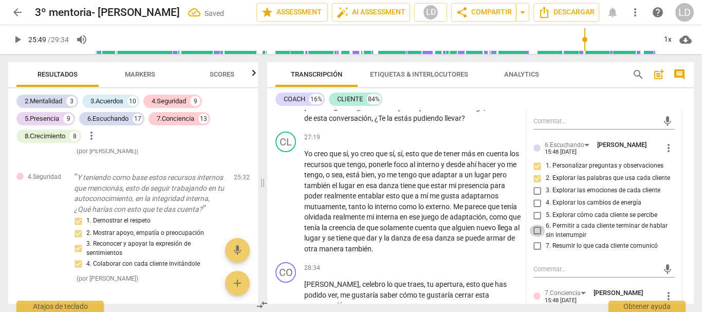
click at [534, 237] on input "6. Permitir a cada cliente terminar de hablar sin interrumpir" at bounding box center [537, 231] width 16 height 12
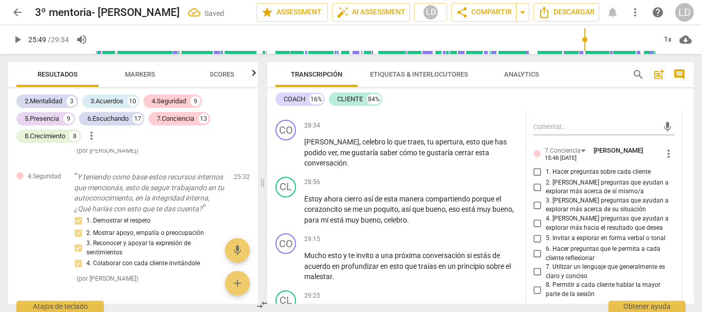
scroll to position [3991, 0]
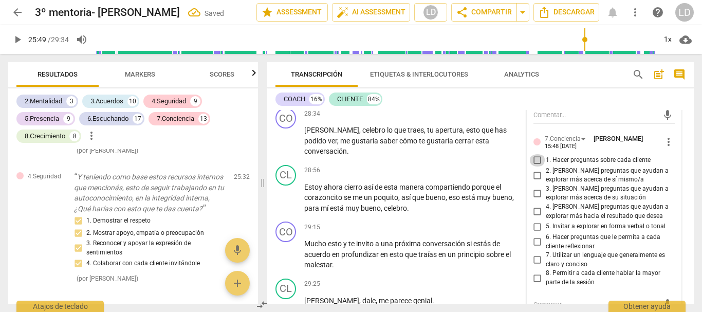
click at [533, 166] on input "1. Hacer preguntas sobre cada cliente" at bounding box center [537, 160] width 16 height 12
click at [537, 181] on input "2. [PERSON_NAME] preguntas que ayudan a explorar más acerca de sí mismo/a" at bounding box center [537, 175] width 16 height 12
click at [530, 199] on input "3. [PERSON_NAME] preguntas que ayudan a explorar más acerca de su situación" at bounding box center [537, 193] width 16 height 12
click at [532, 218] on input "4. [PERSON_NAME] preguntas que ayudan a explorar más hacia el resultado que des…" at bounding box center [537, 211] width 16 height 12
click at [537, 248] on input "6. Hacer preguntas que le permita a cada cliente reflexionar" at bounding box center [537, 242] width 16 height 12
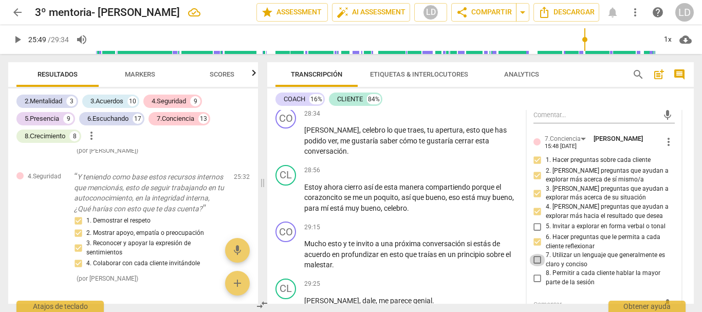
click at [535, 266] on input "7. Utilizar un lenguaje que generalmente es claro y conciso" at bounding box center [537, 260] width 16 height 12
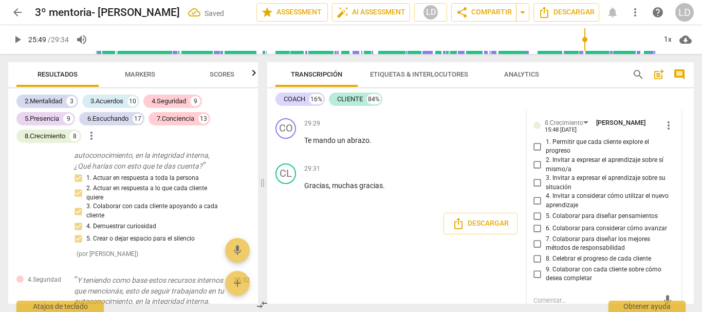
scroll to position [7194, 0]
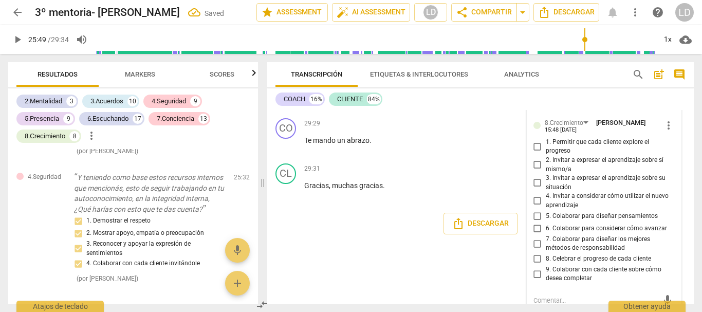
click at [535, 171] on input "2. Invitar a expresar el aprendizaje sobre sí mismo/a" at bounding box center [537, 165] width 16 height 12
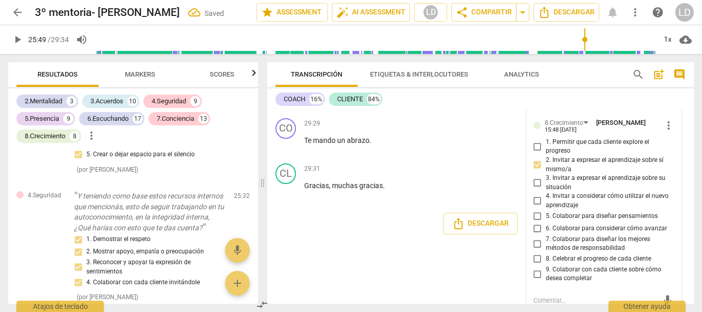
scroll to position [7212, 0]
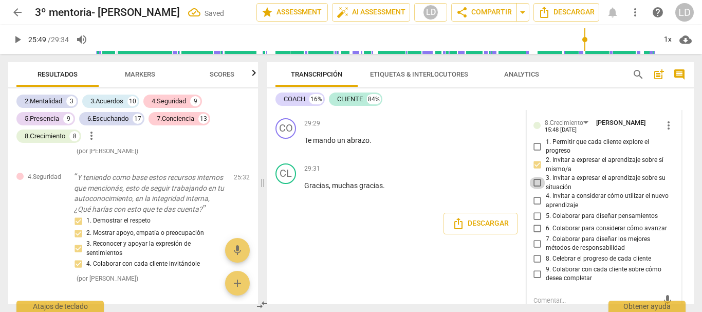
click at [536, 189] on input "3. Invitar a expresar el aprendizaje sobre su situación" at bounding box center [537, 183] width 16 height 12
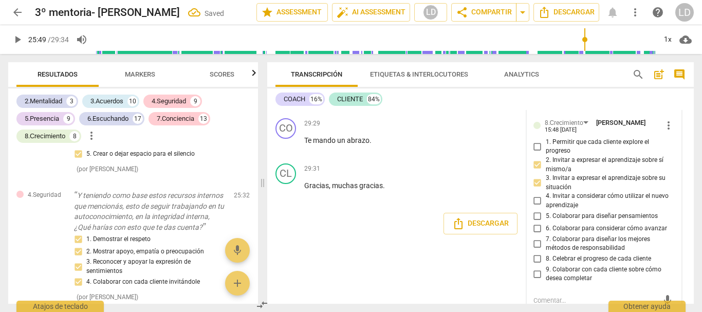
scroll to position [7231, 0]
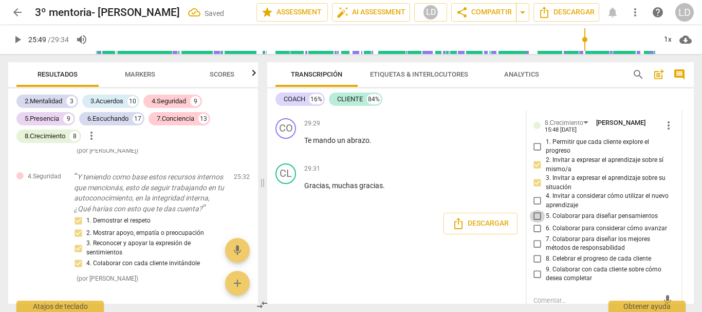
click at [534, 222] on input "5. Colaborar para diseñar pensamientos" at bounding box center [537, 216] width 16 height 12
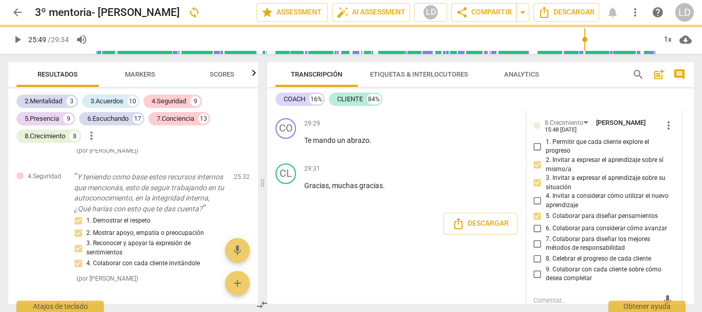
drag, startPoint x: 533, startPoint y: 249, endPoint x: 543, endPoint y: 252, distance: 10.2
click at [533, 249] on input "7. Colaborar para diseñar los mejores métodos de responsabilidad" at bounding box center [537, 243] width 16 height 12
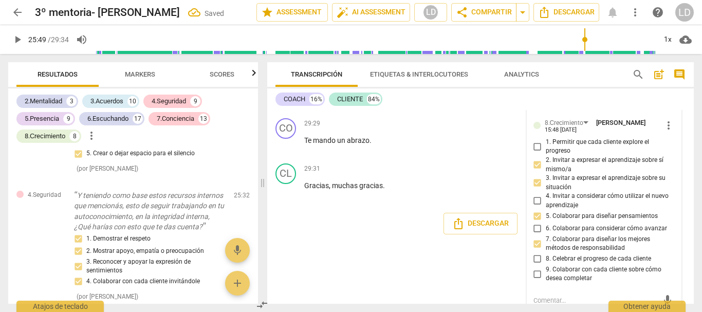
scroll to position [7261, 0]
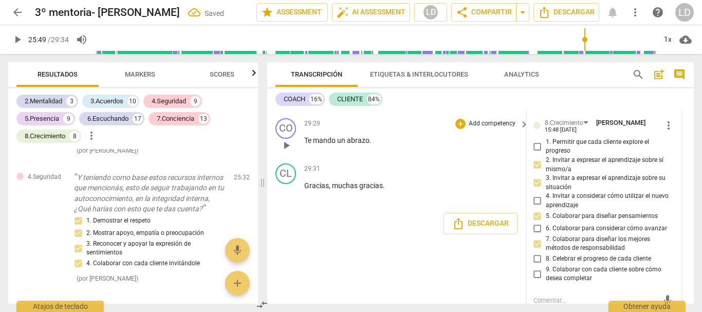
click at [681, 149] on div "CO play_arrow pause 29:29 + Add competency keyboard_arrow_right Te mando un abr…" at bounding box center [480, 136] width 426 height 45
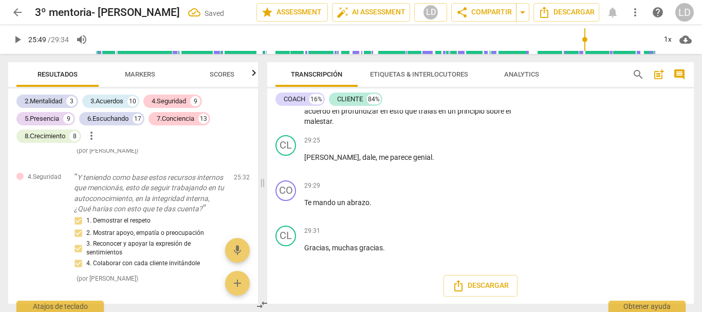
click at [18, 39] on span "play_arrow" at bounding box center [17, 39] width 12 height 12
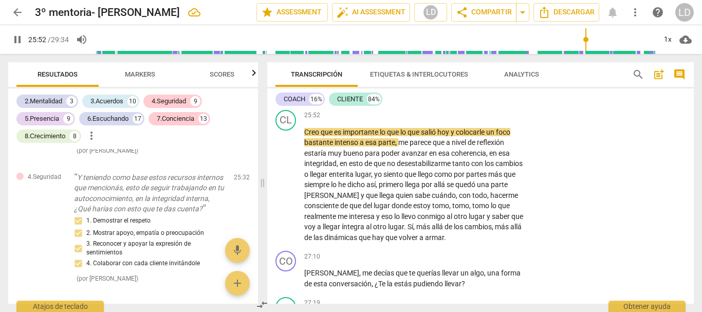
scroll to position [3672, 0]
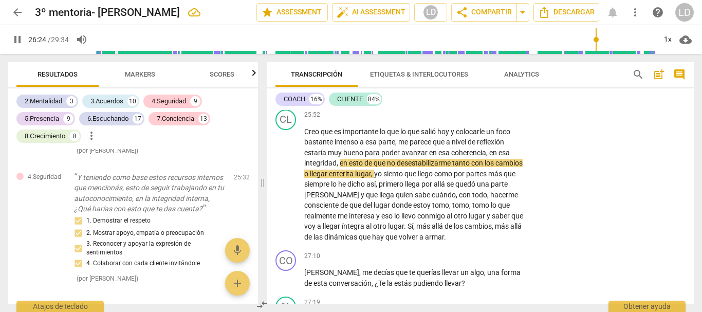
click at [15, 41] on span "pause" at bounding box center [17, 39] width 12 height 12
click at [15, 38] on span "play_arrow" at bounding box center [17, 39] width 12 height 12
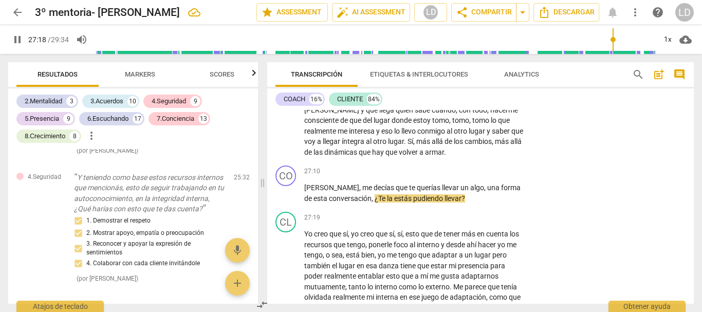
scroll to position [3775, 0]
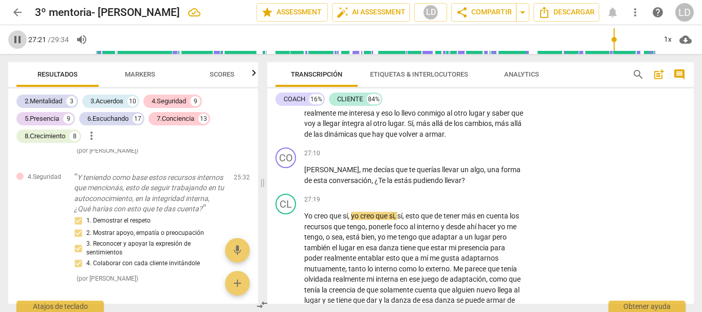
click at [12, 36] on span "pause" at bounding box center [17, 39] width 12 height 12
click at [20, 38] on span "play_arrow" at bounding box center [17, 39] width 12 height 12
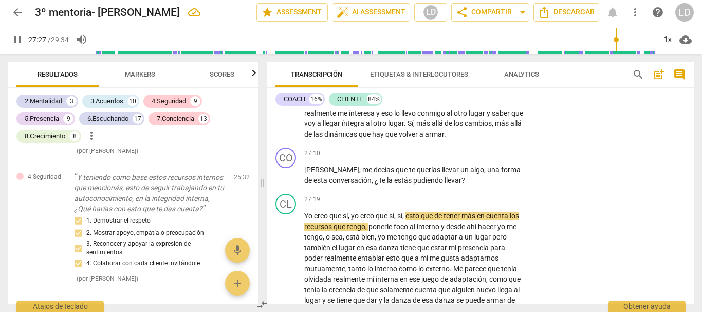
click at [14, 39] on span "pause" at bounding box center [17, 39] width 12 height 12
click at [485, 158] on p "Add competency" at bounding box center [492, 153] width 49 height 9
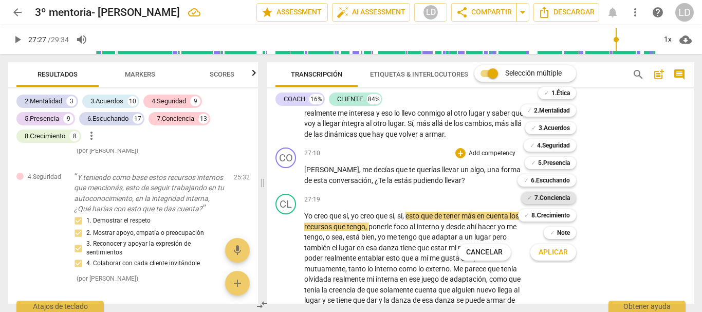
click at [556, 197] on b "7.Conciencia" at bounding box center [551, 198] width 35 height 12
click at [559, 179] on b "6.Escuchando" at bounding box center [550, 180] width 39 height 12
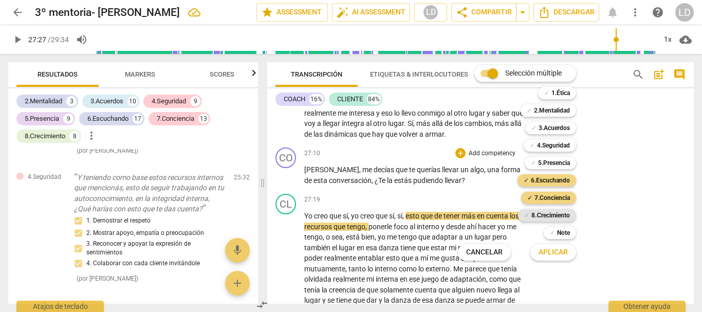
click at [557, 211] on b "8.Сrecimiento" at bounding box center [550, 215] width 39 height 12
click at [562, 253] on span "Aplicar" at bounding box center [552, 252] width 29 height 10
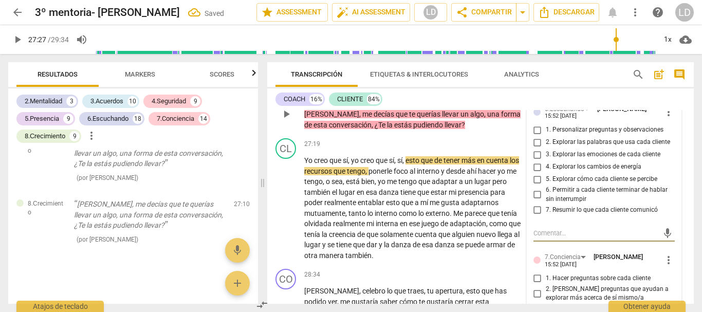
scroll to position [3826, 0]
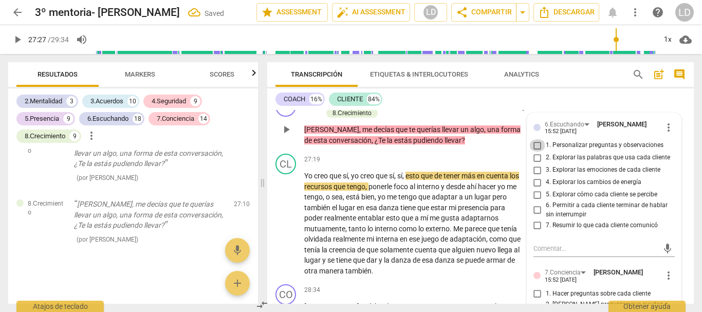
click at [540, 152] on input "1. Personalizar preguntas y observaciones" at bounding box center [537, 145] width 16 height 12
click at [533, 164] on input "2. Explorar las palabras que usa cada cliente" at bounding box center [537, 158] width 16 height 12
click at [534, 231] on input "7. Resumir lo que cada cliente comunicó" at bounding box center [537, 225] width 16 height 12
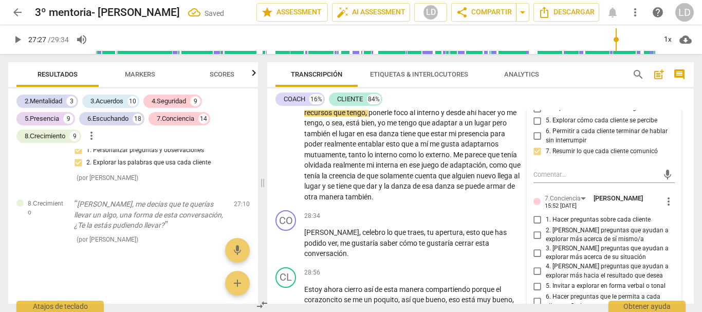
scroll to position [3929, 0]
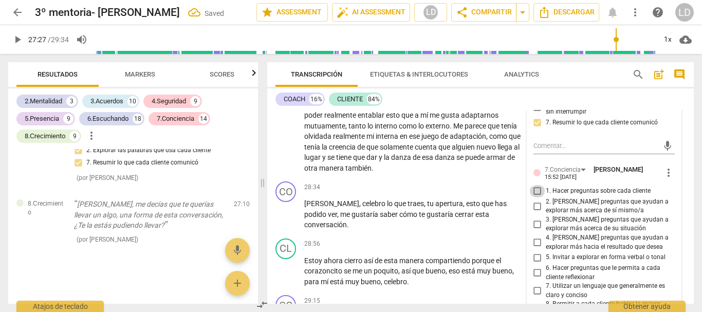
click at [537, 197] on input "1. Hacer preguntas sobre cada cliente" at bounding box center [537, 191] width 16 height 12
click at [535, 212] on input "2. [PERSON_NAME] preguntas que ayudan a explorar más acerca de sí mismo/a" at bounding box center [537, 206] width 16 height 12
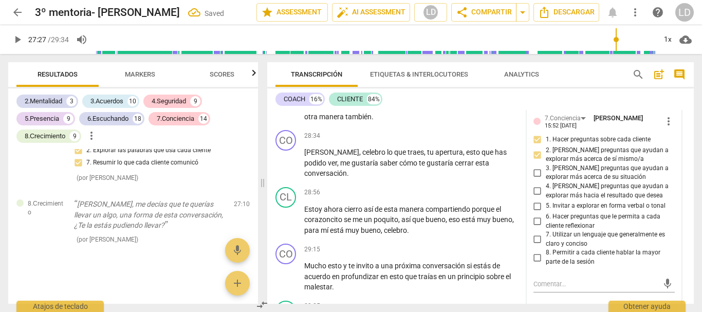
click at [536, 224] on label "6. Hacer preguntas que le permita a cada cliente reflexionar" at bounding box center [600, 221] width 142 height 18
click at [536, 224] on input "6. Hacer preguntas que le permita a cada cliente reflexionar" at bounding box center [537, 221] width 16 height 12
click at [536, 246] on input "7. Utilizar un lenguaje que generalmente es claro y conciso" at bounding box center [537, 239] width 16 height 12
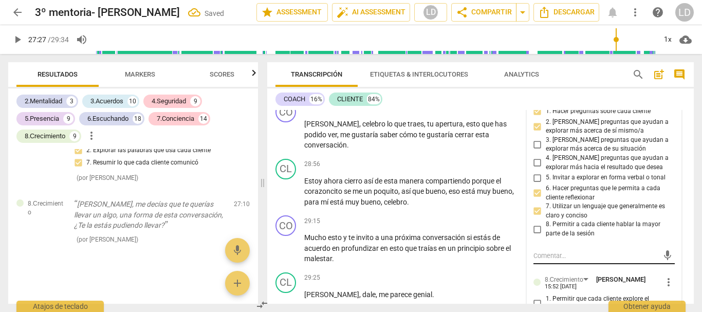
scroll to position [4032, 0]
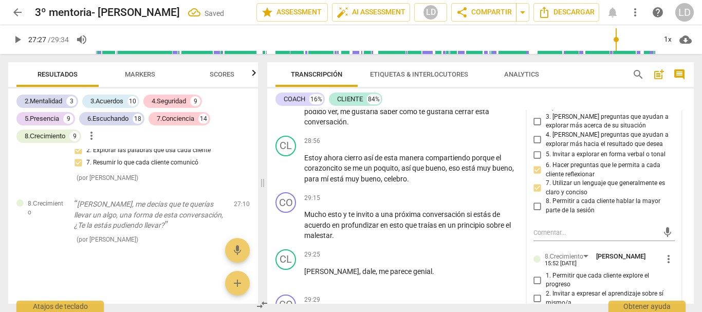
click at [532, 212] on input "8. Permitir a cada cliente hablar la mayor parte de la sesión" at bounding box center [537, 206] width 16 height 12
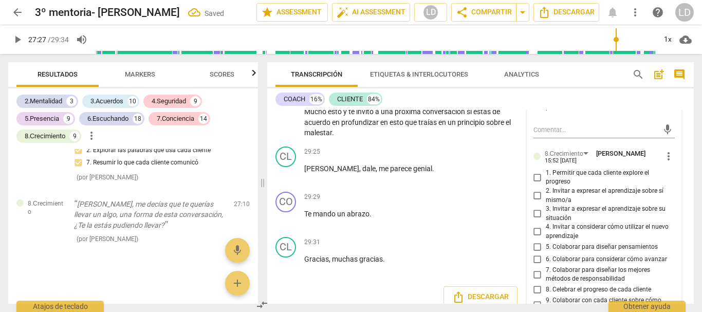
scroll to position [7671, 0]
click at [534, 251] on input "5. Colaborar para diseñar pensamientos" at bounding box center [537, 247] width 16 height 12
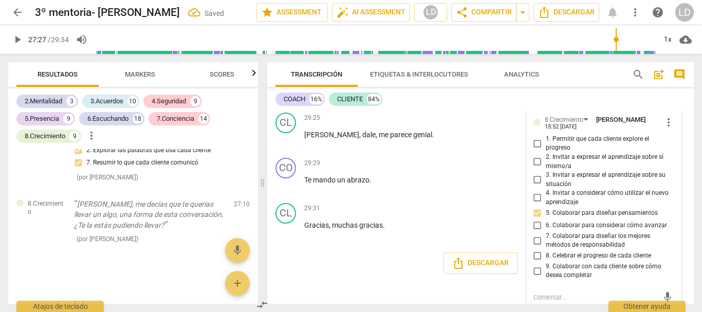
scroll to position [4186, 0]
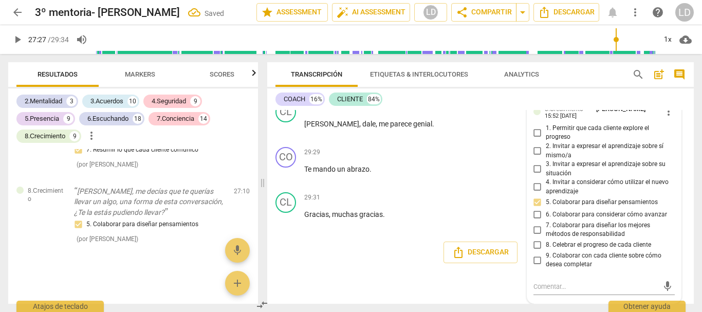
click at [534, 226] on label "7. Colaborar para diseñar los mejores métodos de responsabilidad" at bounding box center [600, 230] width 142 height 18
click at [534, 226] on input "7. Colaborar para diseñar los mejores métodos de responsabilidad" at bounding box center [537, 229] width 16 height 12
click at [534, 230] on input "7. Colaborar para diseñar los mejores métodos de responsabilidad" at bounding box center [537, 229] width 16 height 12
click at [535, 228] on input "7. Colaborar para diseñar los mejores métodos de responsabilidad" at bounding box center [537, 229] width 16 height 12
click at [12, 37] on span "play_arrow" at bounding box center [17, 39] width 12 height 12
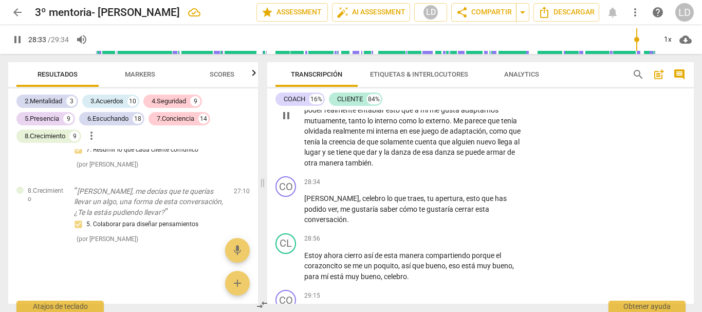
scroll to position [3940, 0]
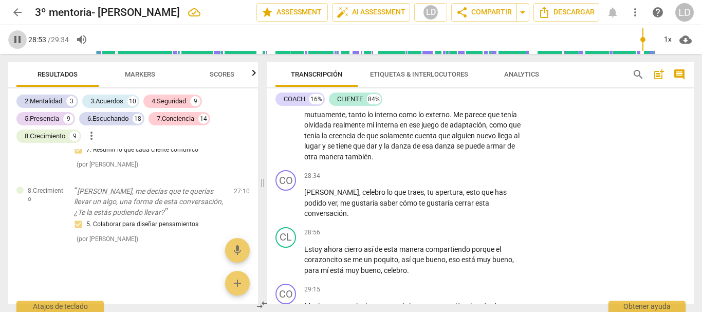
drag, startPoint x: 13, startPoint y: 37, endPoint x: 114, endPoint y: 75, distance: 107.6
click at [13, 36] on span "pause" at bounding box center [17, 39] width 12 height 12
click at [487, 181] on p "Add competency" at bounding box center [492, 176] width 49 height 9
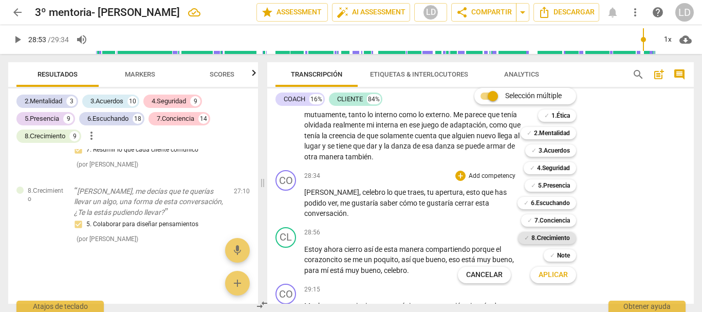
click at [550, 232] on b "8.Сrecimiento" at bounding box center [550, 238] width 39 height 12
click at [558, 276] on span "Aplicar" at bounding box center [552, 275] width 29 height 10
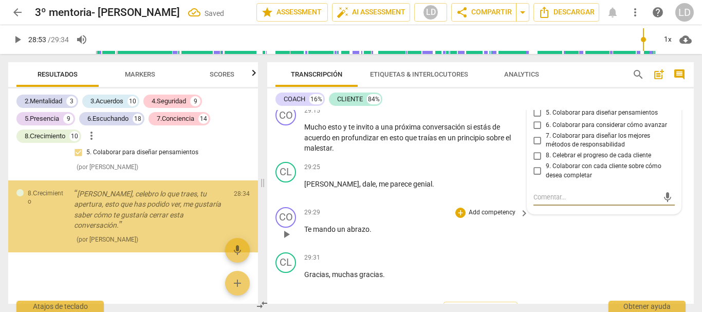
scroll to position [7783, 0]
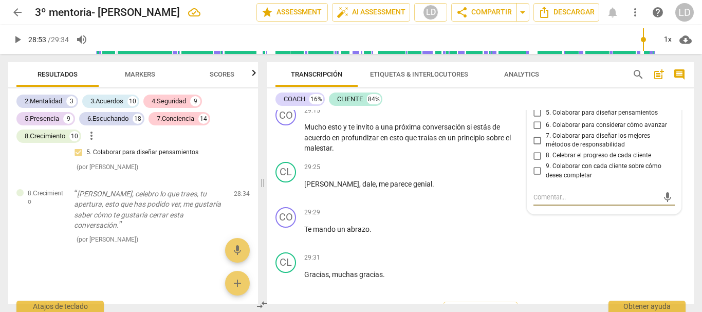
click at [533, 177] on input "9. Colaborar con cada cliente sobre cómo desea completar" at bounding box center [537, 171] width 16 height 12
drag, startPoint x: 645, startPoint y: 243, endPoint x: 645, endPoint y: 226, distance: 17.0
click at [645, 241] on div "CO play_arrow pause 29:29 + Add competency keyboard_arrow_right Te mando un abr…" at bounding box center [480, 225] width 426 height 45
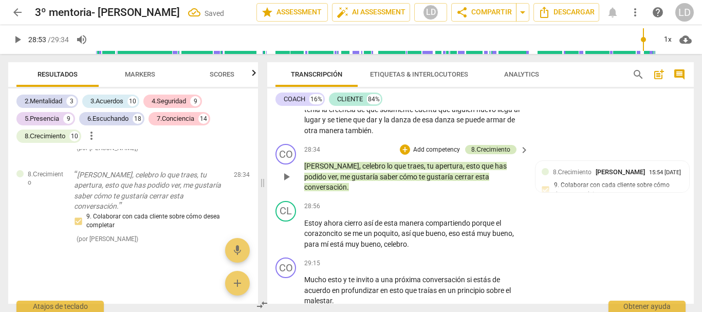
scroll to position [3965, 0]
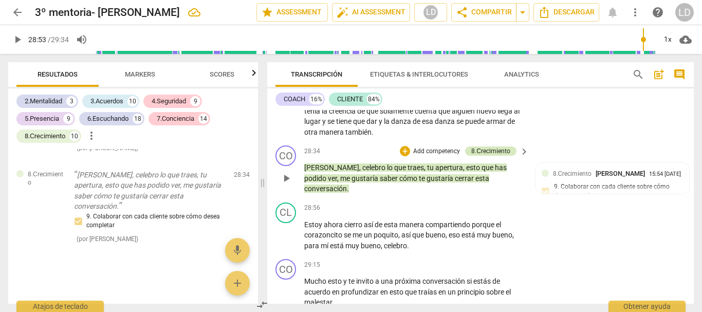
click at [482, 156] on div "8.Сrecimiento" at bounding box center [490, 150] width 39 height 9
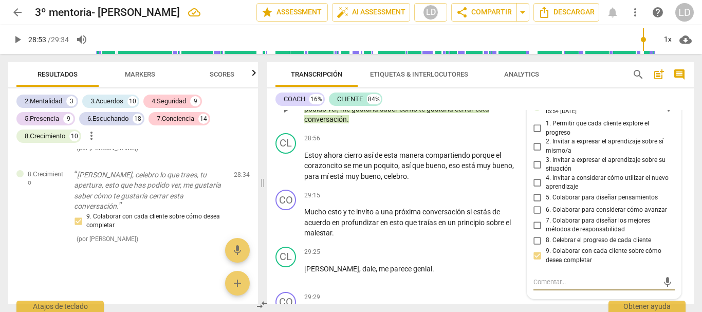
scroll to position [4035, 0]
click at [533, 246] on input "8. Celebrar el progreso de cada cliente" at bounding box center [537, 240] width 16 height 12
click at [682, 140] on div "CL play_arrow pause 28:56 + Add competency keyboard_arrow_right Estoy ahora cie…" at bounding box center [480, 156] width 426 height 57
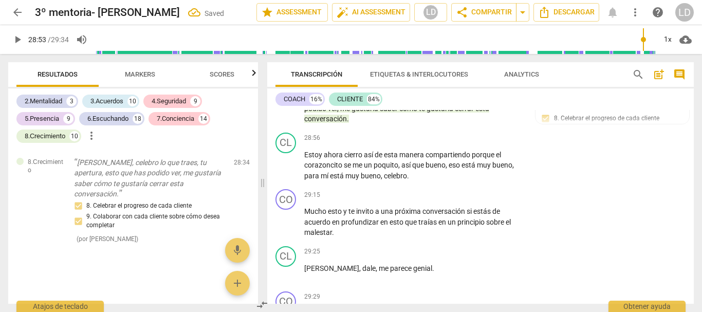
click at [16, 35] on span "play_arrow" at bounding box center [17, 39] width 12 height 12
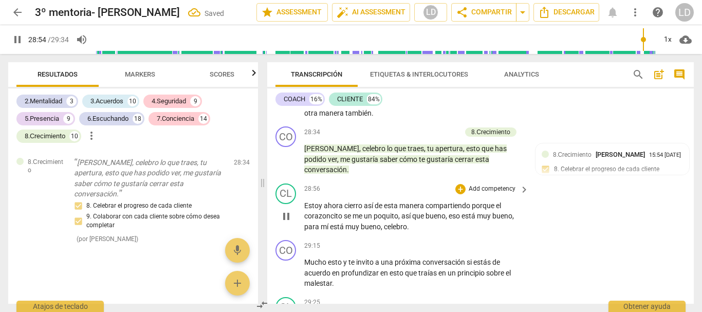
scroll to position [3984, 0]
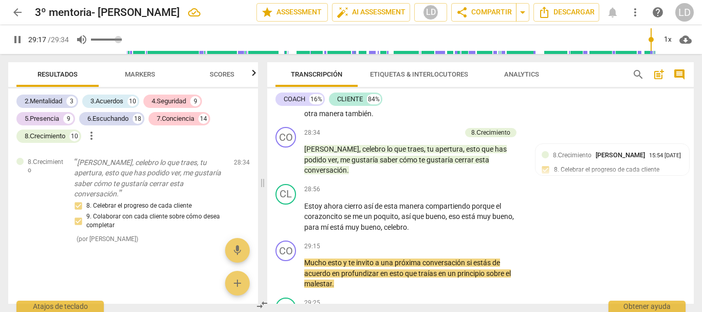
drag, startPoint x: 15, startPoint y: 39, endPoint x: 79, endPoint y: 47, distance: 64.2
click at [15, 38] on span "pause" at bounding box center [17, 39] width 12 height 12
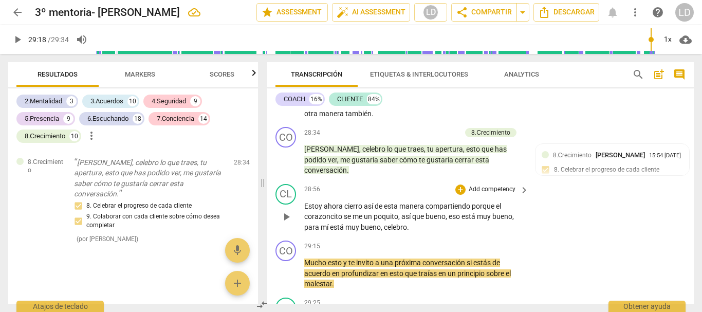
click at [384, 226] on span "celebro" at bounding box center [395, 227] width 23 height 8
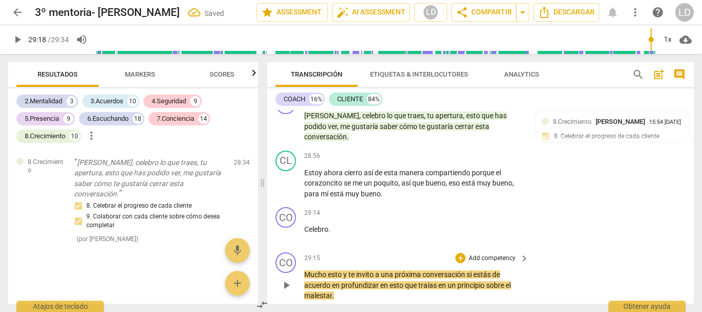
scroll to position [4035, 0]
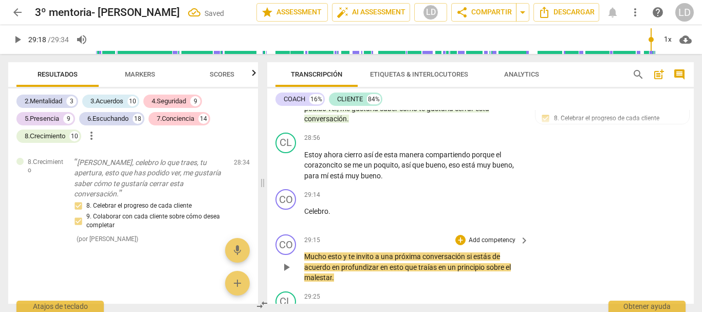
click at [306, 255] on span "Mucho" at bounding box center [316, 256] width 24 height 8
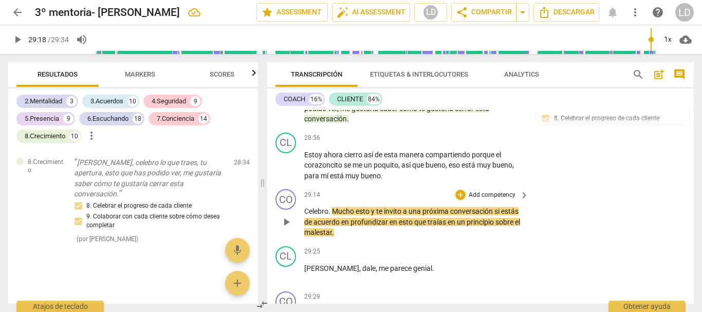
click at [493, 191] on p "Add competency" at bounding box center [492, 195] width 49 height 9
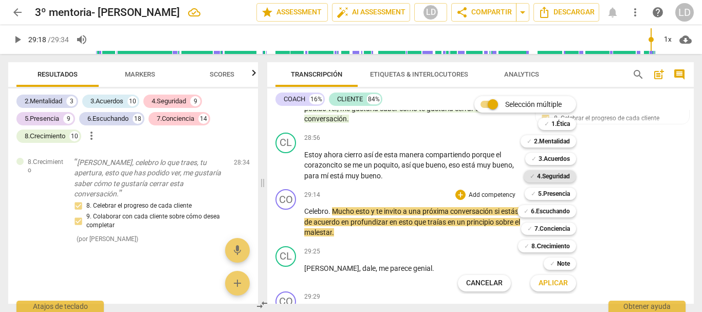
click at [555, 172] on b "4.Seguridad" at bounding box center [553, 176] width 33 height 12
click at [559, 193] on b "5.Presencia" at bounding box center [554, 194] width 32 height 12
click at [559, 209] on b "6.Escuchando" at bounding box center [550, 211] width 39 height 12
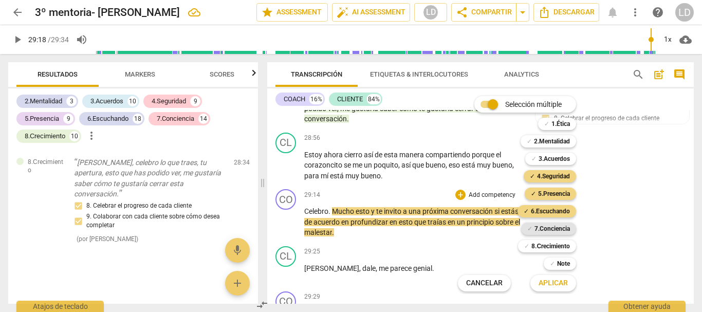
click at [558, 224] on b "7.Conciencia" at bounding box center [551, 228] width 35 height 12
click at [559, 282] on span "Aplicar" at bounding box center [552, 283] width 29 height 10
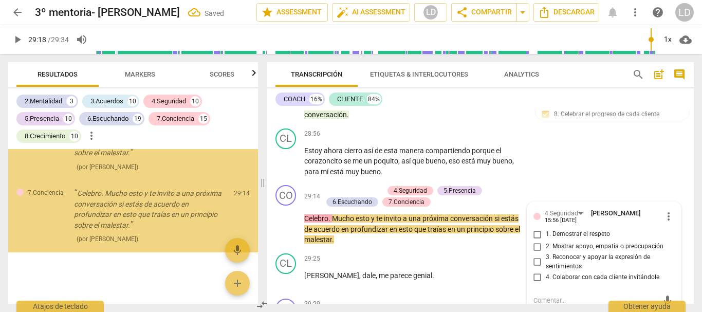
scroll to position [8097, 0]
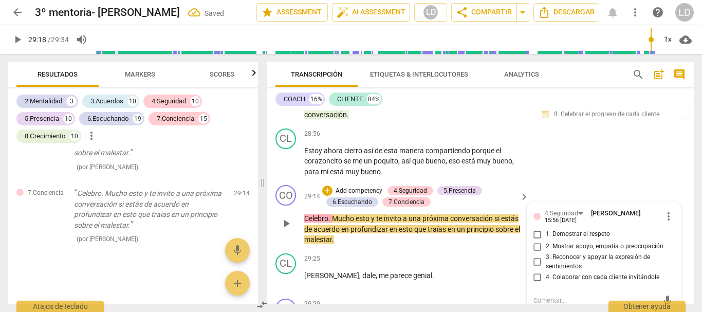
click at [533, 233] on input "1. Demostrar el respeto" at bounding box center [537, 234] width 16 height 12
click at [534, 248] on input "2. Mostrar apoyo, empatía o preocupación" at bounding box center [537, 246] width 16 height 12
click at [532, 259] on input "3. Reconocer y apoyar la expresión de sentimientos" at bounding box center [537, 262] width 16 height 12
drag, startPoint x: 534, startPoint y: 275, endPoint x: 557, endPoint y: 249, distance: 35.0
click at [535, 275] on input "4. Colaborar con cada cliente invitándole" at bounding box center [537, 277] width 16 height 12
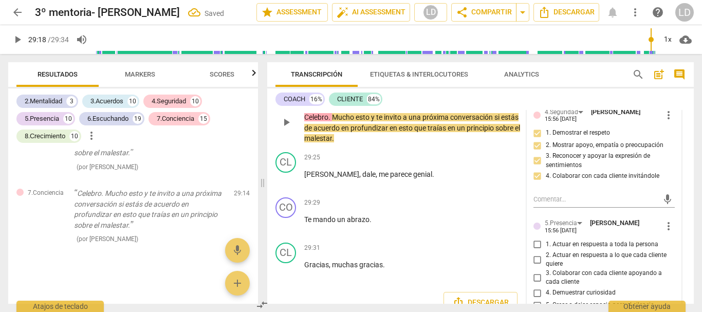
scroll to position [4142, 0]
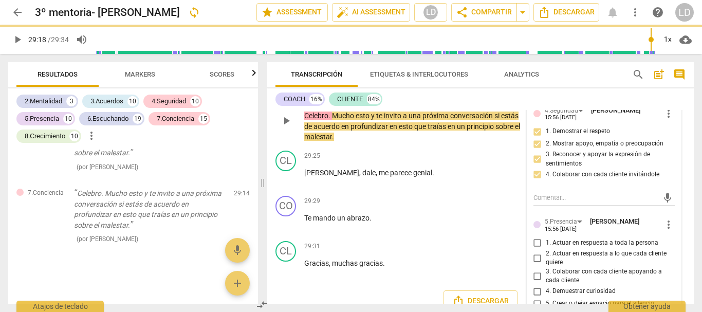
click at [532, 241] on input "1. Actuar en respuesta a toda la persona" at bounding box center [537, 243] width 16 height 12
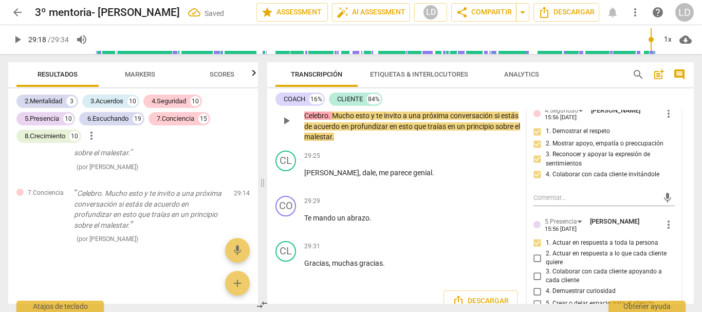
scroll to position [4193, 0]
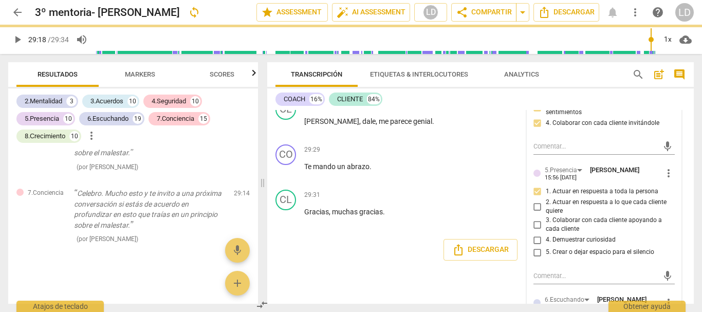
click at [534, 189] on input "1. Actuar en respuesta a toda la persona" at bounding box center [537, 191] width 16 height 12
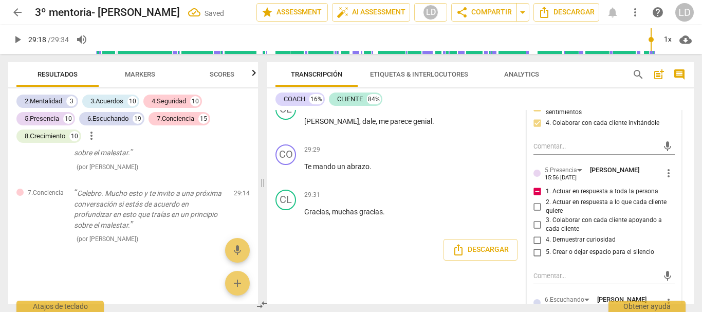
scroll to position [8165, 0]
click at [531, 188] on input "1. Actuar en respuesta a toda la persona" at bounding box center [537, 191] width 16 height 12
click at [536, 225] on input "3. Colaborar con cada cliente apoyando a cada cliente" at bounding box center [537, 224] width 16 height 12
click at [534, 236] on input "4. Demuestrar curiosidad" at bounding box center [537, 240] width 16 height 12
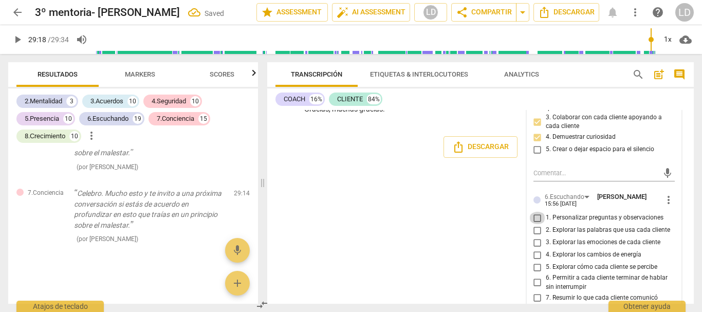
scroll to position [8183, 0]
click at [536, 213] on input "1. Personalizar preguntas y observaciones" at bounding box center [537, 218] width 16 height 12
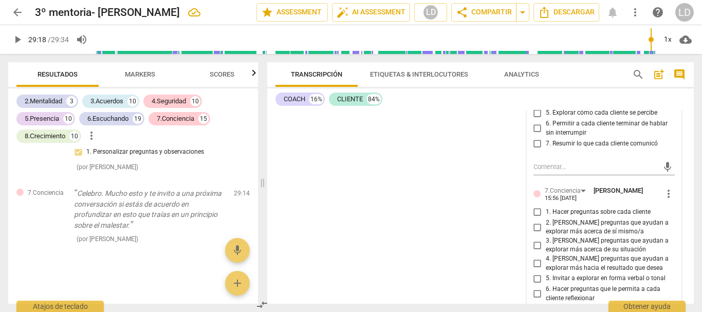
scroll to position [4501, 0]
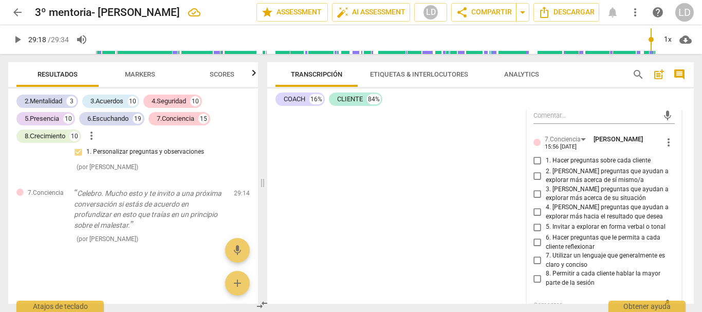
click at [534, 258] on input "7. Utilizar un lenguaje que generalmente es claro y conciso" at bounding box center [537, 260] width 16 height 12
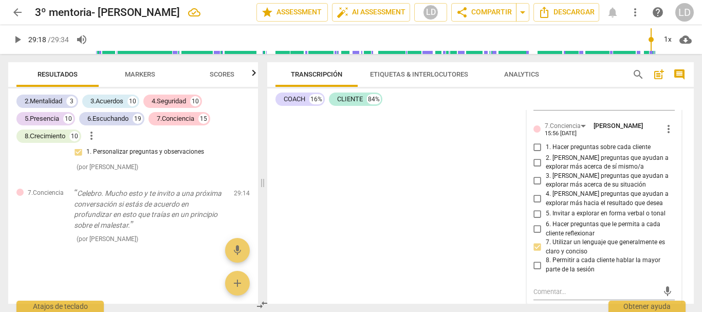
scroll to position [4519, 0]
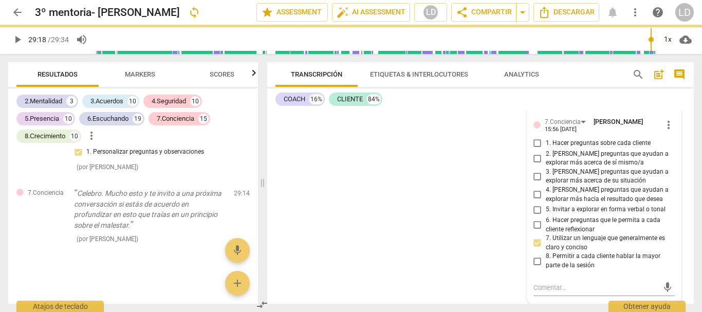
drag, startPoint x: 680, startPoint y: 203, endPoint x: 683, endPoint y: 197, distance: 7.4
click at [680, 203] on div "CO play_arrow pause 00:02 + Add competency keyboard_arrow_right ¿Hola Clau , bu…" at bounding box center [480, 207] width 426 height 194
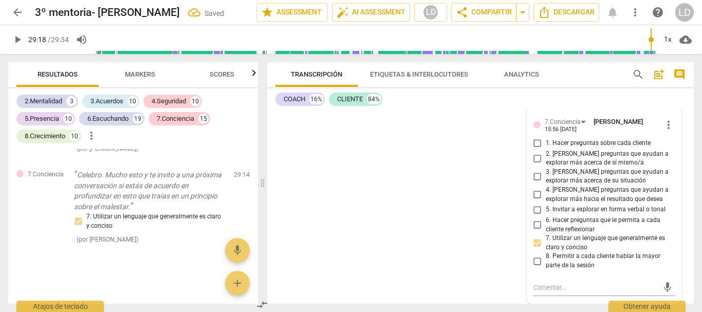
scroll to position [4157, 0]
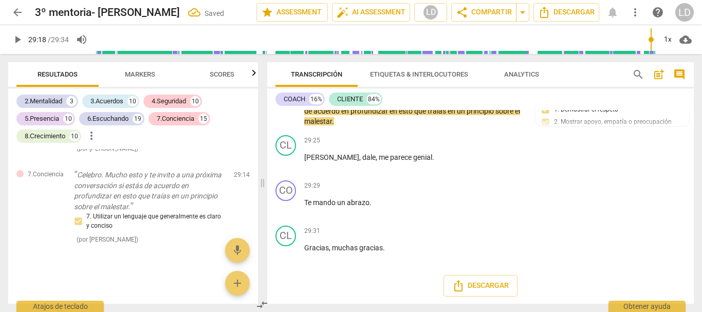
click at [19, 36] on span "play_arrow" at bounding box center [17, 39] width 12 height 12
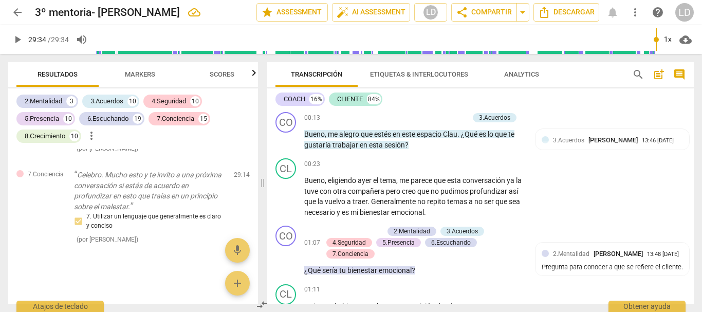
scroll to position [0, 0]
